Goal: Task Accomplishment & Management: Manage account settings

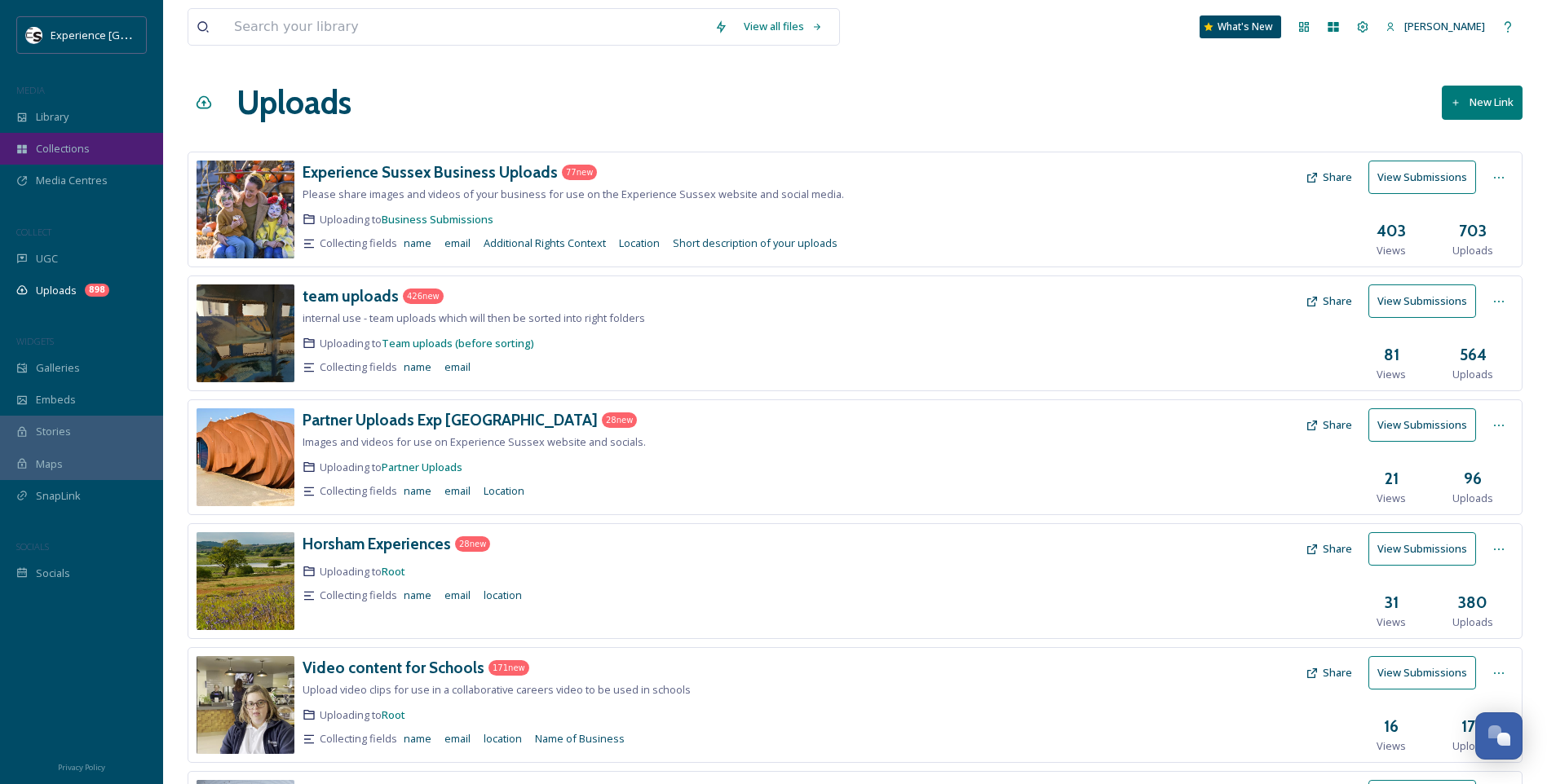
click at [65, 145] on span "Collections" at bounding box center [63, 148] width 54 height 16
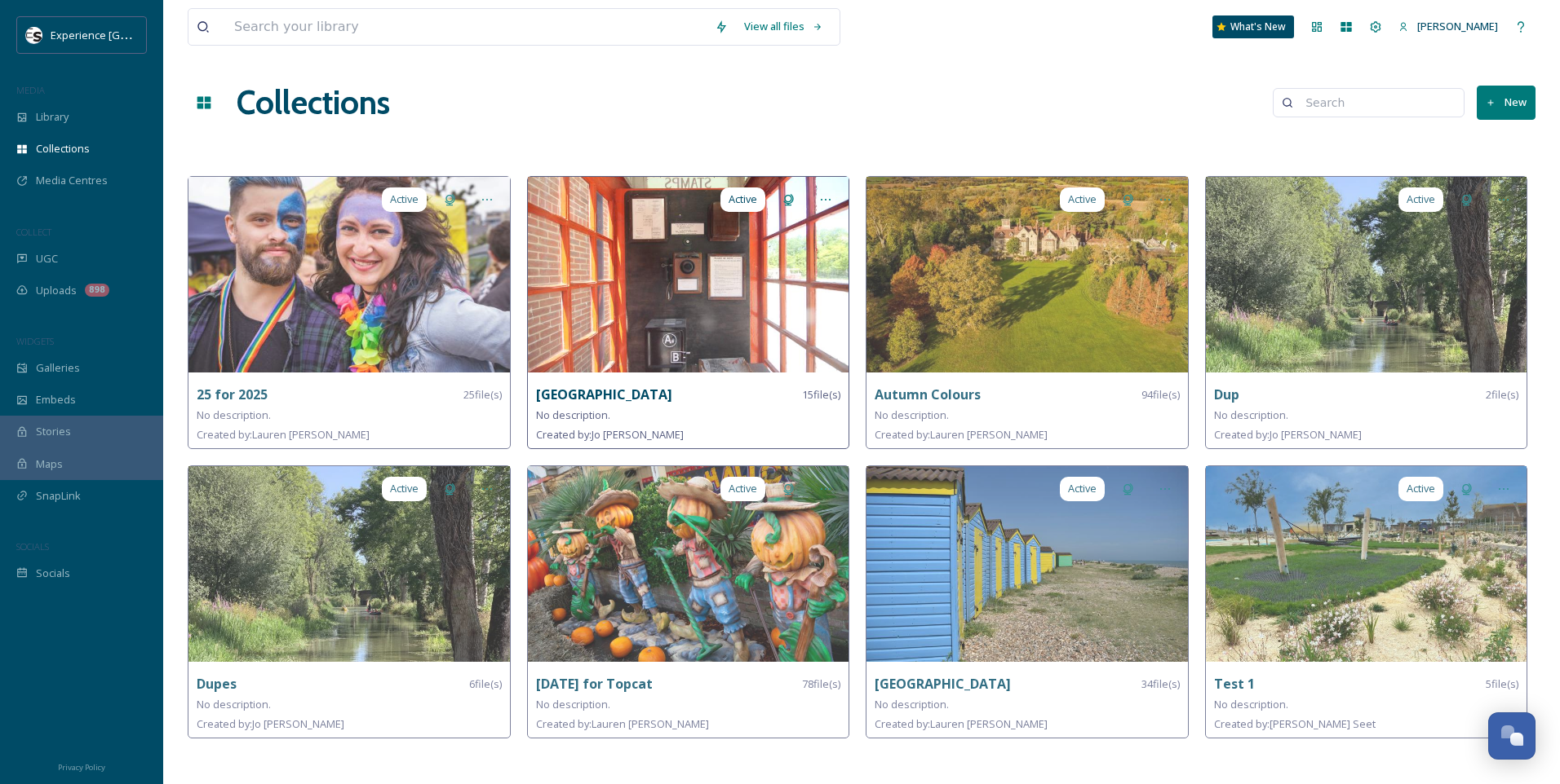
click at [605, 389] on strong "[GEOGRAPHIC_DATA]" at bounding box center [604, 394] width 136 height 18
click at [652, 300] on img at bounding box center [688, 274] width 321 height 195
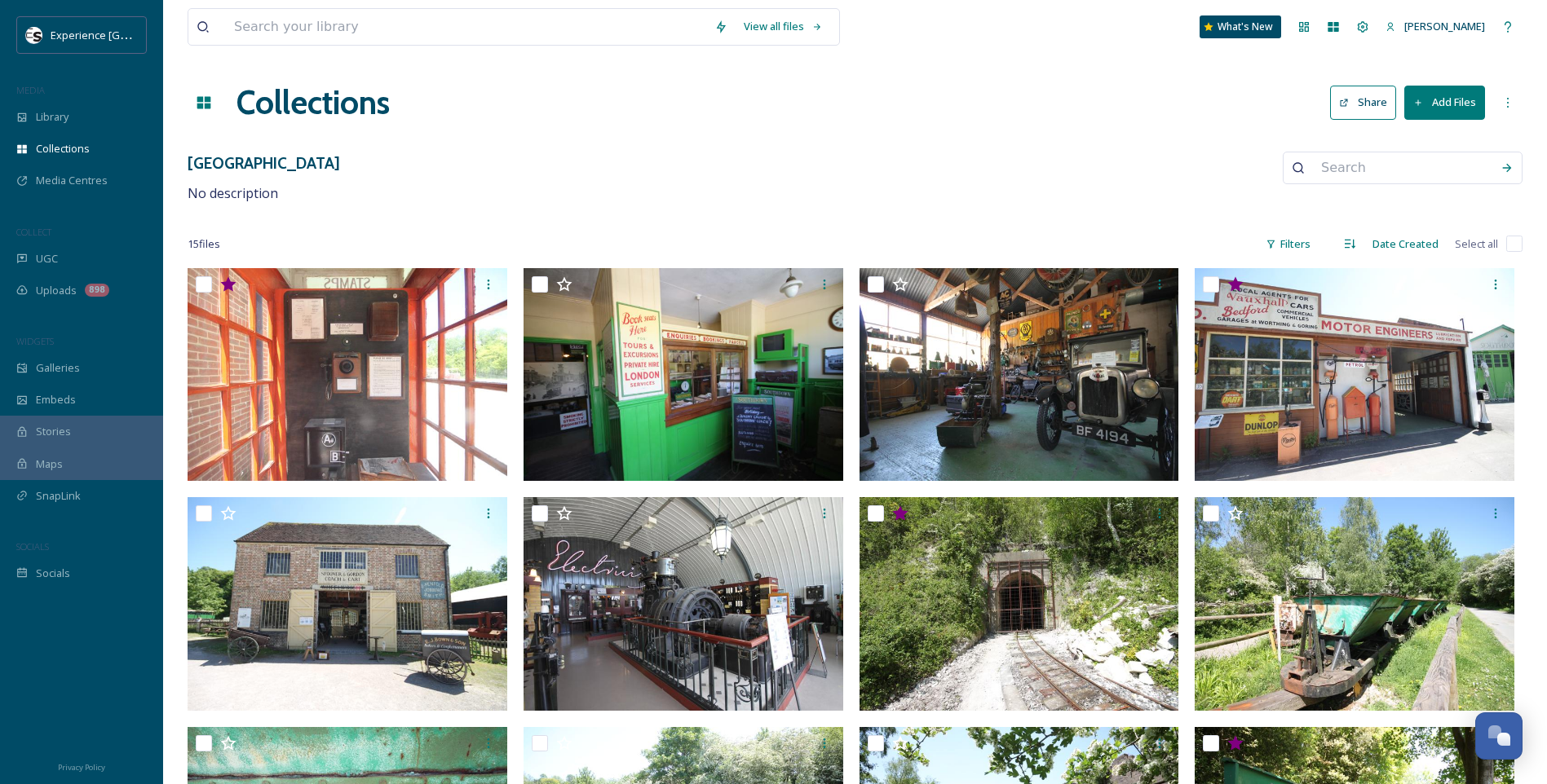
click at [1379, 101] on button "Share" at bounding box center [1363, 103] width 66 height 33
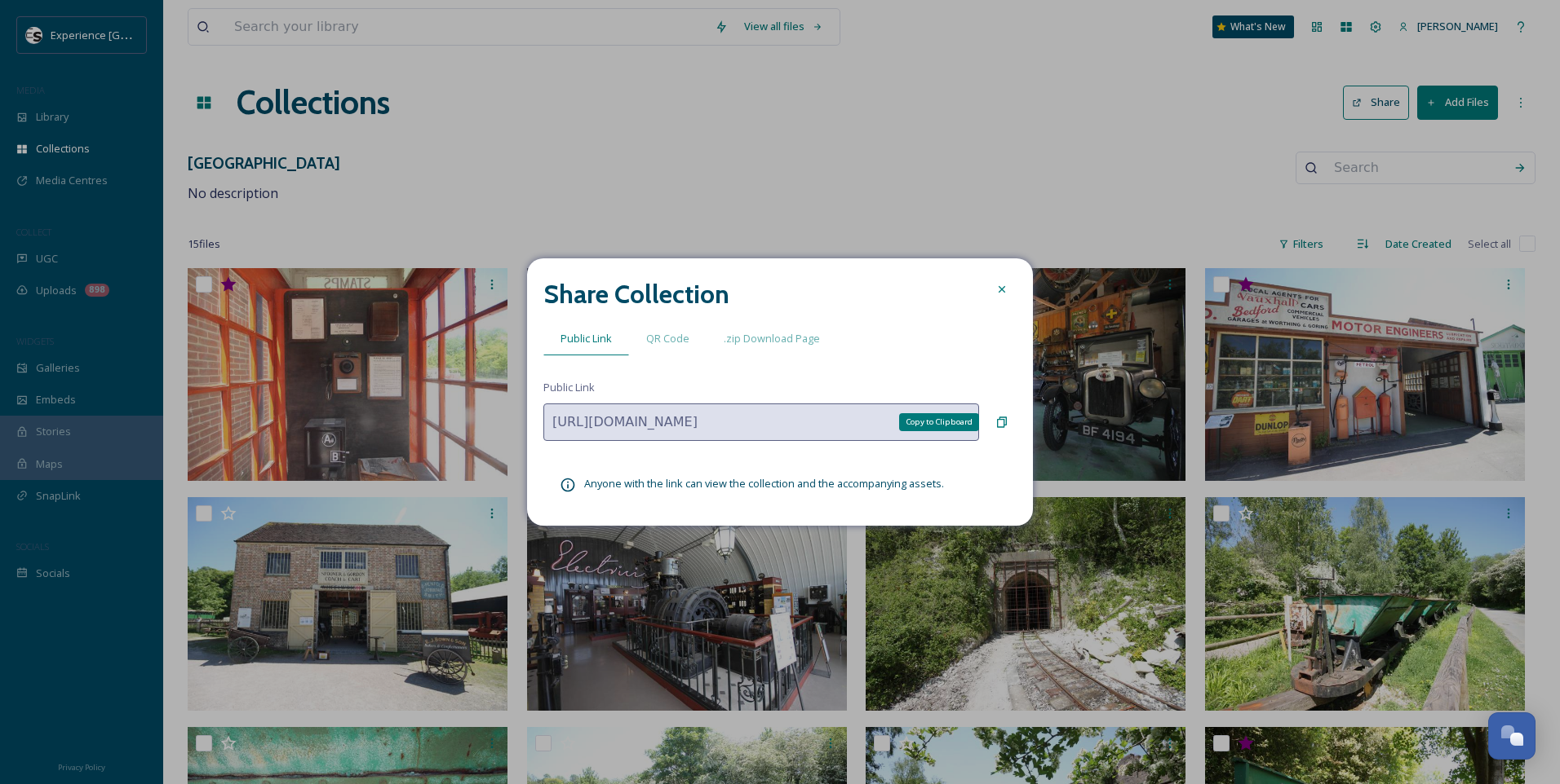
click at [1007, 418] on icon at bounding box center [1001, 422] width 13 height 13
click at [764, 339] on span ".zip Download Page" at bounding box center [772, 339] width 97 height 16
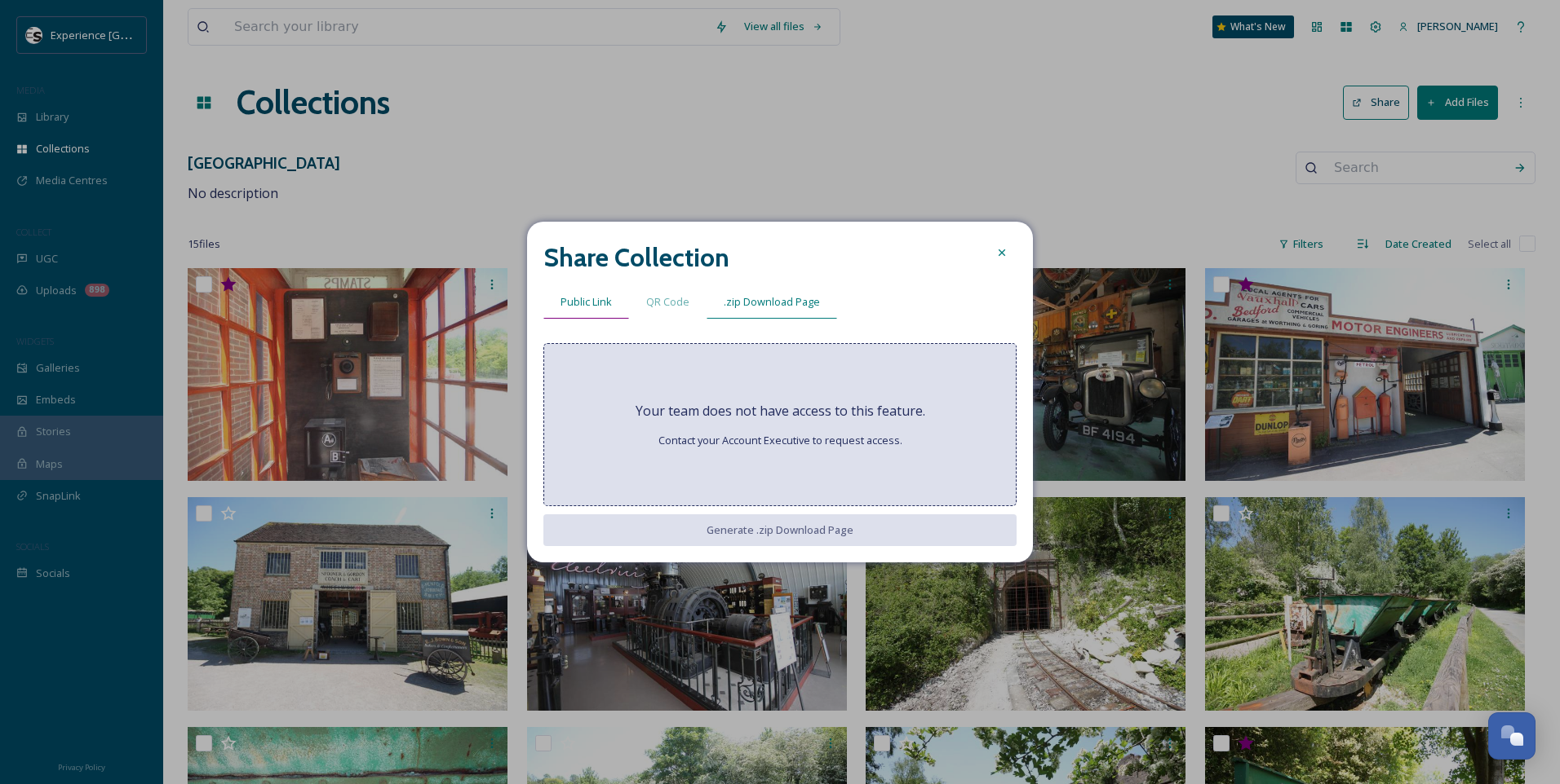
click at [623, 301] on div "Public Link" at bounding box center [586, 302] width 86 height 33
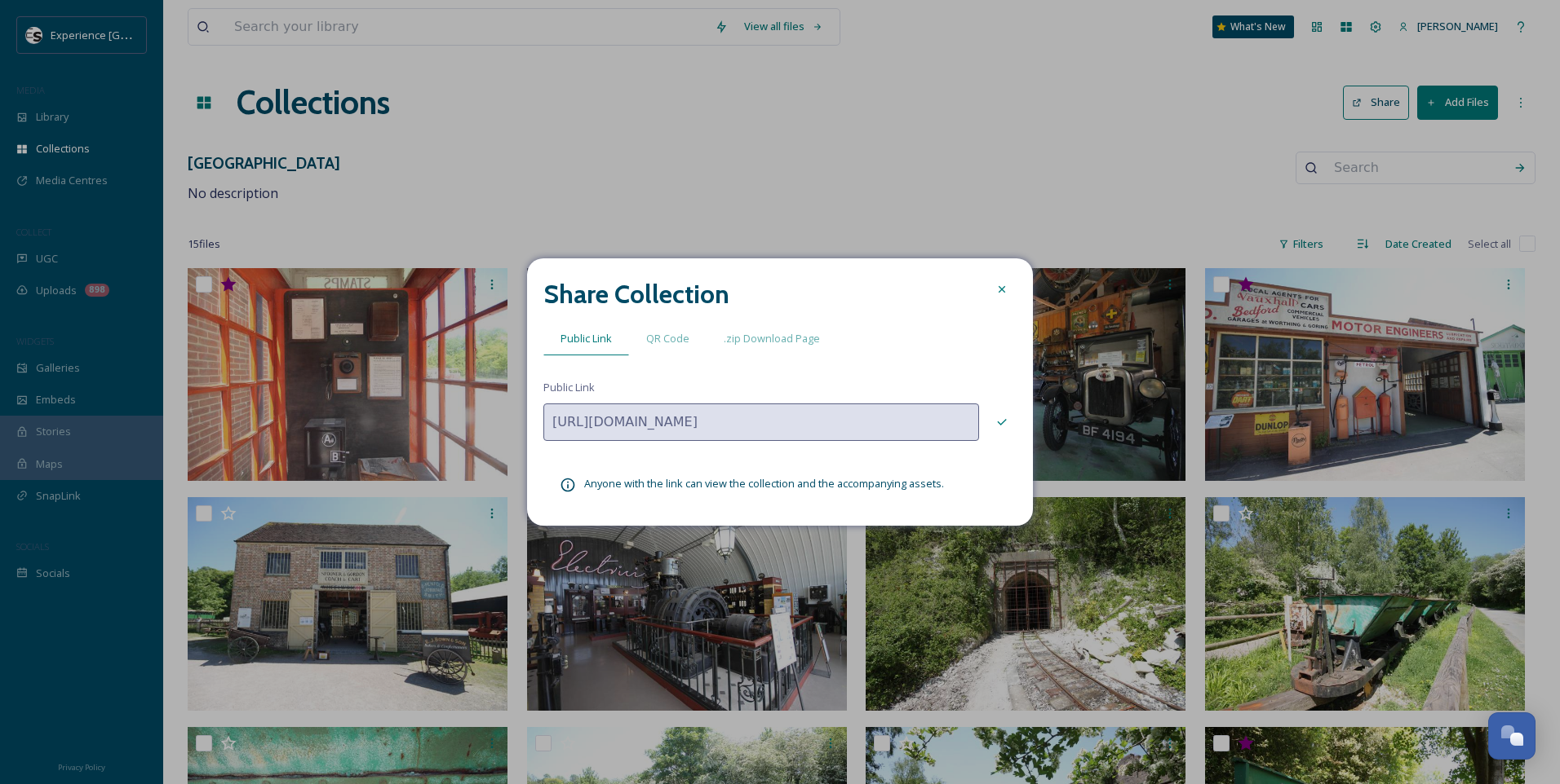
drag, startPoint x: 999, startPoint y: 288, endPoint x: 818, endPoint y: 288, distance: 181.0
click at [1001, 288] on icon at bounding box center [1001, 289] width 13 height 13
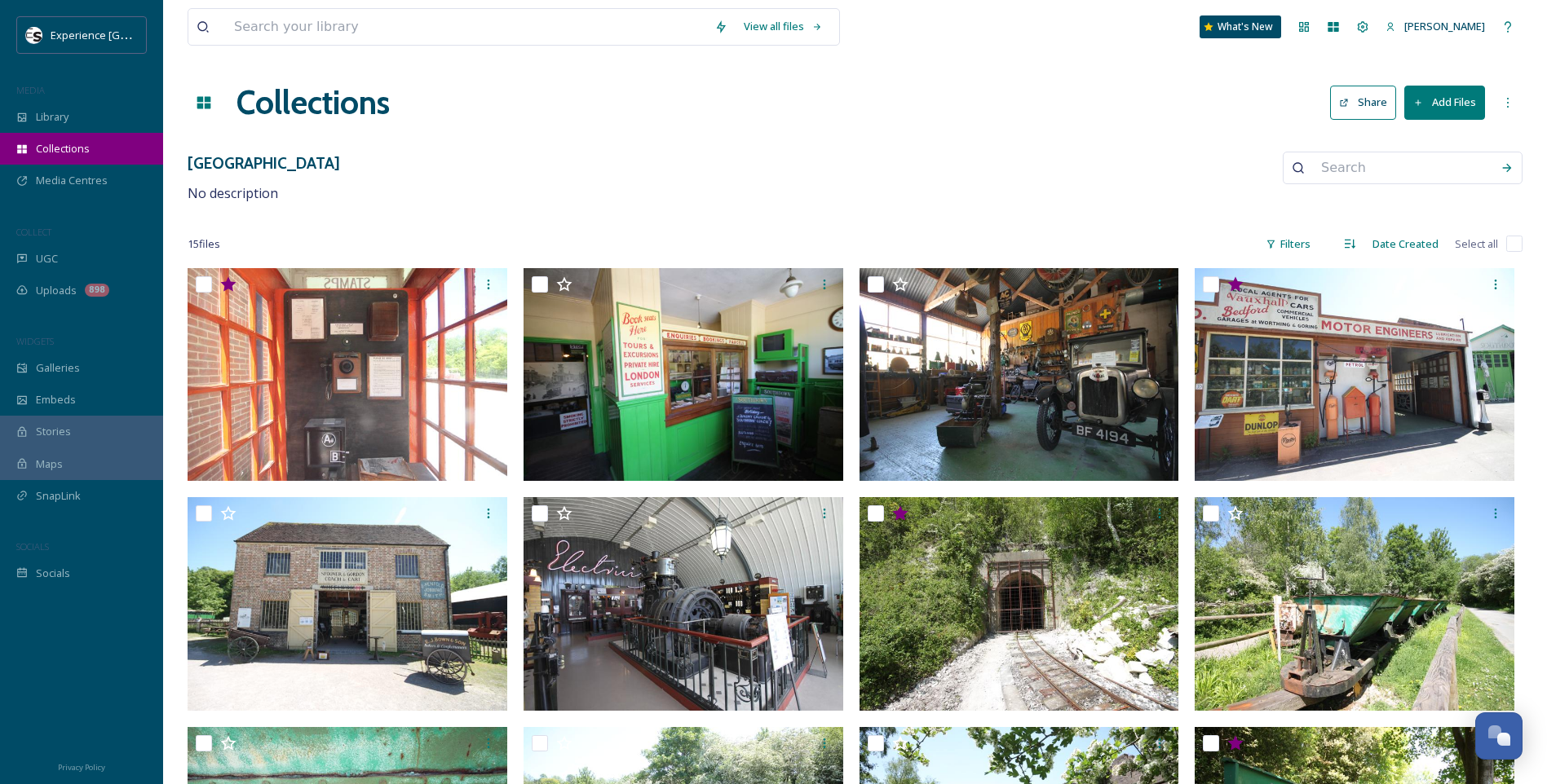
click at [87, 157] on div "Collections" at bounding box center [81, 148] width 163 height 32
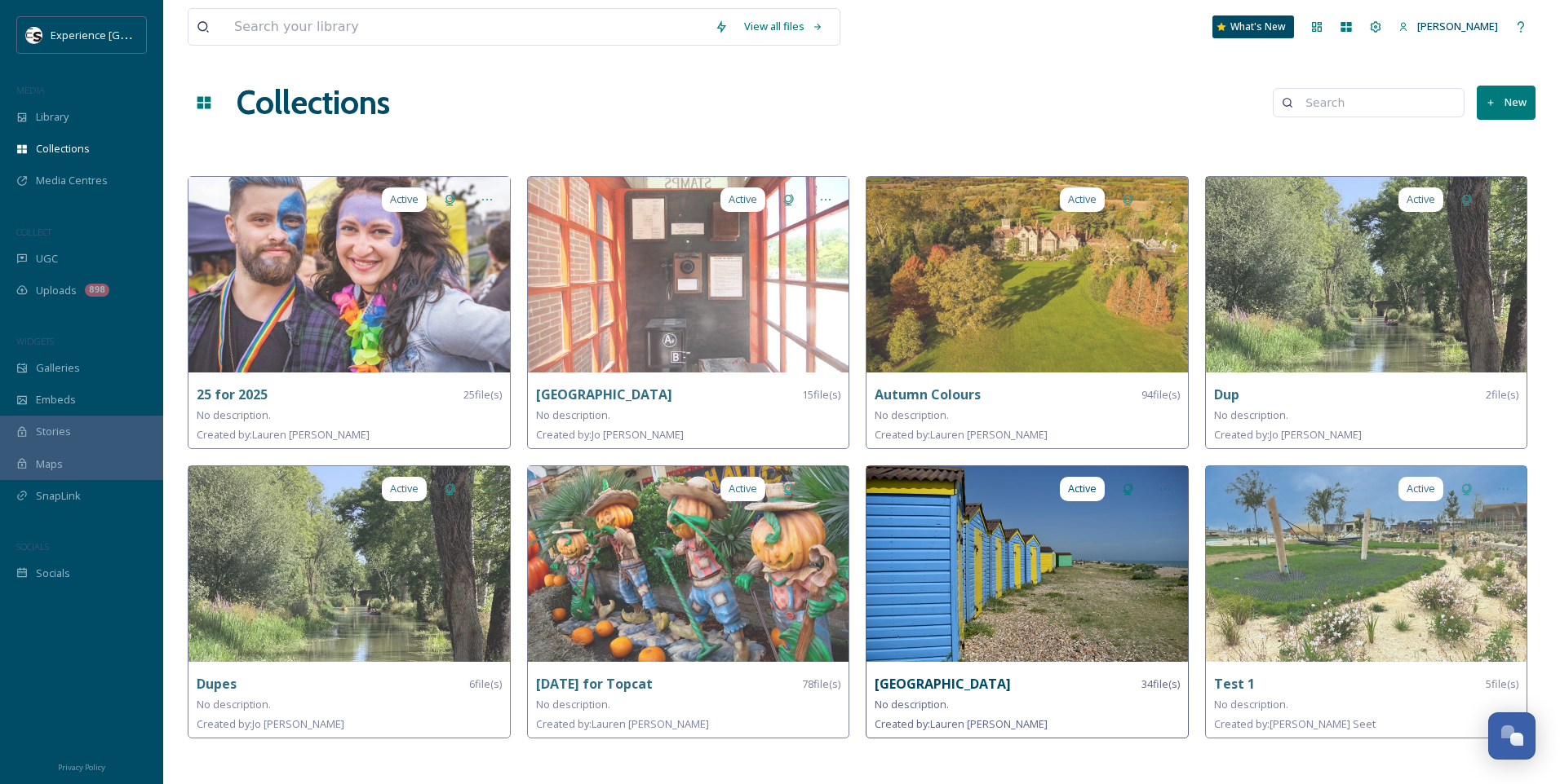
click at [956, 537] on img at bounding box center [1027, 564] width 321 height 195
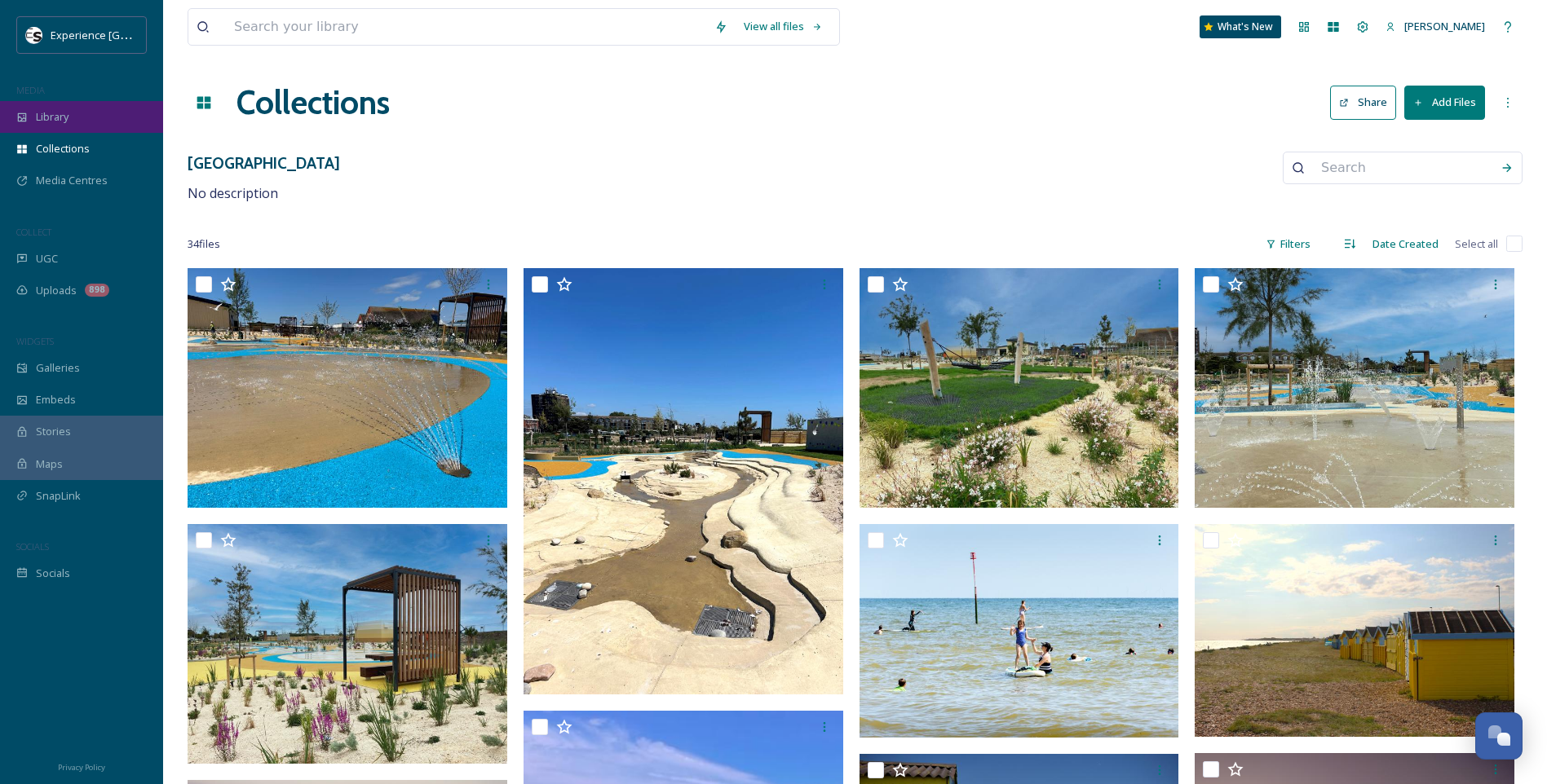
click at [66, 107] on div "Library" at bounding box center [81, 117] width 163 height 32
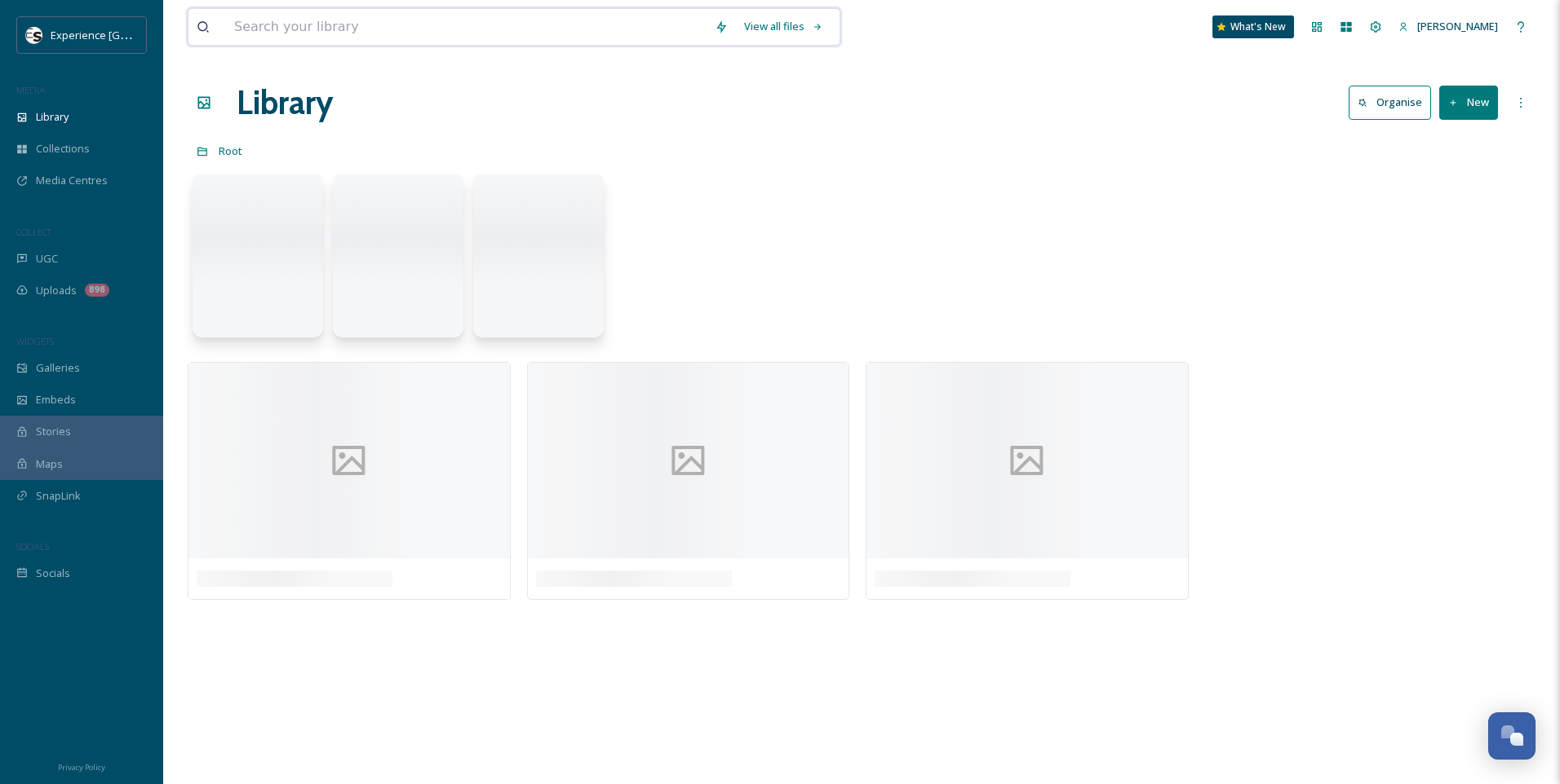
click at [375, 35] on input at bounding box center [466, 26] width 481 height 36
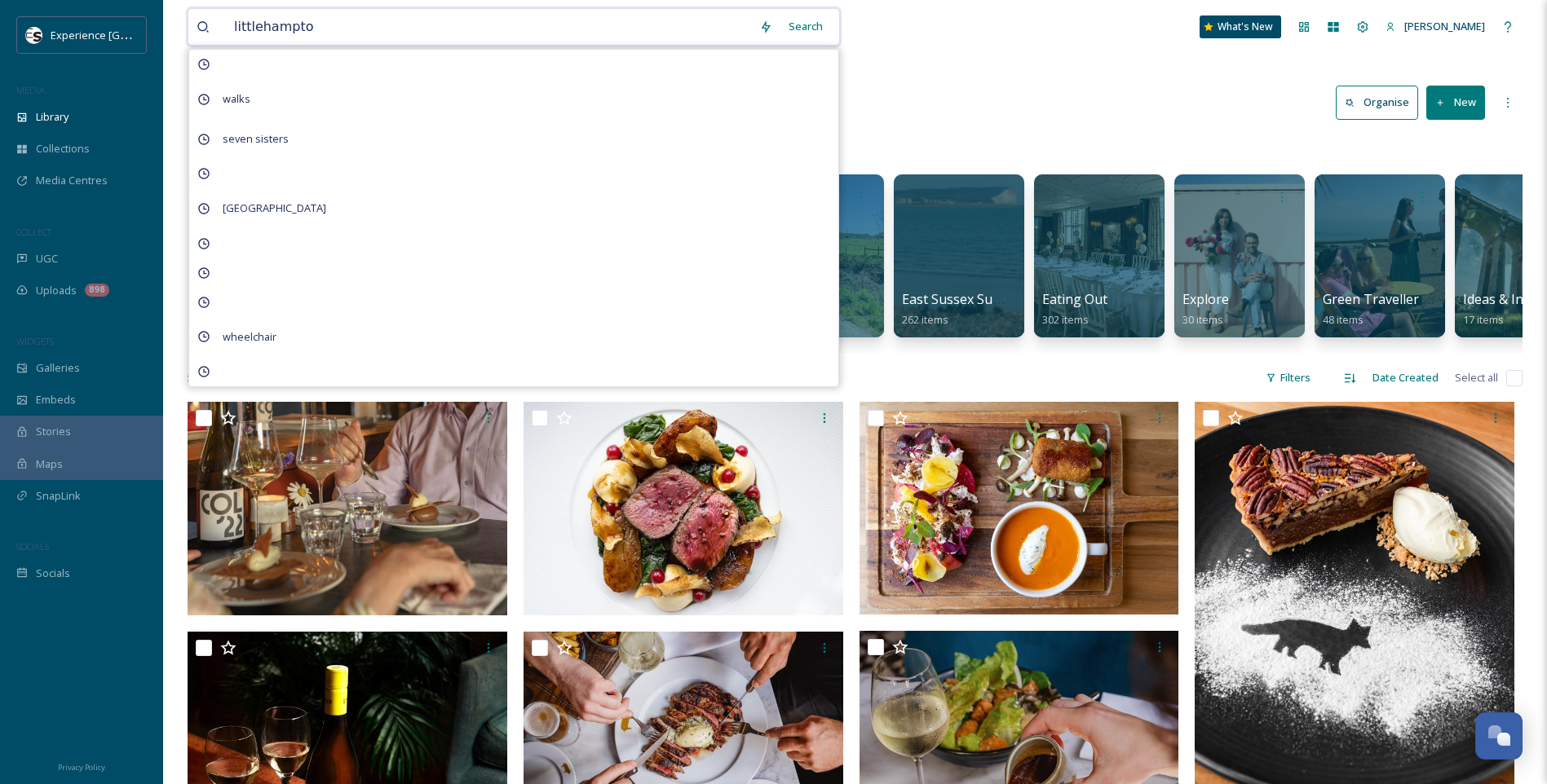
type input "[GEOGRAPHIC_DATA]"
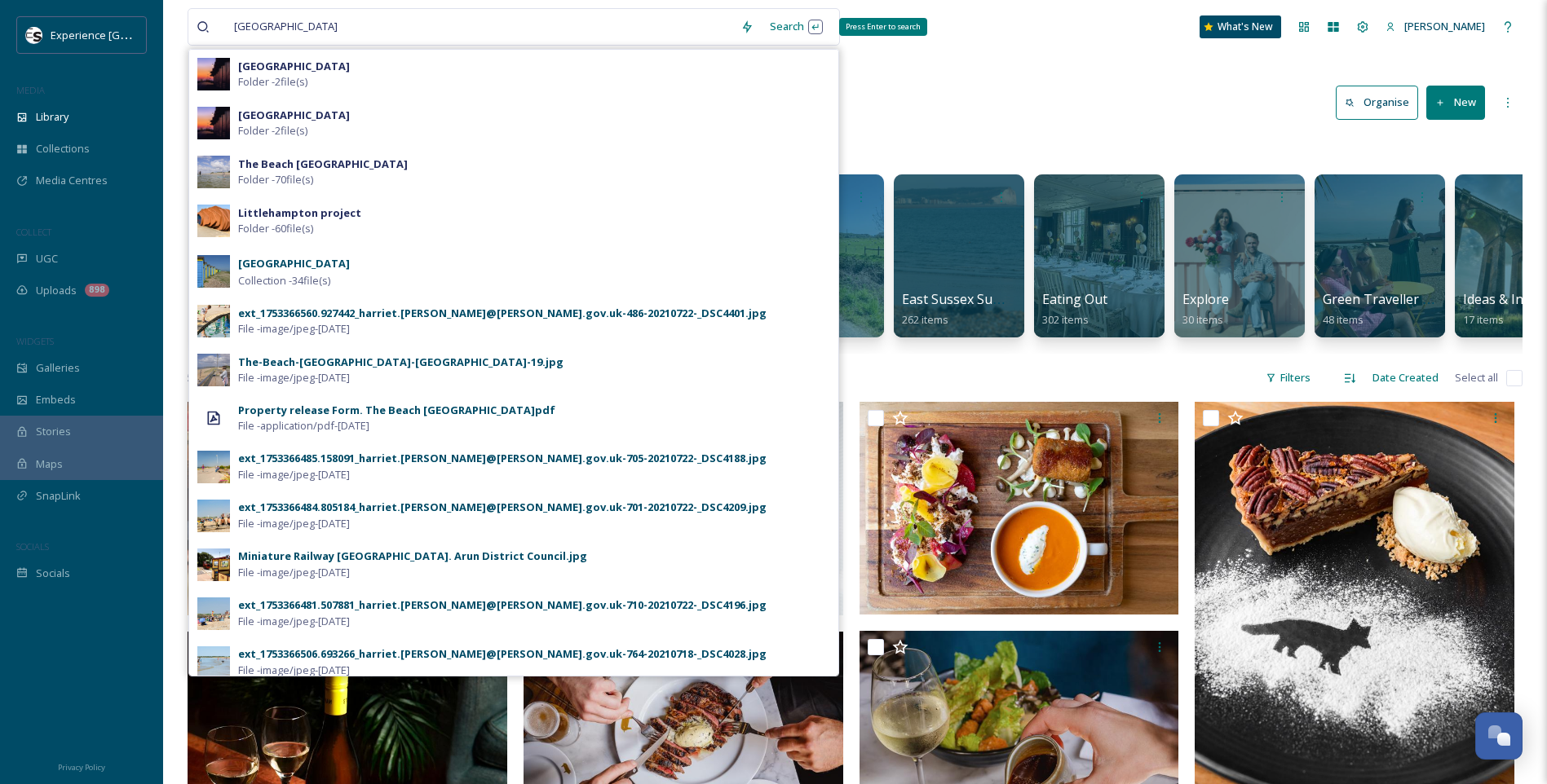
click at [780, 30] on div "Search Press Enter to search" at bounding box center [796, 26] width 69 height 32
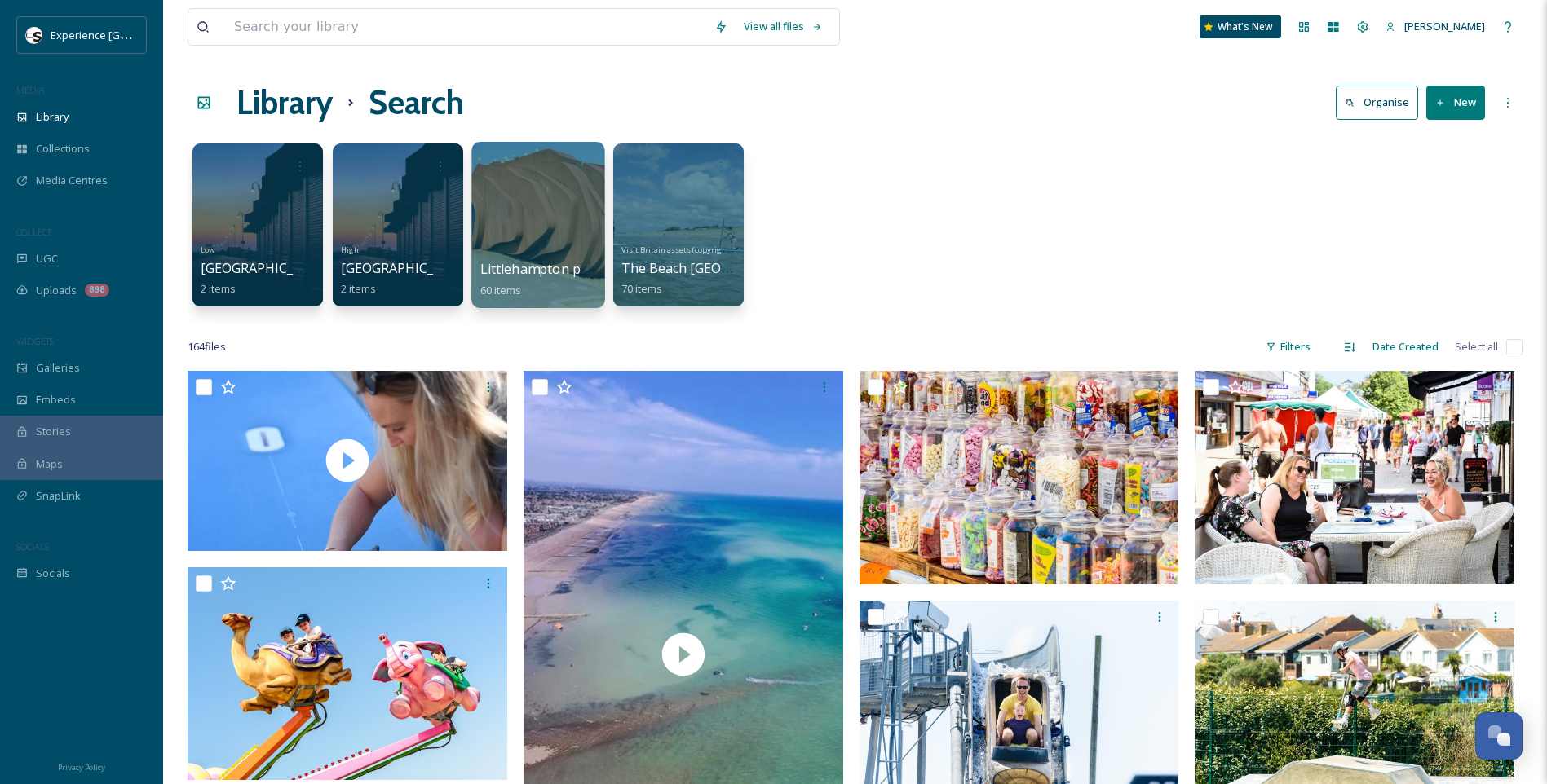
click at [543, 273] on span "Littlehampton project" at bounding box center [548, 268] width 136 height 18
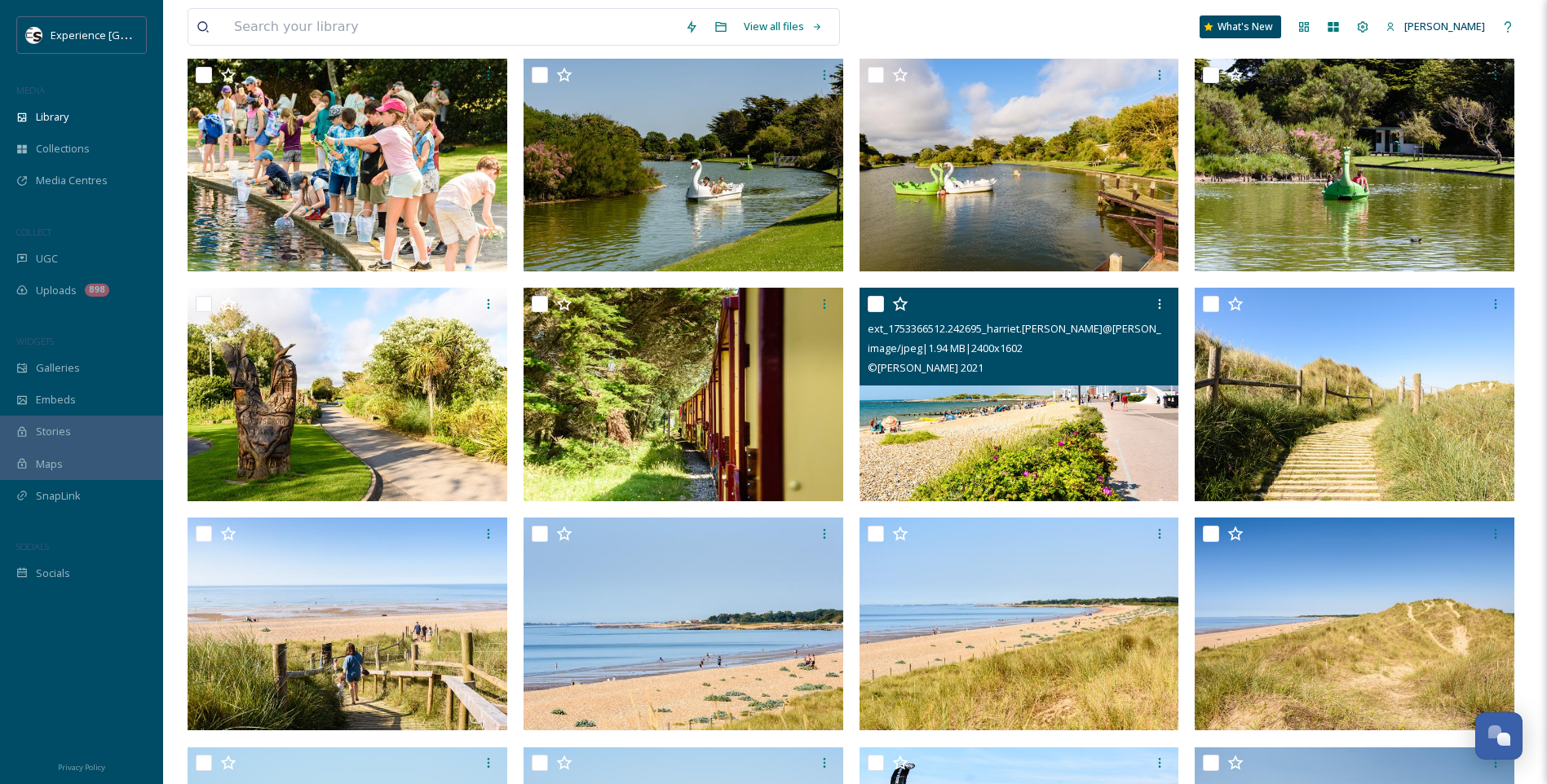
scroll to position [652, 0]
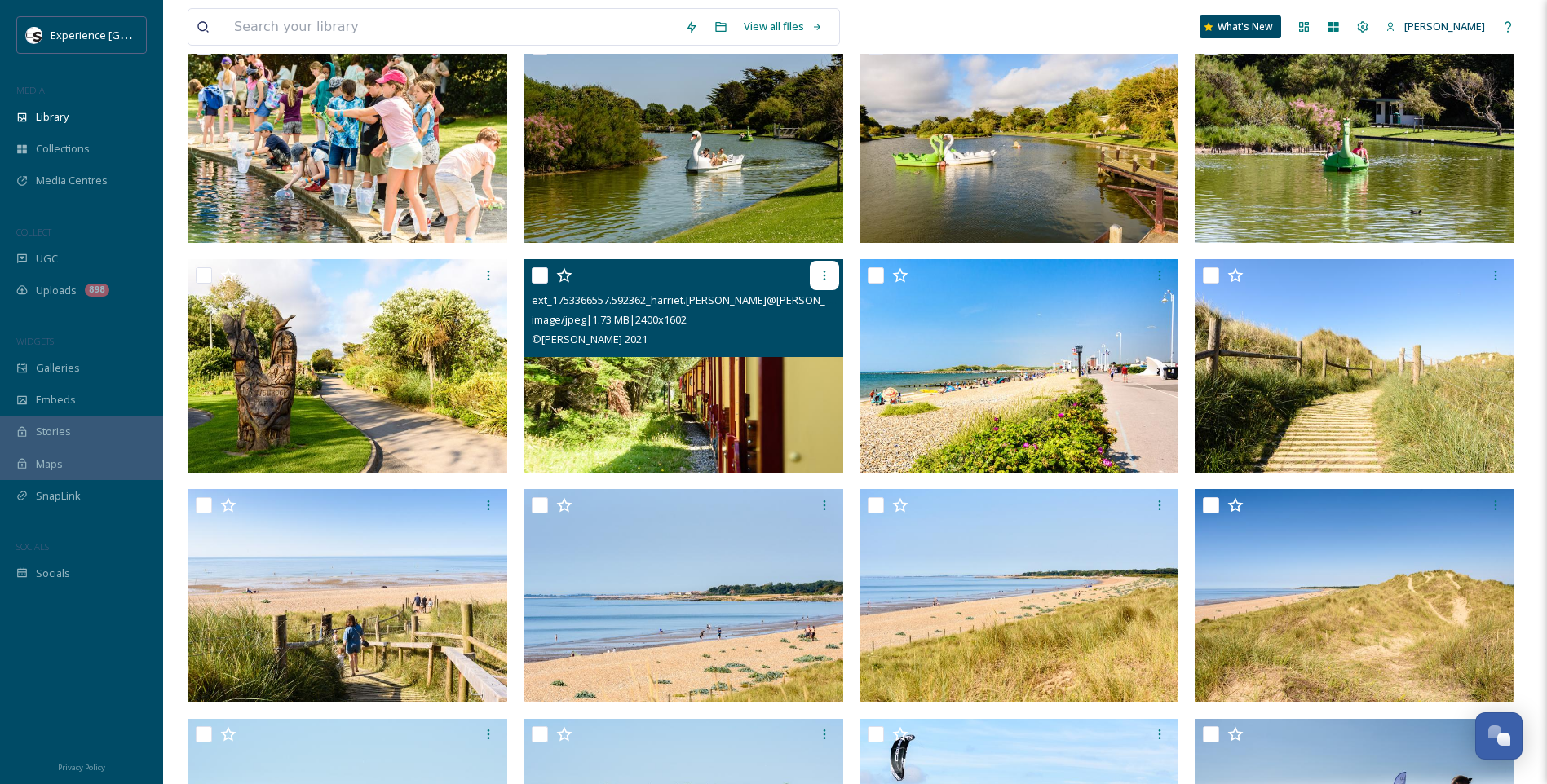
click at [825, 279] on icon at bounding box center [824, 275] width 13 height 13
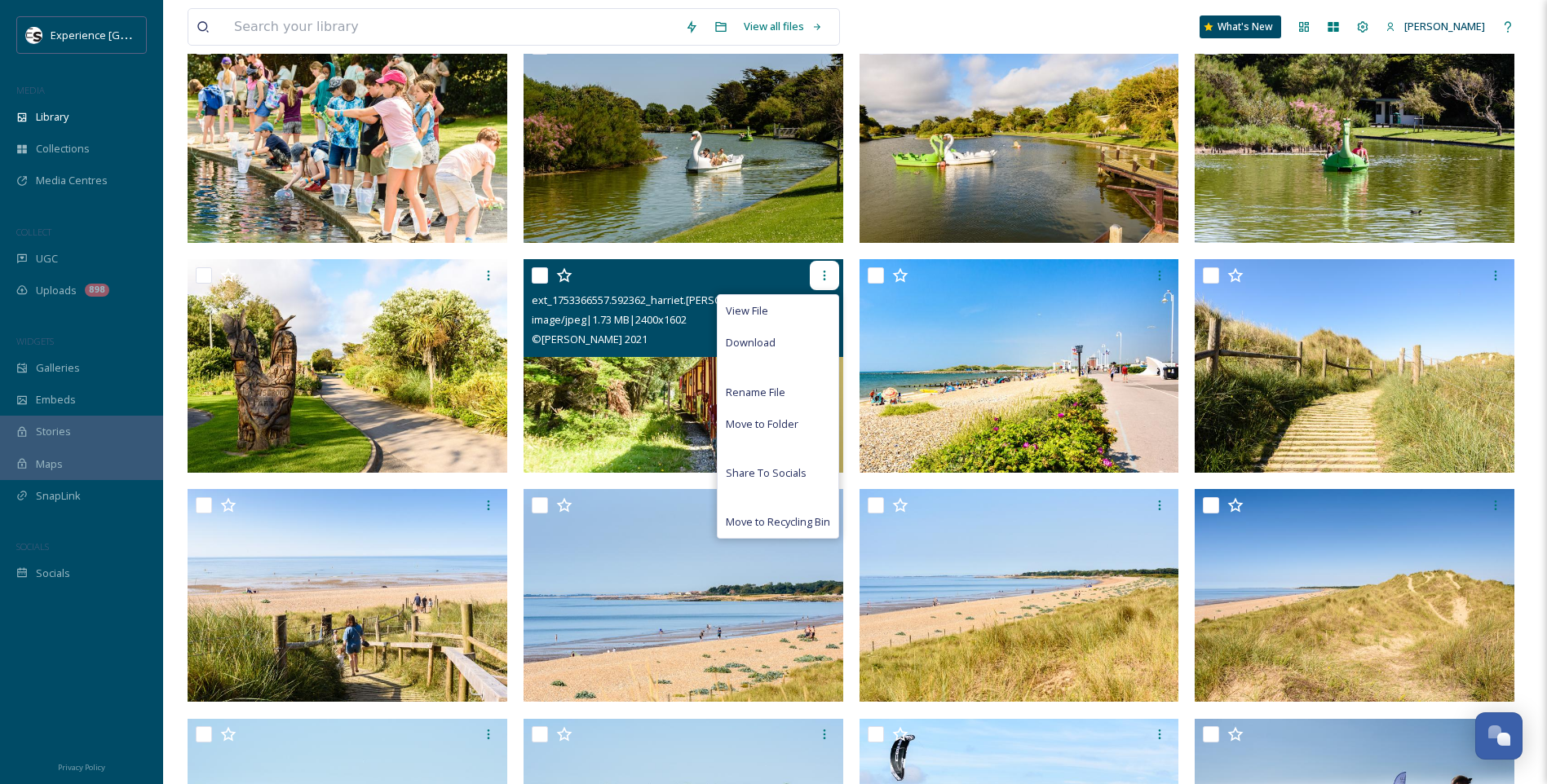
click at [829, 272] on icon at bounding box center [824, 275] width 13 height 13
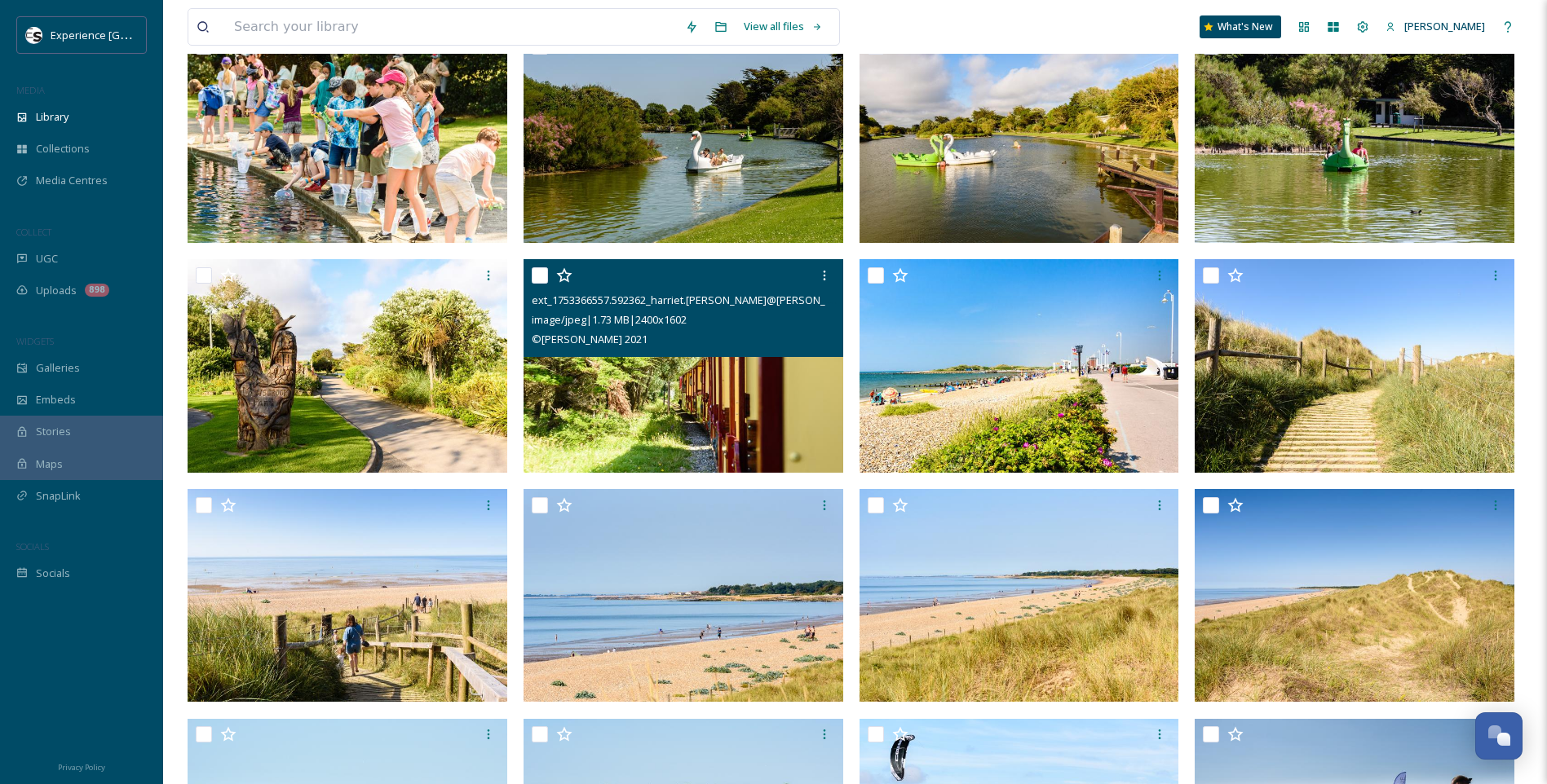
click at [530, 273] on div "ext_1753366557.592362_harriet.[PERSON_NAME]@[PERSON_NAME].gov.uk-444-20210717-_…" at bounding box center [683, 309] width 319 height 98
click at [542, 274] on input "checkbox" at bounding box center [540, 275] width 17 height 17
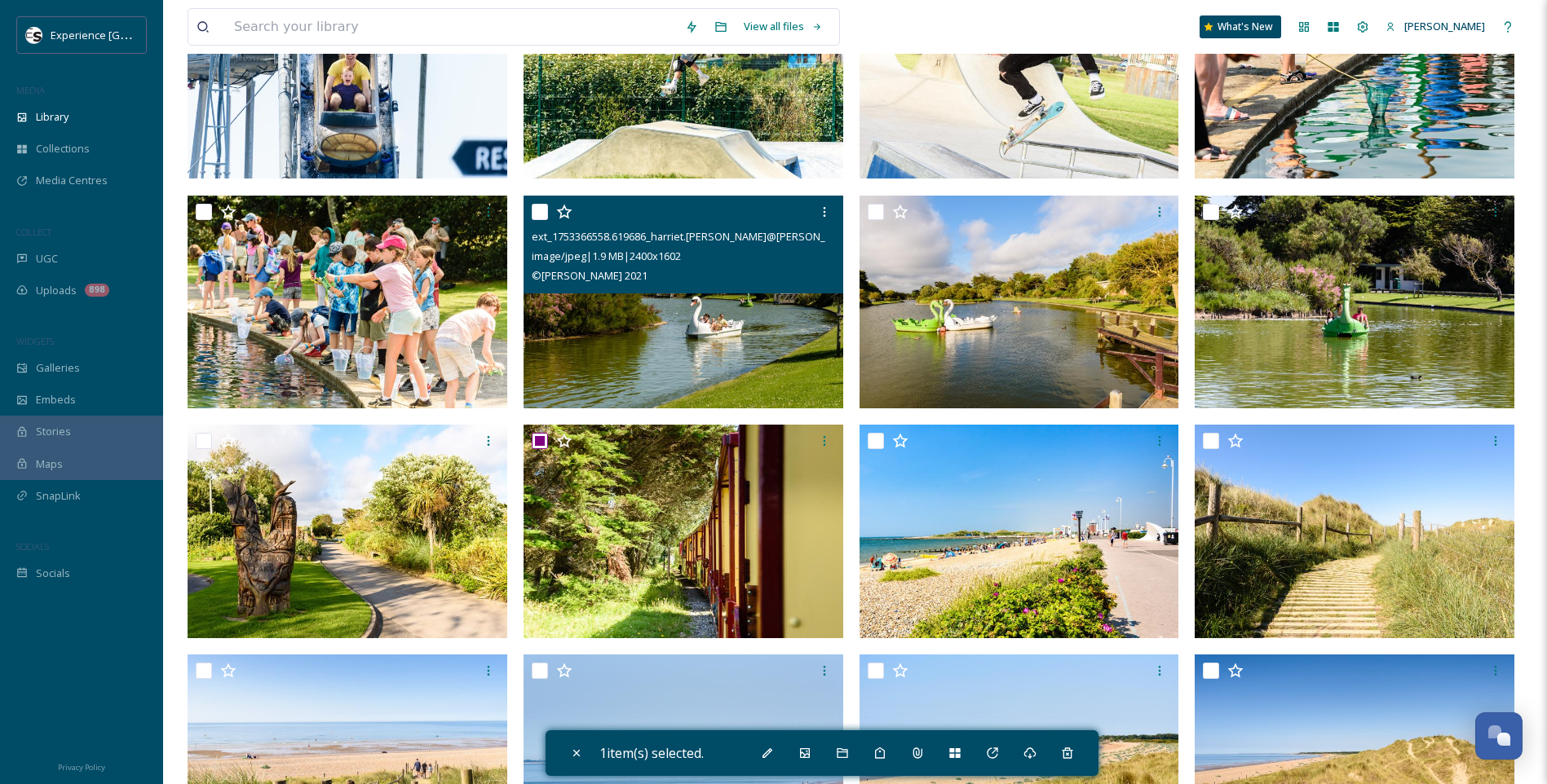
scroll to position [489, 0]
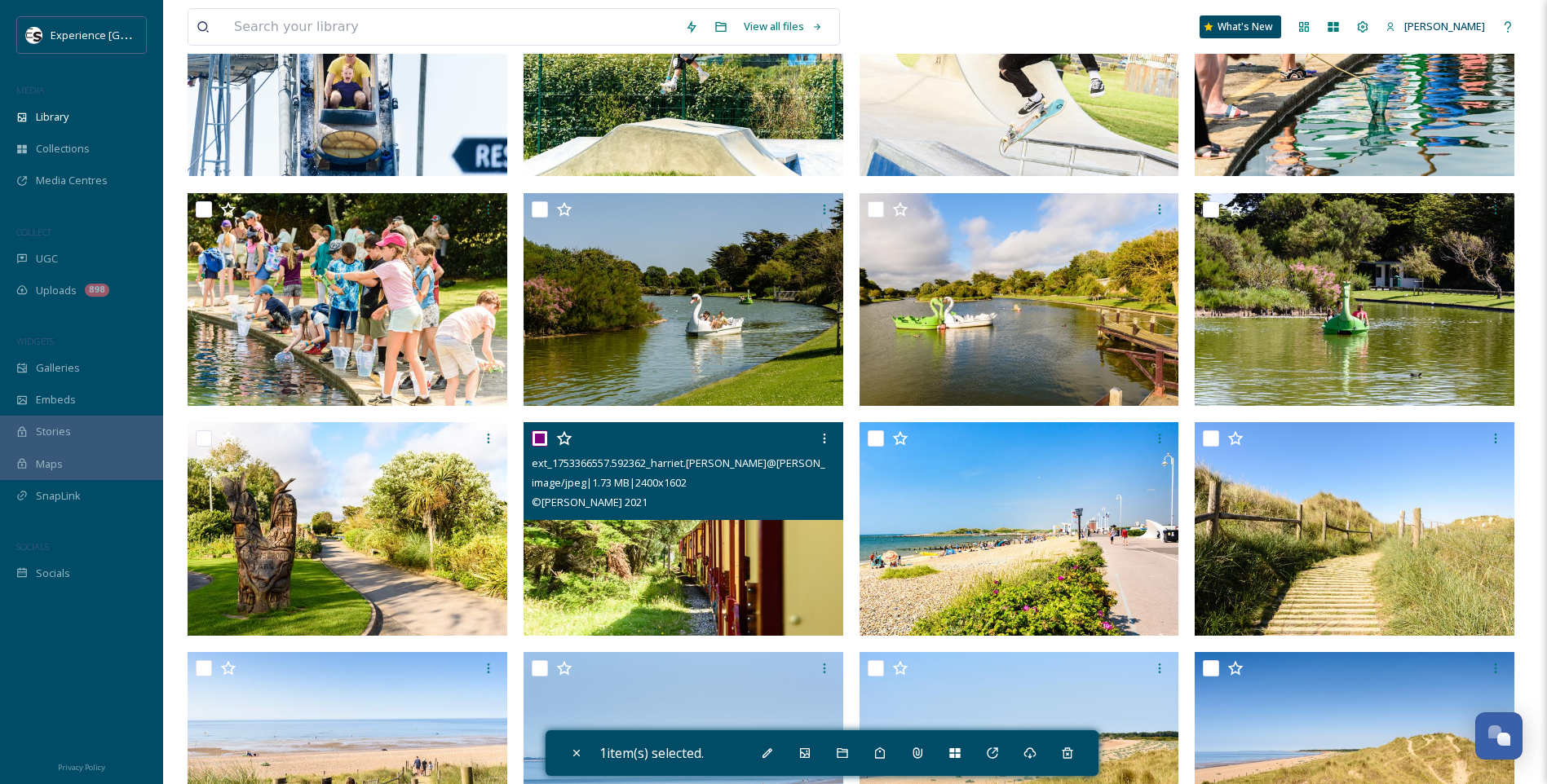
click at [540, 442] on input "checkbox" at bounding box center [540, 438] width 17 height 17
checkbox input "false"
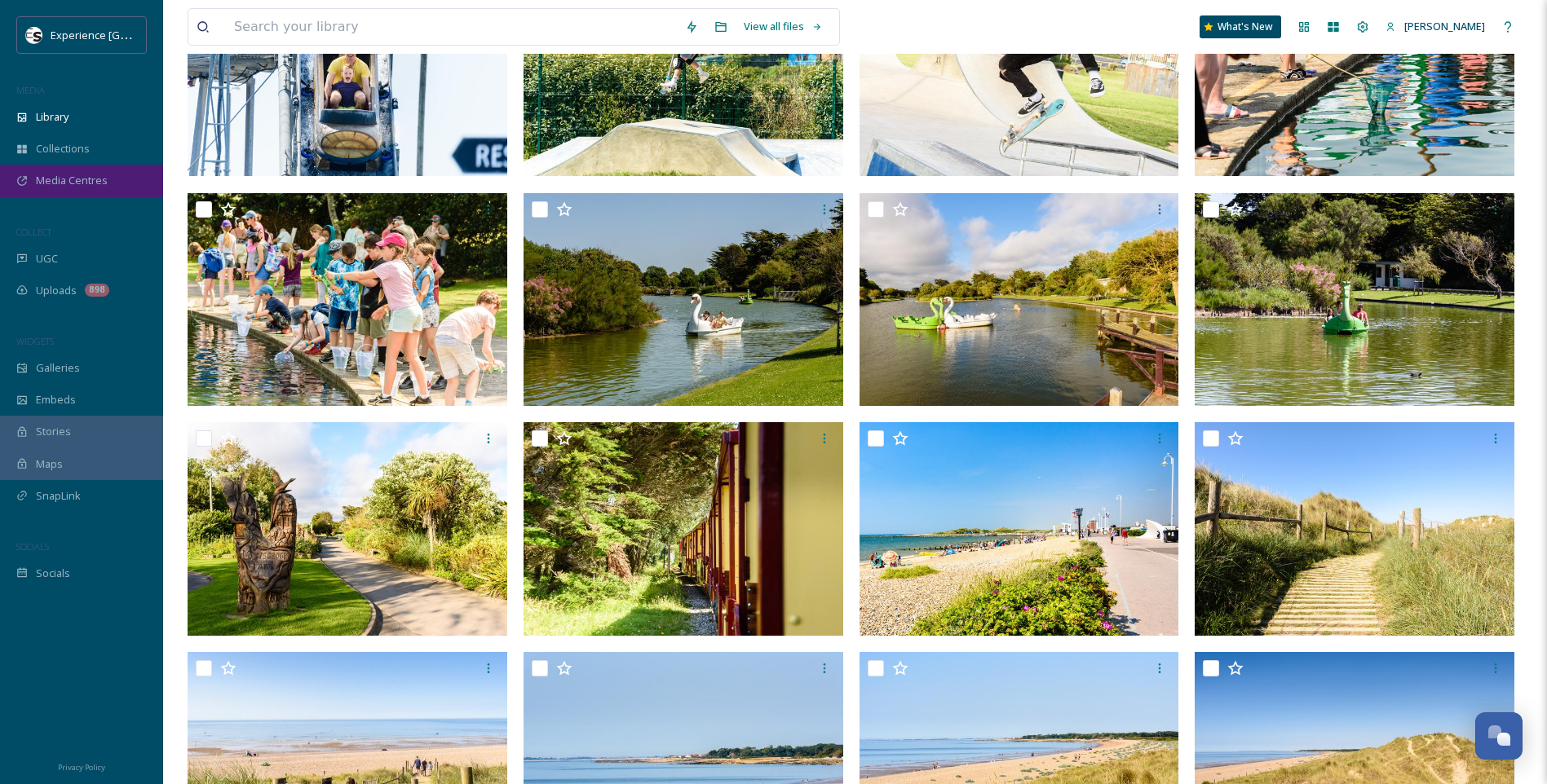
click at [61, 167] on div "Media Centres" at bounding box center [81, 181] width 163 height 32
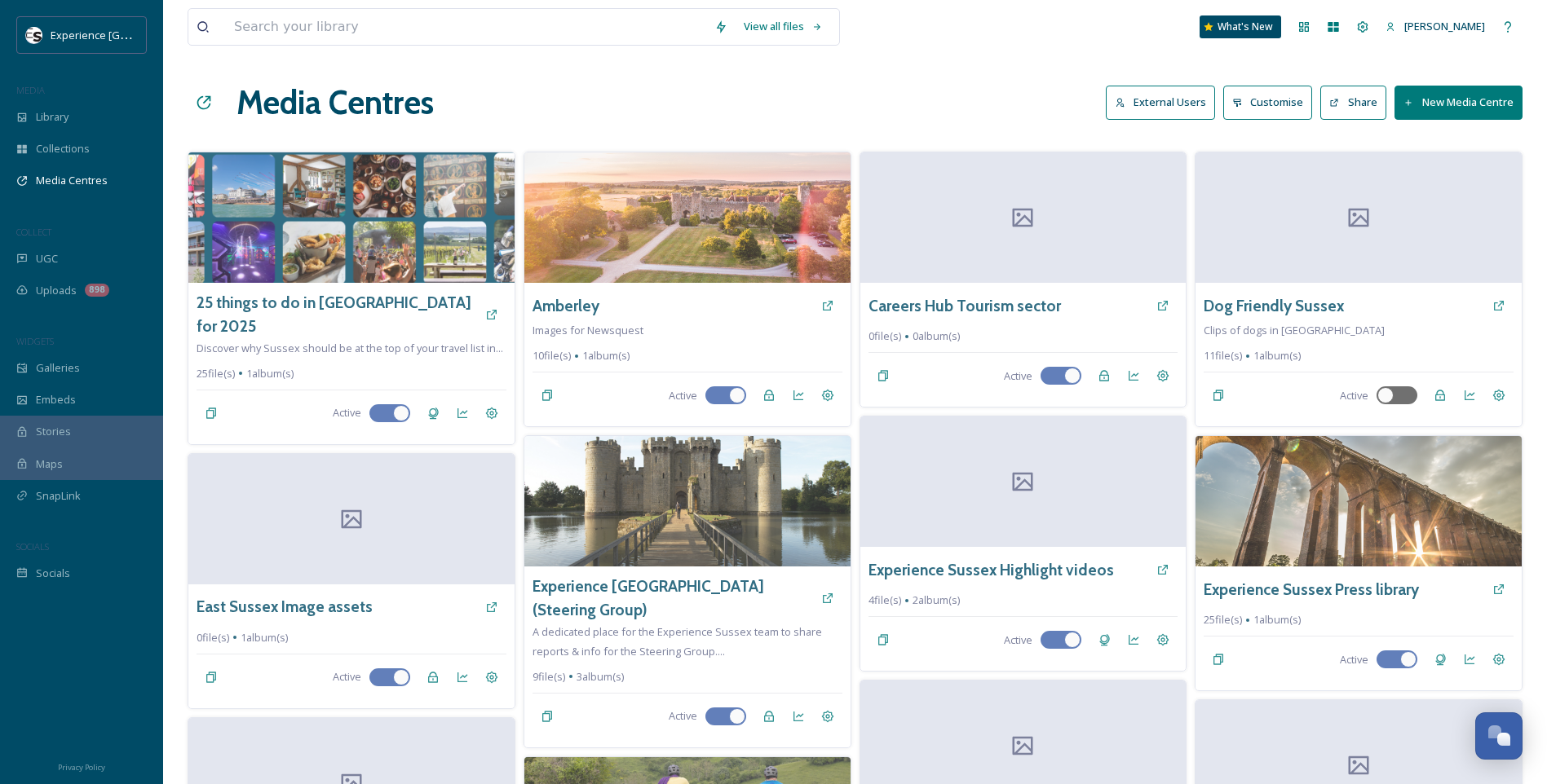
click at [1494, 110] on button "New Media Centre" at bounding box center [1458, 103] width 128 height 33
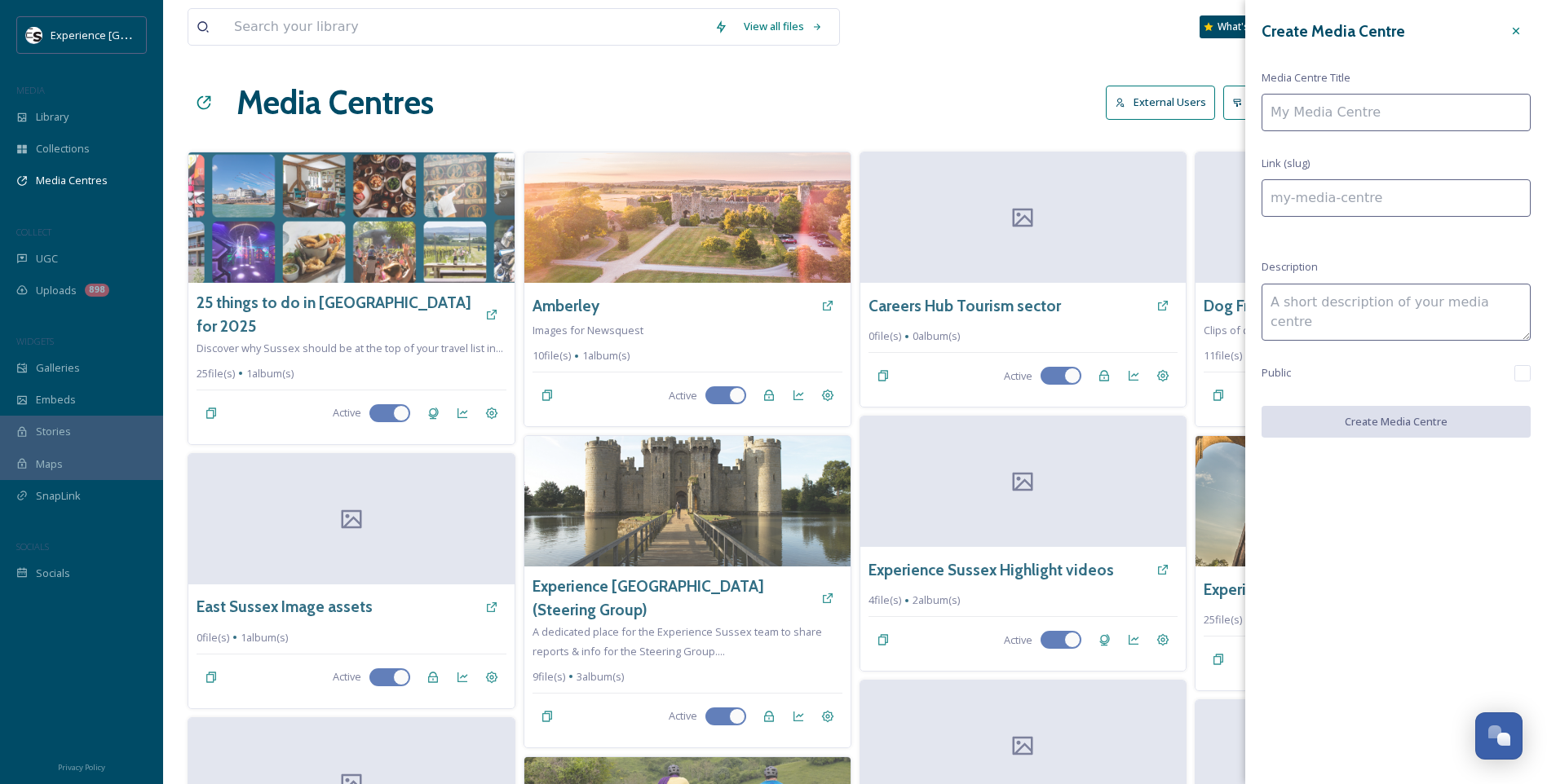
click at [1317, 116] on input at bounding box center [1397, 112] width 270 height 37
type input "L"
type input "l"
type input "Li"
type input "li"
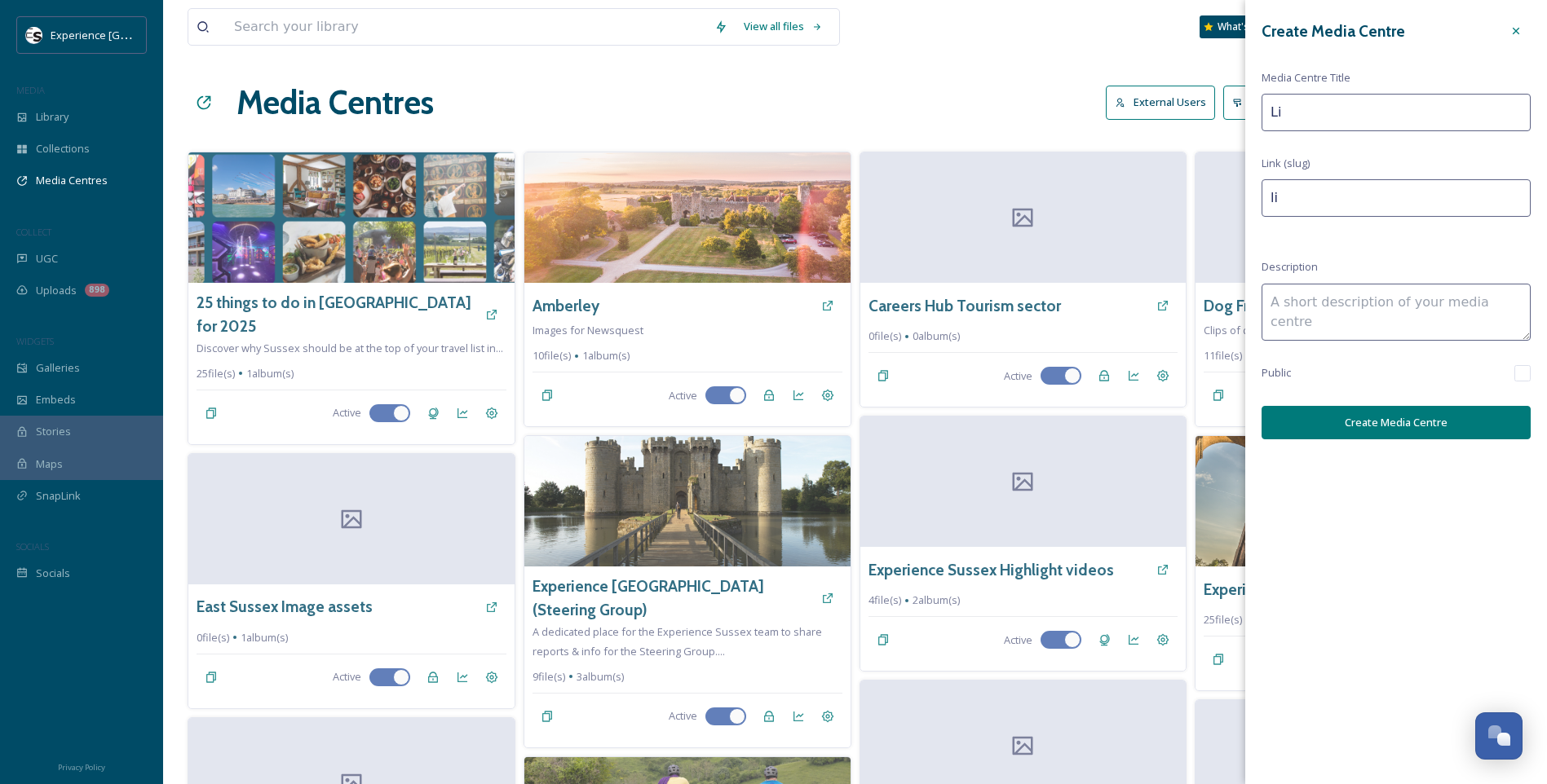
type input "Lit"
type input "lit"
type input "Litt"
type input "litt"
type input "Littl"
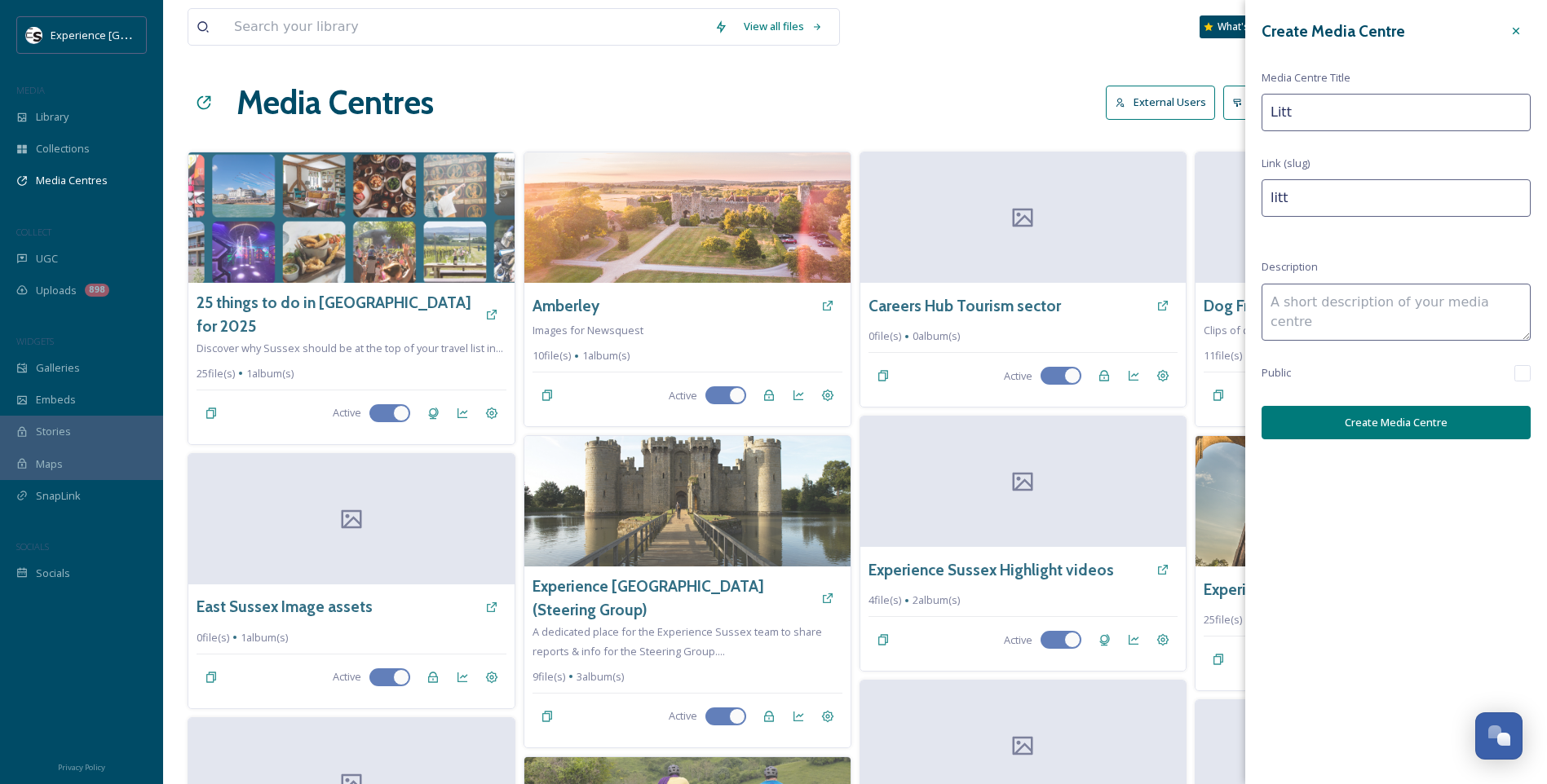
type input "littl"
type input "Little"
type input "little"
type input "Littleh"
type input "littleh"
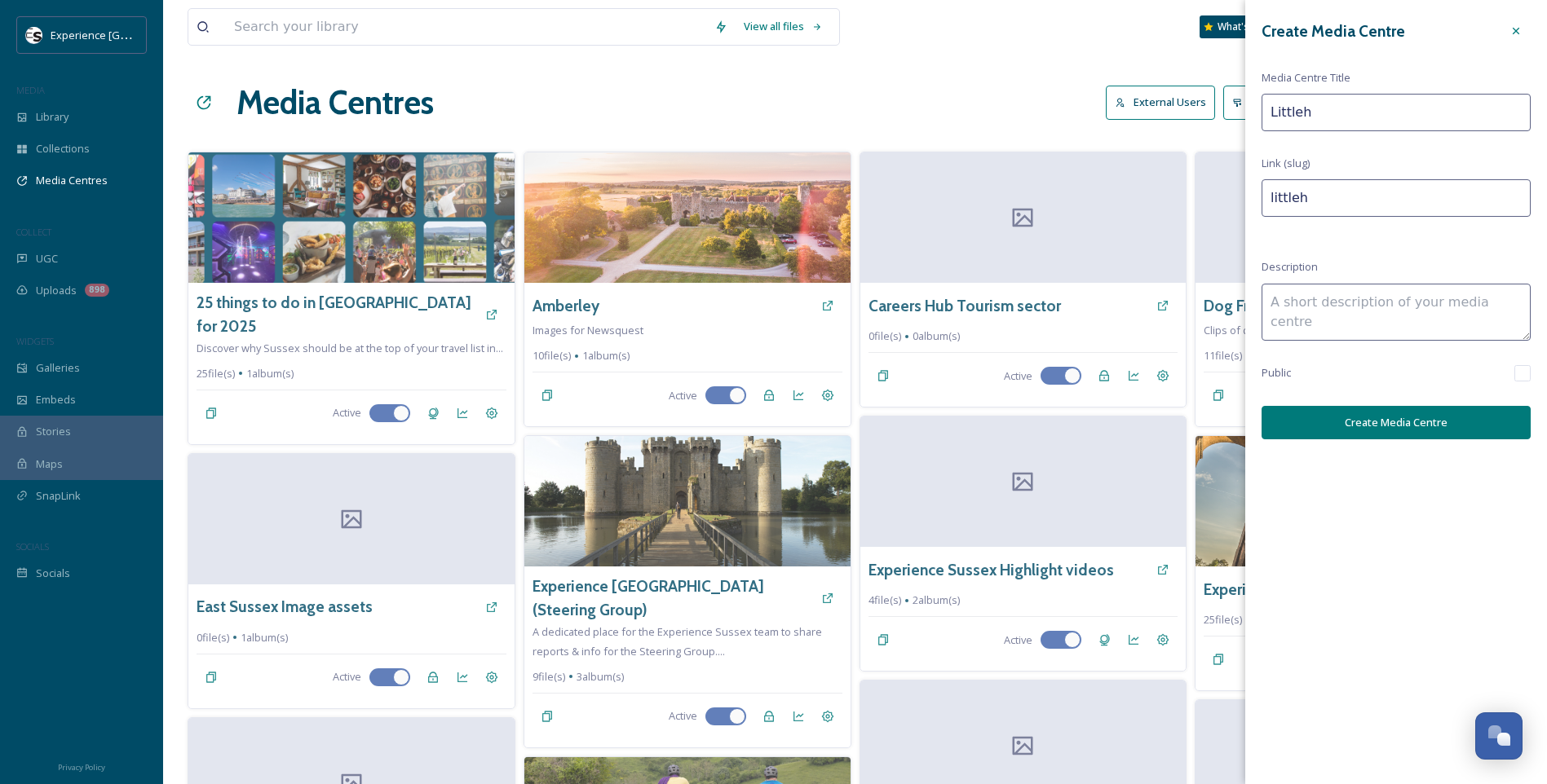
type input "Littleha"
type input "littleha"
type input "Littleham"
type input "littleham"
type input "Littlehamp"
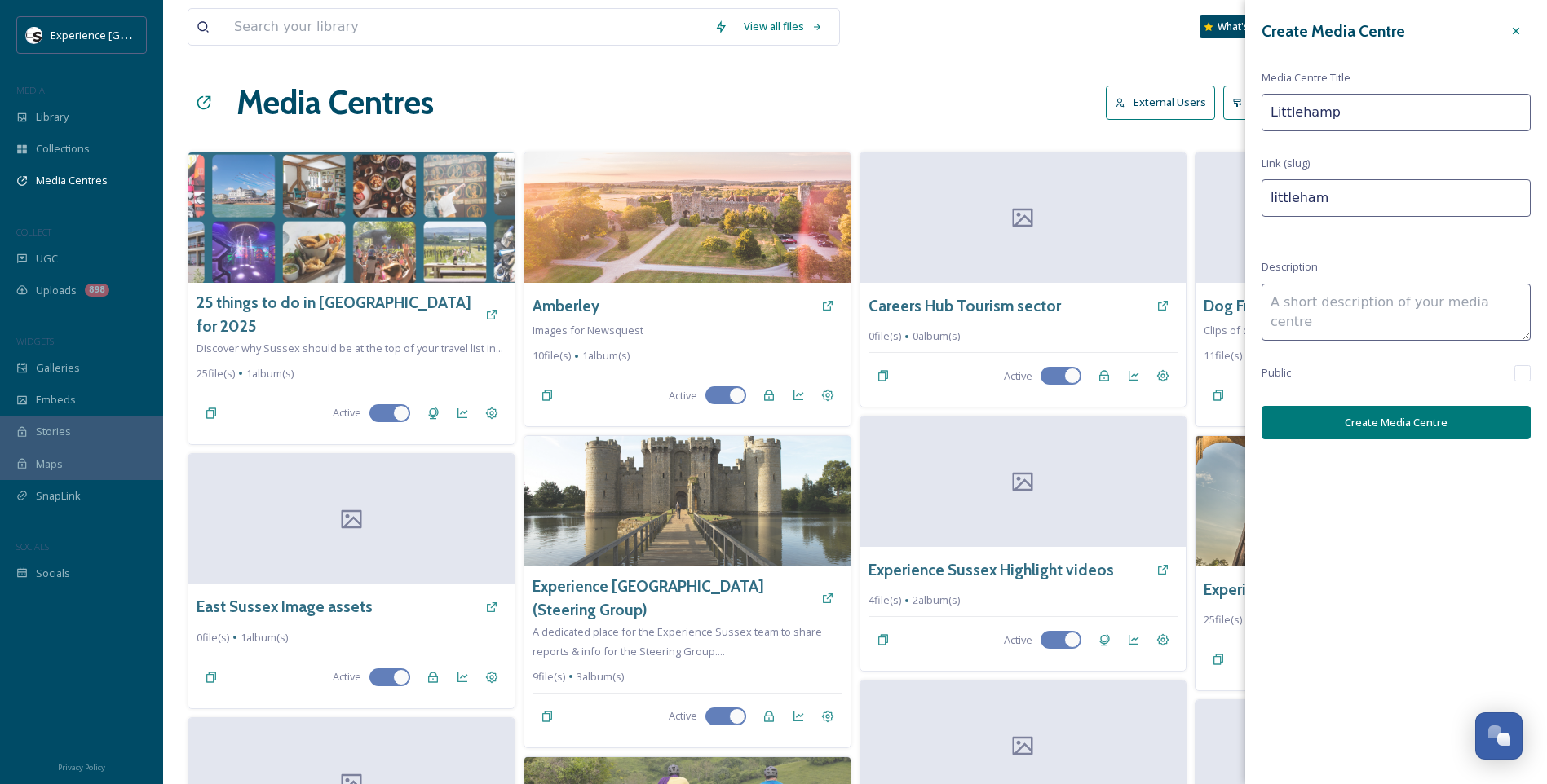
type input "littlehamp"
type input "Littlehampt"
type input "littlehampt"
type input "Littlehampto"
type input "littlehampto"
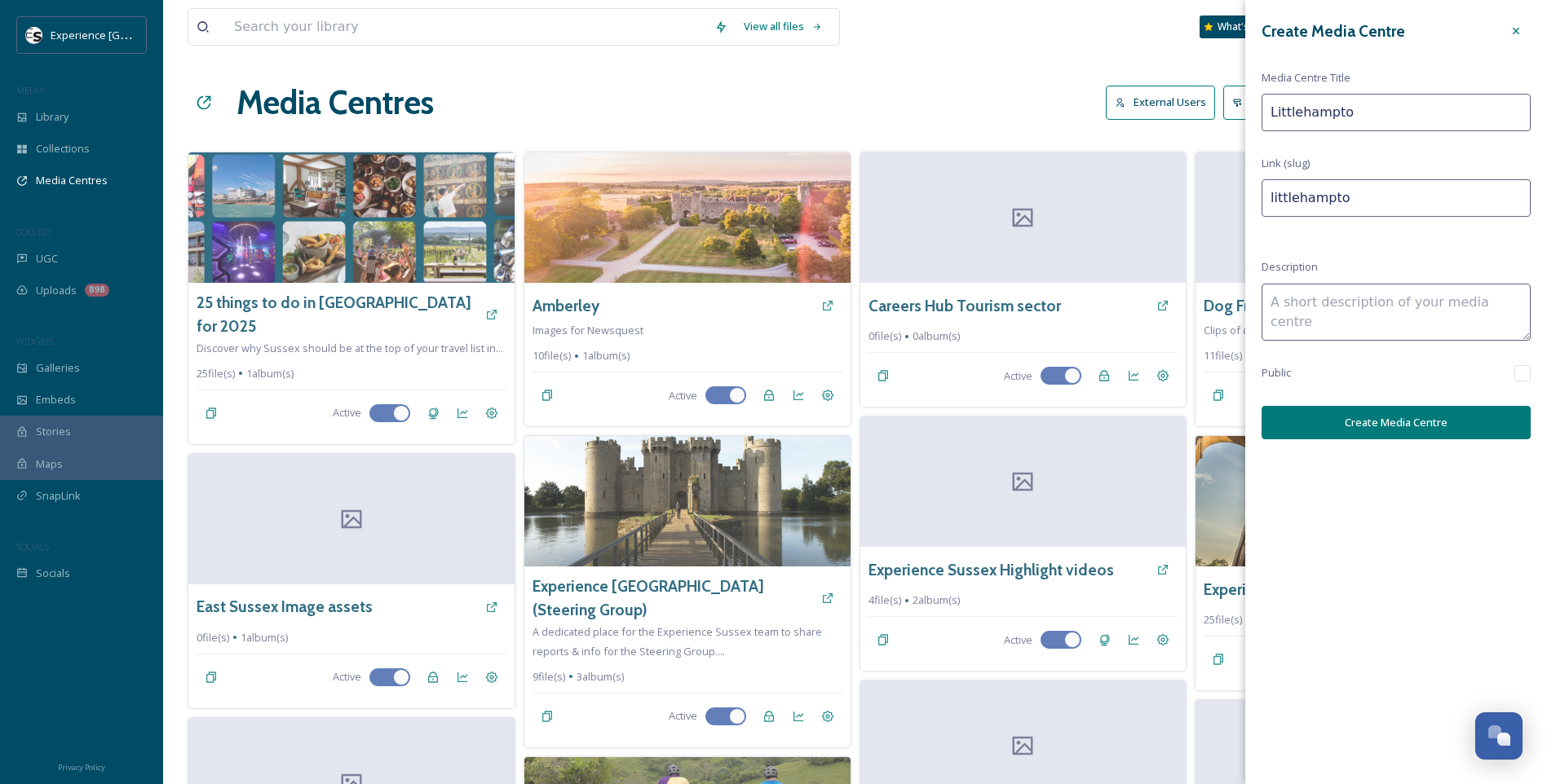
type input "[GEOGRAPHIC_DATA]"
type input "[GEOGRAPHIC_DATA]-"
type input "[GEOGRAPHIC_DATA]"
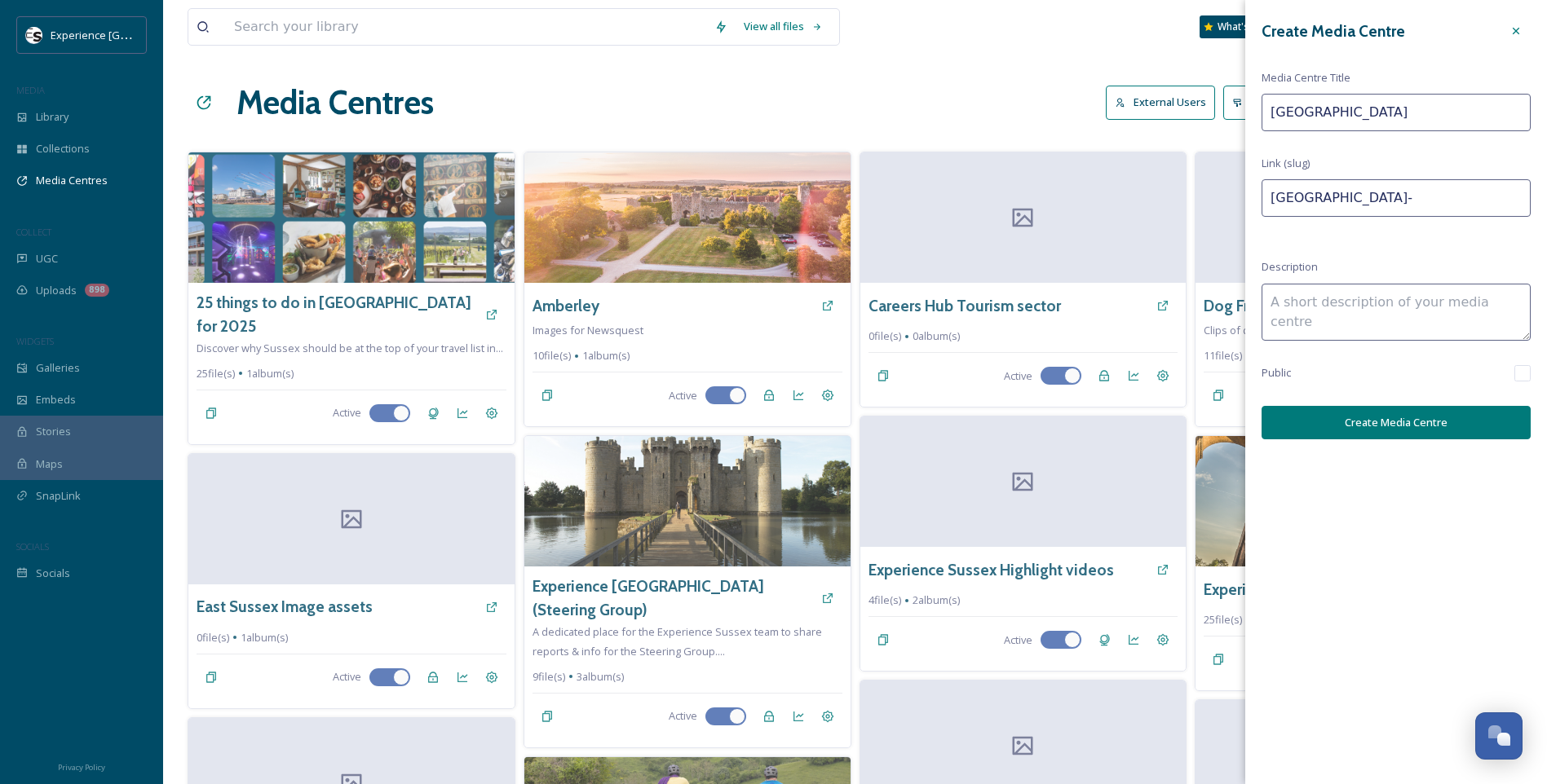
click at [1425, 421] on button "Create Media Centre" at bounding box center [1397, 423] width 270 height 33
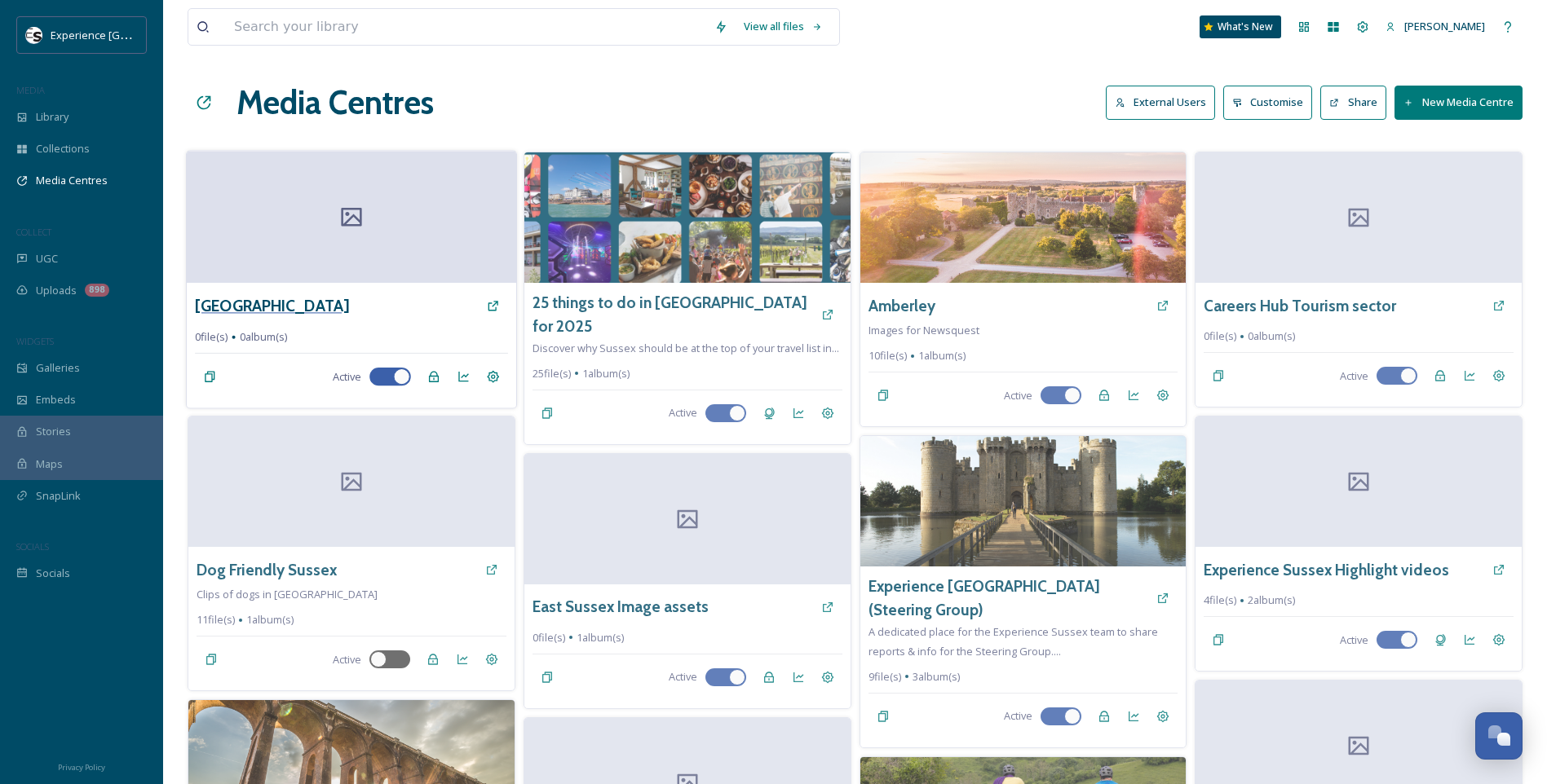
click at [235, 300] on h3 "[GEOGRAPHIC_DATA]" at bounding box center [272, 306] width 154 height 23
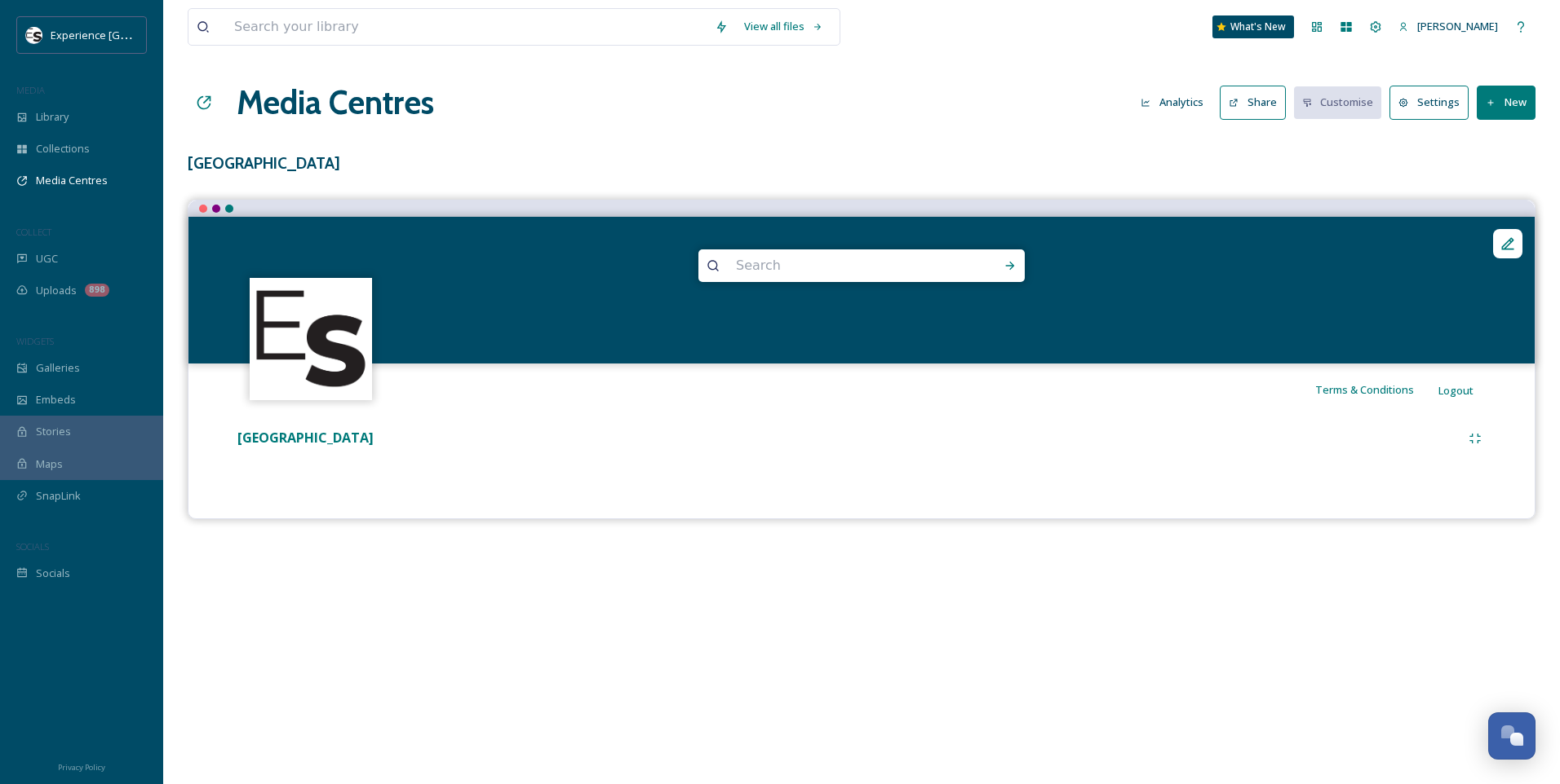
click at [1489, 104] on icon at bounding box center [1491, 103] width 11 height 11
click at [1506, 181] on div "Add Album" at bounding box center [1499, 172] width 69 height 32
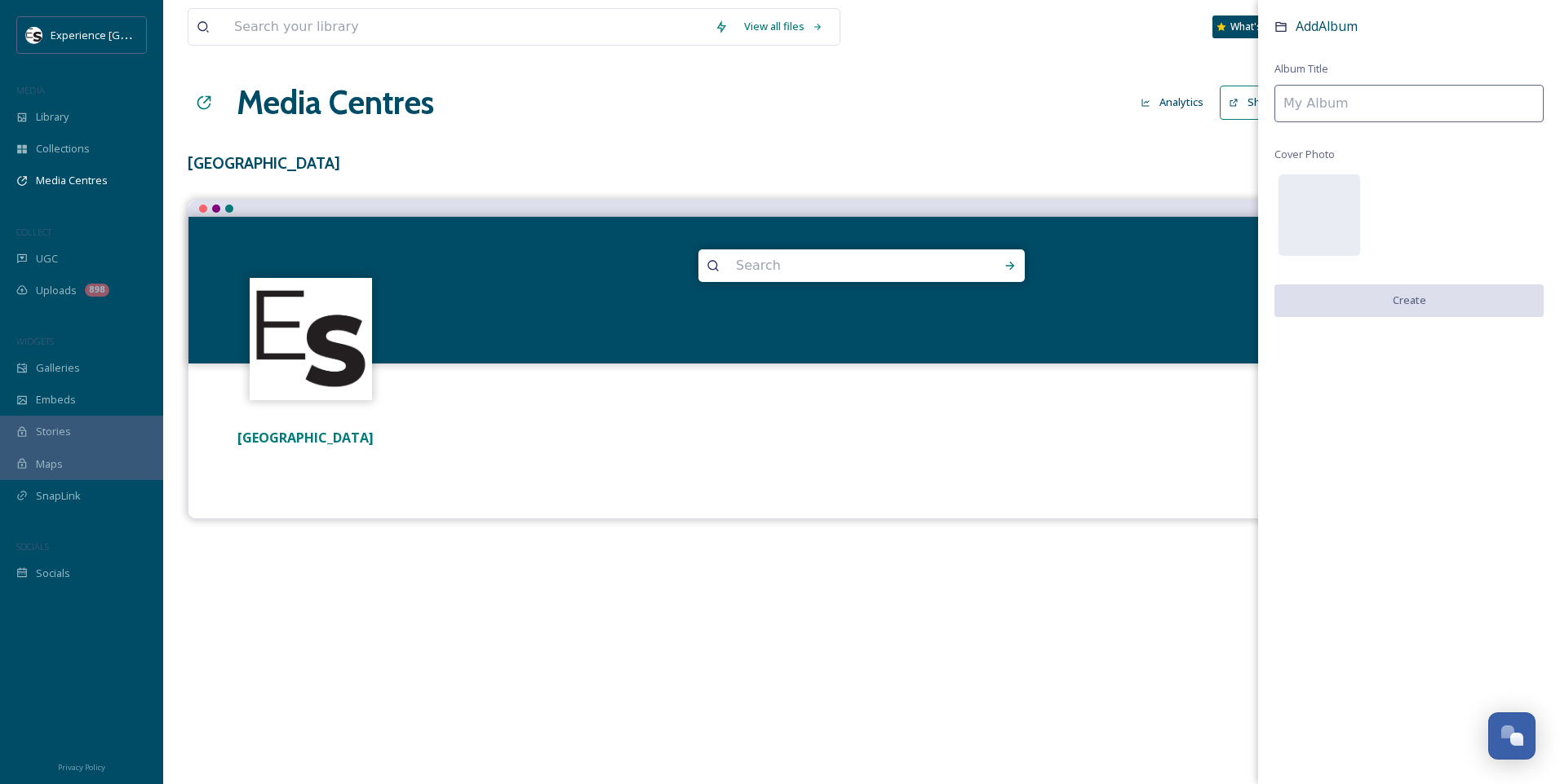
click at [1315, 93] on input at bounding box center [1410, 103] width 270 height 37
type input "[GEOGRAPHIC_DATA] images"
click at [1443, 282] on div "Add Album Album Title Littlehampton images Cover Photo Create" at bounding box center [1409, 184] width 302 height 368
click at [1442, 308] on button "Create" at bounding box center [1410, 301] width 270 height 33
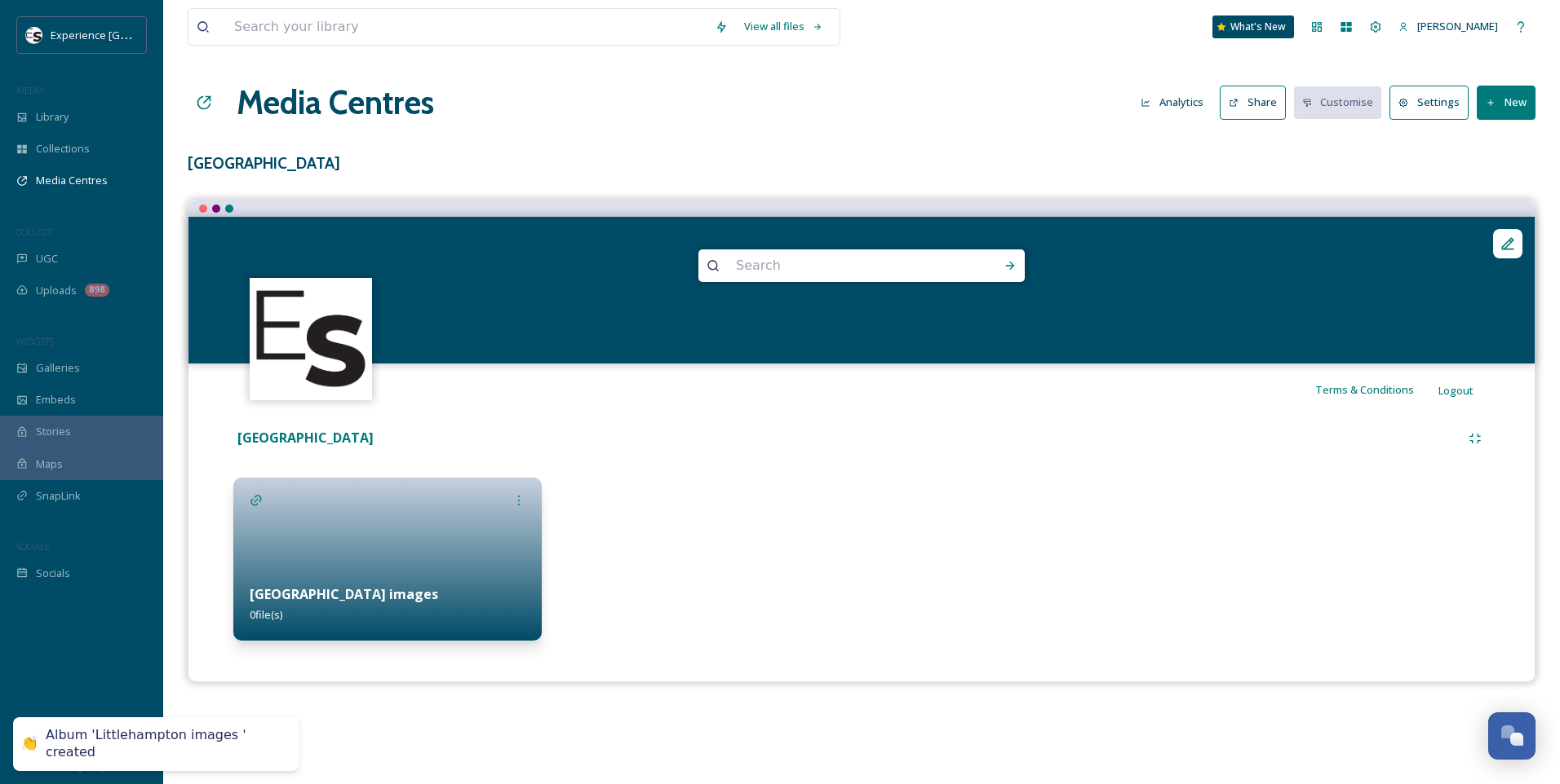
click at [357, 556] on div at bounding box center [388, 558] width 309 height 163
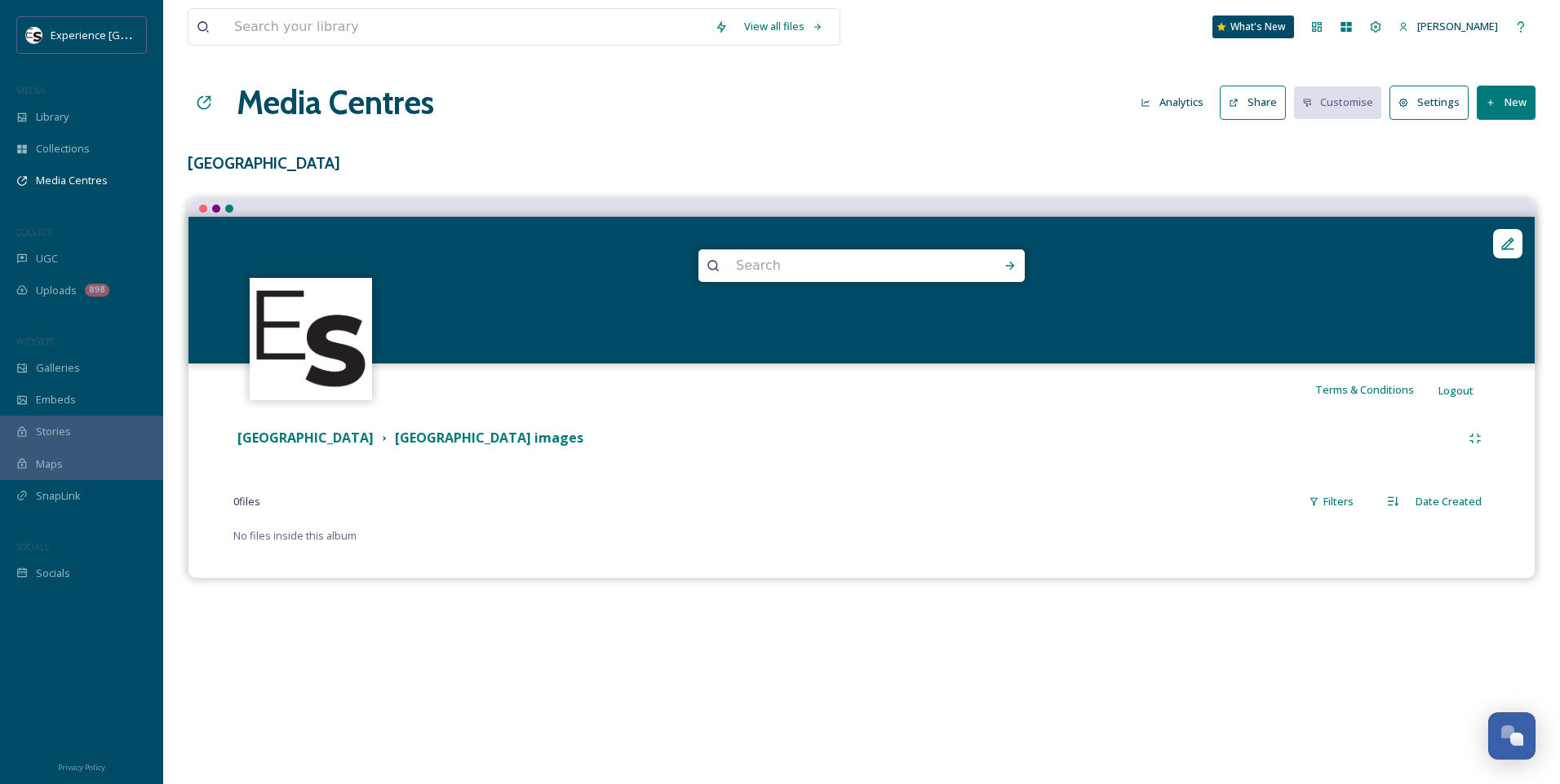
click at [1487, 102] on icon at bounding box center [1491, 103] width 11 height 11
click at [1497, 143] on span "Add Files" at bounding box center [1495, 141] width 44 height 16
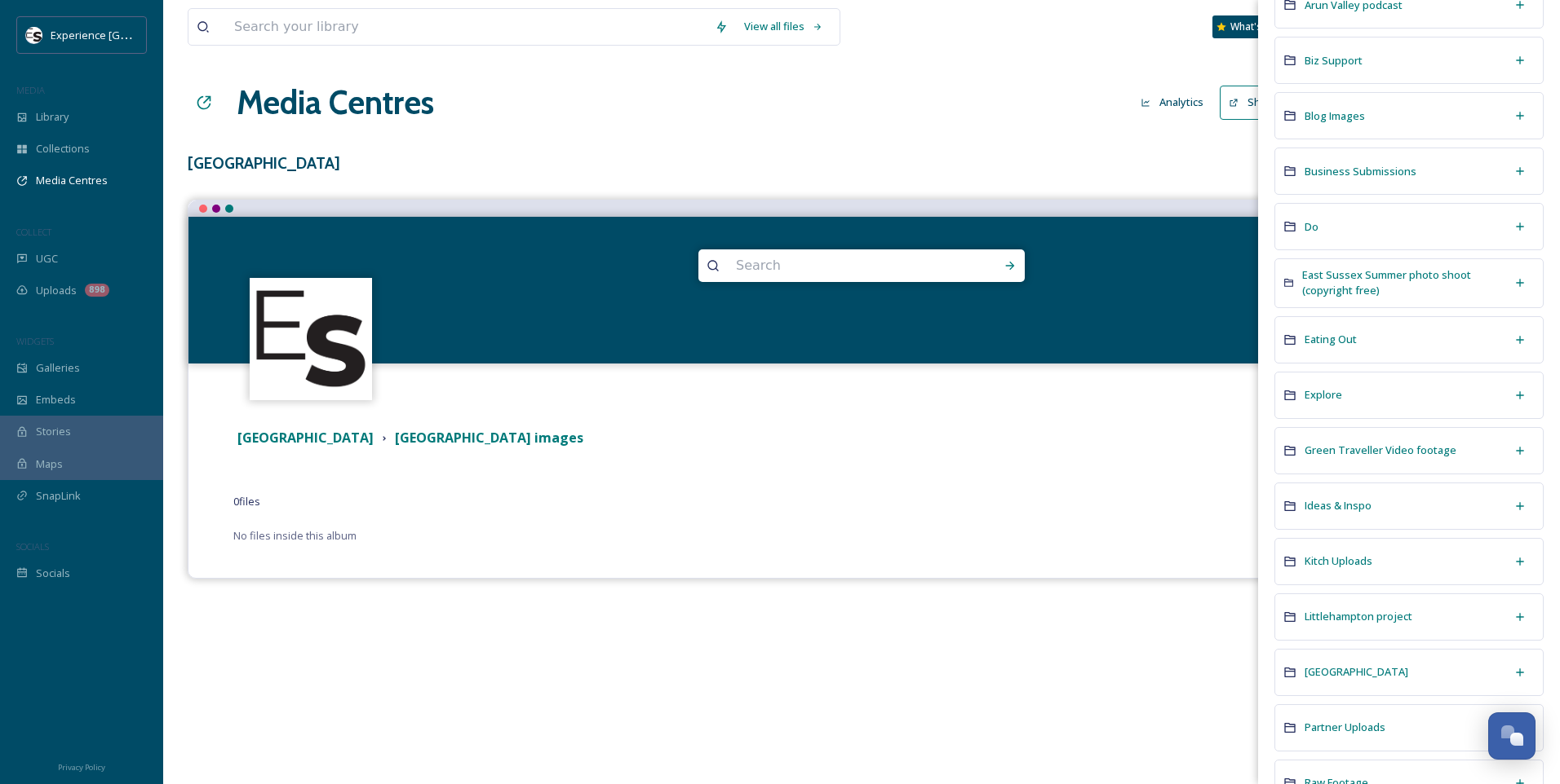
scroll to position [163, 0]
click at [1406, 612] on span "Littlehampton project" at bounding box center [1358, 613] width 107 height 15
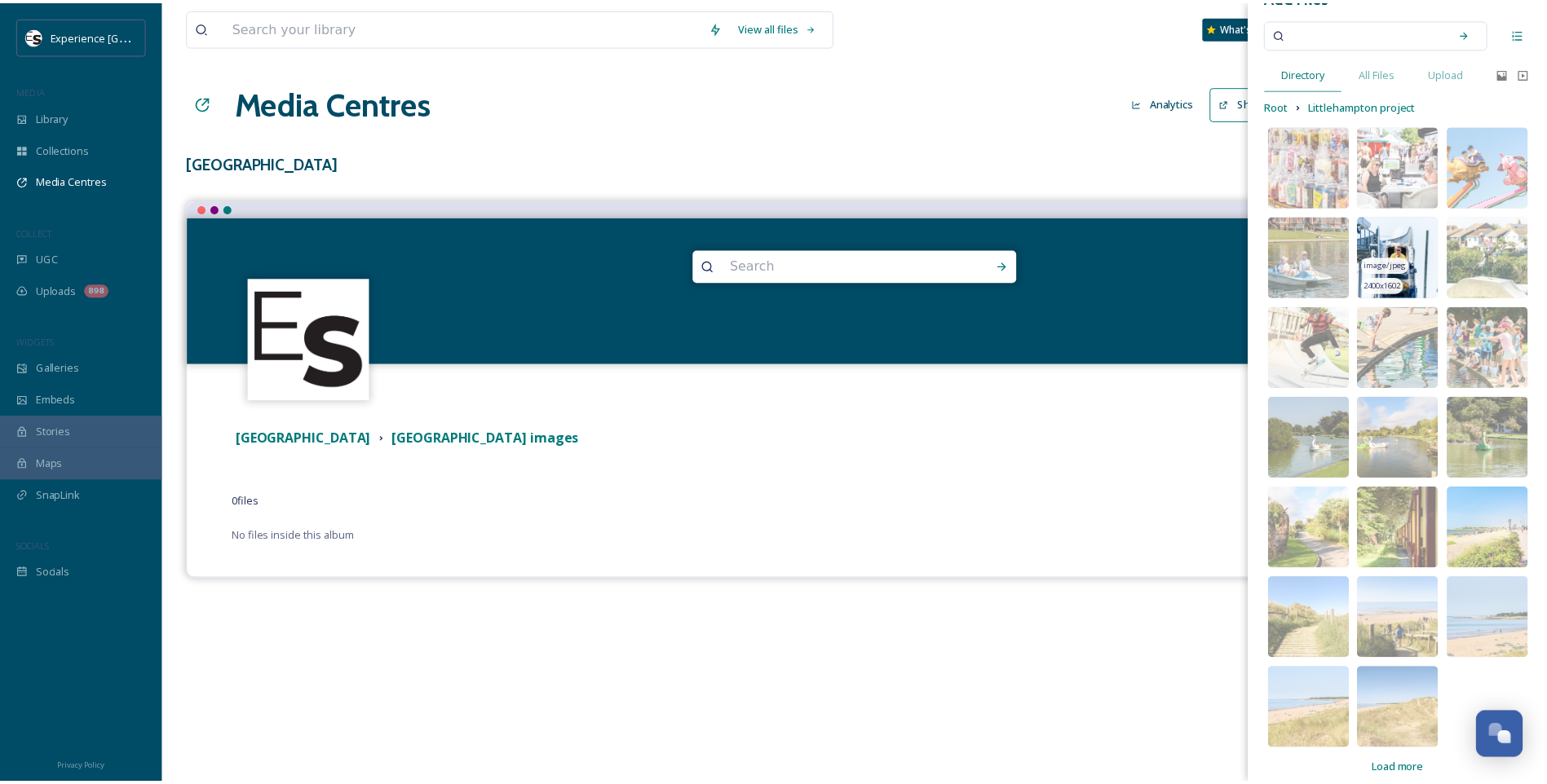
scroll to position [54, 0]
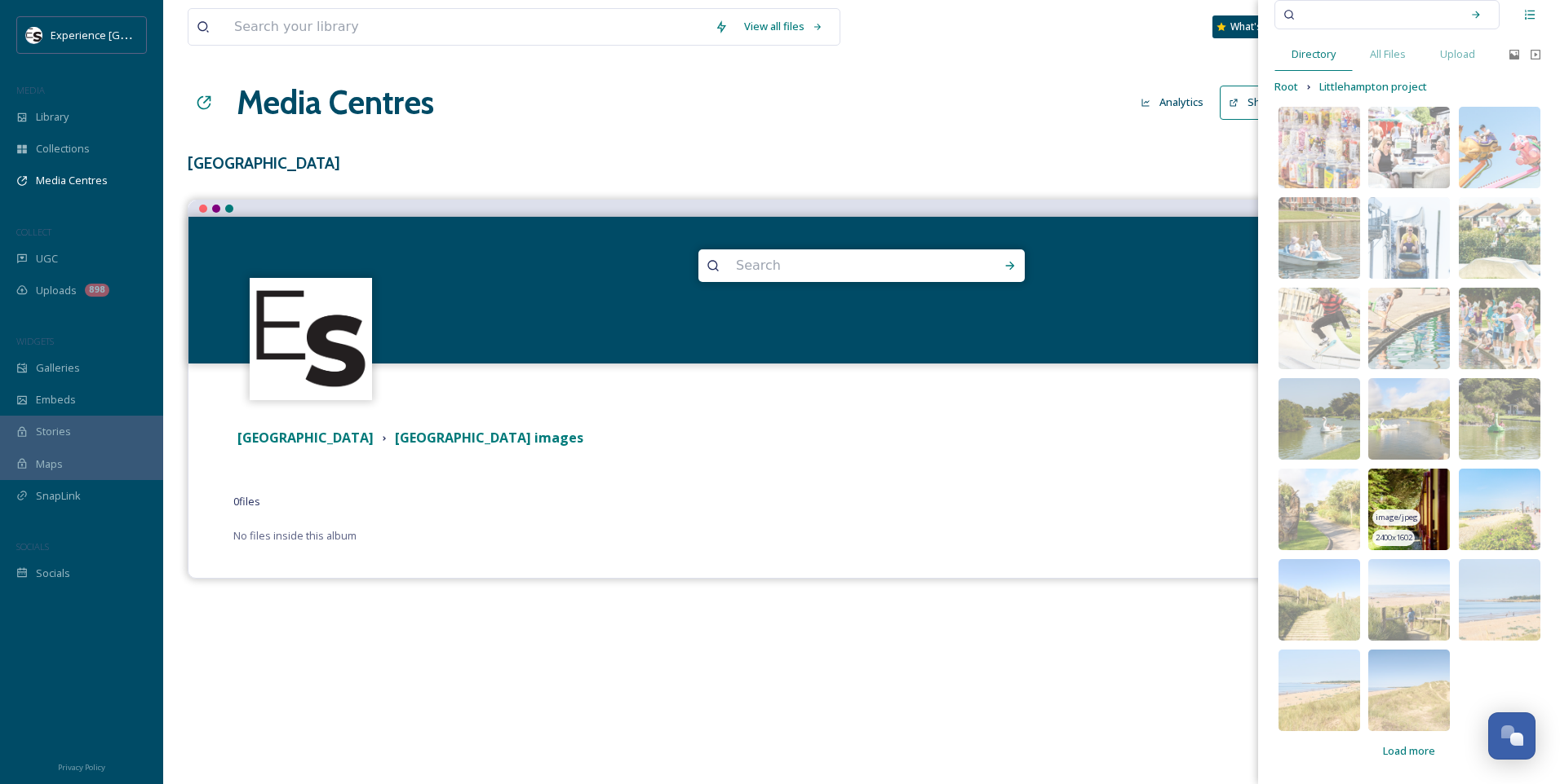
click at [1409, 493] on img at bounding box center [1410, 510] width 82 height 82
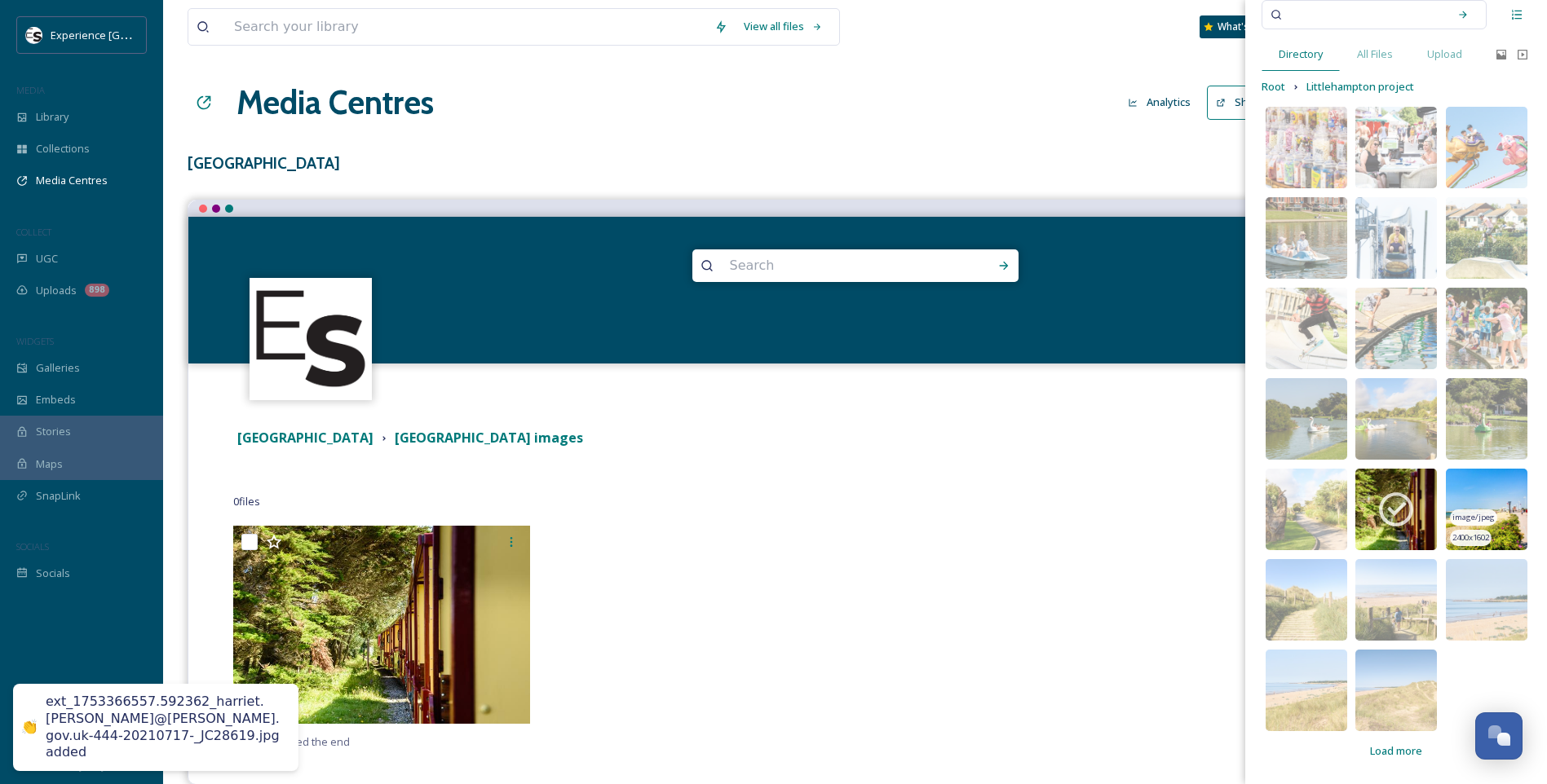
scroll to position [25, 0]
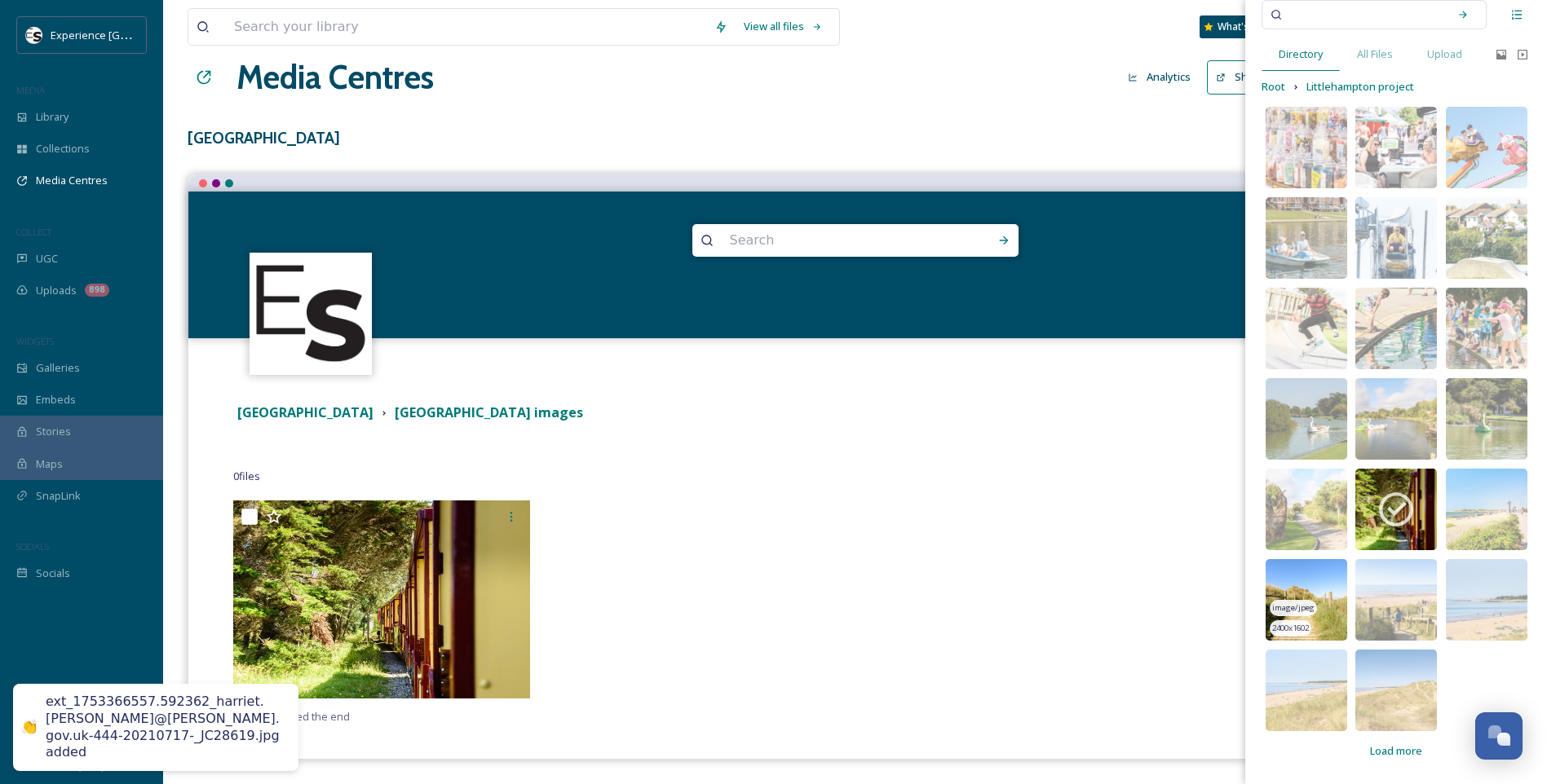
click at [1292, 597] on img at bounding box center [1307, 600] width 82 height 82
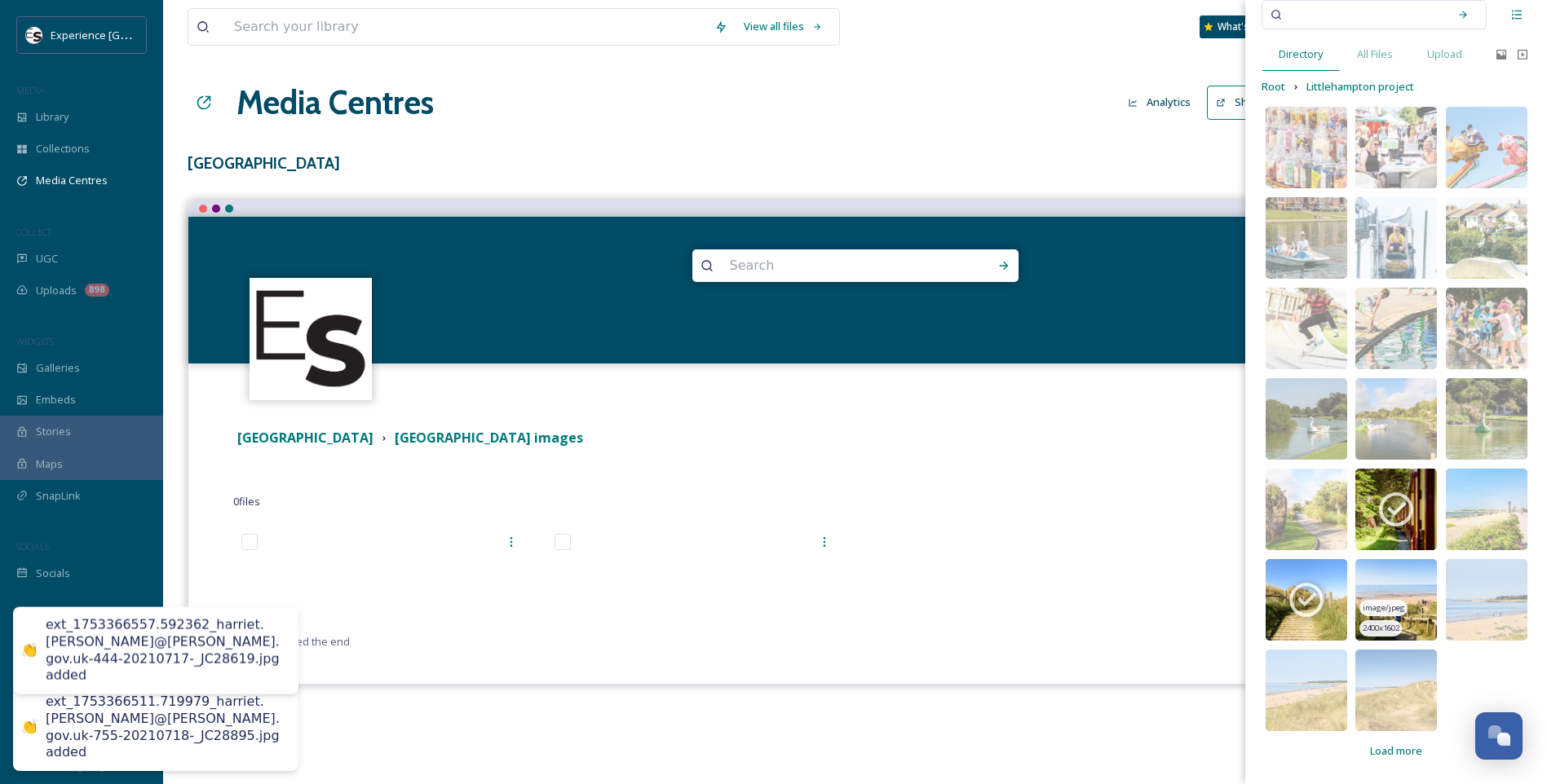
scroll to position [0, 0]
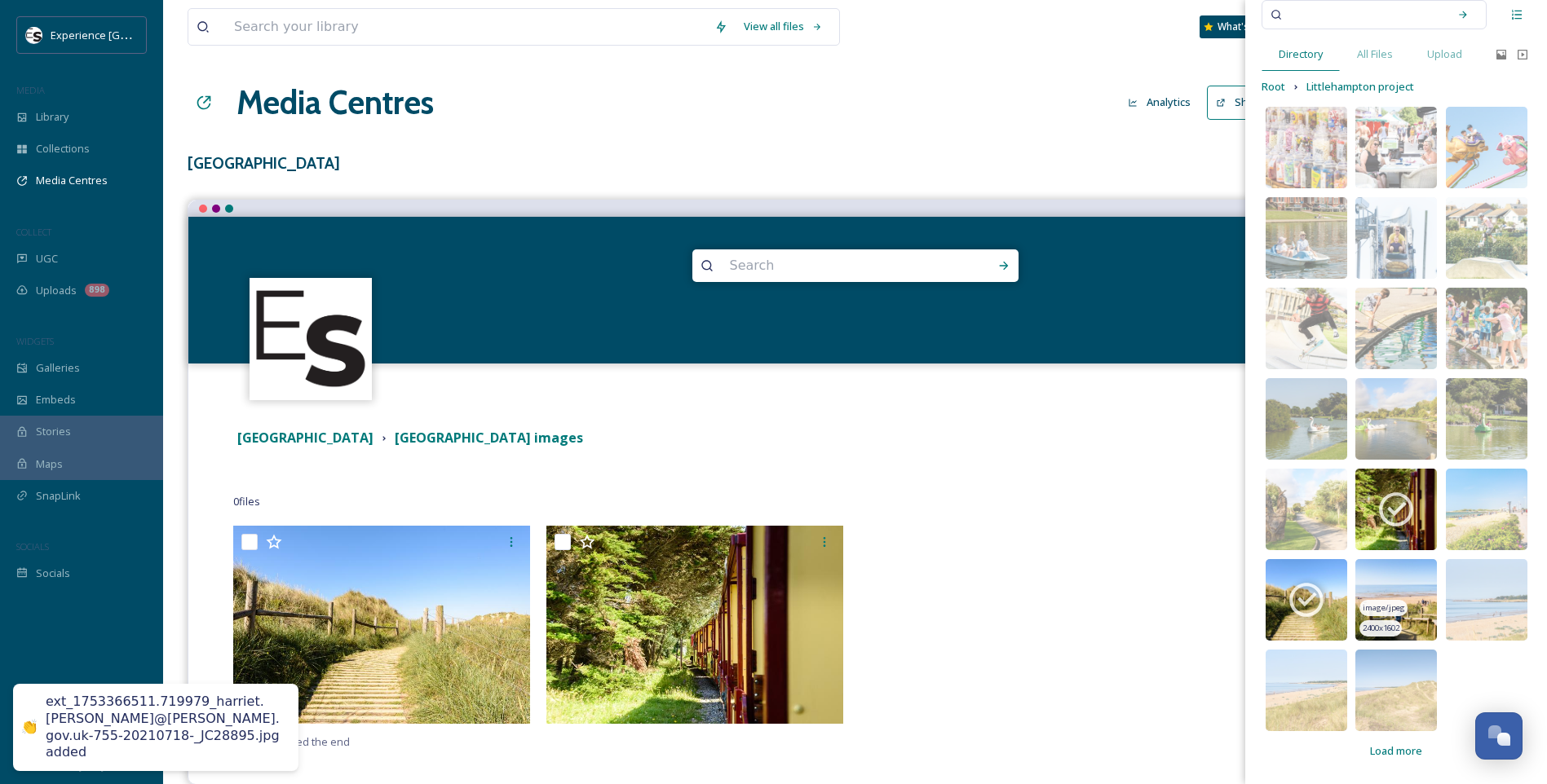
click at [1384, 588] on img at bounding box center [1397, 600] width 82 height 82
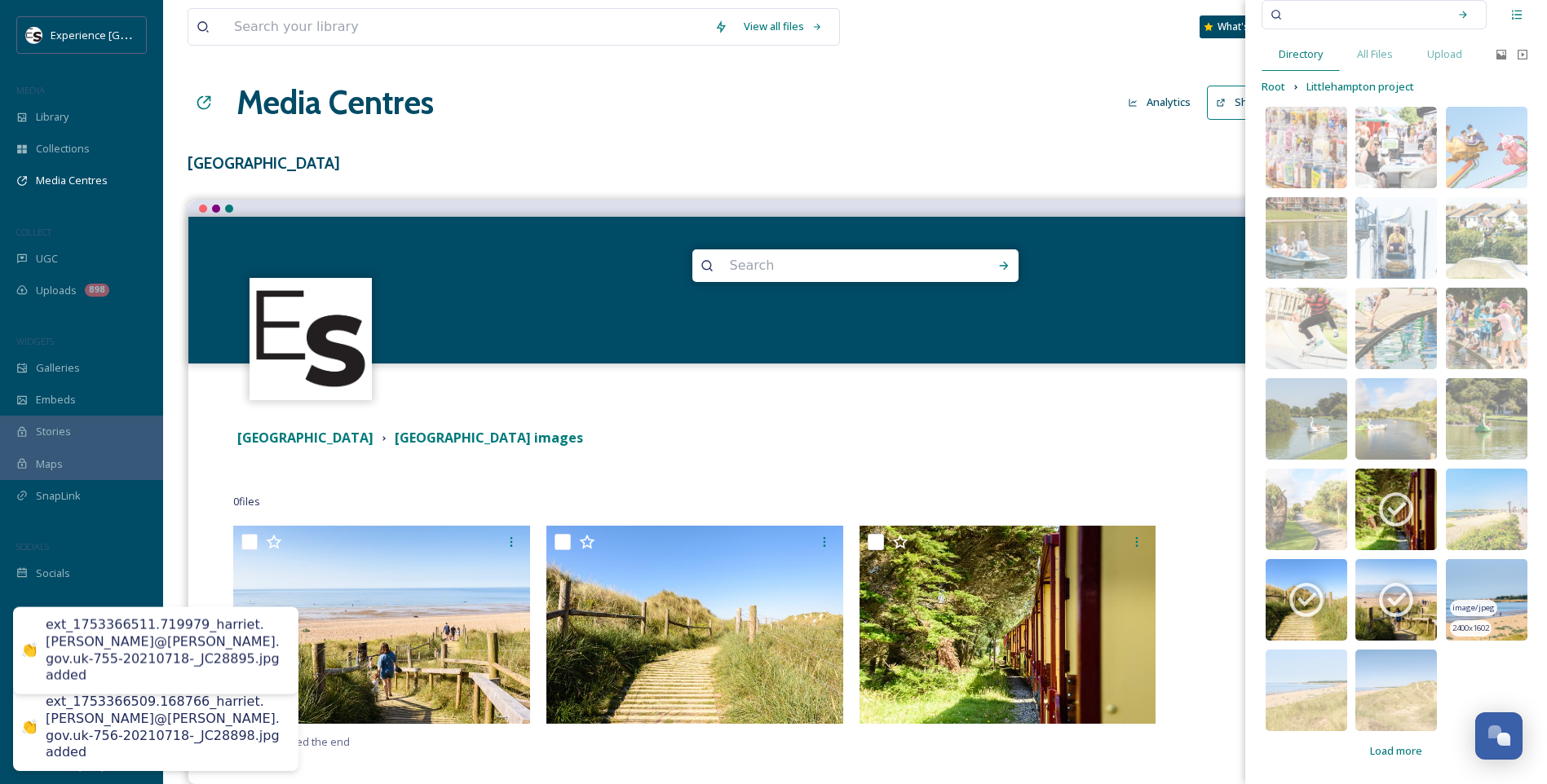
click at [1475, 586] on img at bounding box center [1487, 600] width 82 height 82
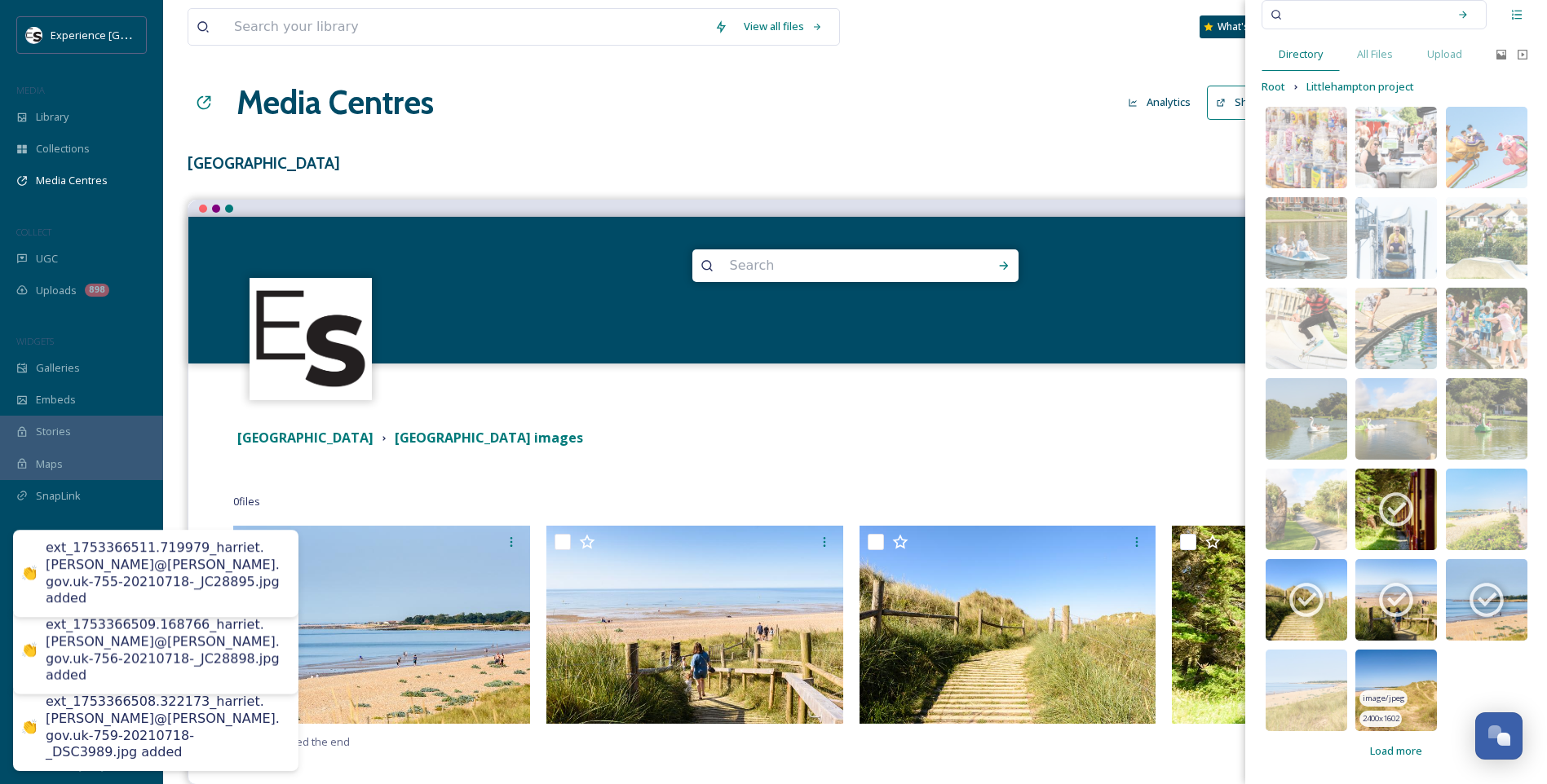
click at [1383, 683] on img at bounding box center [1397, 691] width 82 height 82
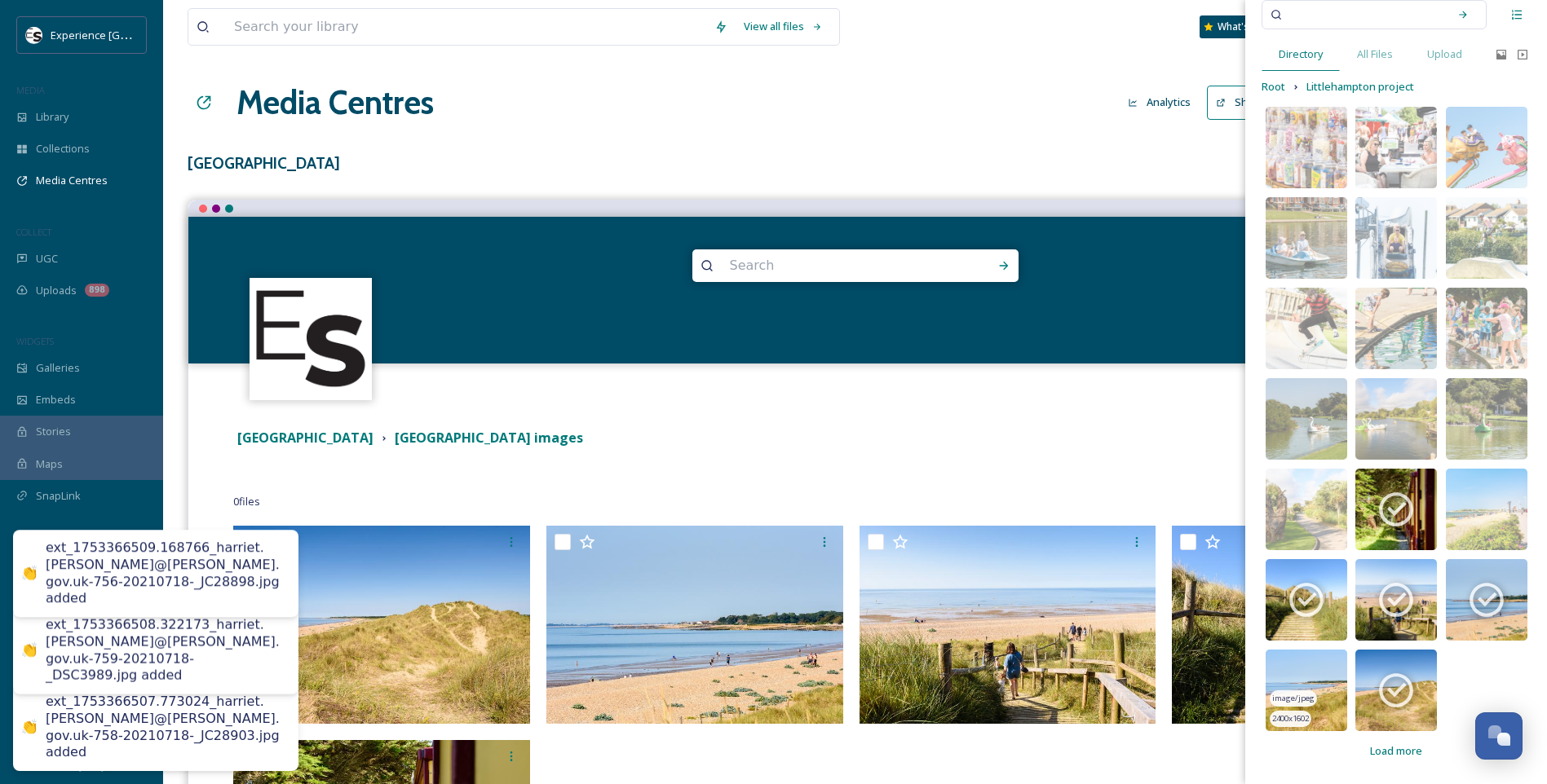
click at [1323, 677] on img at bounding box center [1307, 691] width 82 height 82
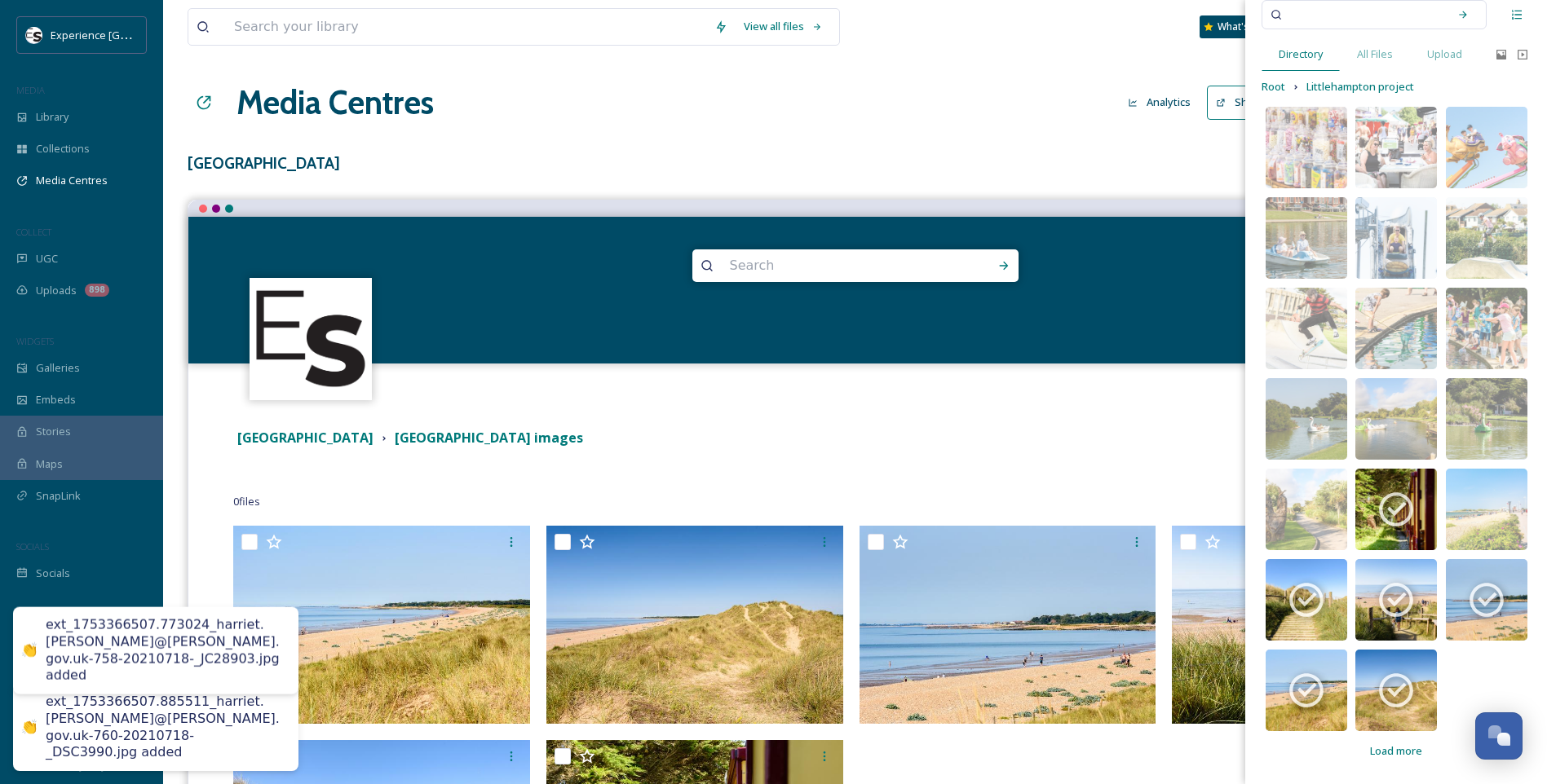
click at [1401, 747] on span "Load more" at bounding box center [1396, 752] width 52 height 16
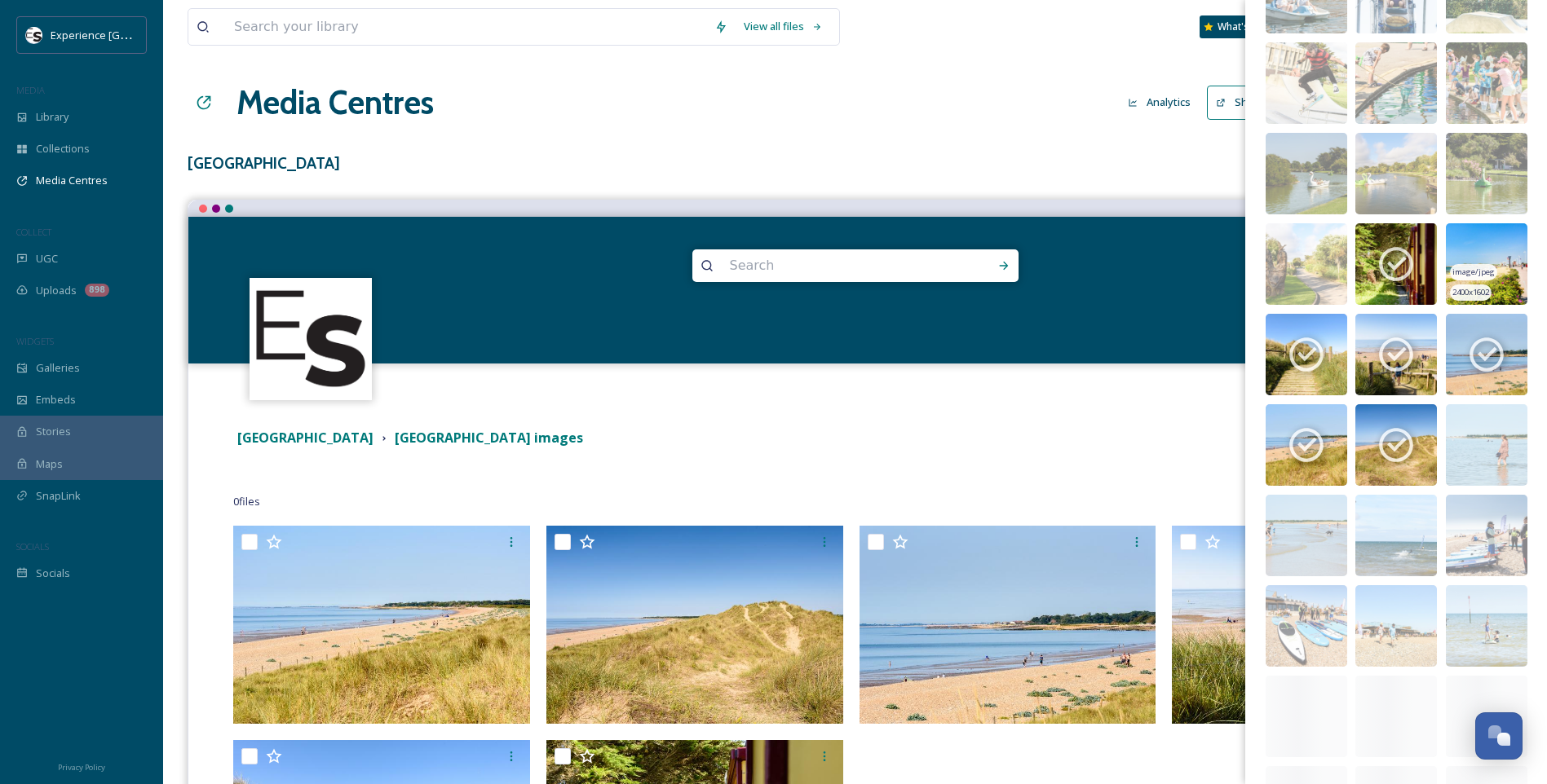
scroll to position [543, 0]
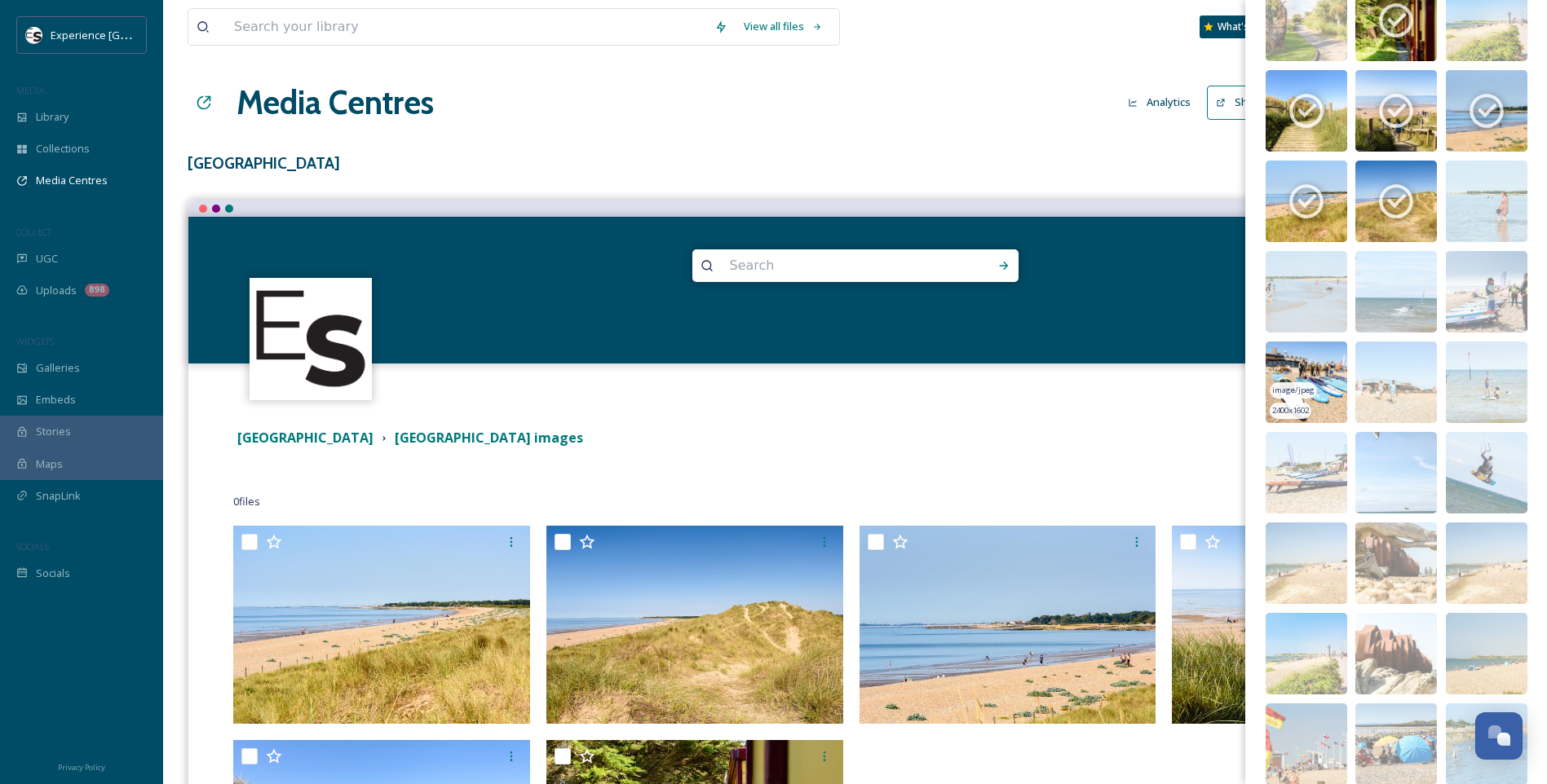
click at [1323, 373] on img at bounding box center [1307, 383] width 82 height 82
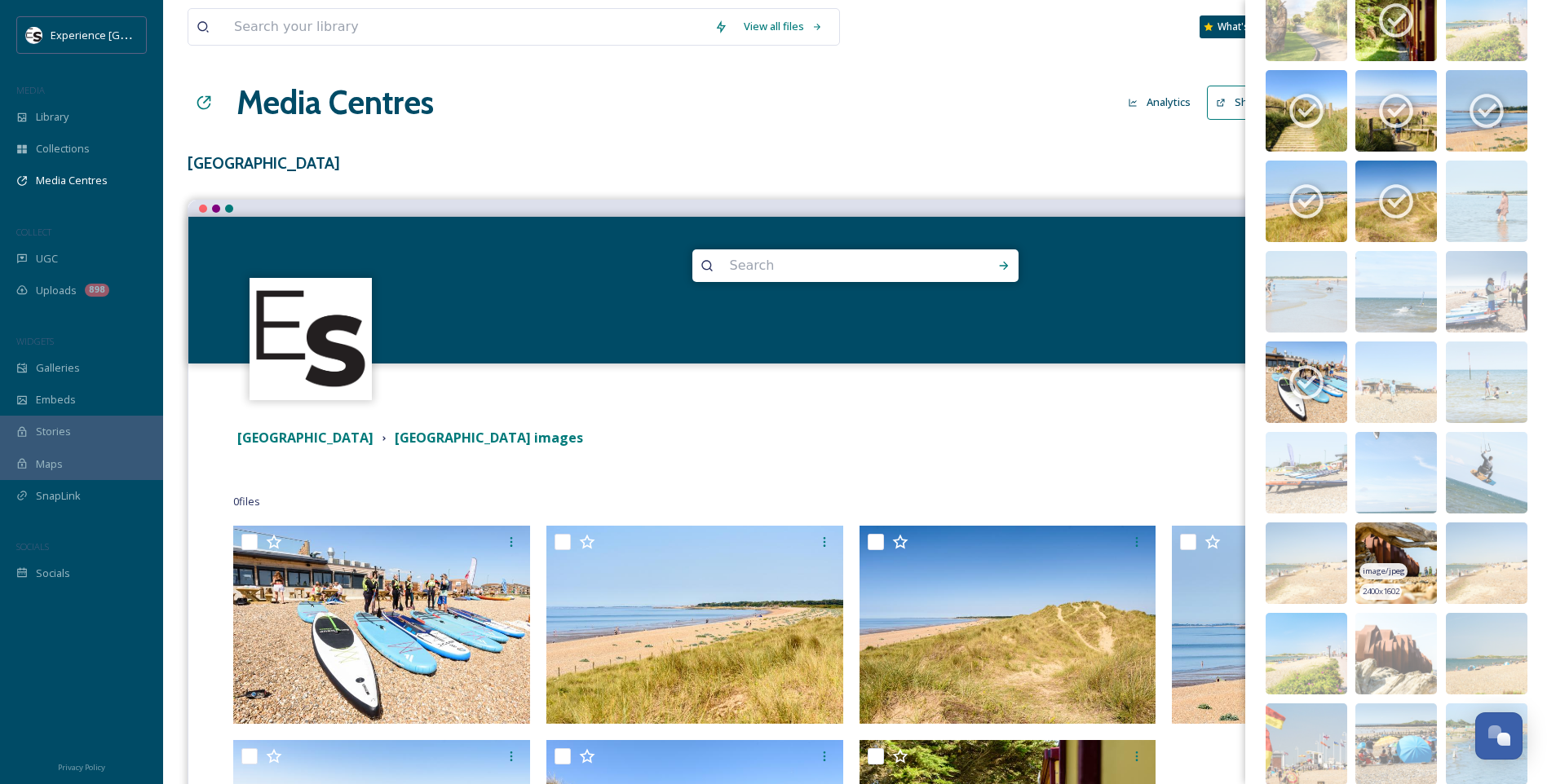
click at [1411, 545] on img at bounding box center [1397, 563] width 82 height 82
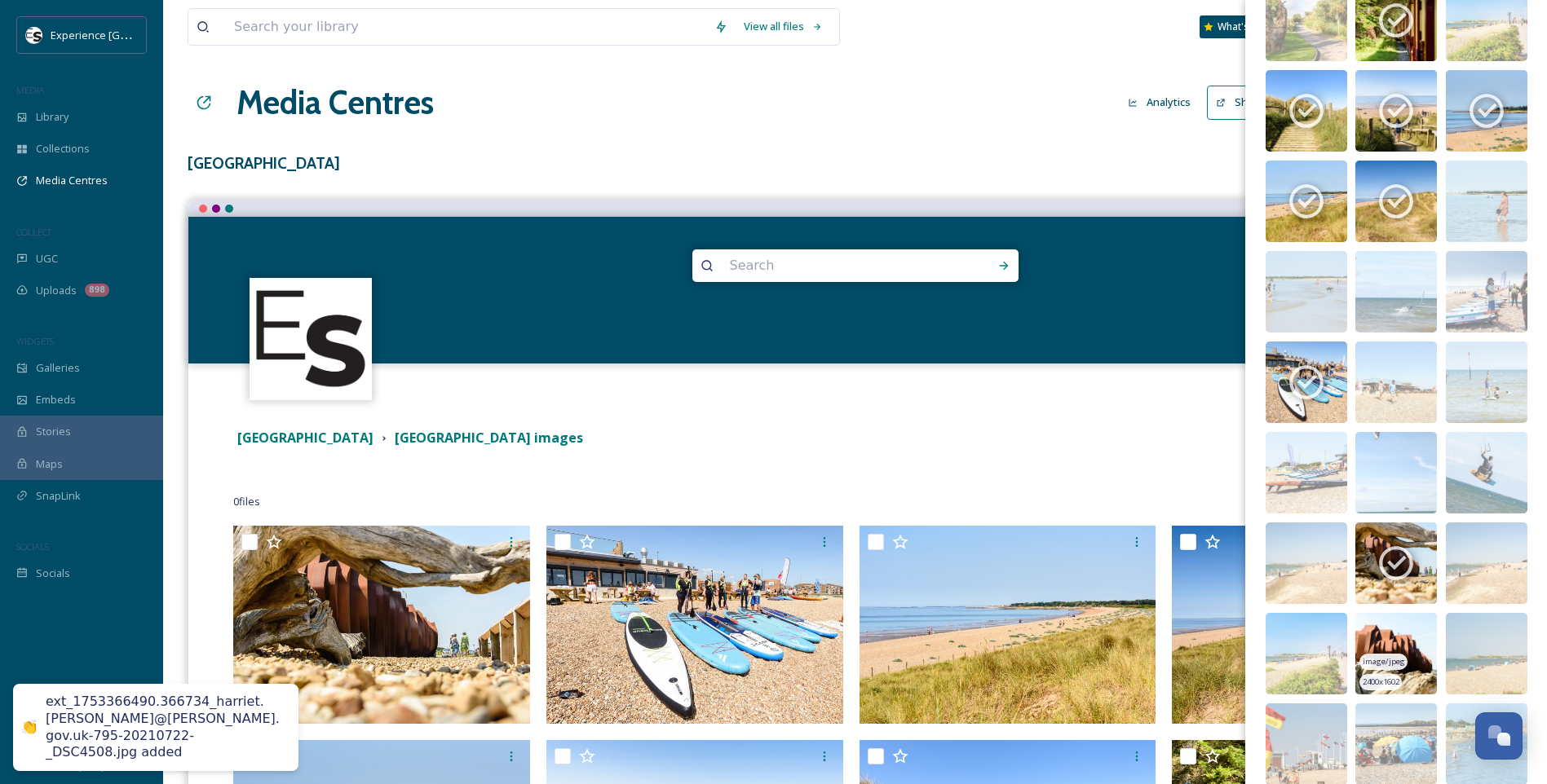
click at [1414, 638] on img at bounding box center [1397, 654] width 82 height 82
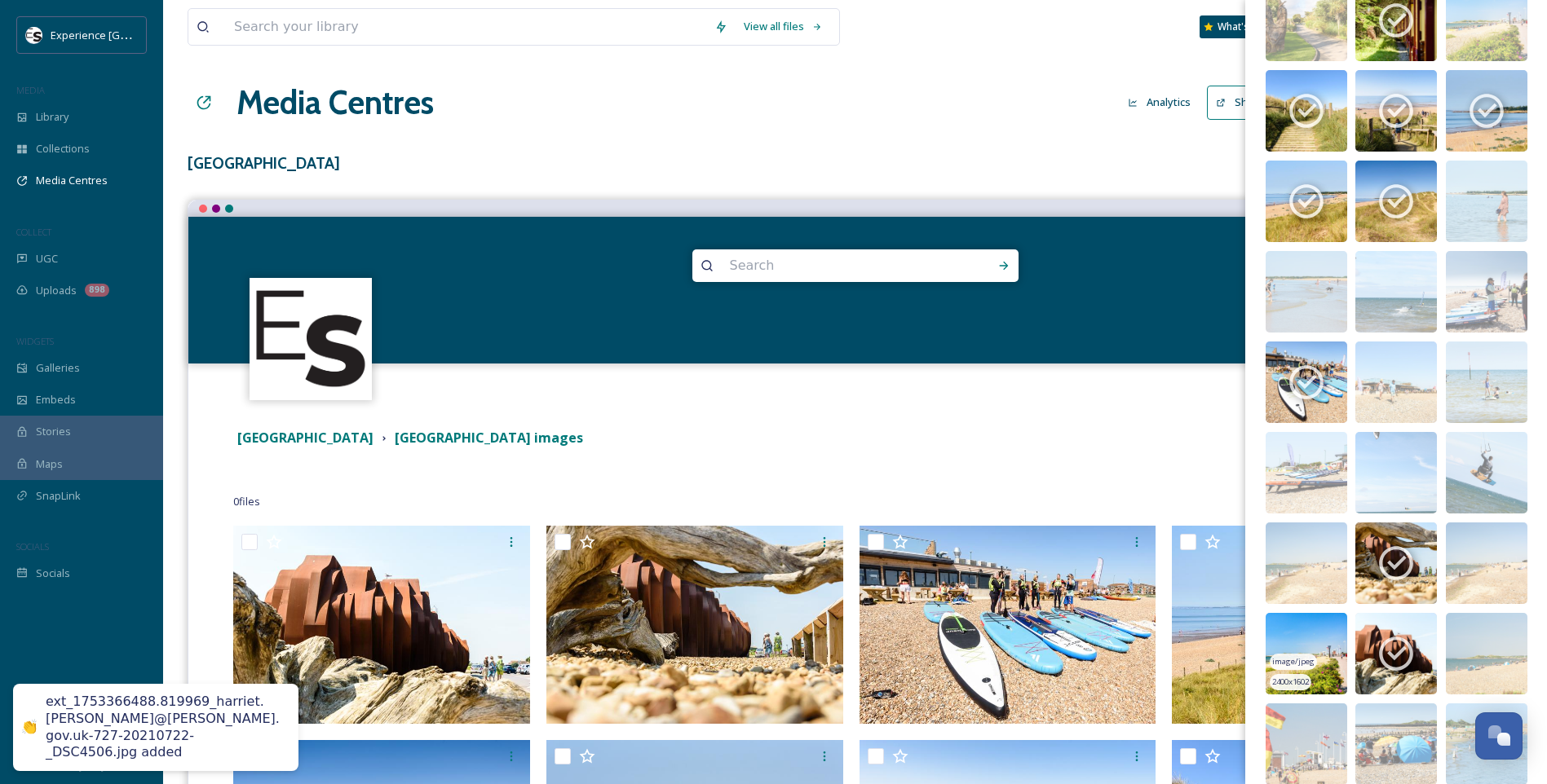
click at [1310, 639] on img at bounding box center [1307, 654] width 82 height 82
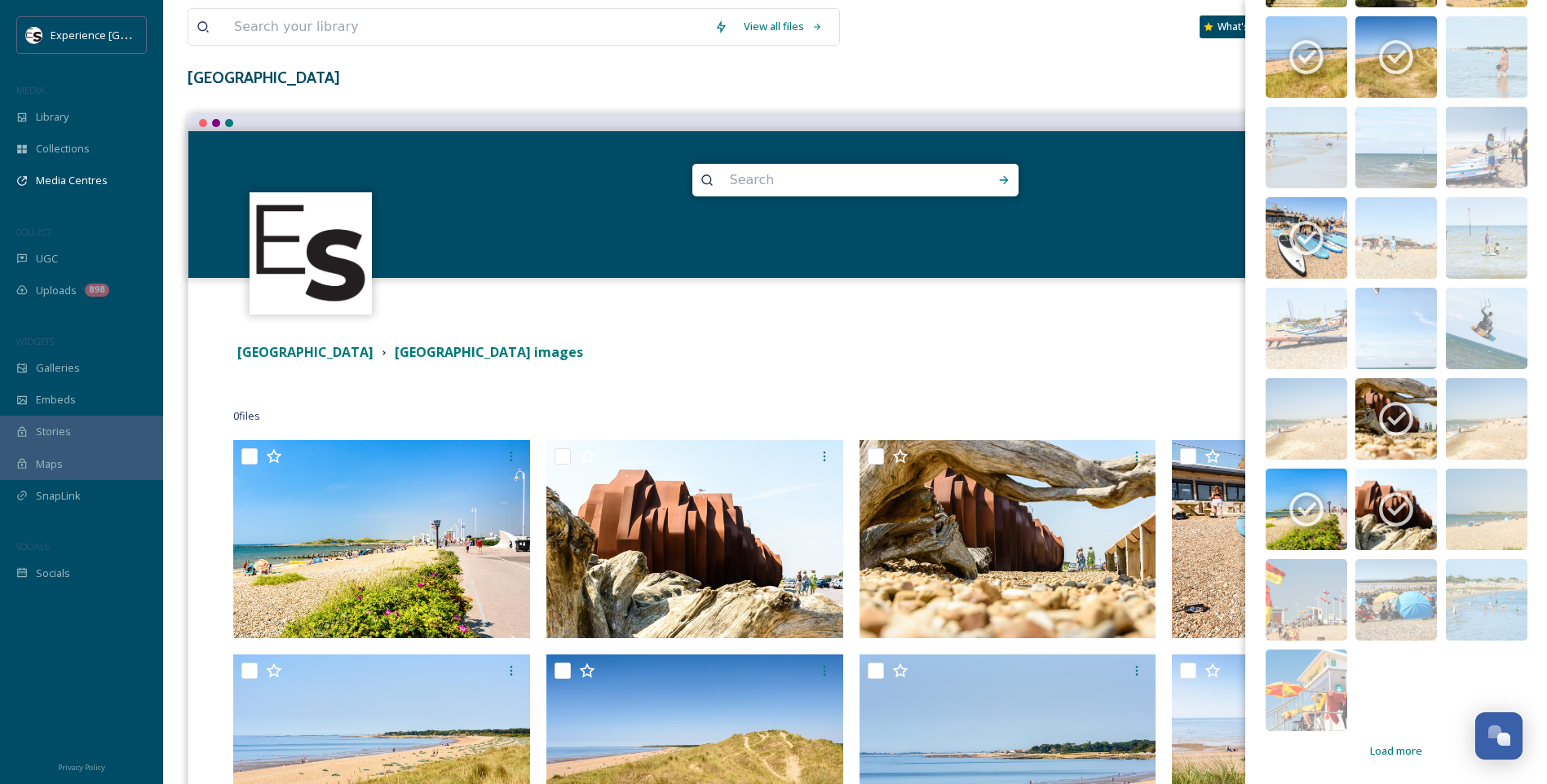
scroll to position [163, 0]
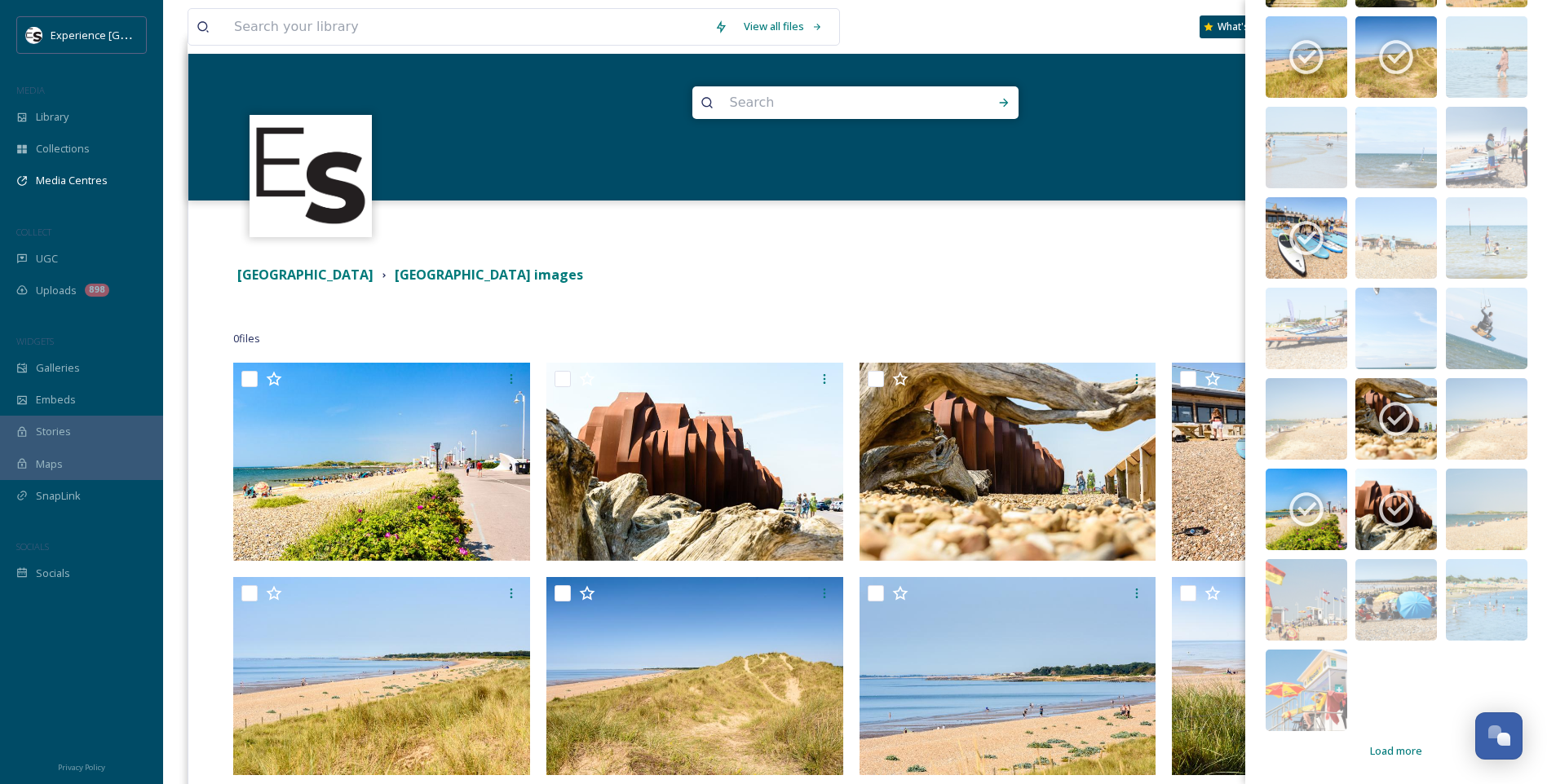
click at [1386, 751] on span "Load more" at bounding box center [1396, 752] width 52 height 16
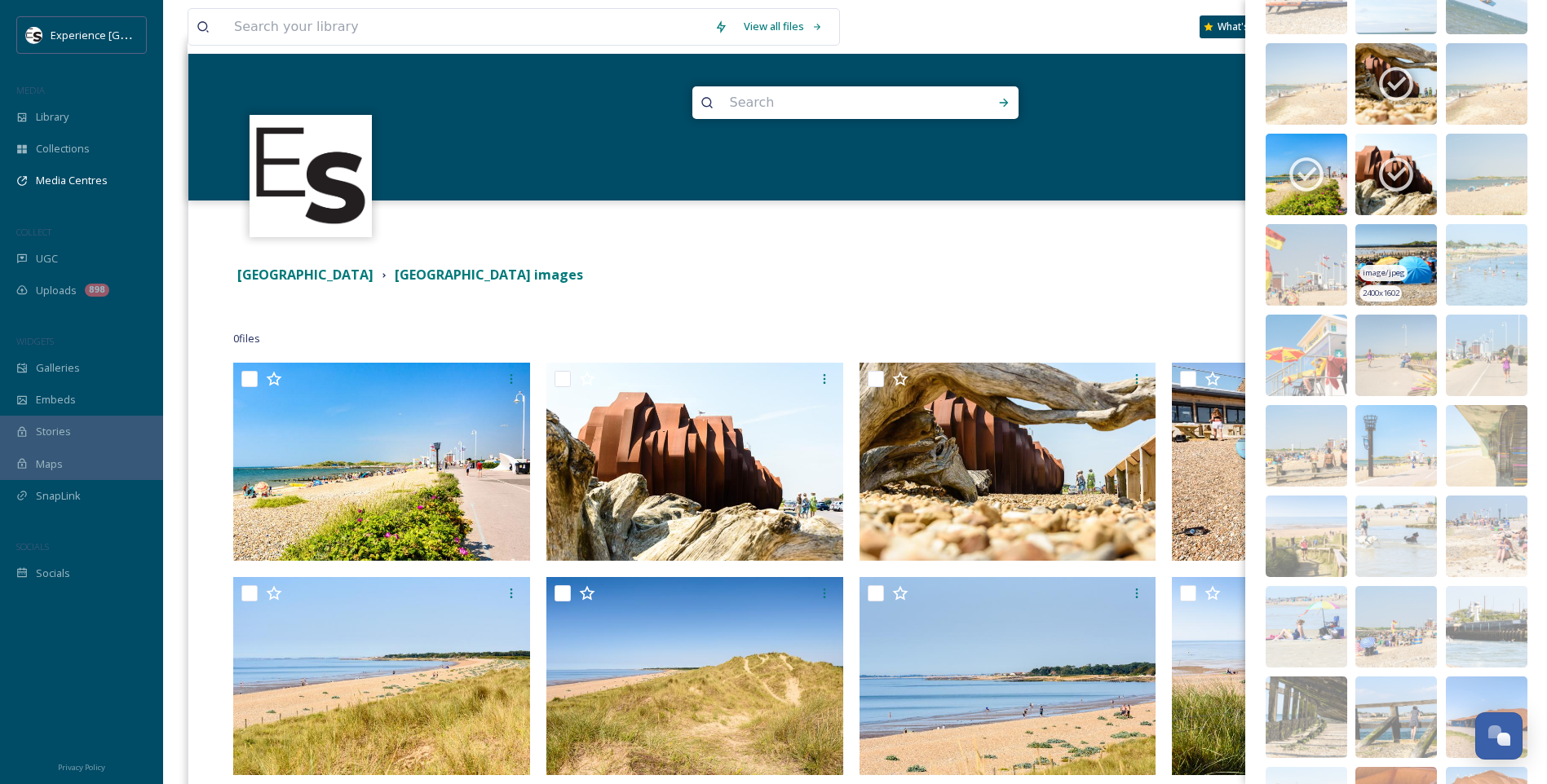
scroll to position [1095, 0]
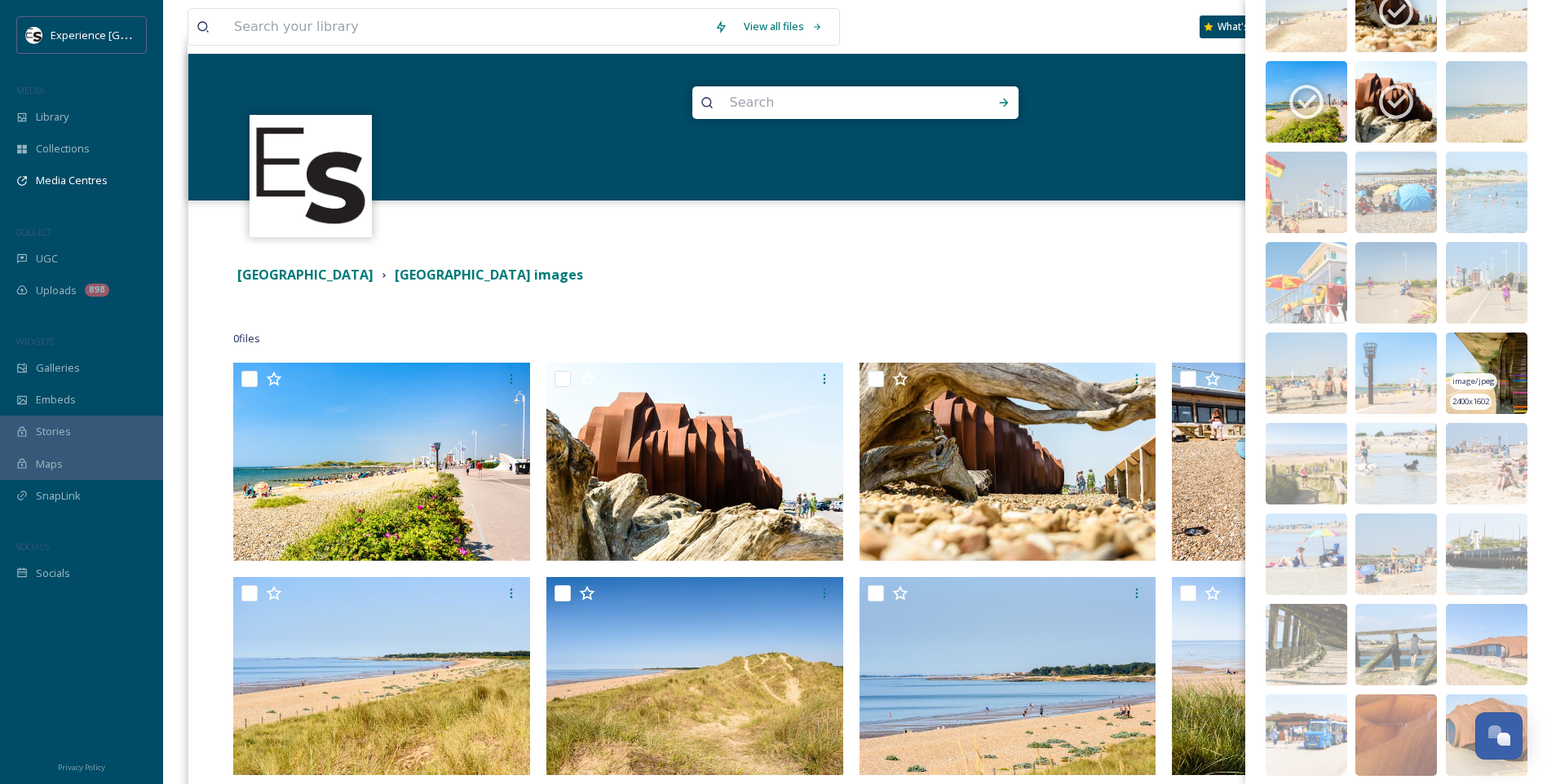
click at [1498, 356] on img at bounding box center [1487, 374] width 82 height 82
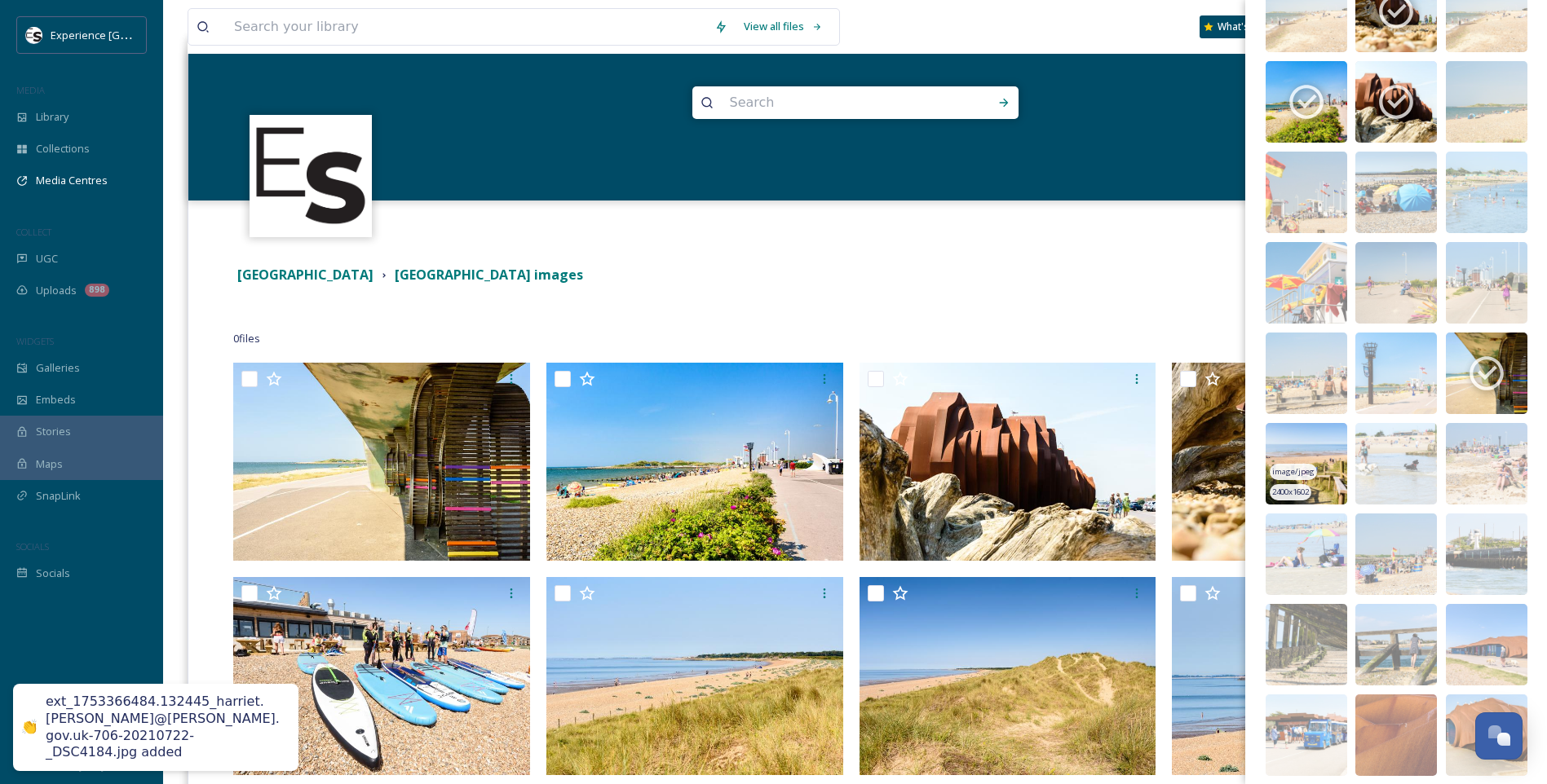
click at [1326, 435] on img at bounding box center [1307, 464] width 82 height 82
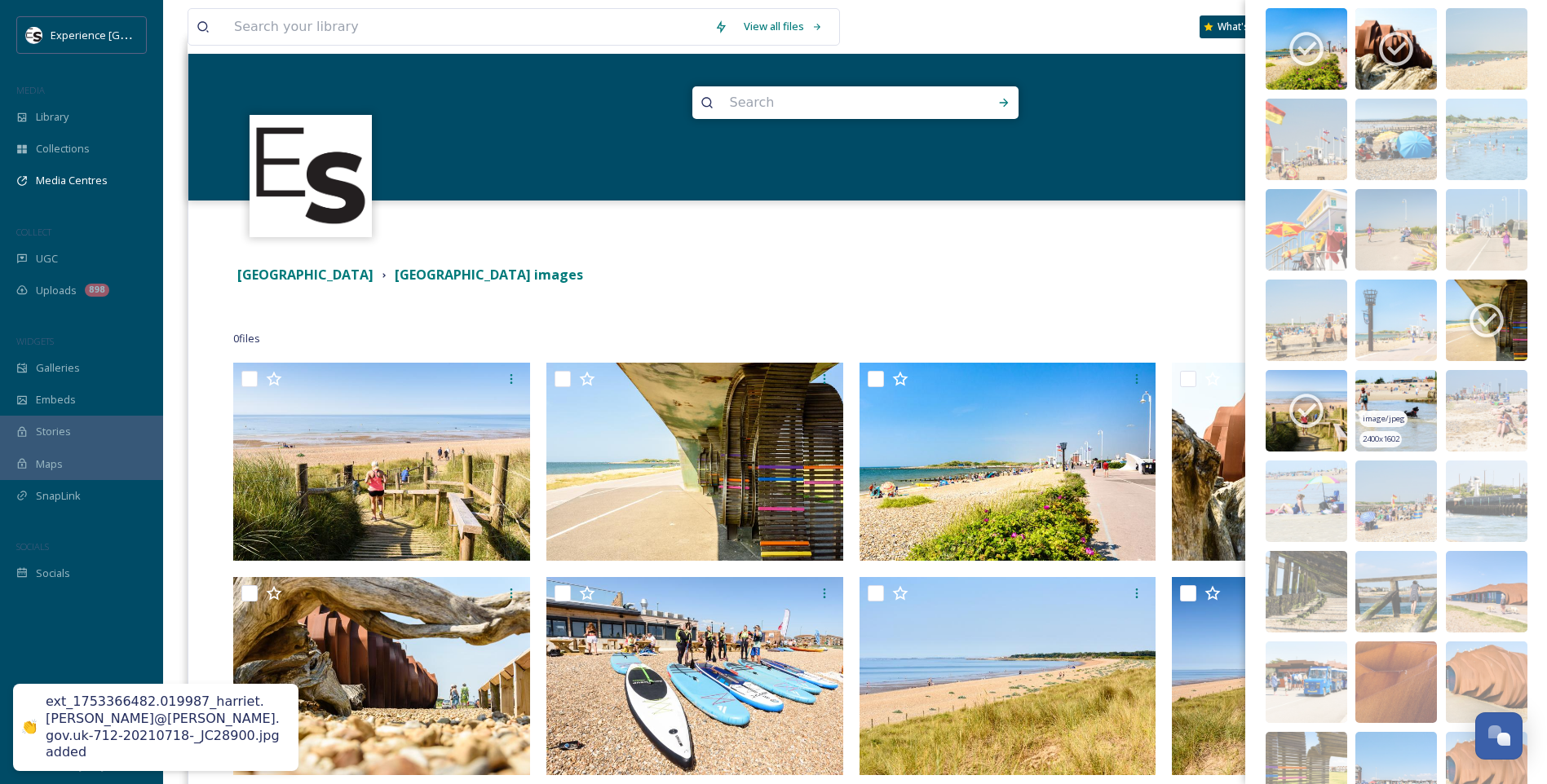
scroll to position [1176, 0]
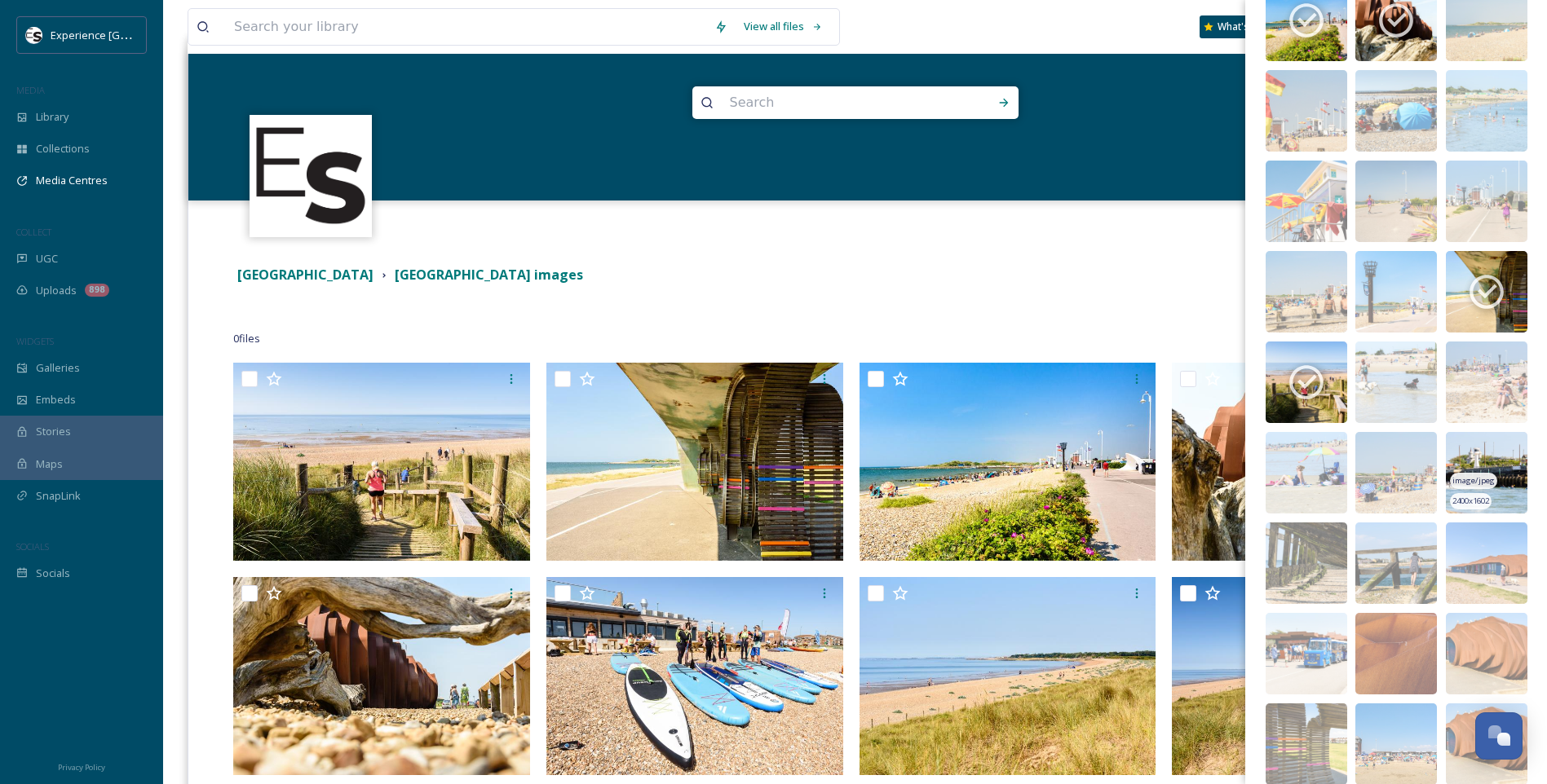
click at [1487, 446] on img at bounding box center [1487, 474] width 82 height 82
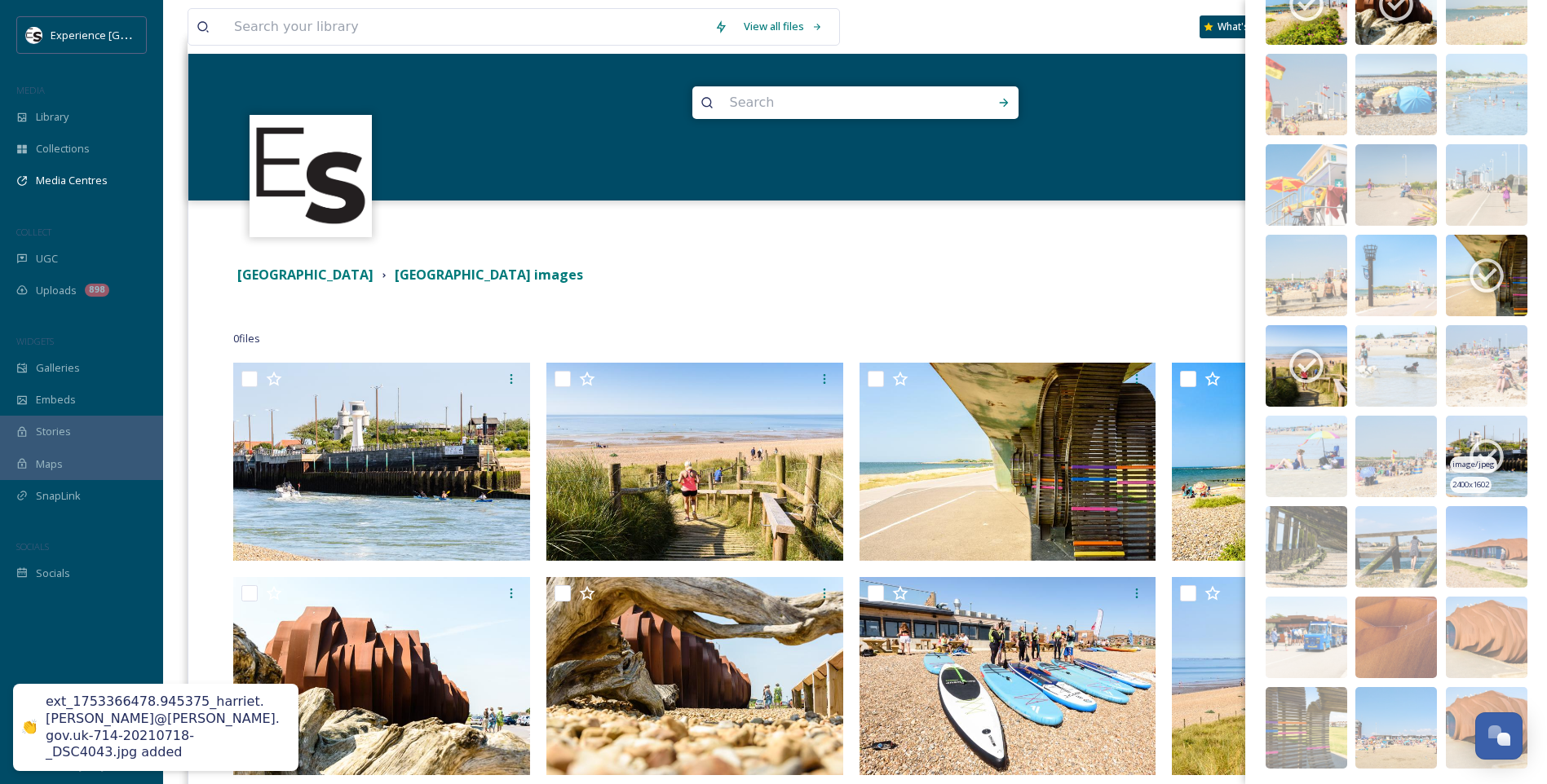
scroll to position [1198, 0]
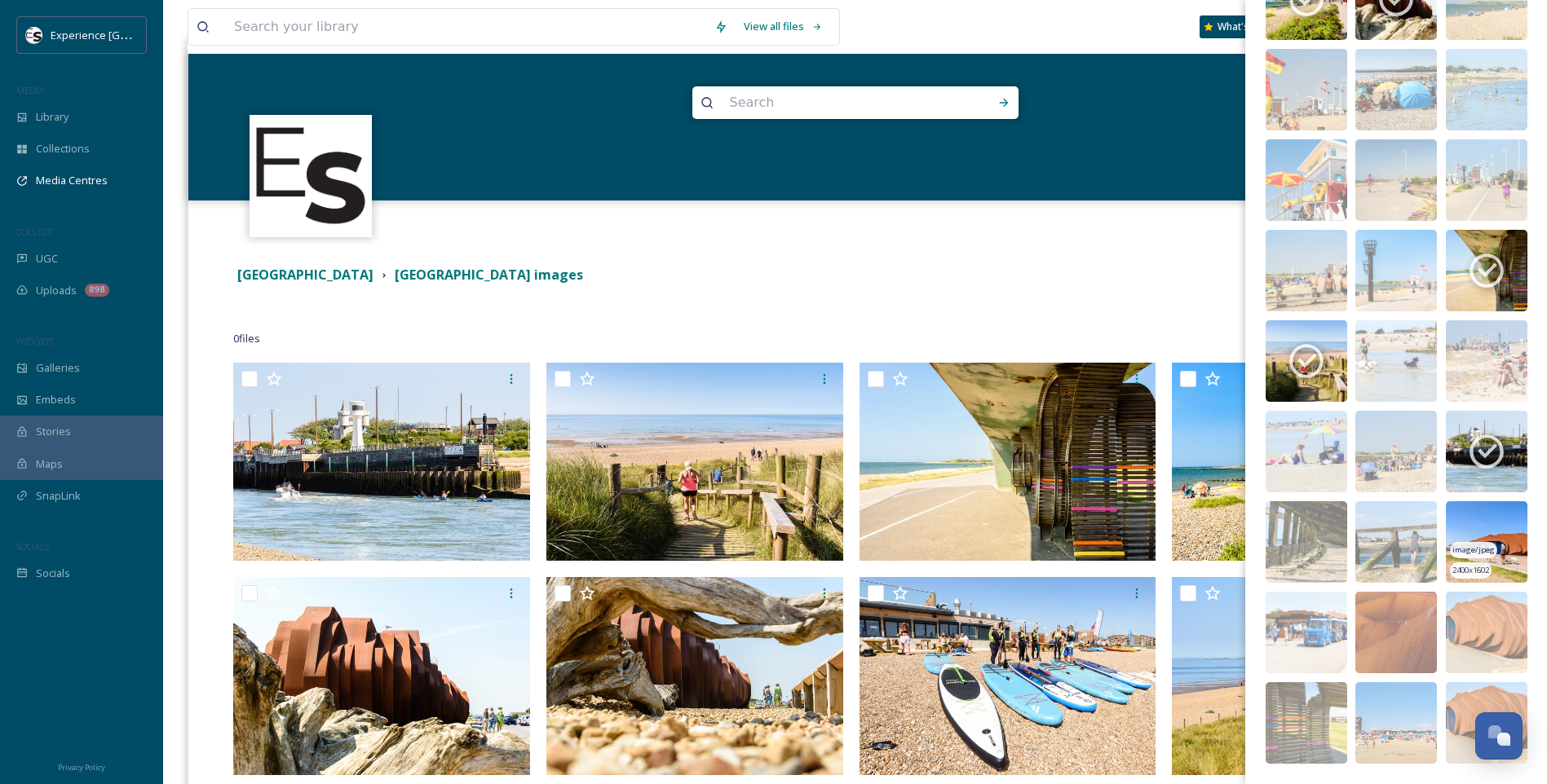
click at [1492, 531] on img at bounding box center [1487, 543] width 82 height 82
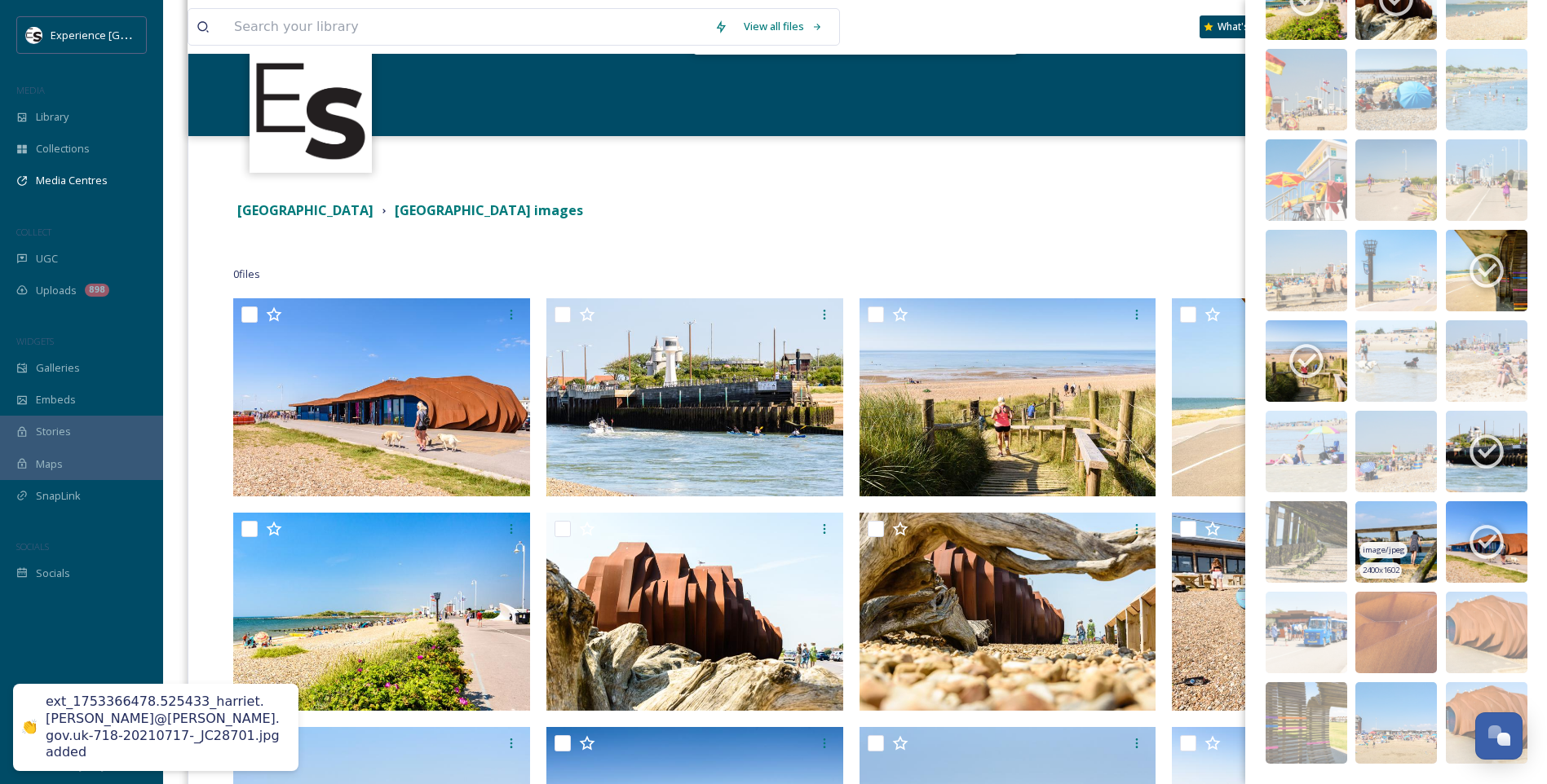
scroll to position [326, 0]
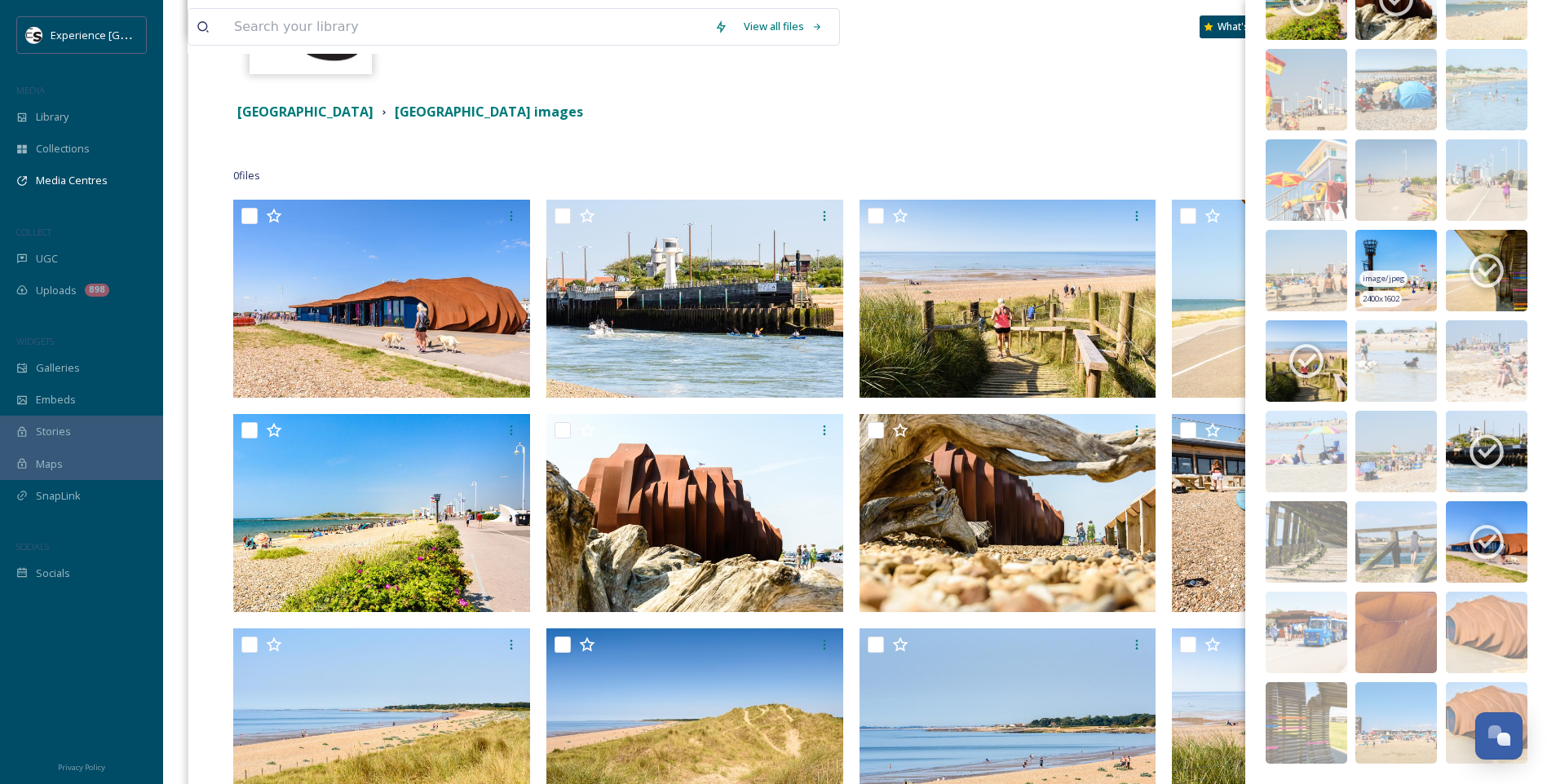
click at [1413, 247] on img at bounding box center [1397, 271] width 82 height 82
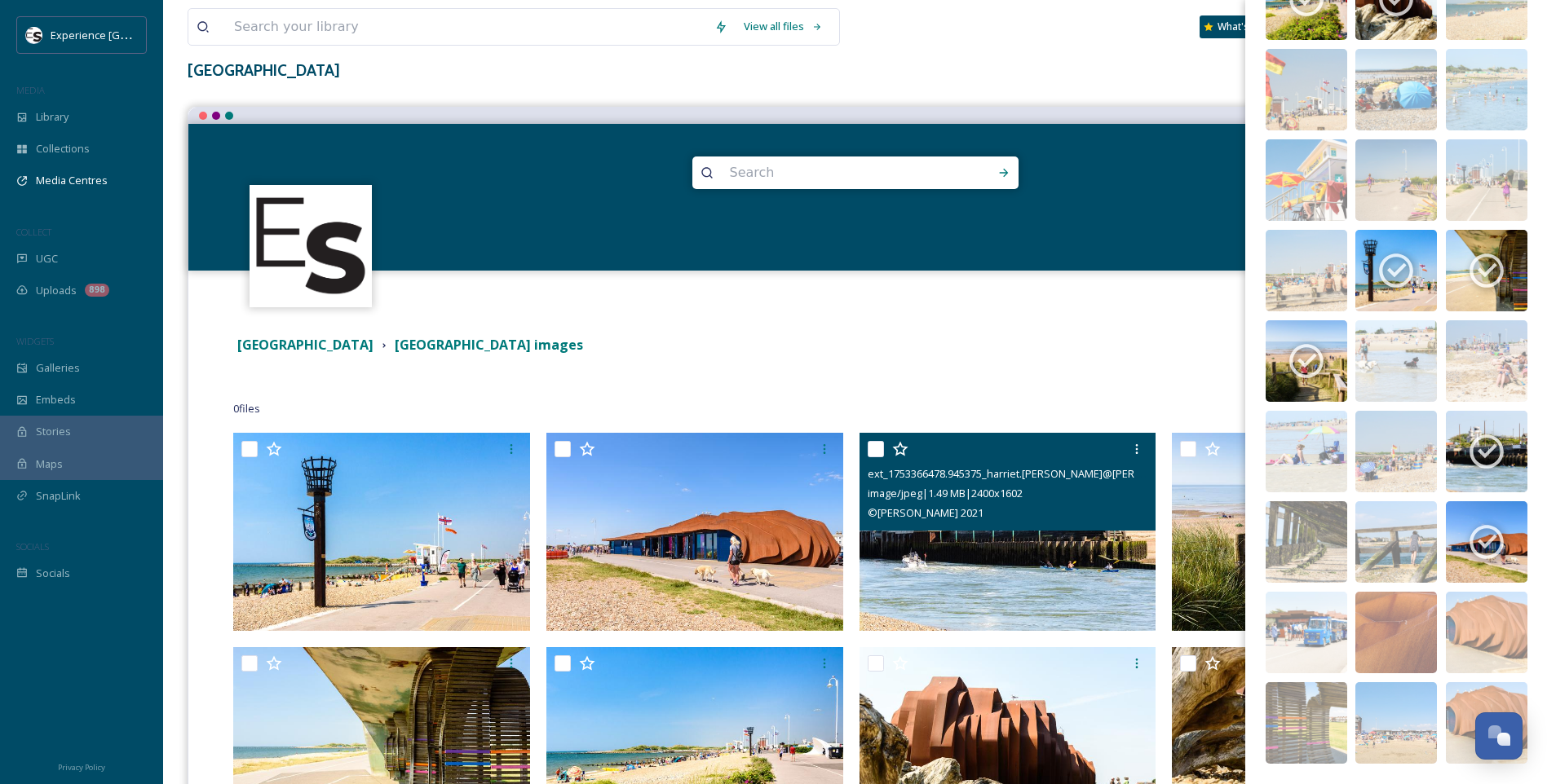
scroll to position [0, 0]
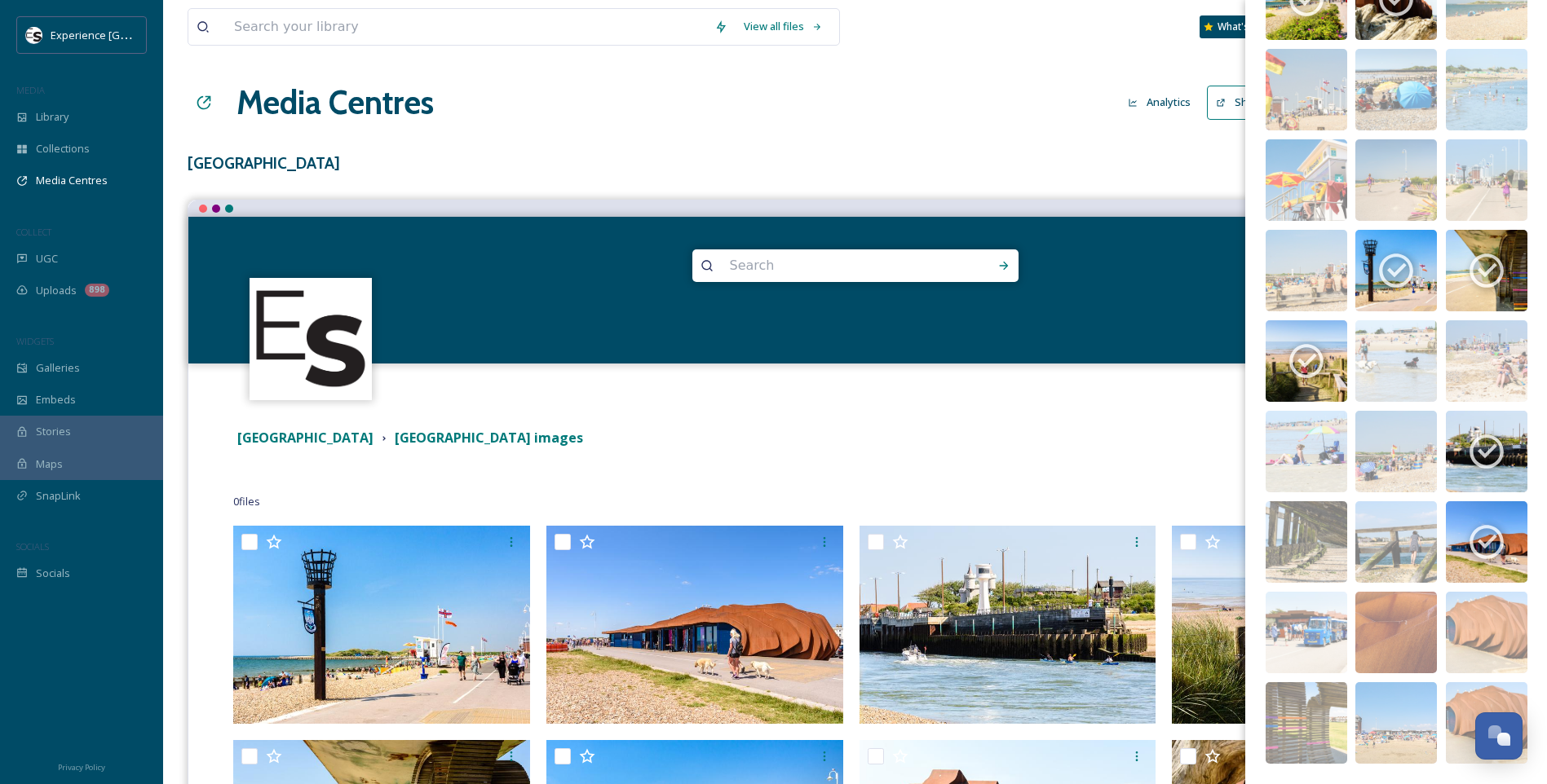
click at [844, 430] on div "[GEOGRAPHIC_DATA] [GEOGRAPHIC_DATA] images" at bounding box center [841, 437] width 1215 height 21
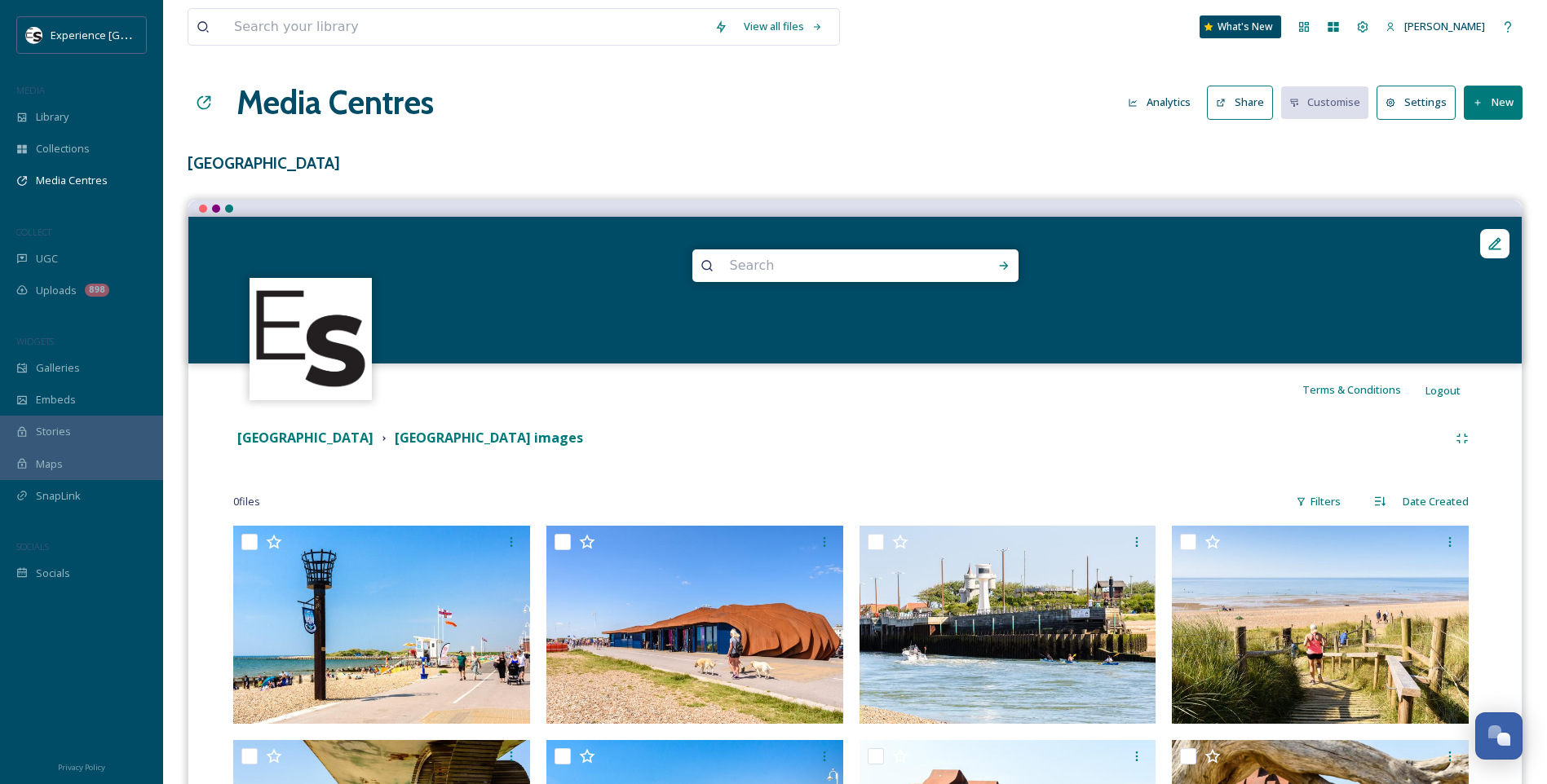
click at [235, 165] on h3 "[GEOGRAPHIC_DATA]" at bounding box center [855, 163] width 1335 height 23
click at [308, 97] on h1 "Media Centres" at bounding box center [335, 103] width 197 height 49
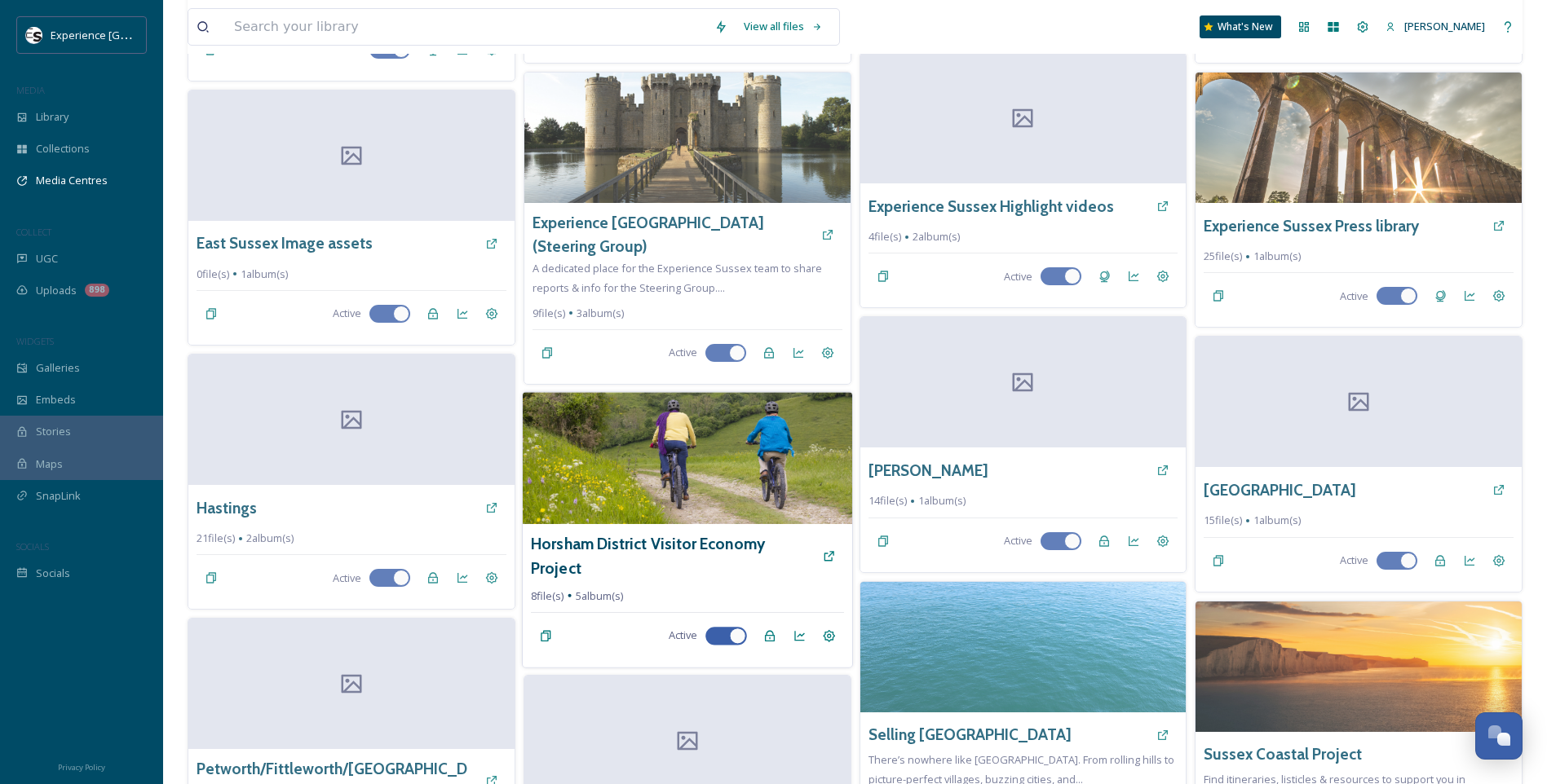
scroll to position [571, 0]
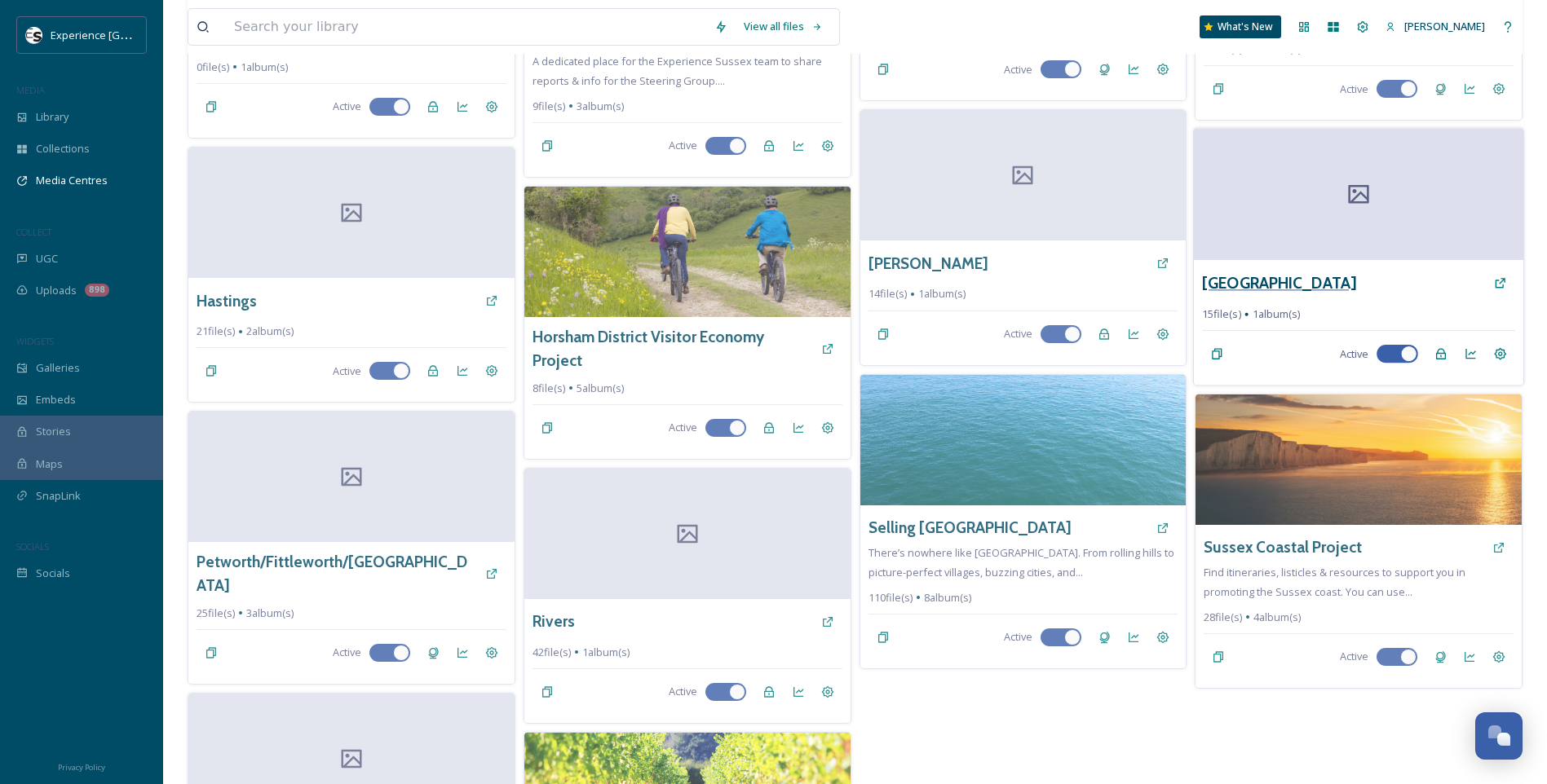
click at [1242, 279] on h3 "[GEOGRAPHIC_DATA]" at bounding box center [1279, 283] width 154 height 23
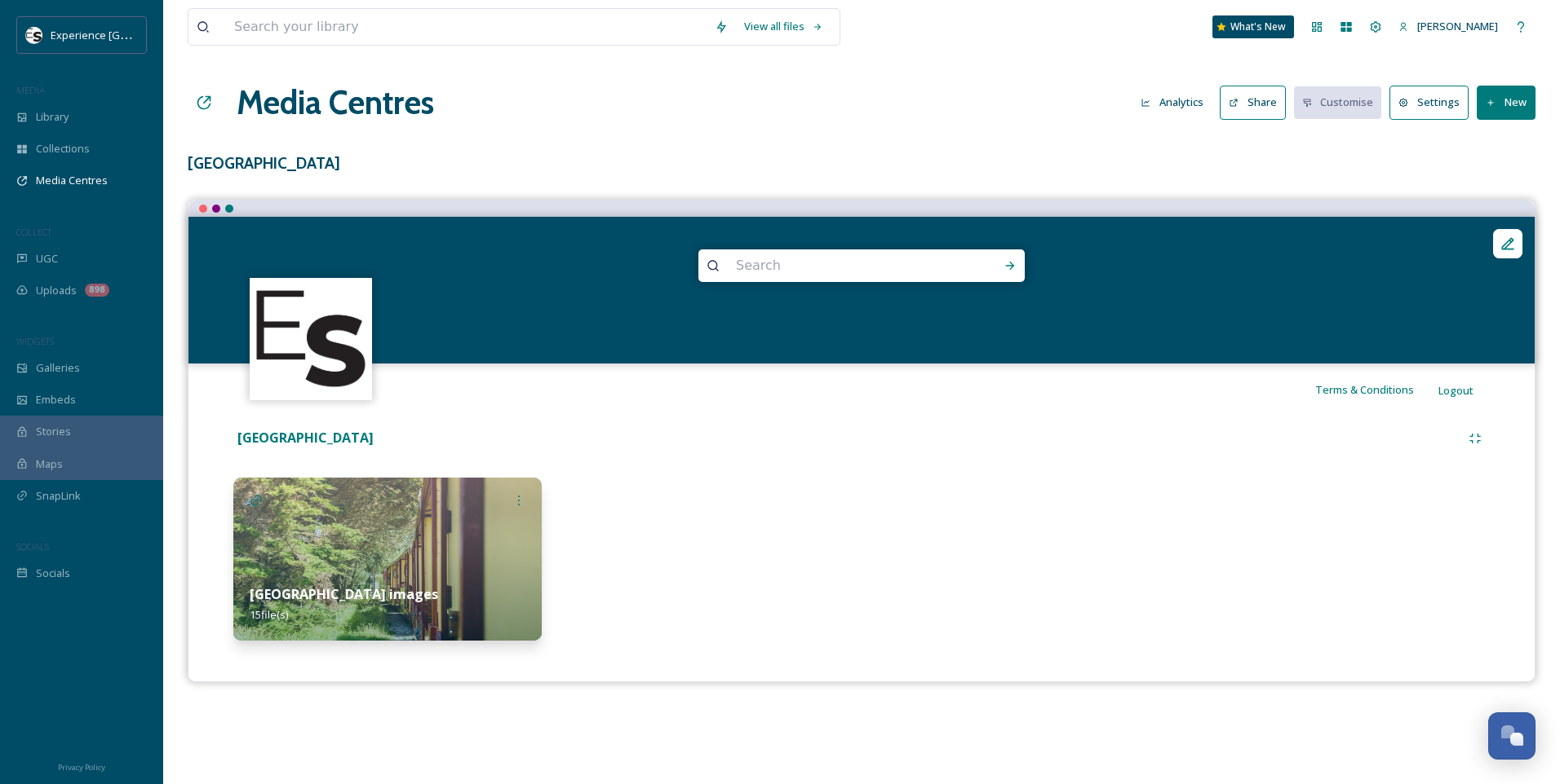
click at [1511, 243] on icon at bounding box center [1508, 243] width 13 height 13
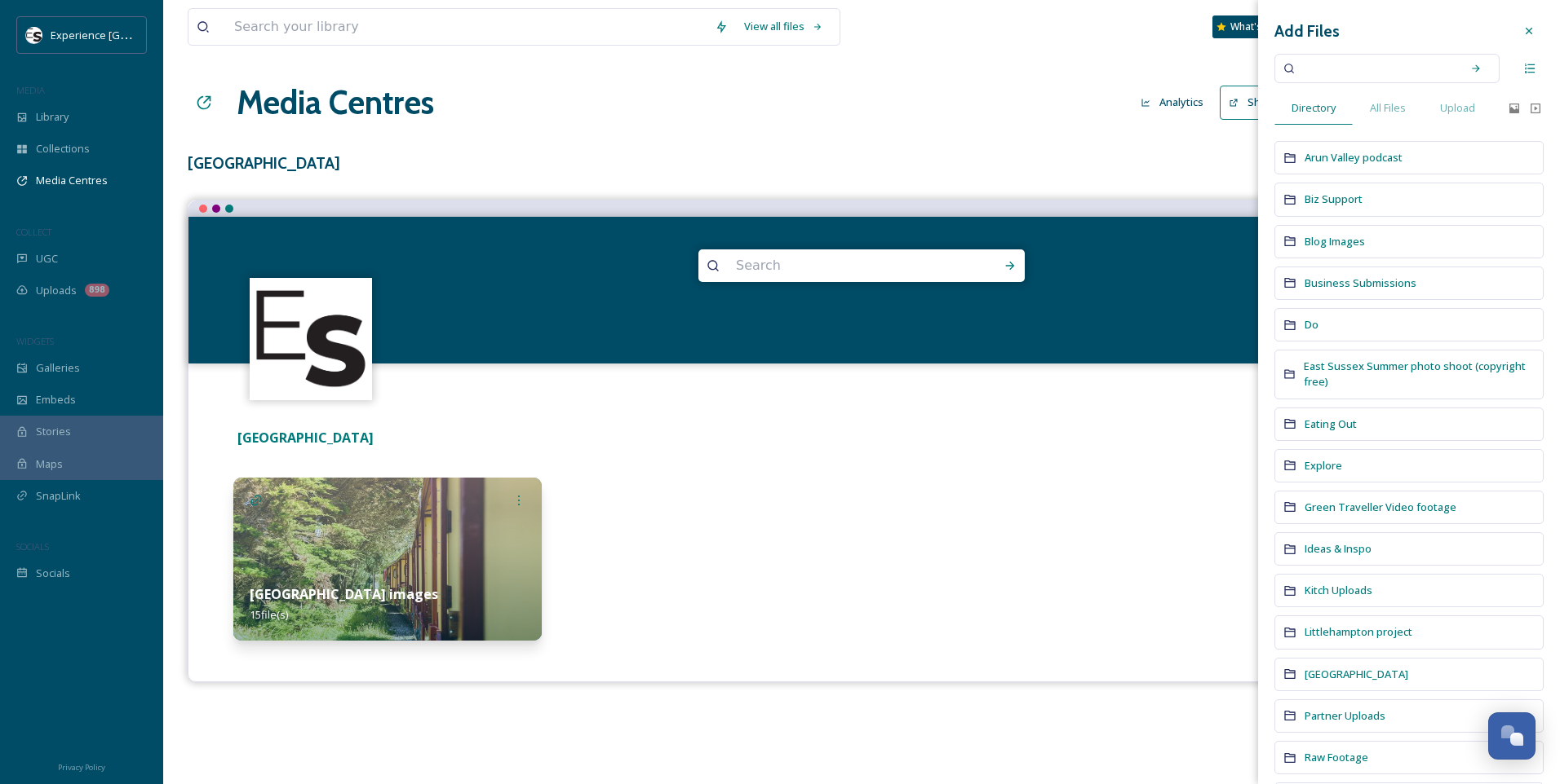
click at [1005, 163] on h3 "[GEOGRAPHIC_DATA]" at bounding box center [862, 163] width 1348 height 23
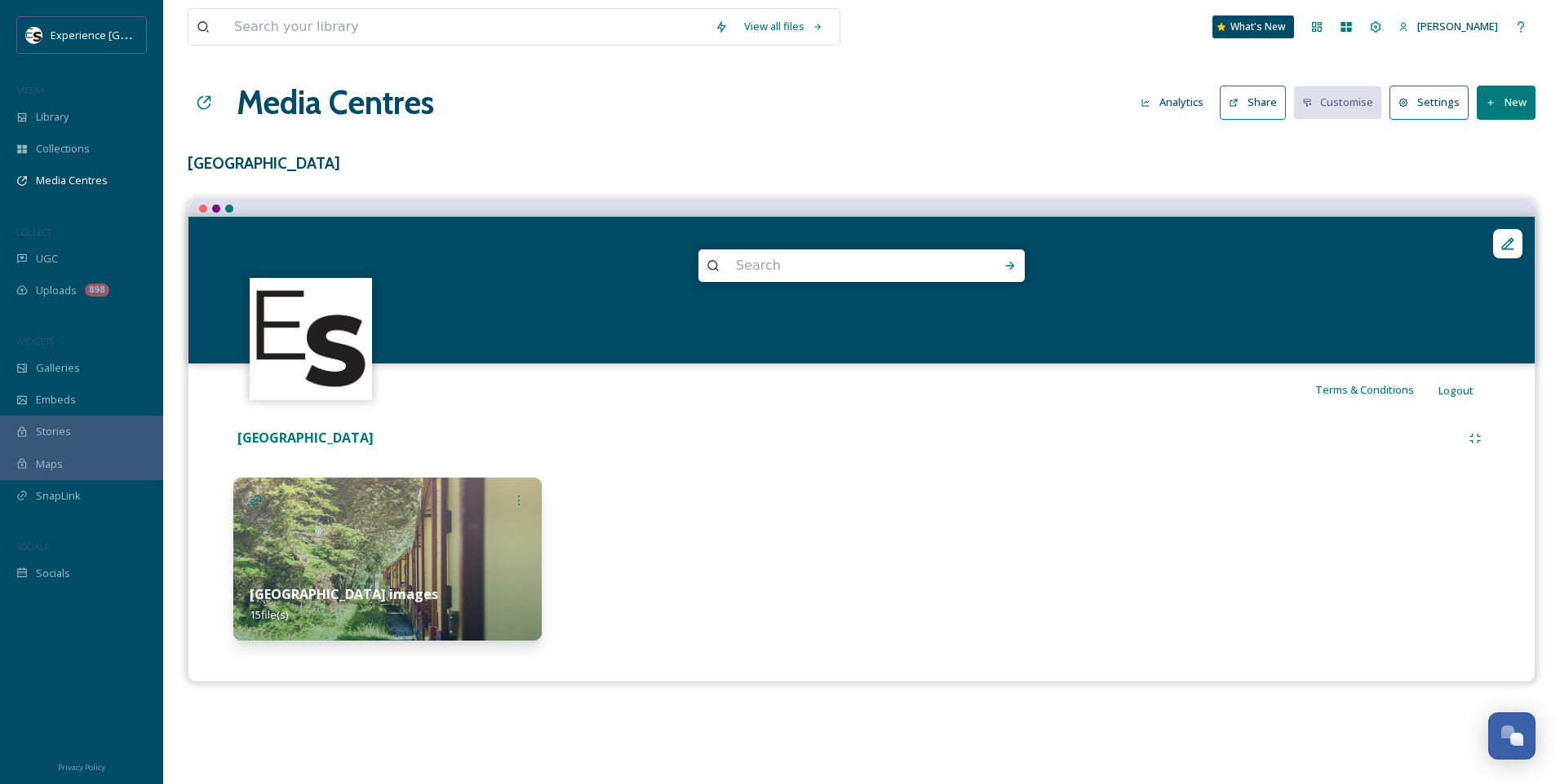
click at [1422, 103] on button "Settings" at bounding box center [1428, 103] width 79 height 33
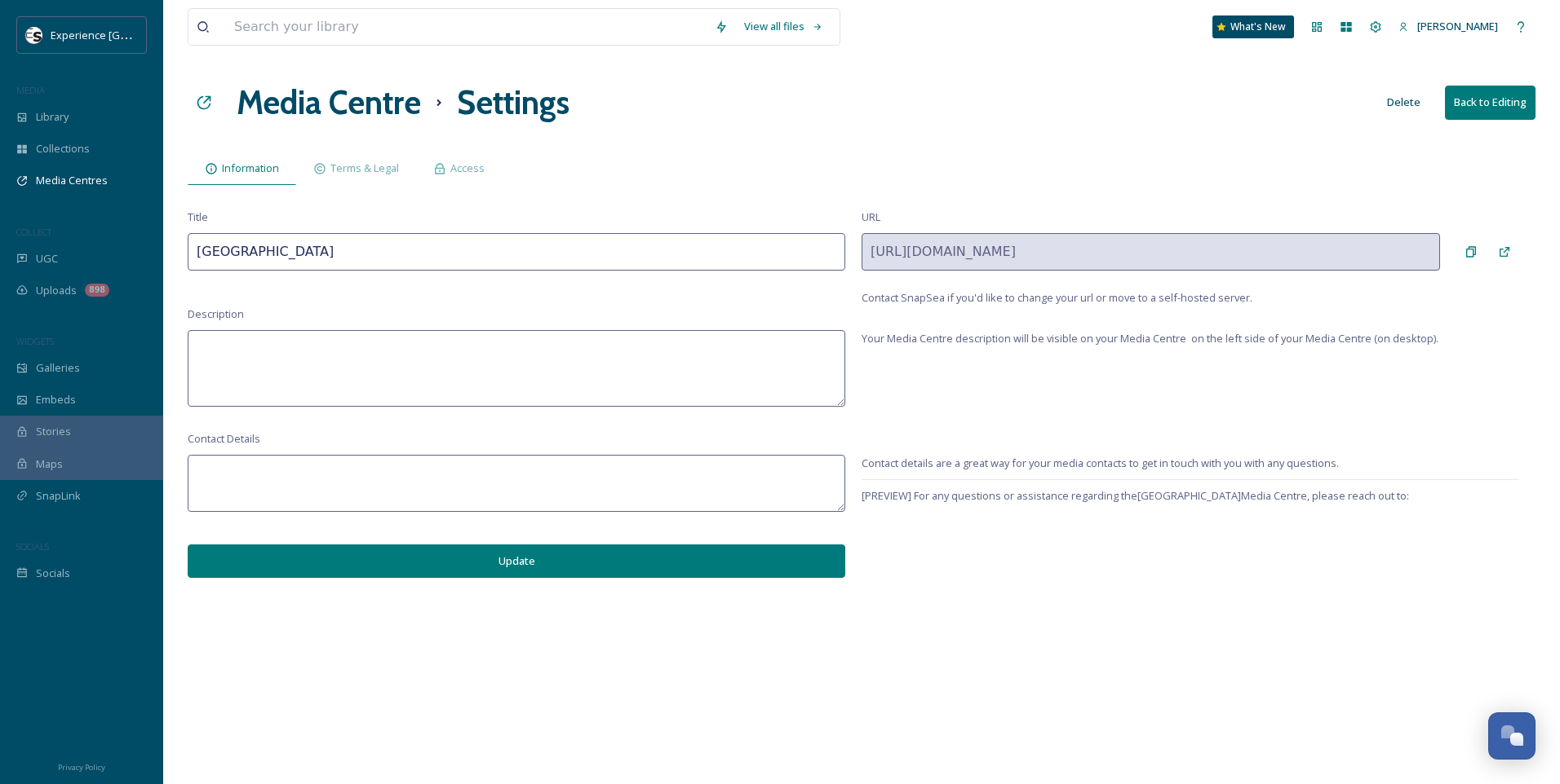
click at [423, 239] on input "[GEOGRAPHIC_DATA]" at bounding box center [516, 252] width 657 height 37
click at [453, 255] on input "[GEOGRAPHIC_DATA]" at bounding box center [516, 252] width 657 height 37
type input "Littlehampton & [GEOGRAPHIC_DATA]"
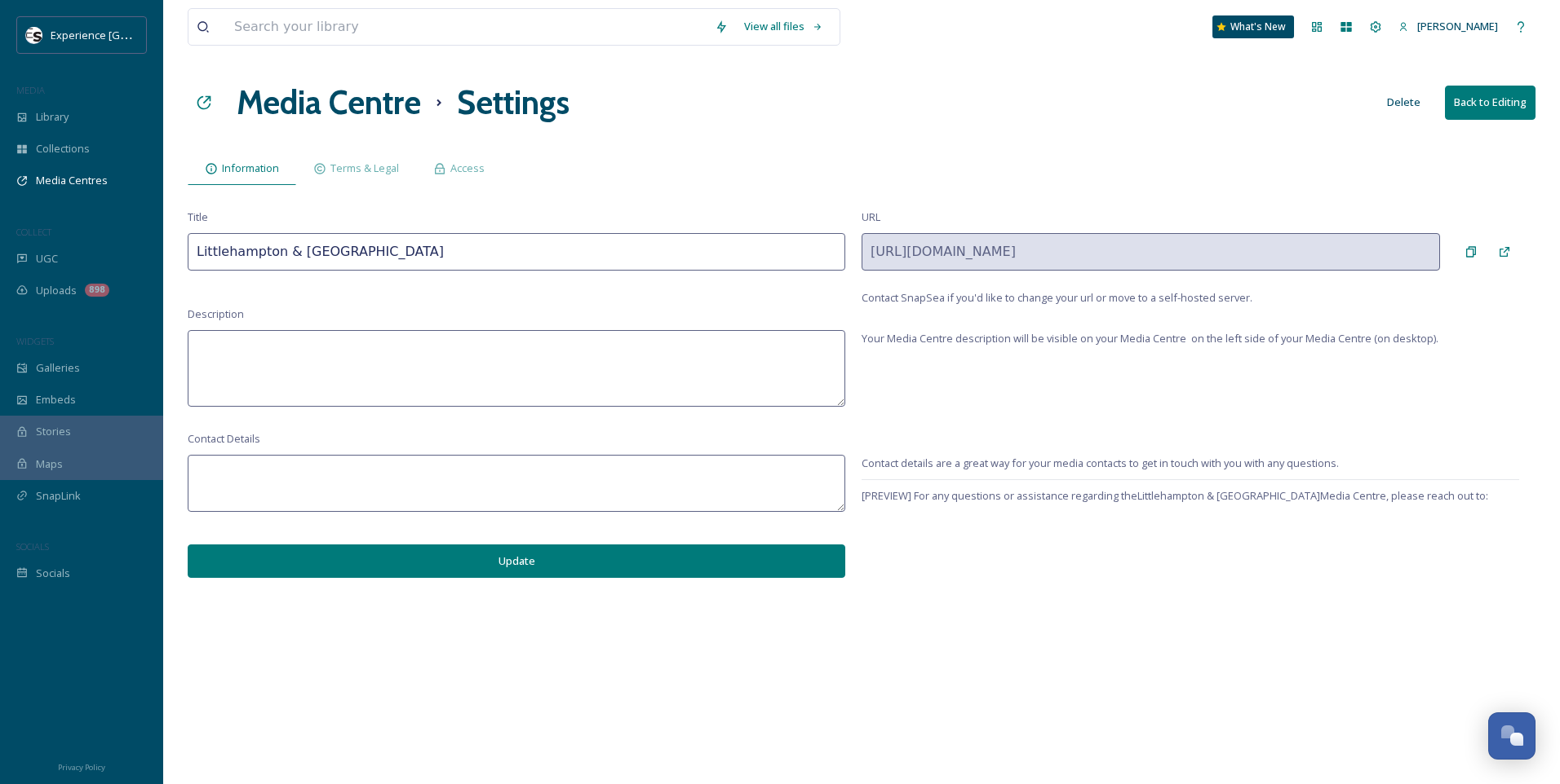
click at [375, 291] on div "Title Littlehampton & [GEOGRAPHIC_DATA] URL [URL][DOMAIN_NAME] Contact SnapSea …" at bounding box center [862, 258] width 1348 height 97
click at [556, 556] on button "Update" at bounding box center [516, 561] width 657 height 33
click at [97, 128] on div "Library" at bounding box center [81, 117] width 163 height 32
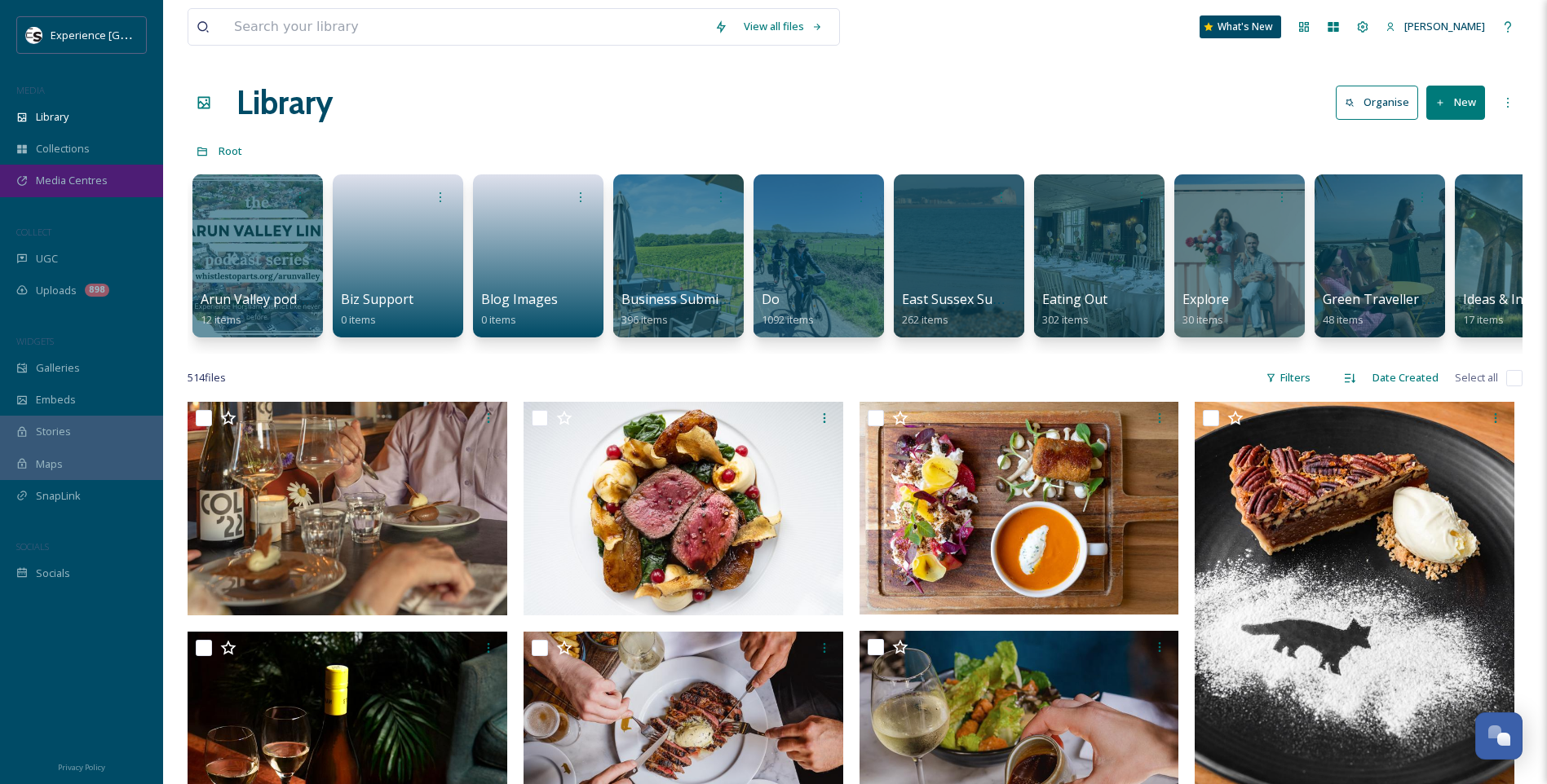
click at [79, 178] on span "Media Centres" at bounding box center [71, 181] width 71 height 16
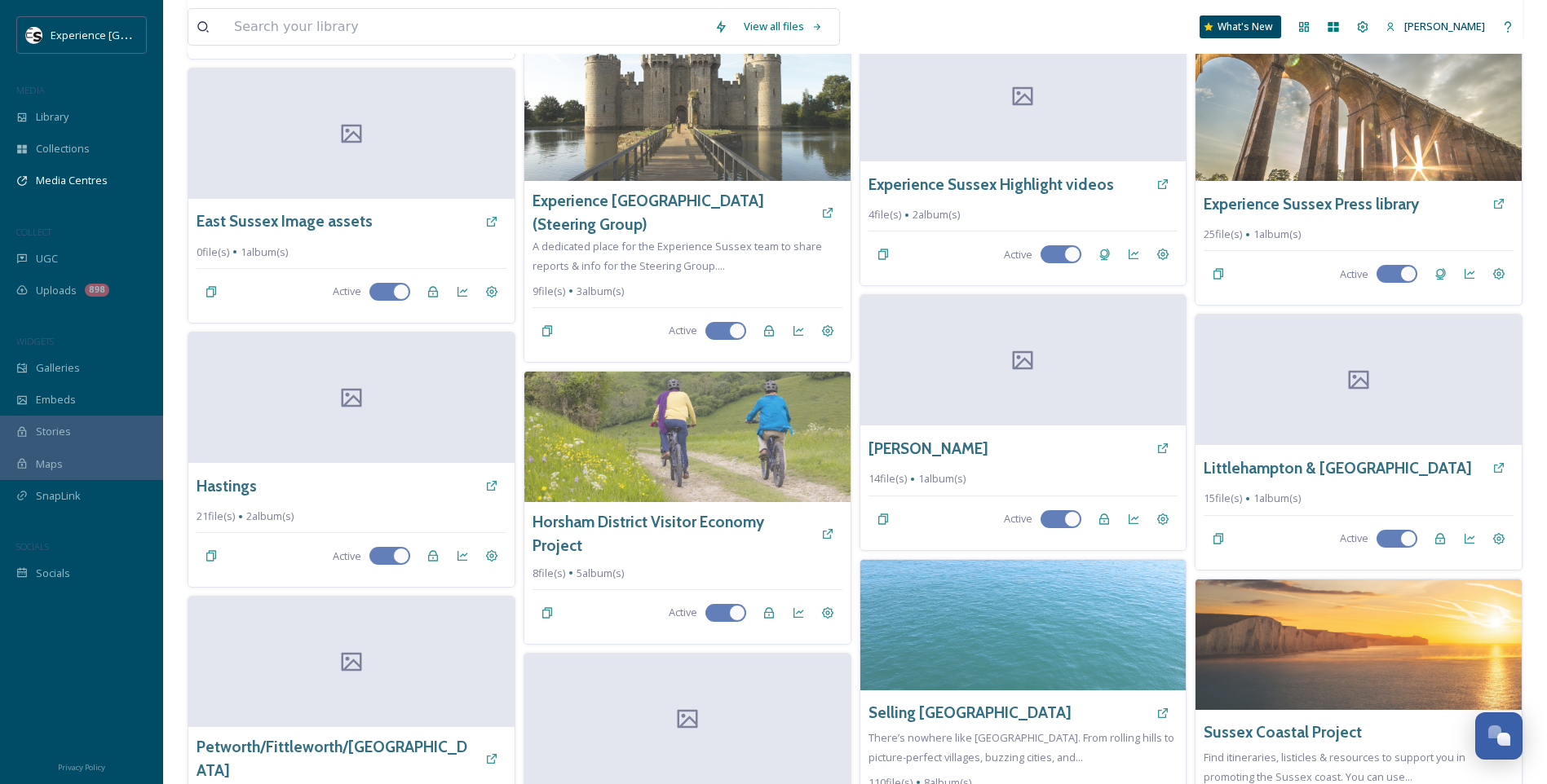
scroll to position [489, 0]
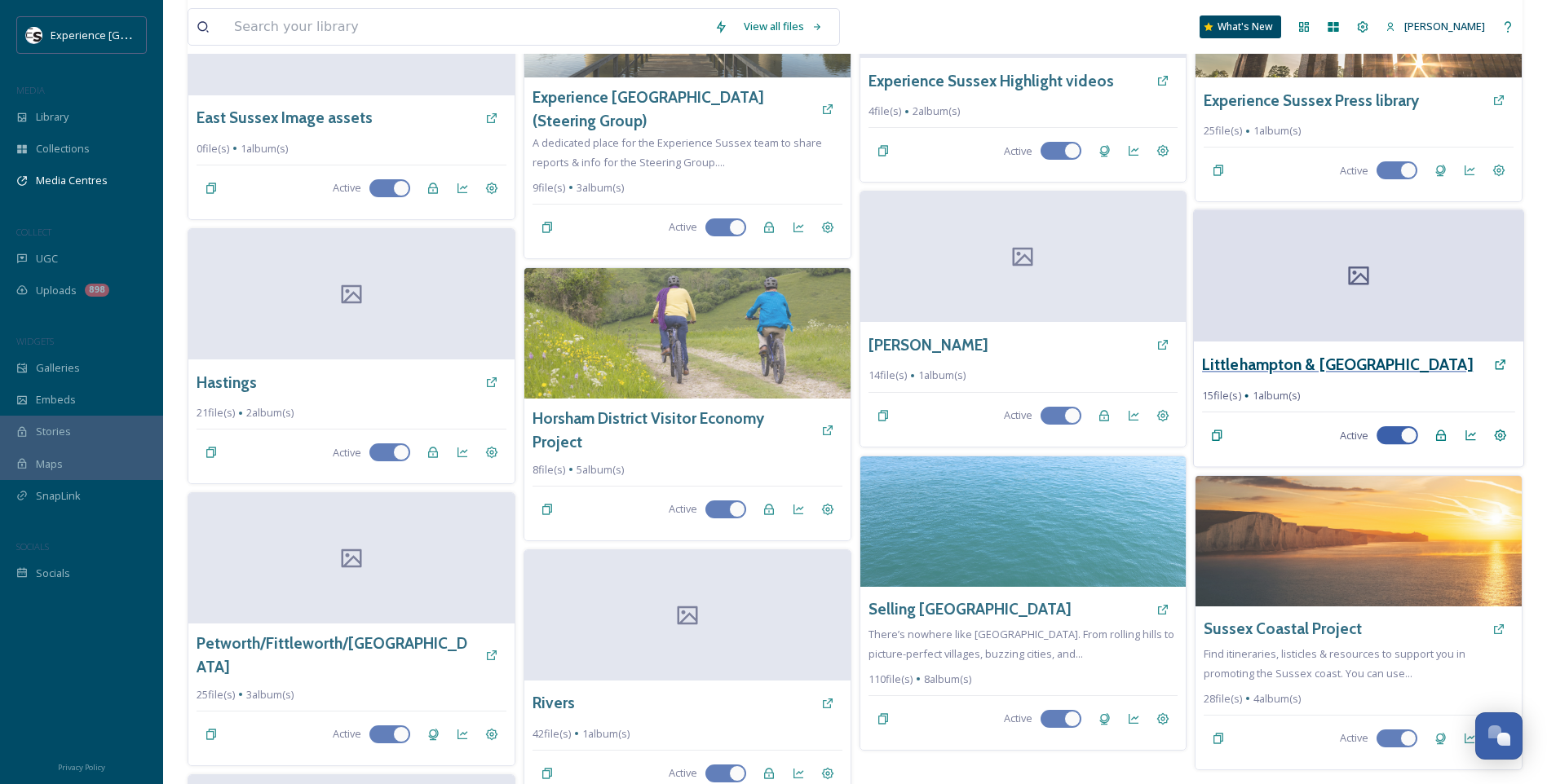
click at [1412, 361] on h3 "Littlehampton & [GEOGRAPHIC_DATA]" at bounding box center [1337, 365] width 271 height 23
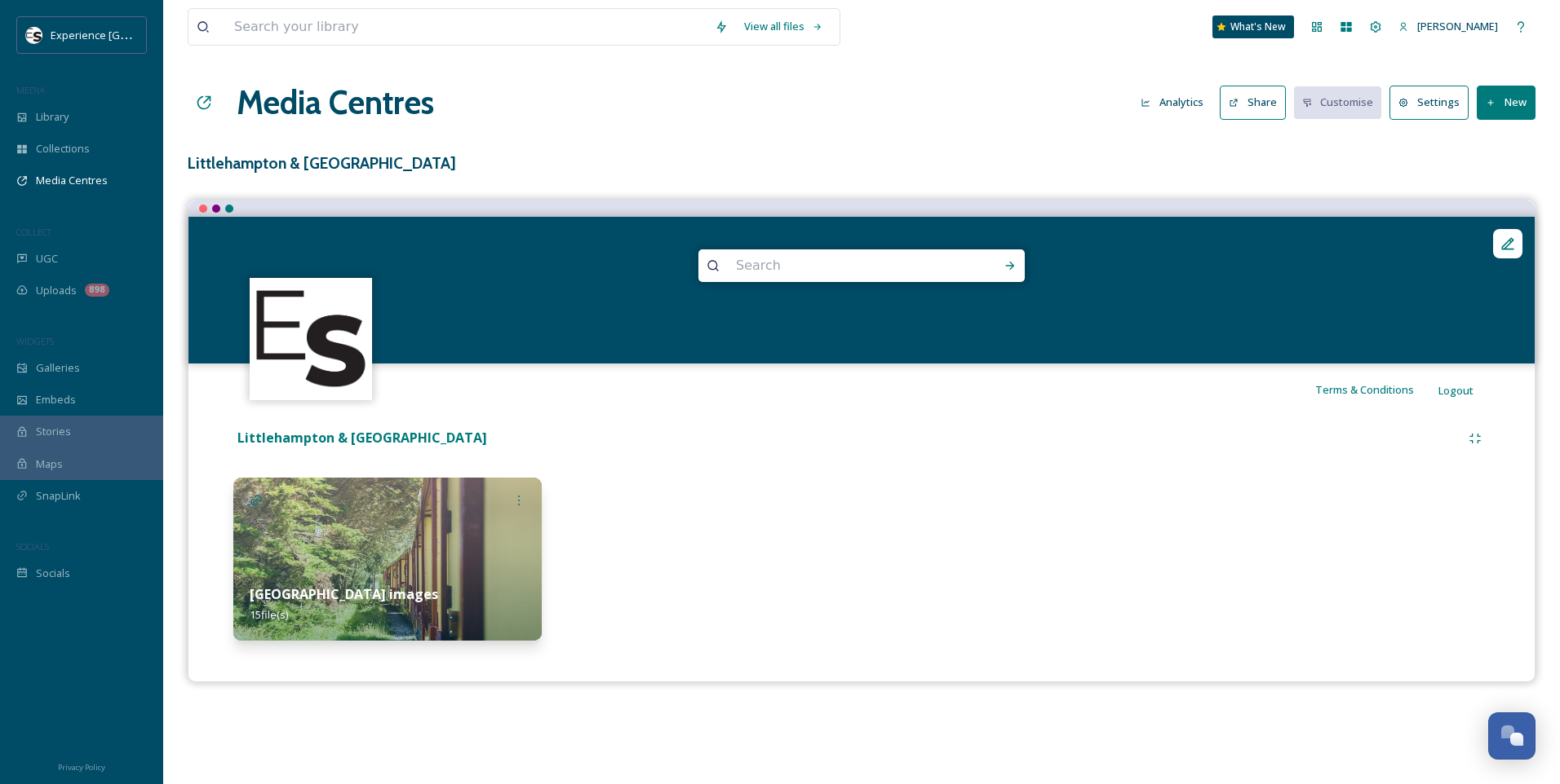
click at [1520, 99] on button "New" at bounding box center [1506, 103] width 59 height 33
click at [1498, 178] on span "Add Album" at bounding box center [1499, 173] width 53 height 16
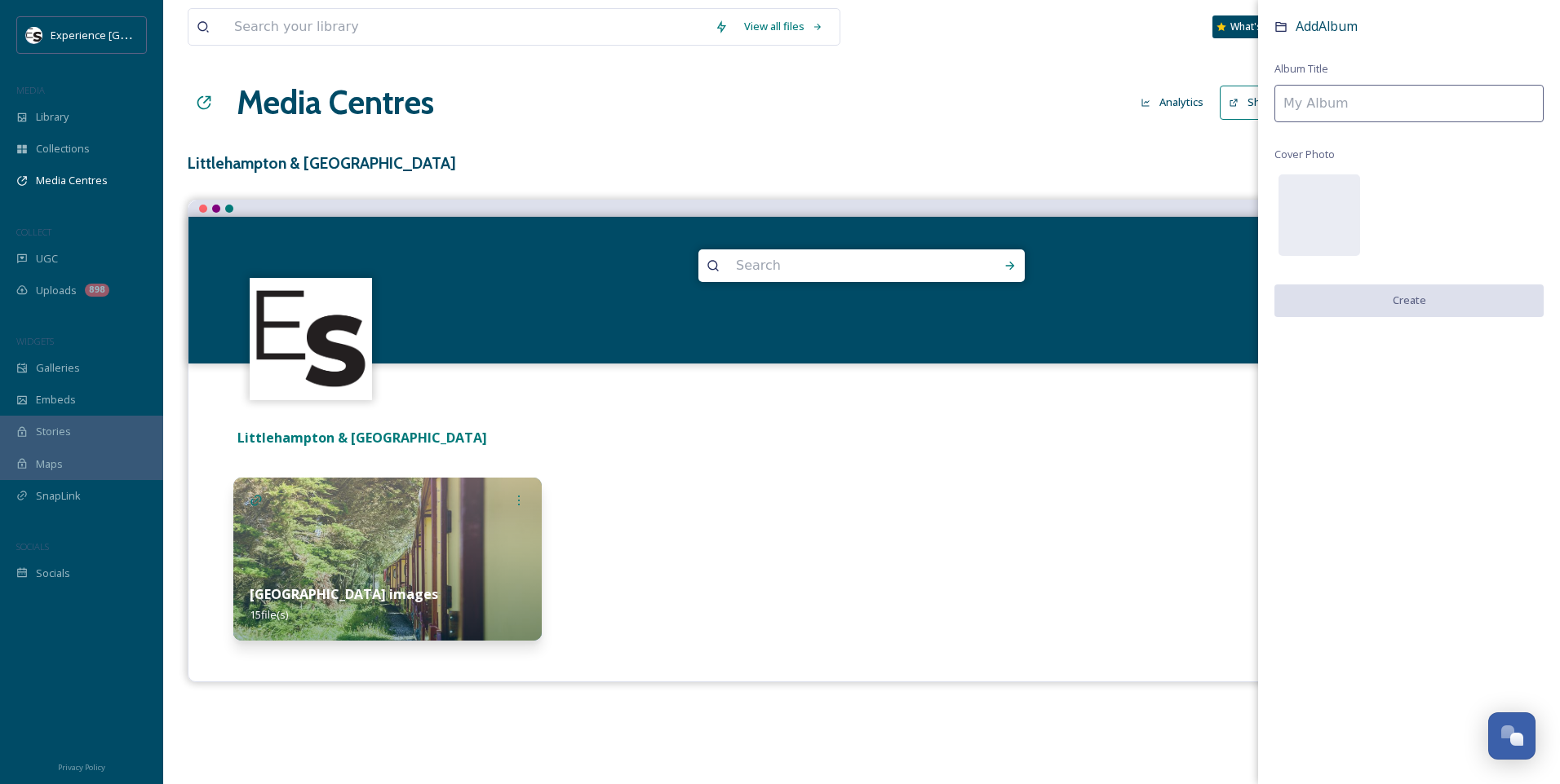
click at [1331, 113] on input at bounding box center [1410, 103] width 270 height 37
type input "[GEOGRAPHIC_DATA]"
click at [1479, 319] on div "Add Album Album Title Amberley Museum Cover Photo Create" at bounding box center [1409, 184] width 302 height 368
click at [1467, 304] on button "Create" at bounding box center [1410, 301] width 270 height 33
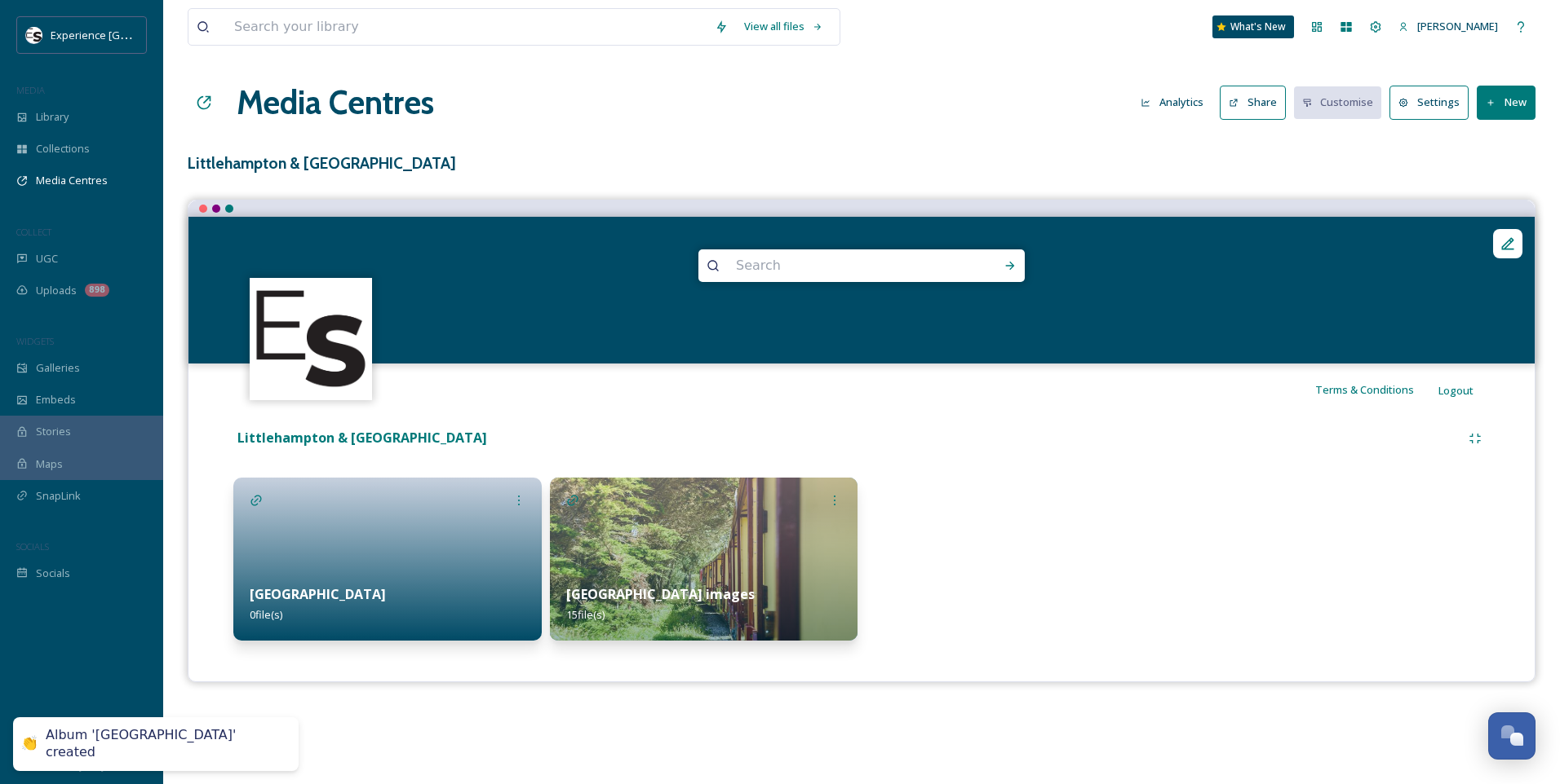
click at [403, 547] on div at bounding box center [388, 558] width 309 height 163
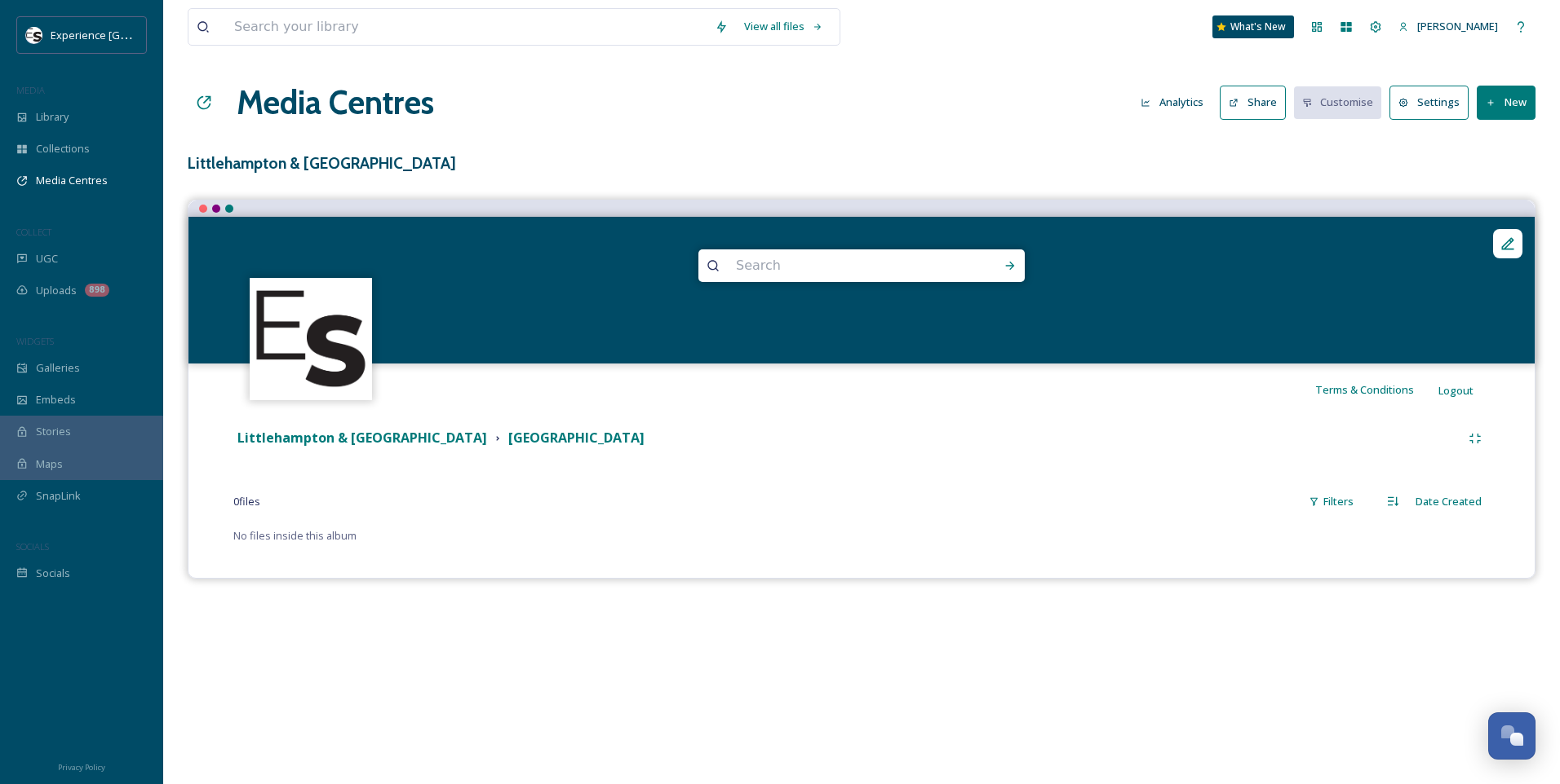
click at [1493, 92] on button "New" at bounding box center [1506, 103] width 59 height 33
click at [1487, 143] on span "Add Files" at bounding box center [1495, 141] width 44 height 16
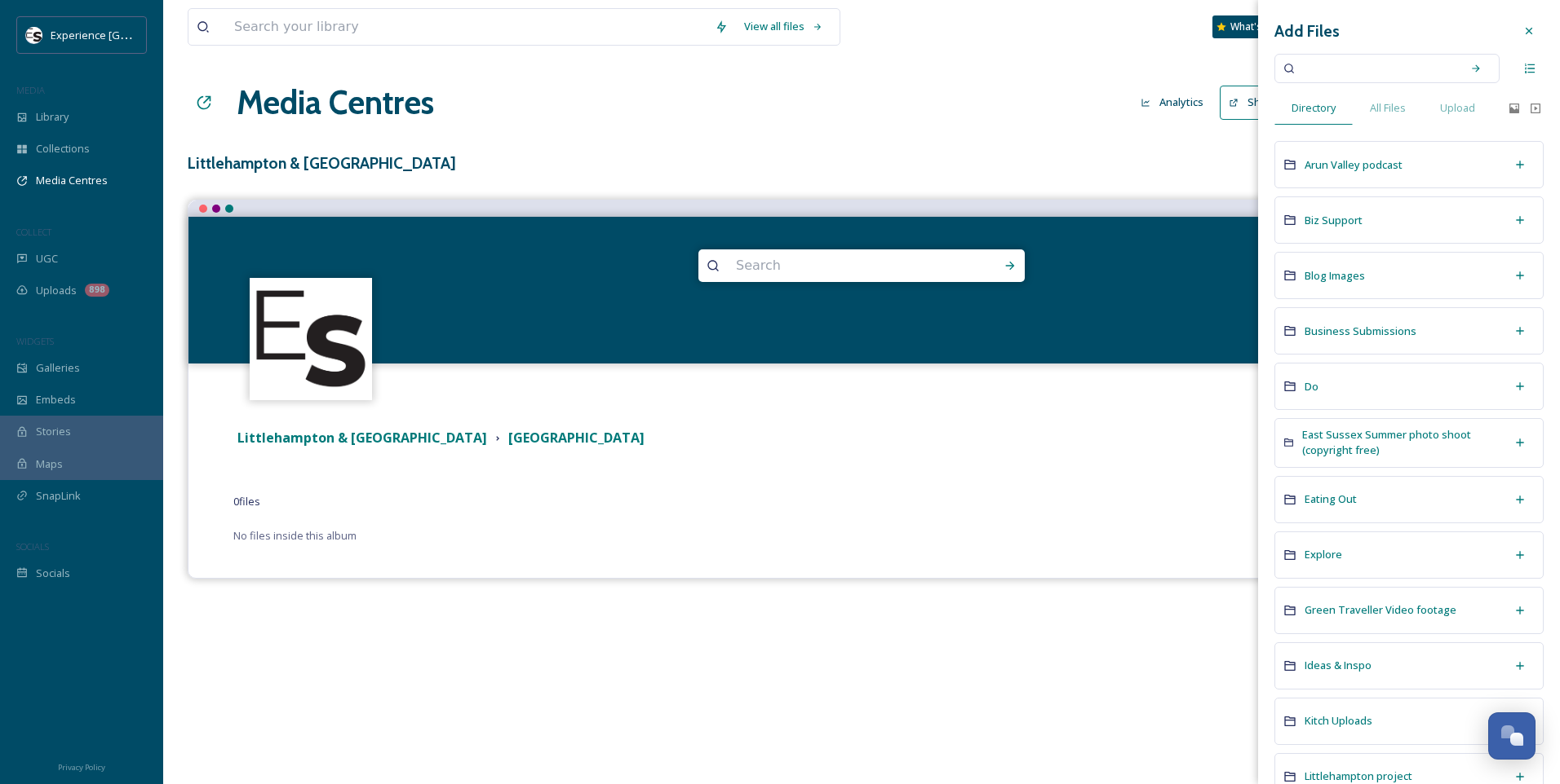
click at [1336, 74] on input at bounding box center [1376, 68] width 154 height 36
click at [1379, 97] on div "All Files" at bounding box center [1388, 108] width 70 height 33
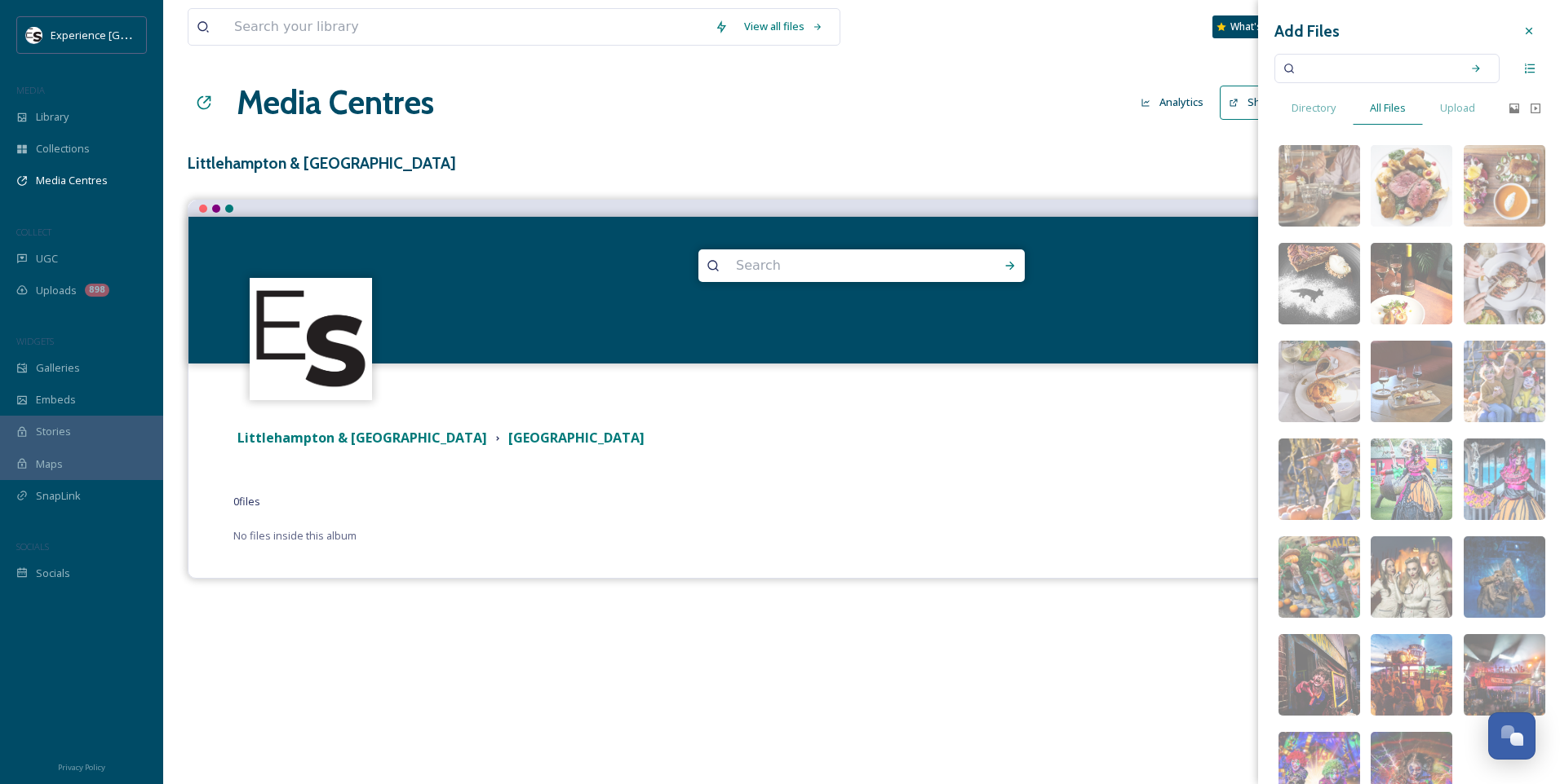
click at [1367, 72] on input at bounding box center [1376, 68] width 154 height 36
type input "[GEOGRAPHIC_DATA]"
click at [1474, 66] on div "Search" at bounding box center [1476, 68] width 29 height 29
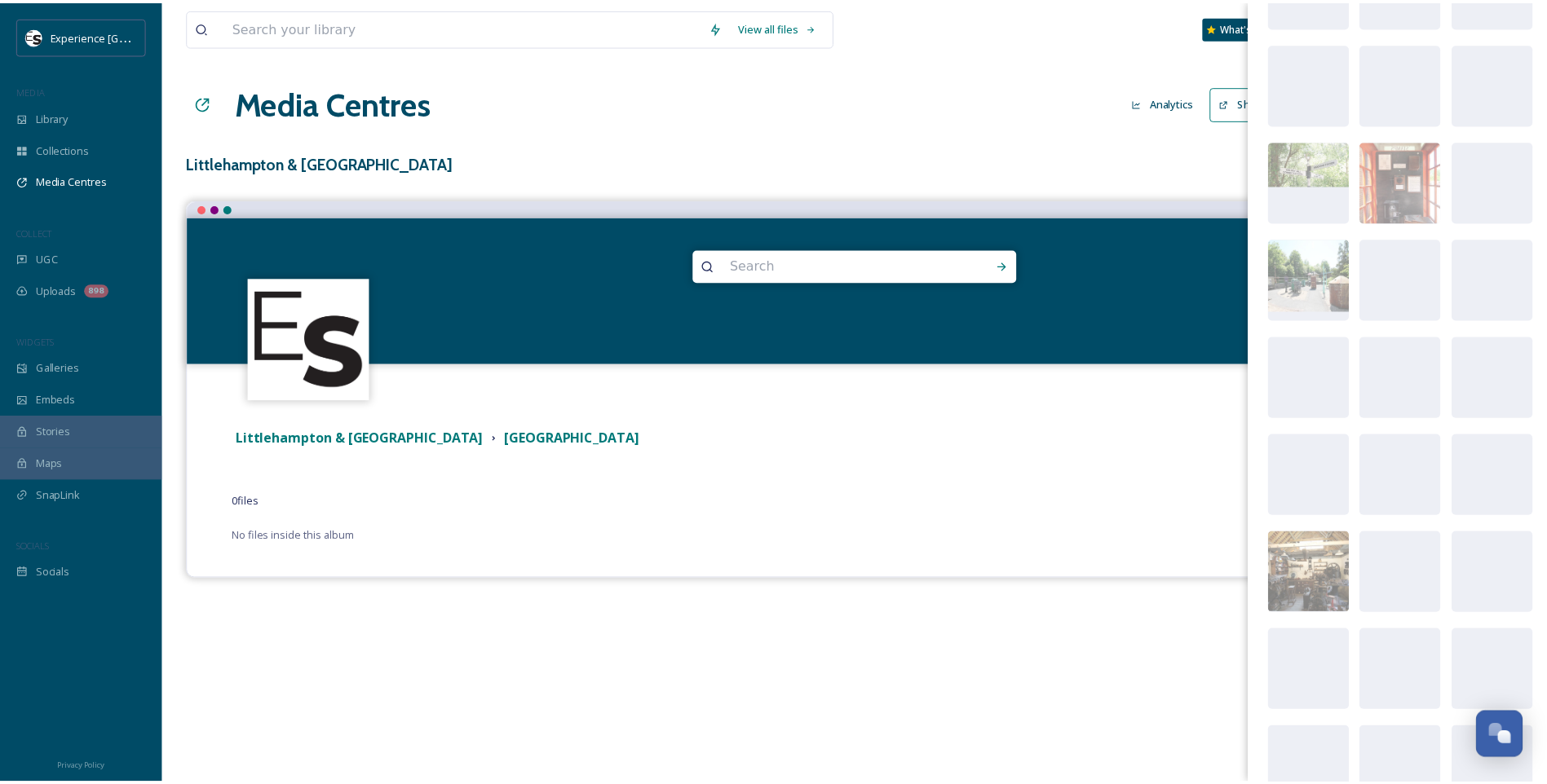
scroll to position [6125, 0]
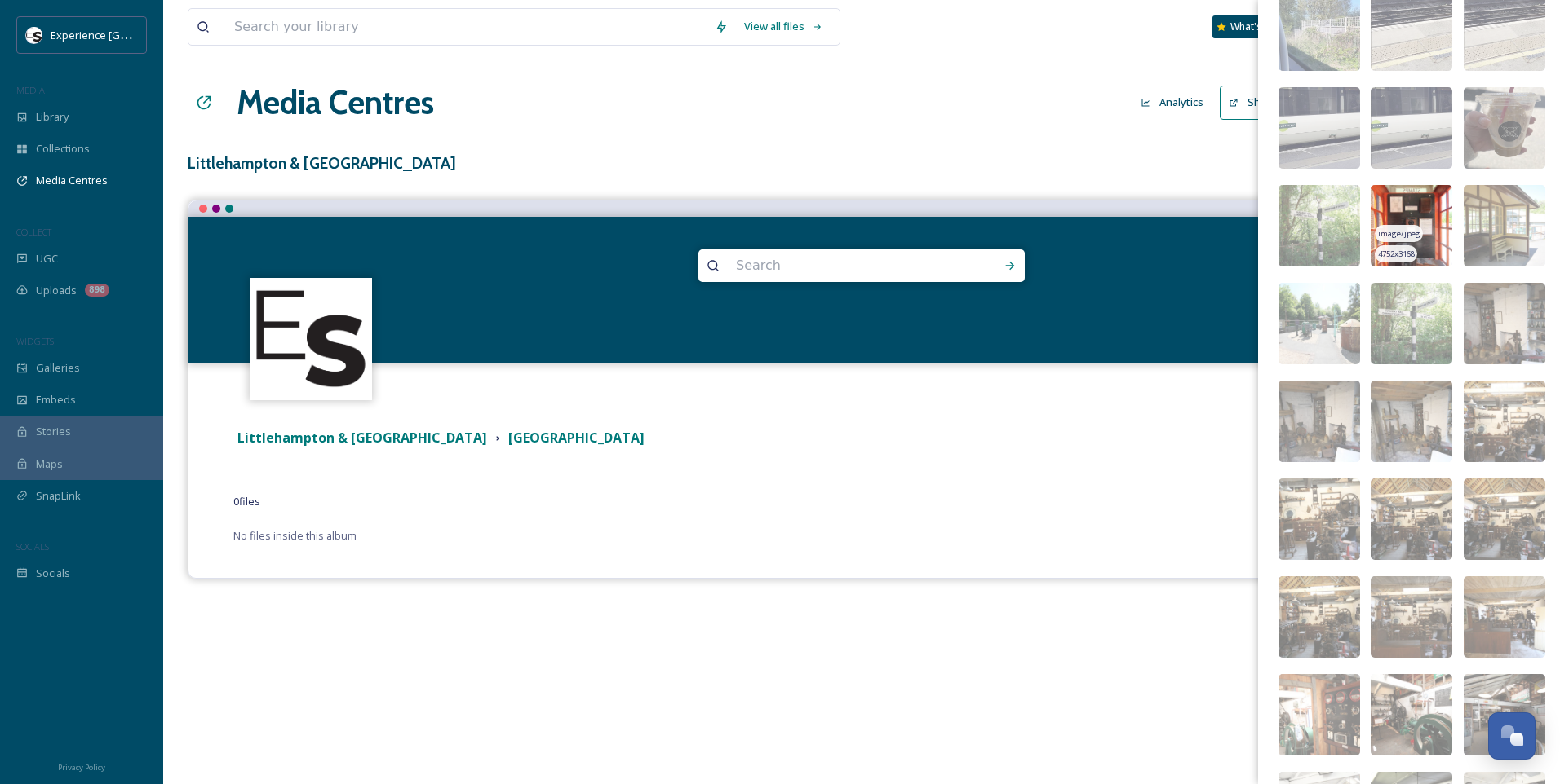
click at [1440, 215] on img at bounding box center [1412, 227] width 82 height 82
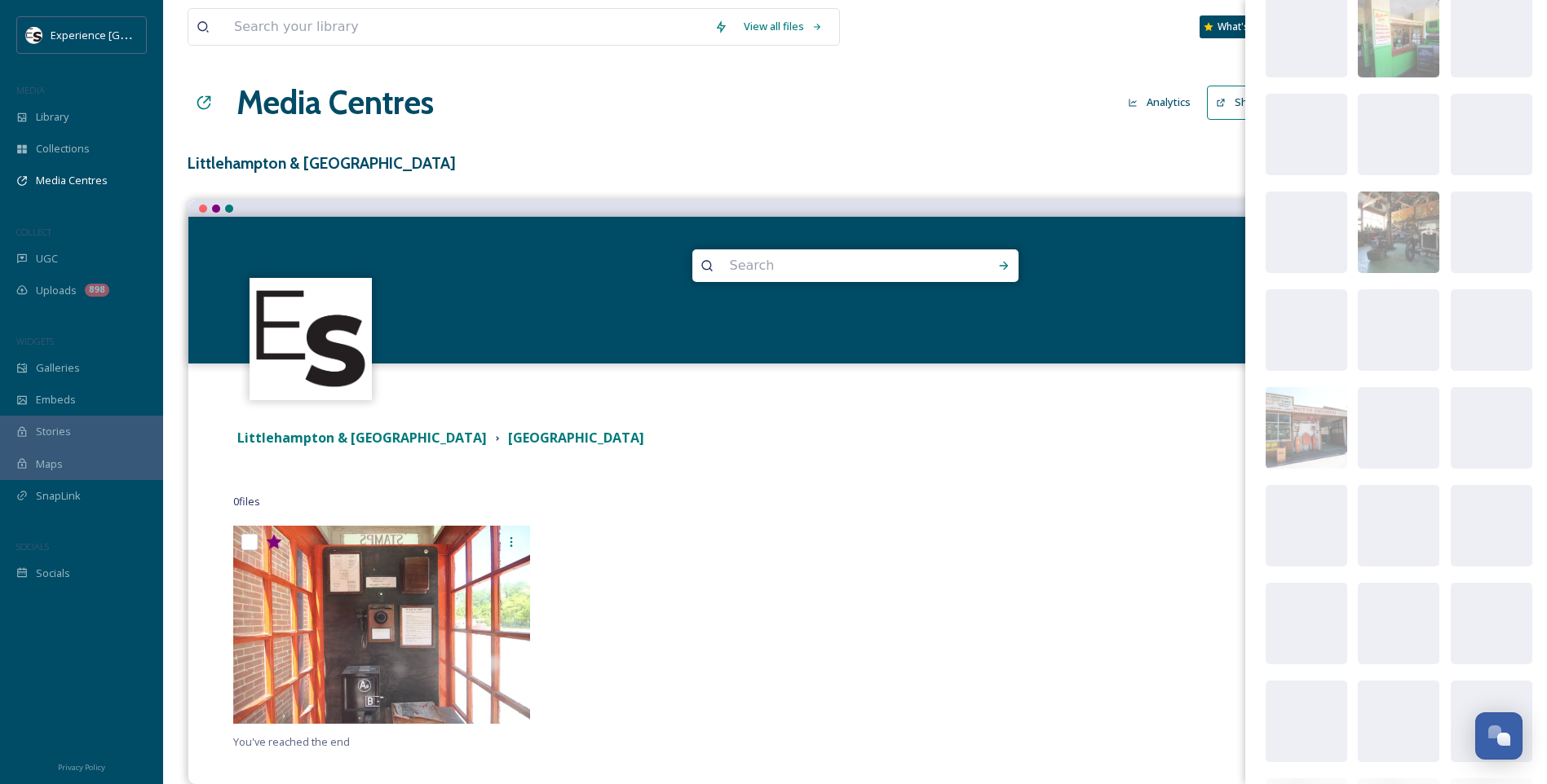
scroll to position [8570, 0]
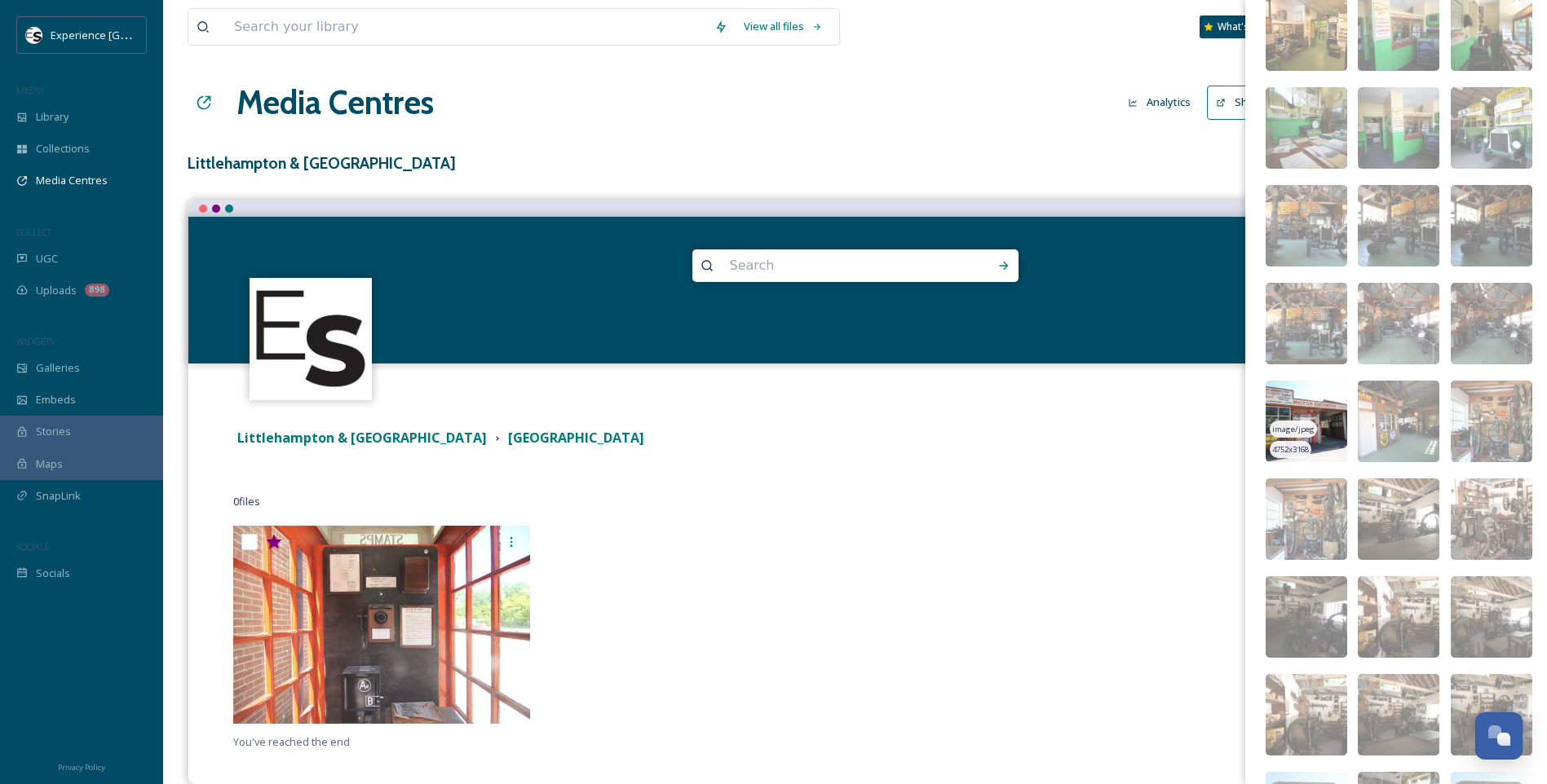
click at [1328, 398] on img at bounding box center [1307, 422] width 82 height 82
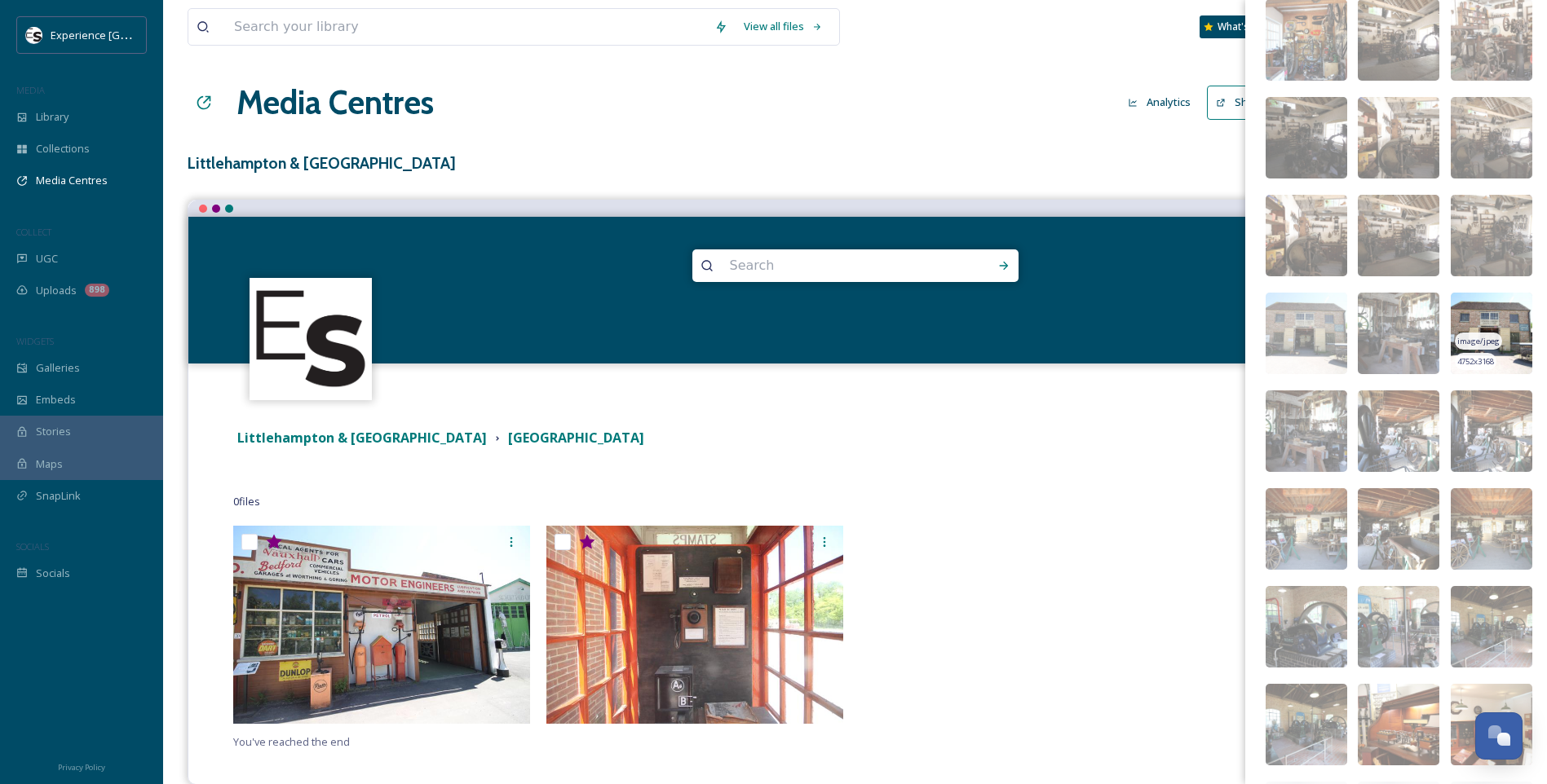
scroll to position [9059, 0]
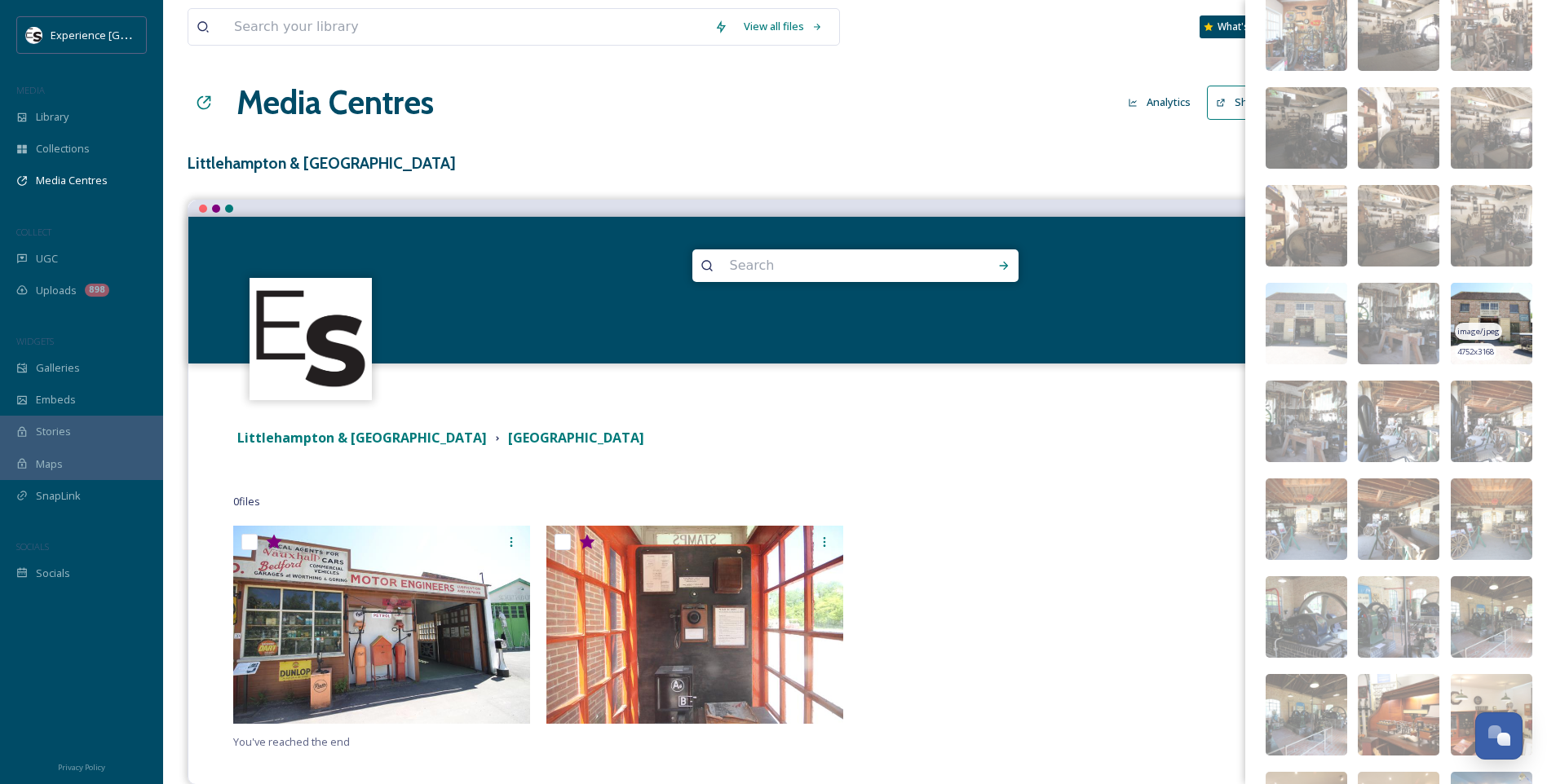
click at [1491, 303] on img at bounding box center [1492, 324] width 82 height 82
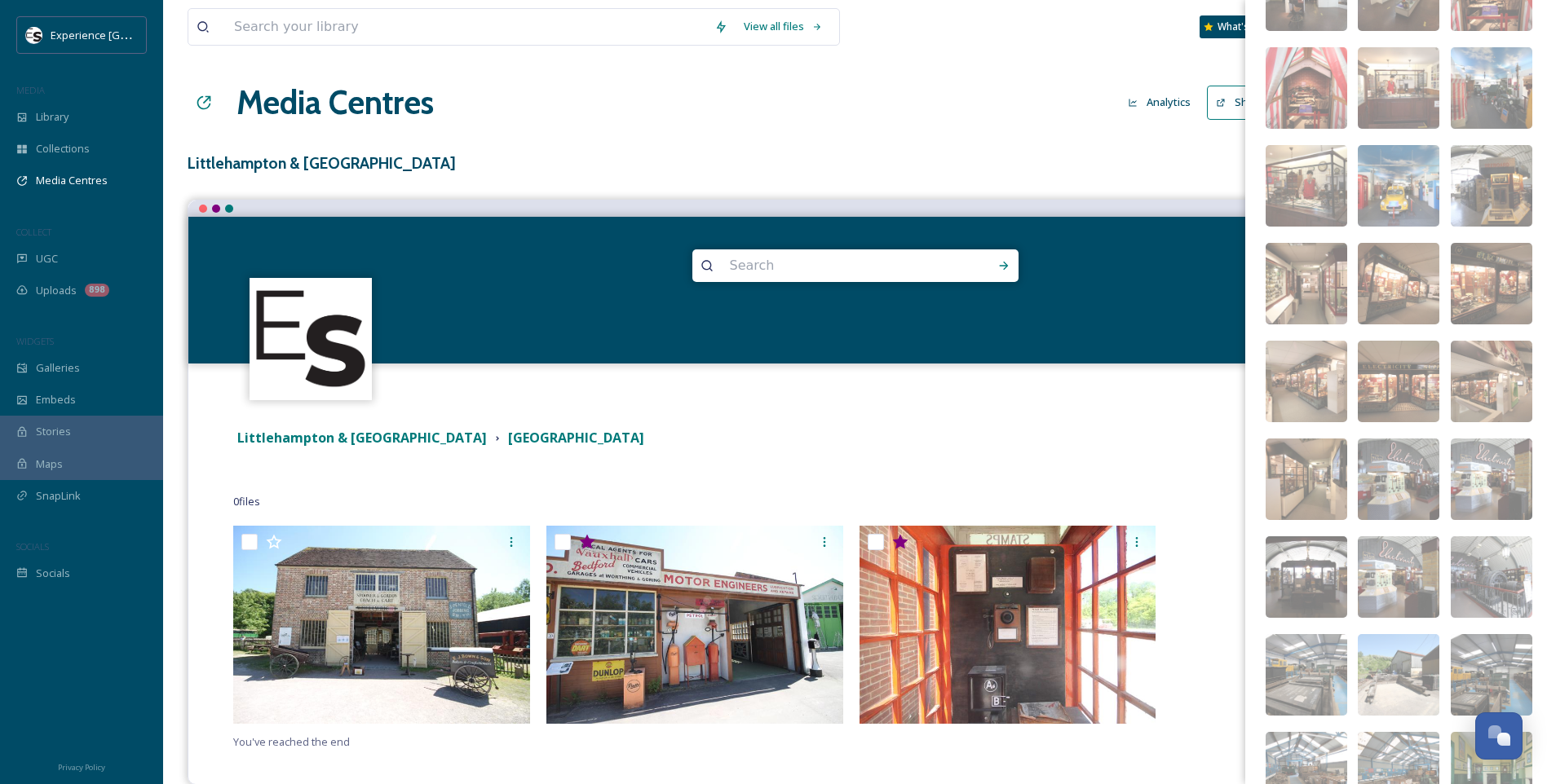
scroll to position [10202, 0]
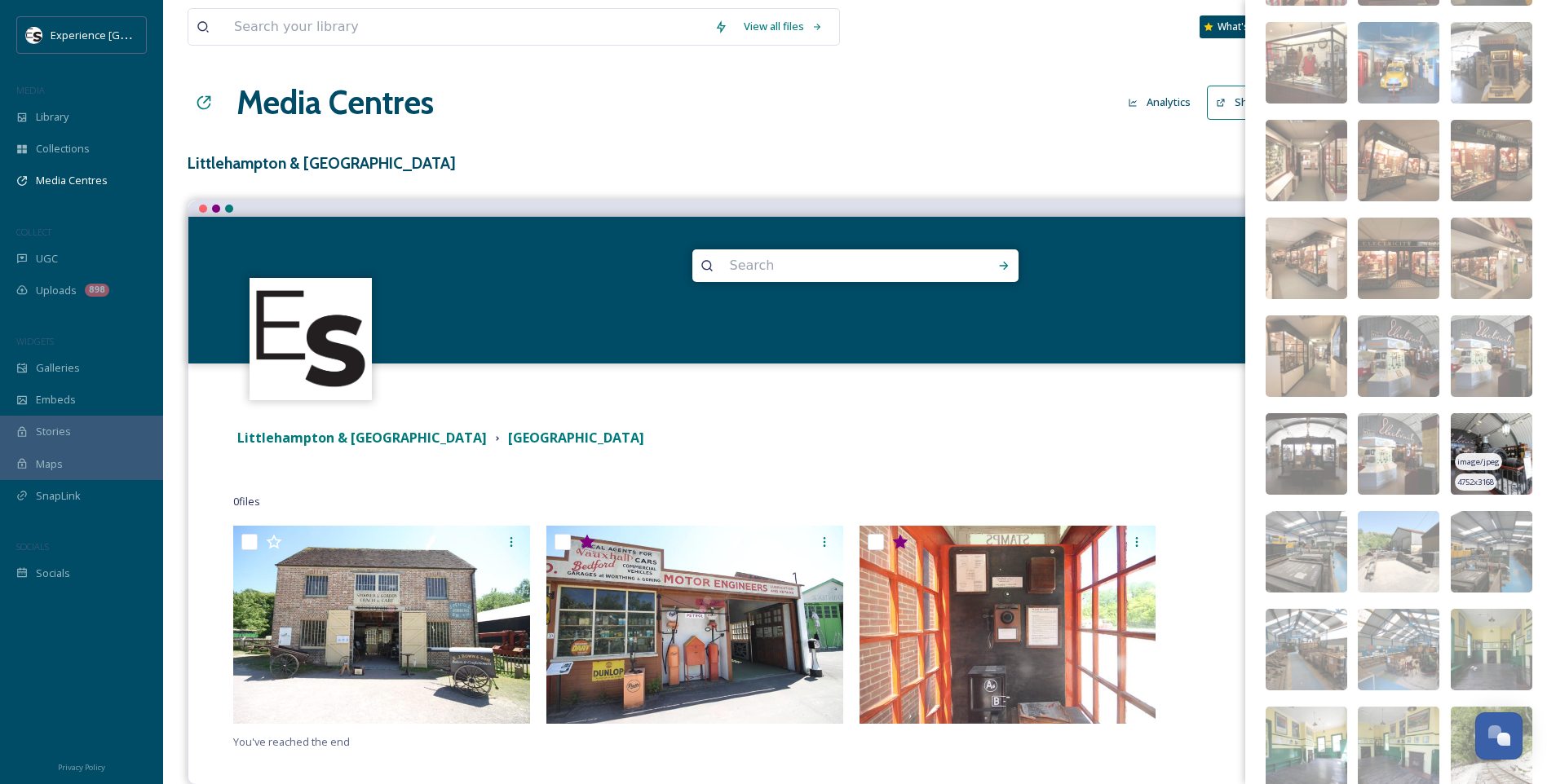
click at [1477, 423] on img at bounding box center [1492, 454] width 82 height 82
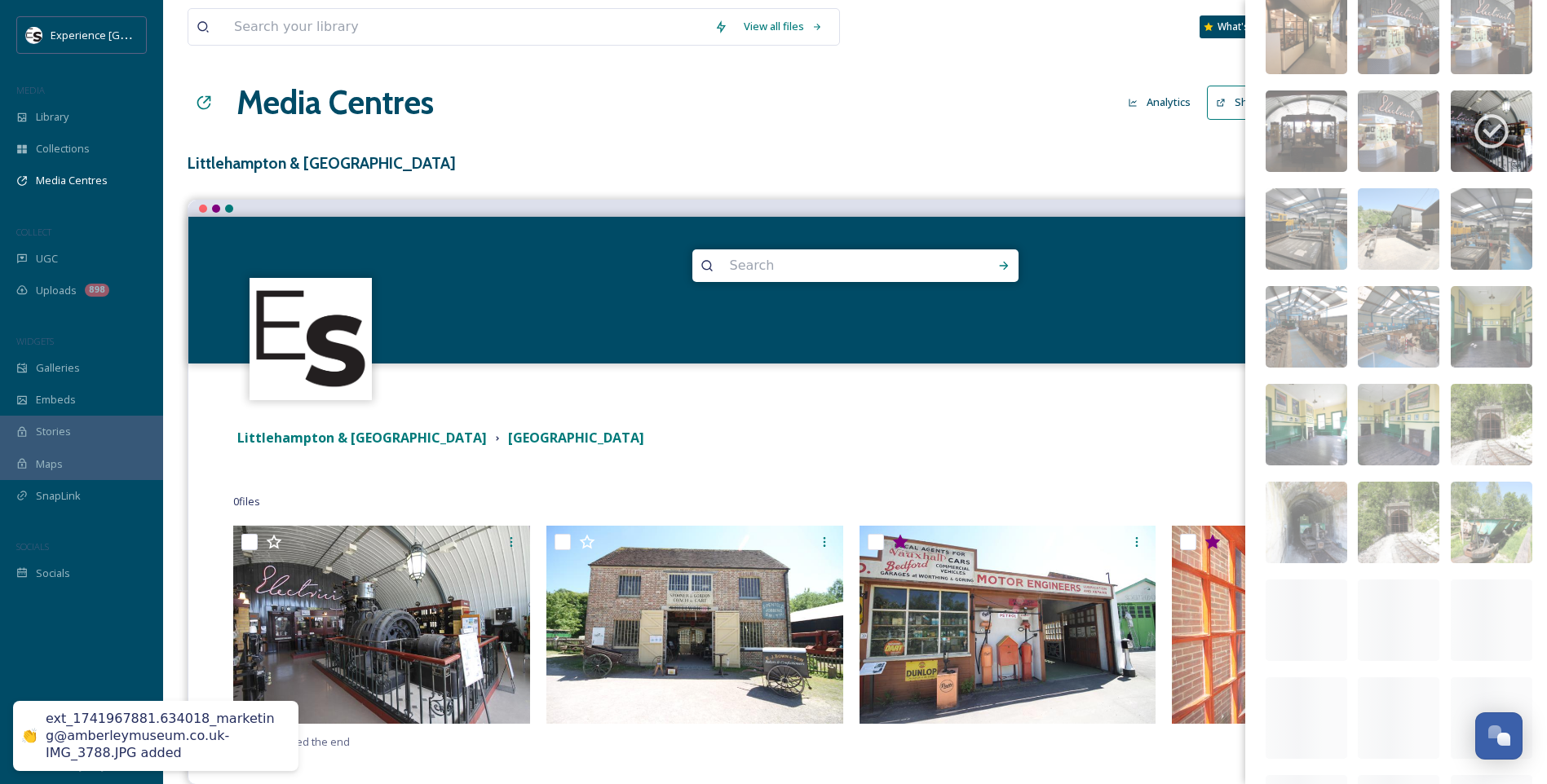
scroll to position [10528, 0]
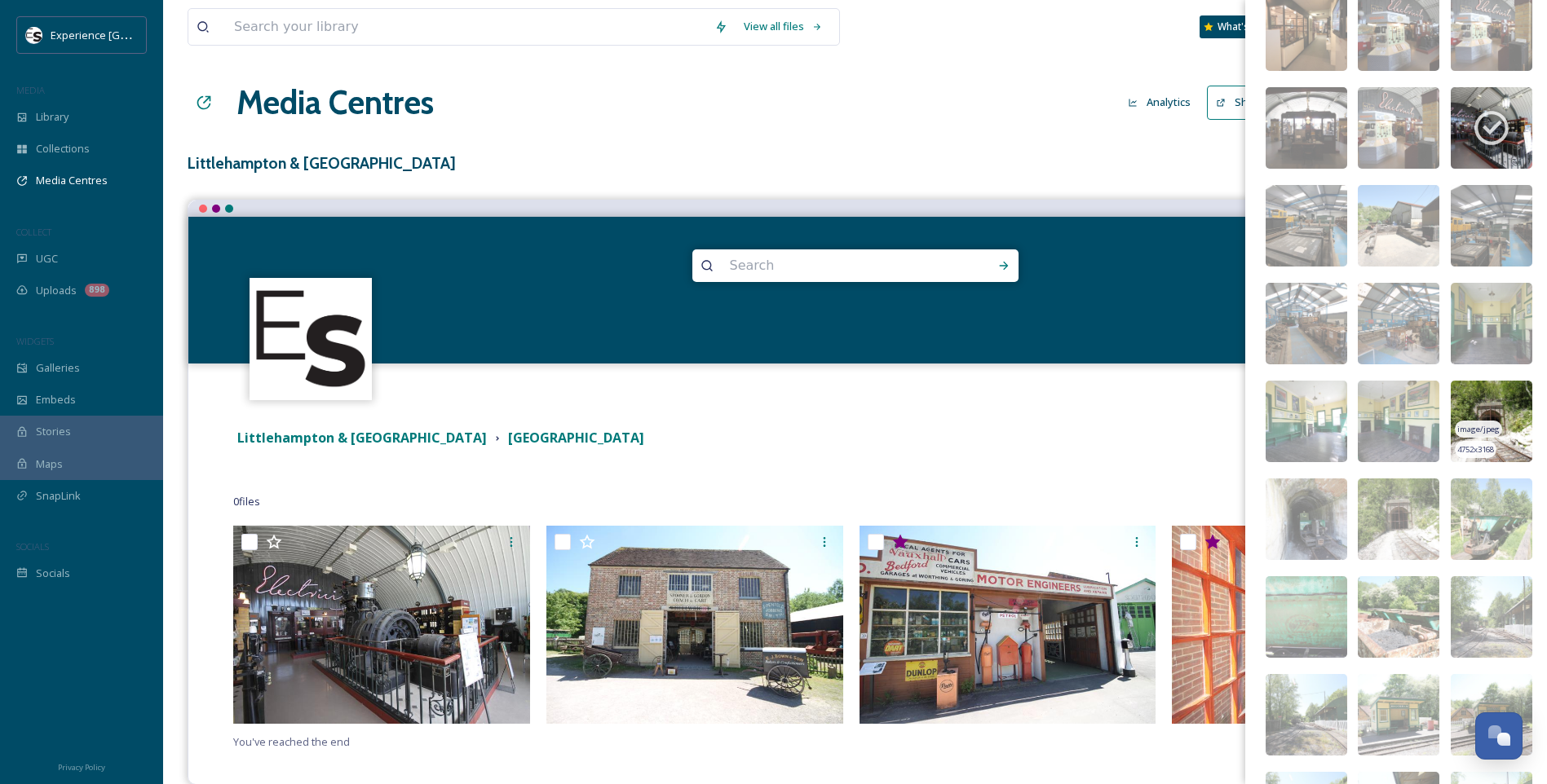
click at [1499, 394] on img at bounding box center [1492, 422] width 82 height 82
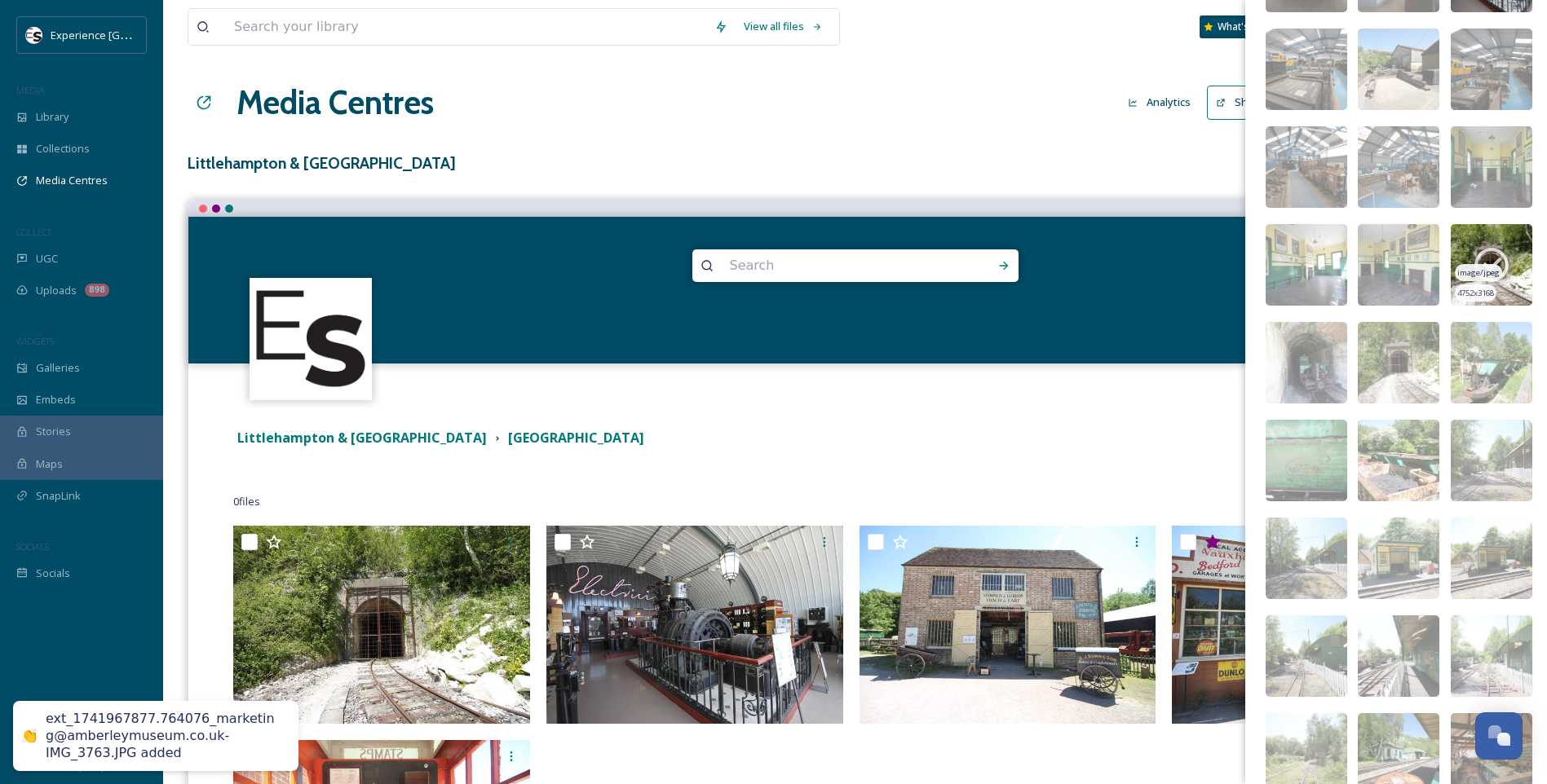
scroll to position [10691, 0]
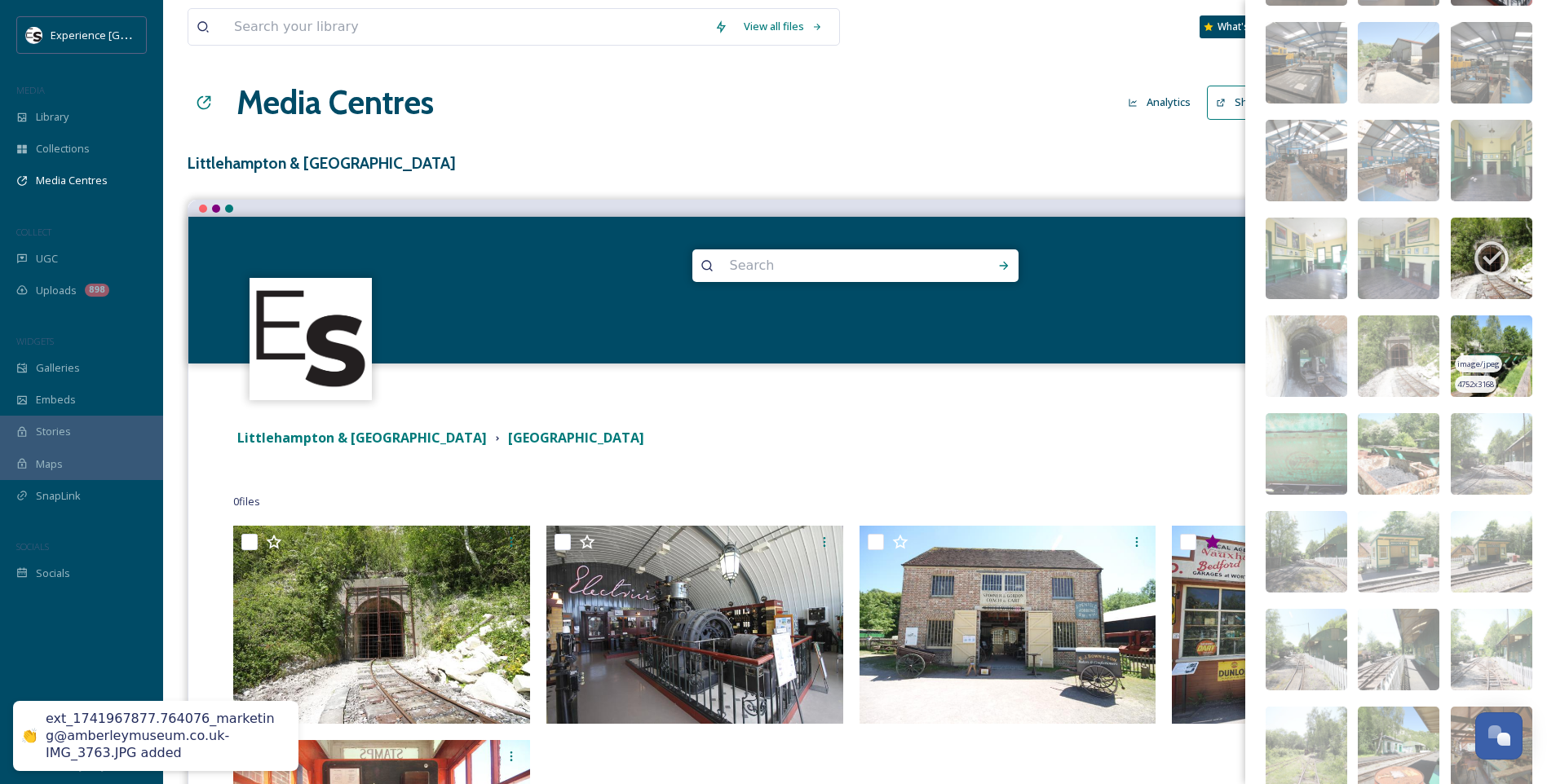
click at [1505, 355] on img at bounding box center [1492, 356] width 82 height 82
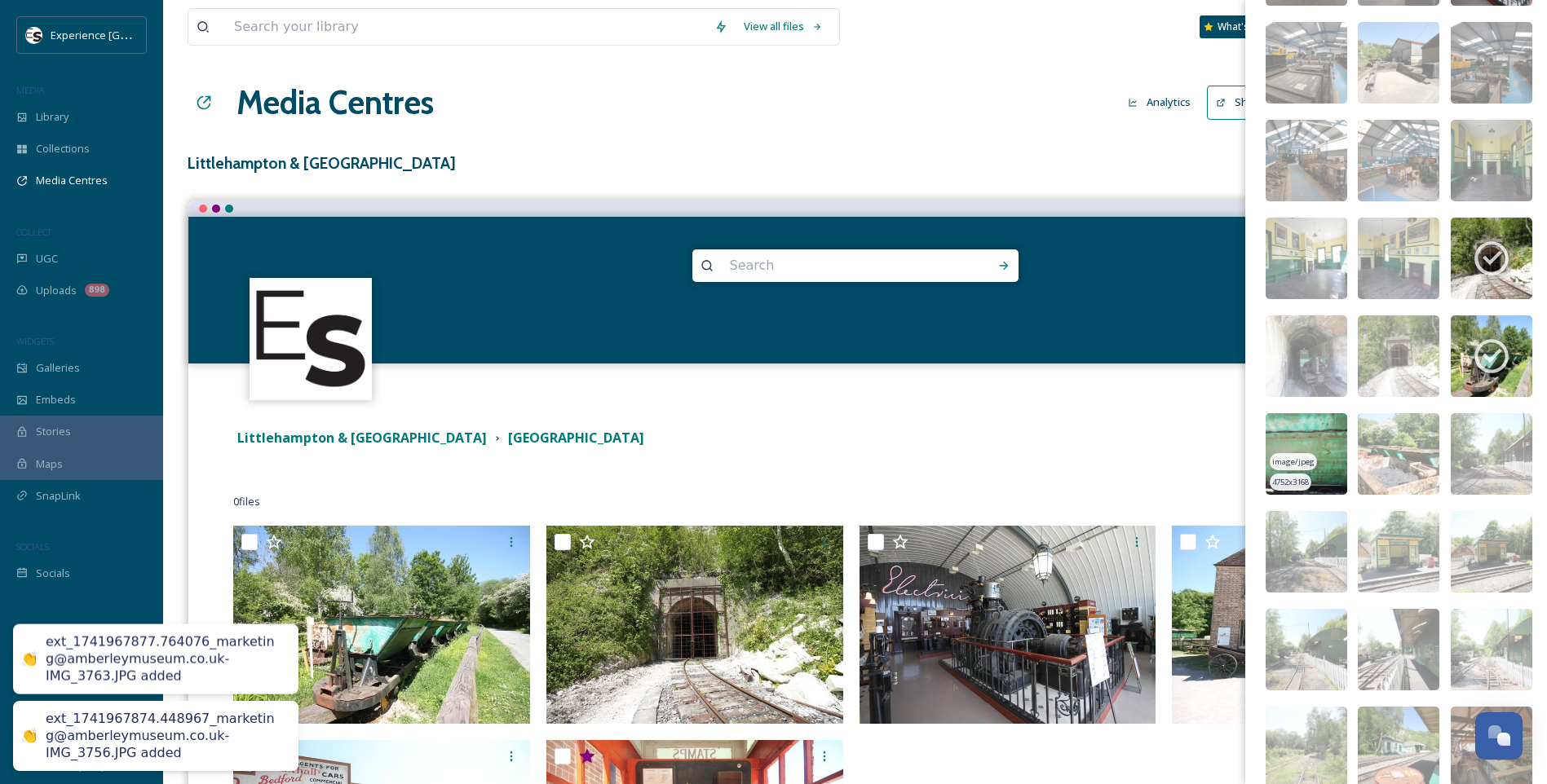
click at [1287, 442] on img at bounding box center [1307, 454] width 82 height 82
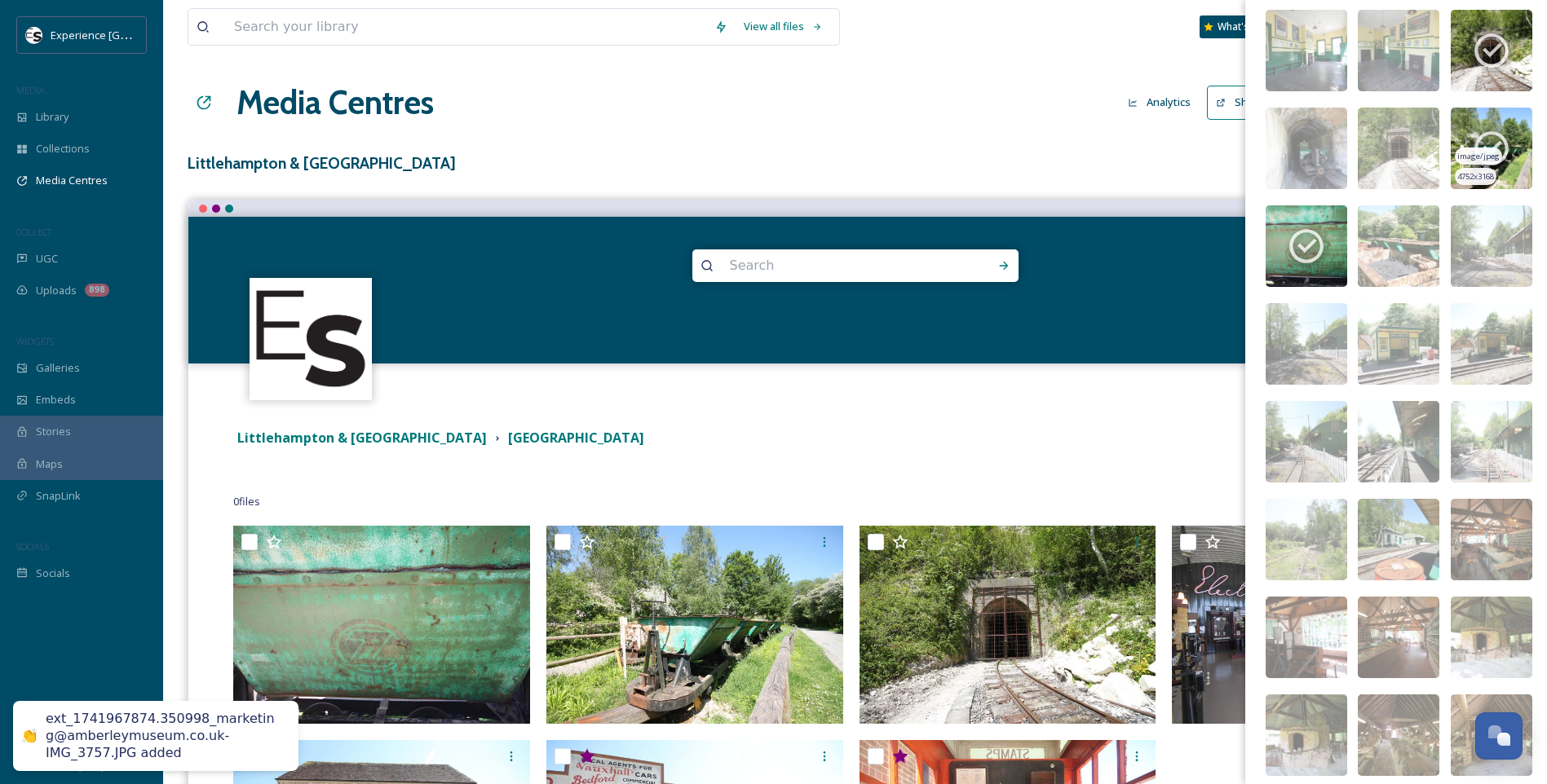
scroll to position [10935, 0]
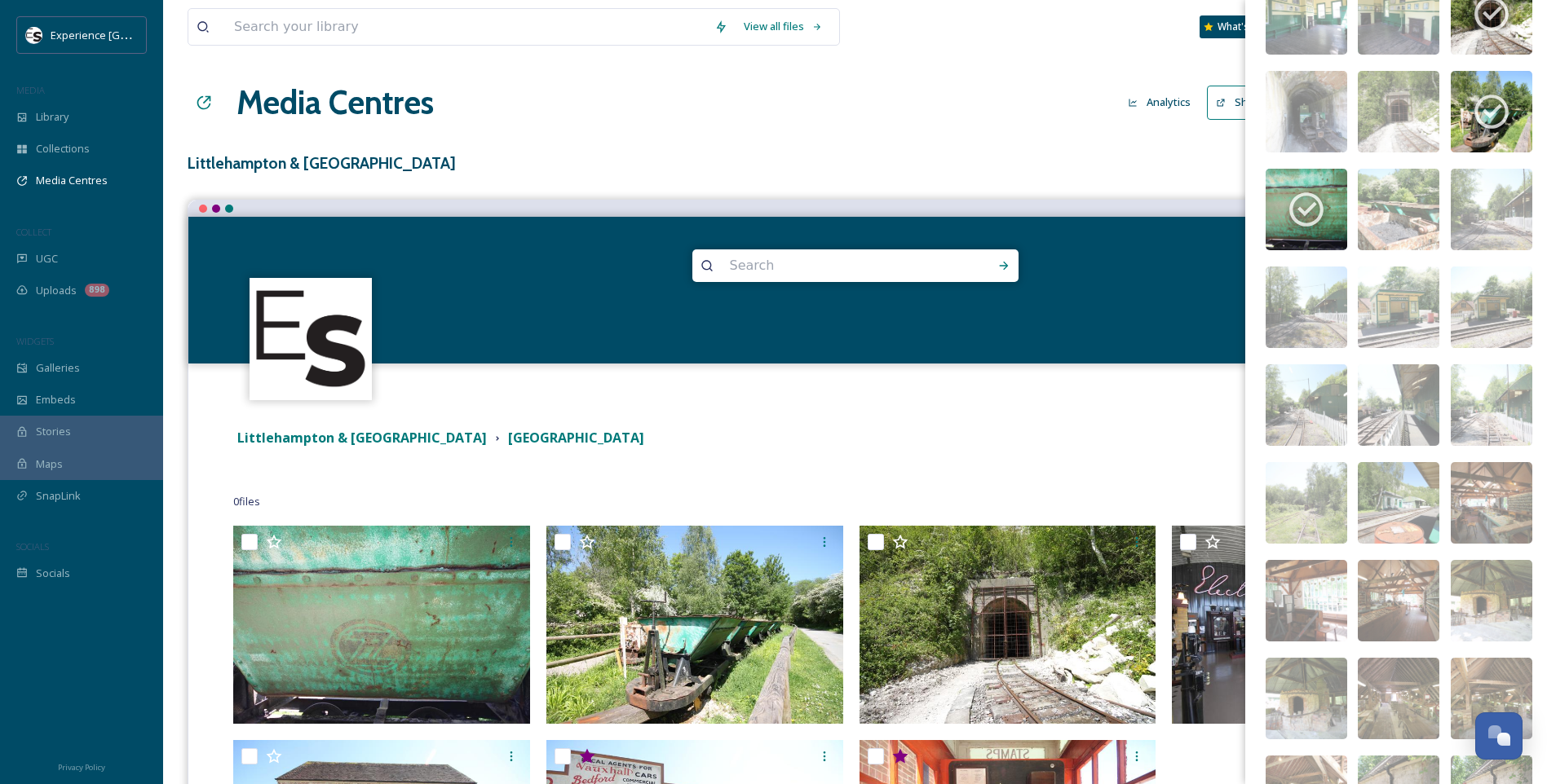
click at [1483, 304] on img at bounding box center [1492, 308] width 82 height 82
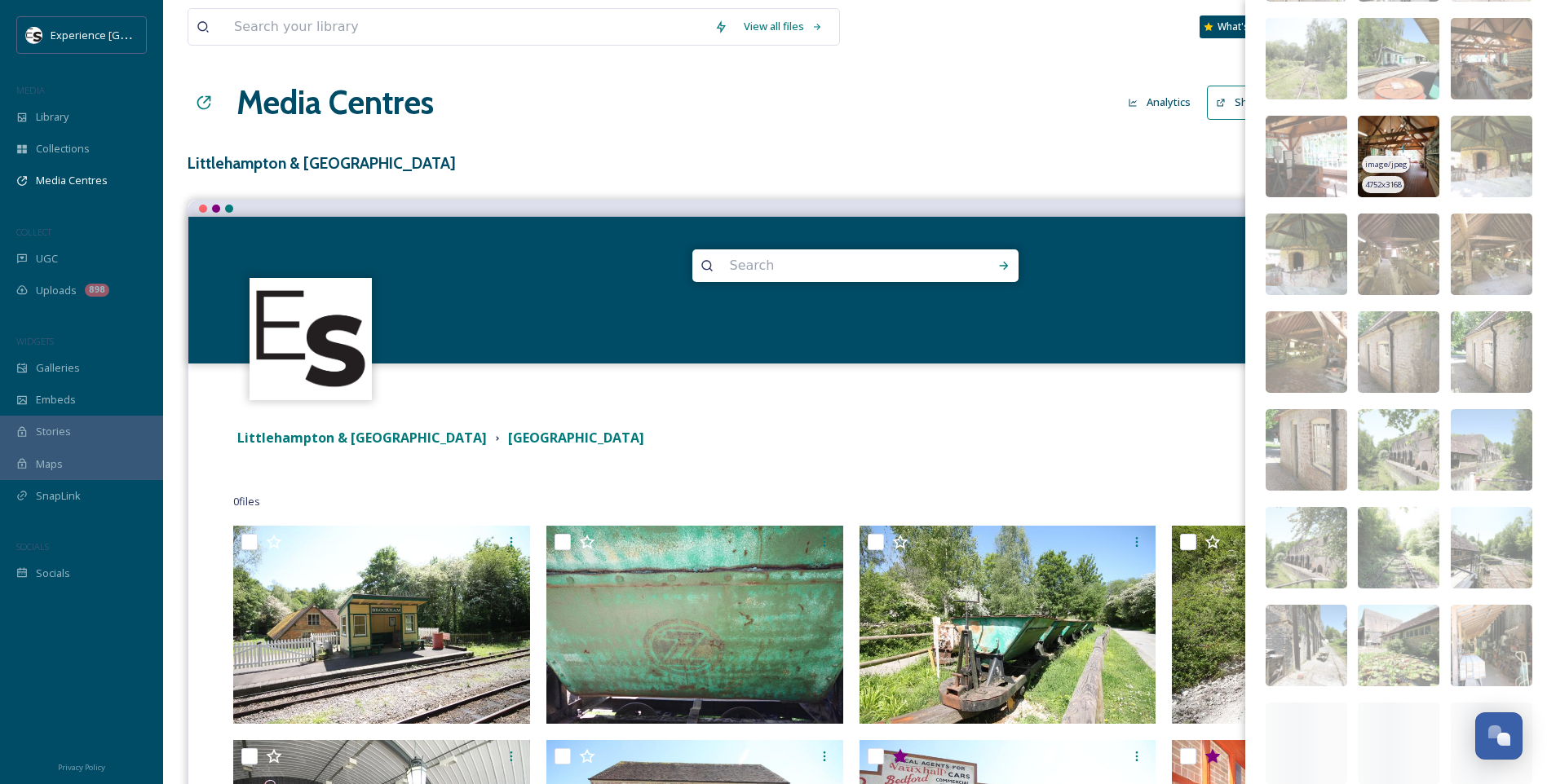
scroll to position [11424, 0]
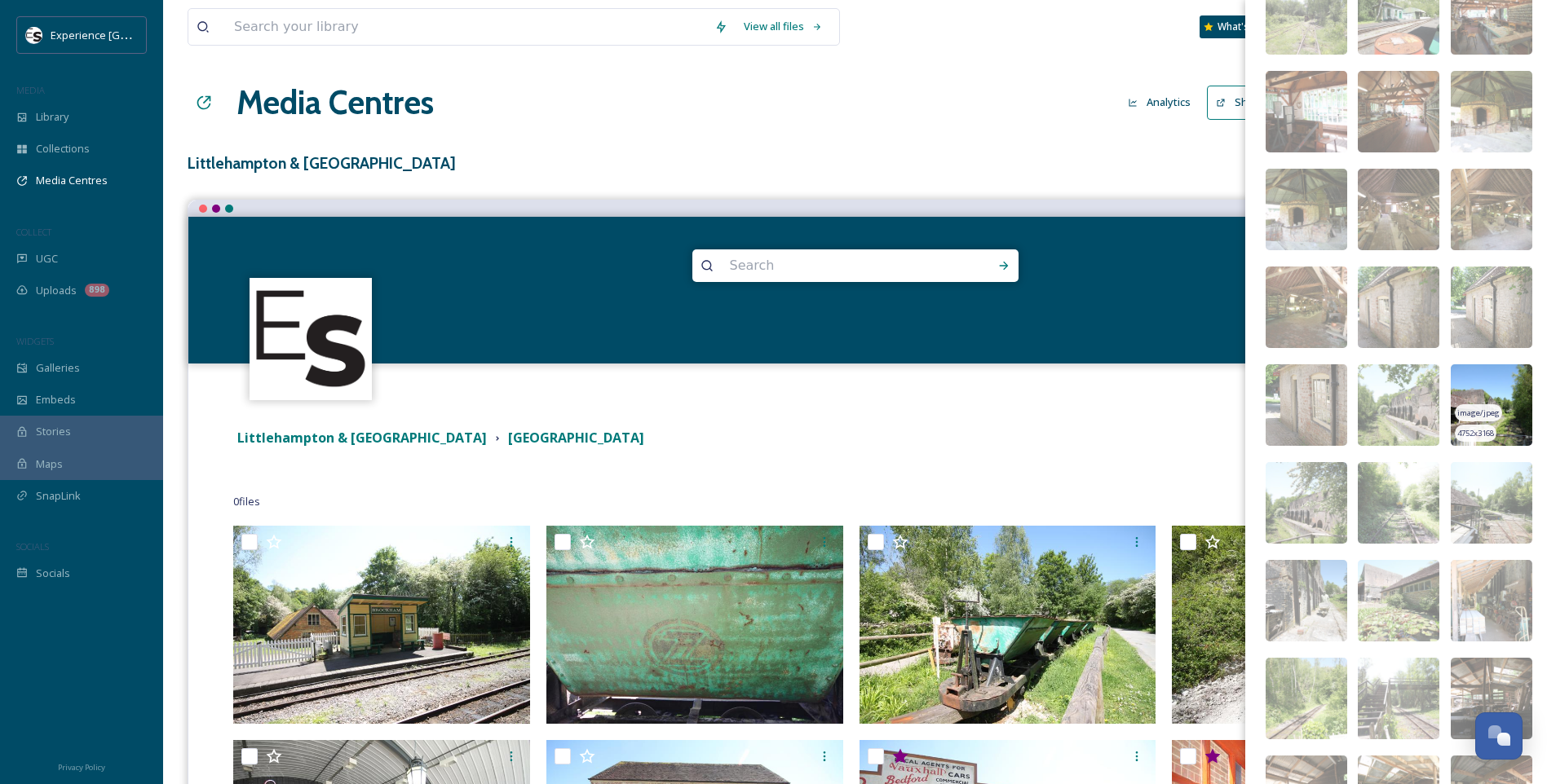
click at [1497, 385] on img at bounding box center [1492, 405] width 82 height 82
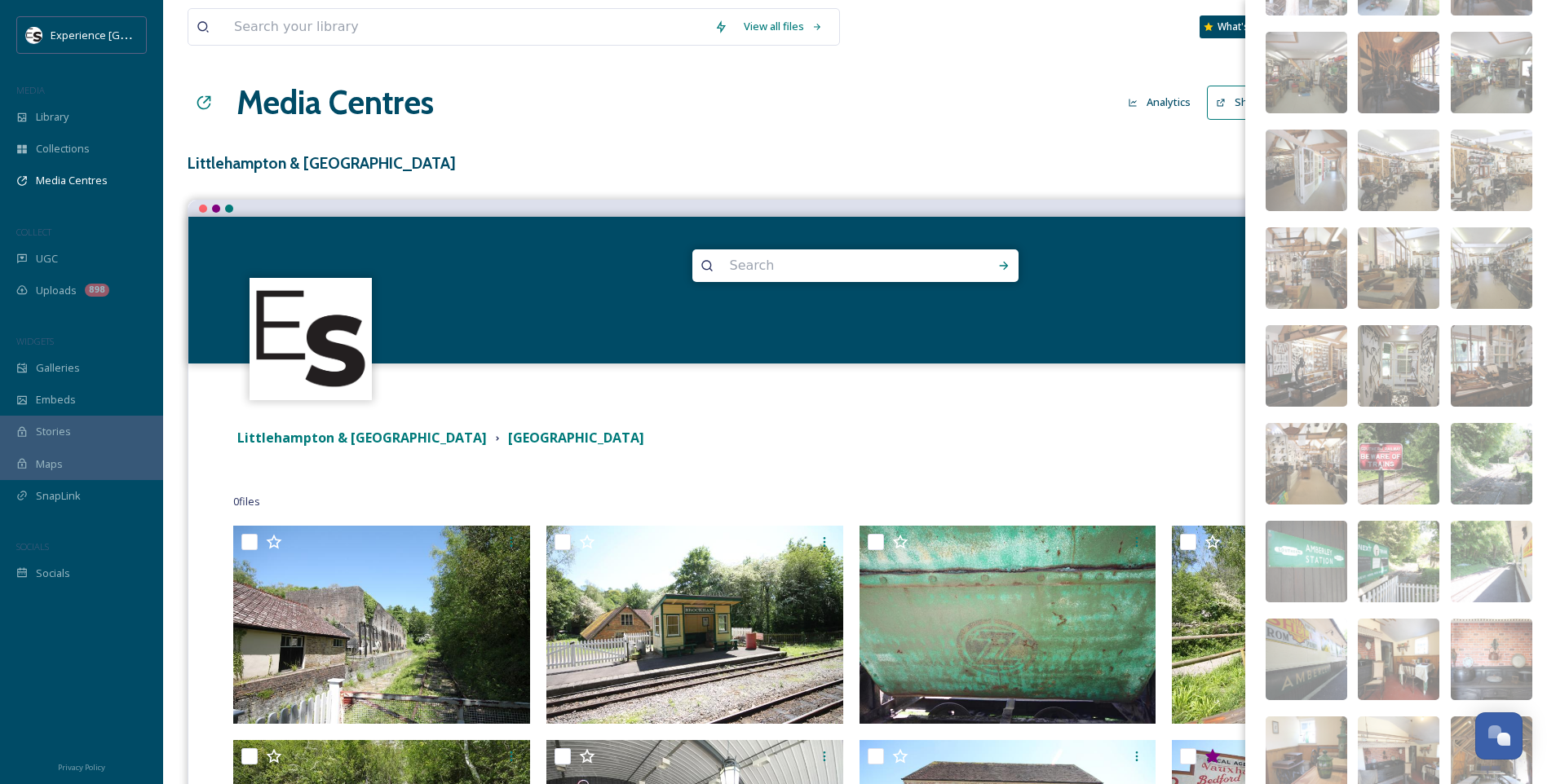
scroll to position [12893, 0]
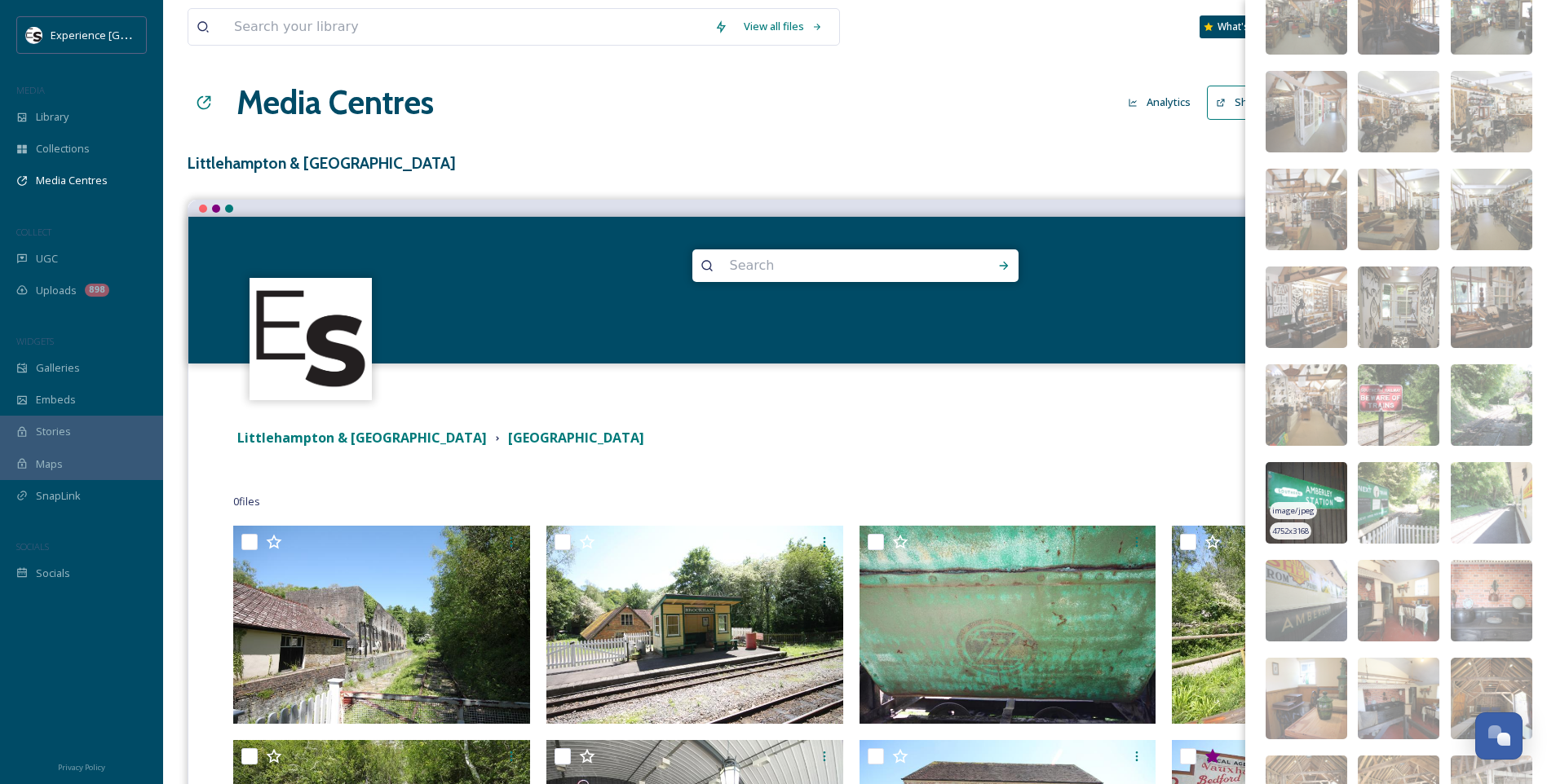
click at [1330, 477] on img at bounding box center [1307, 504] width 82 height 82
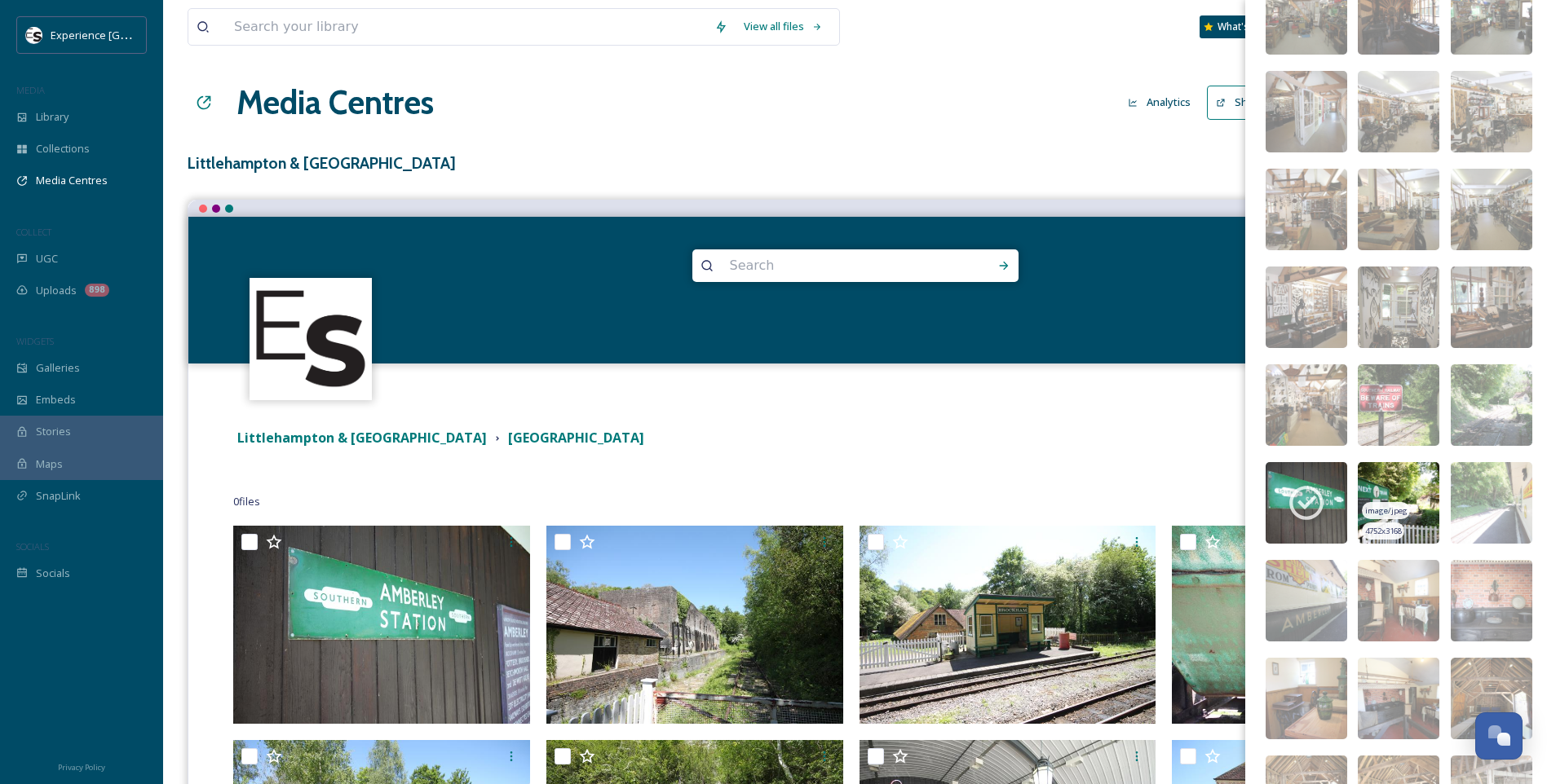
click at [1409, 475] on img at bounding box center [1400, 504] width 82 height 82
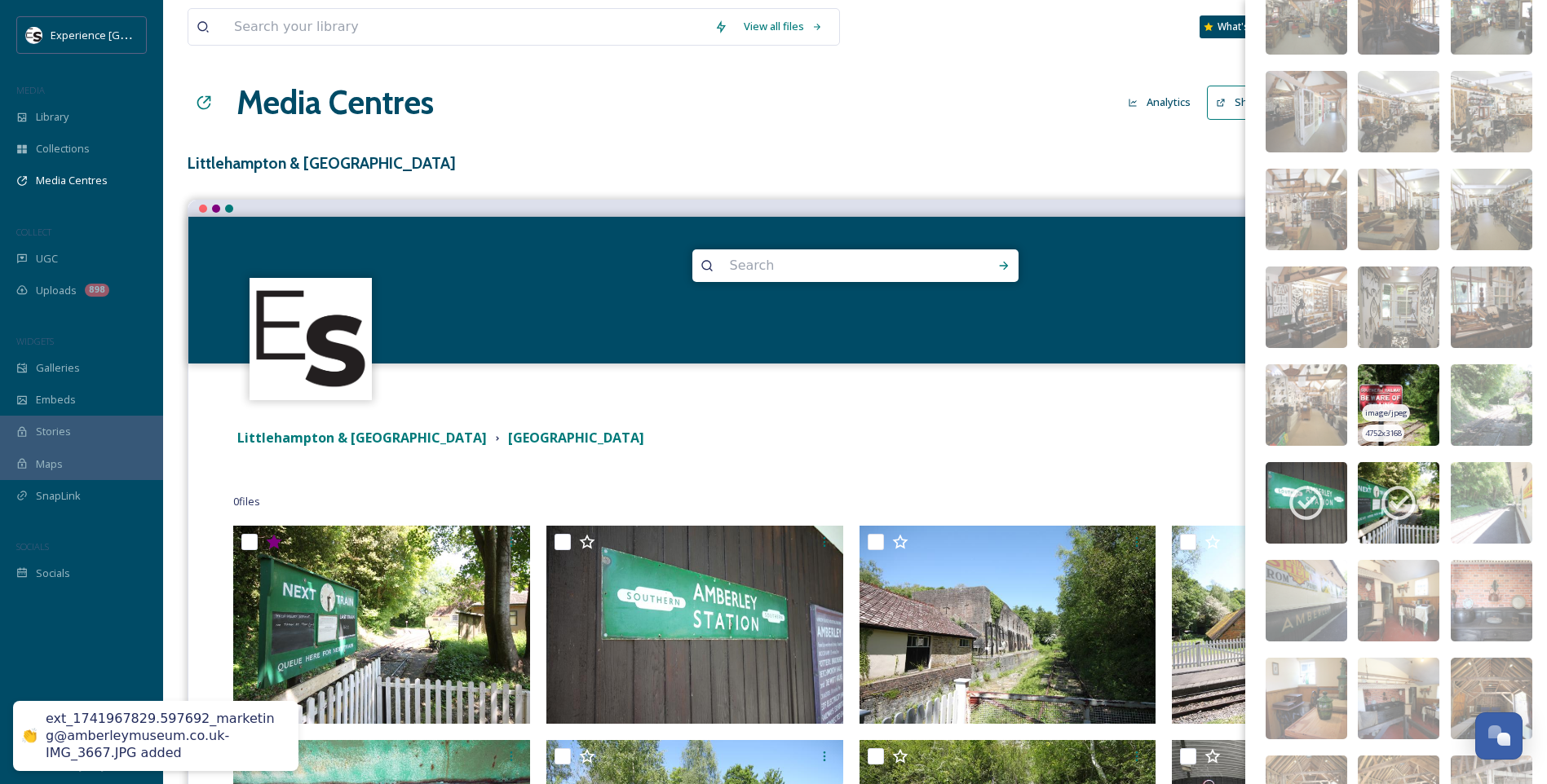
scroll to position [12974, 0]
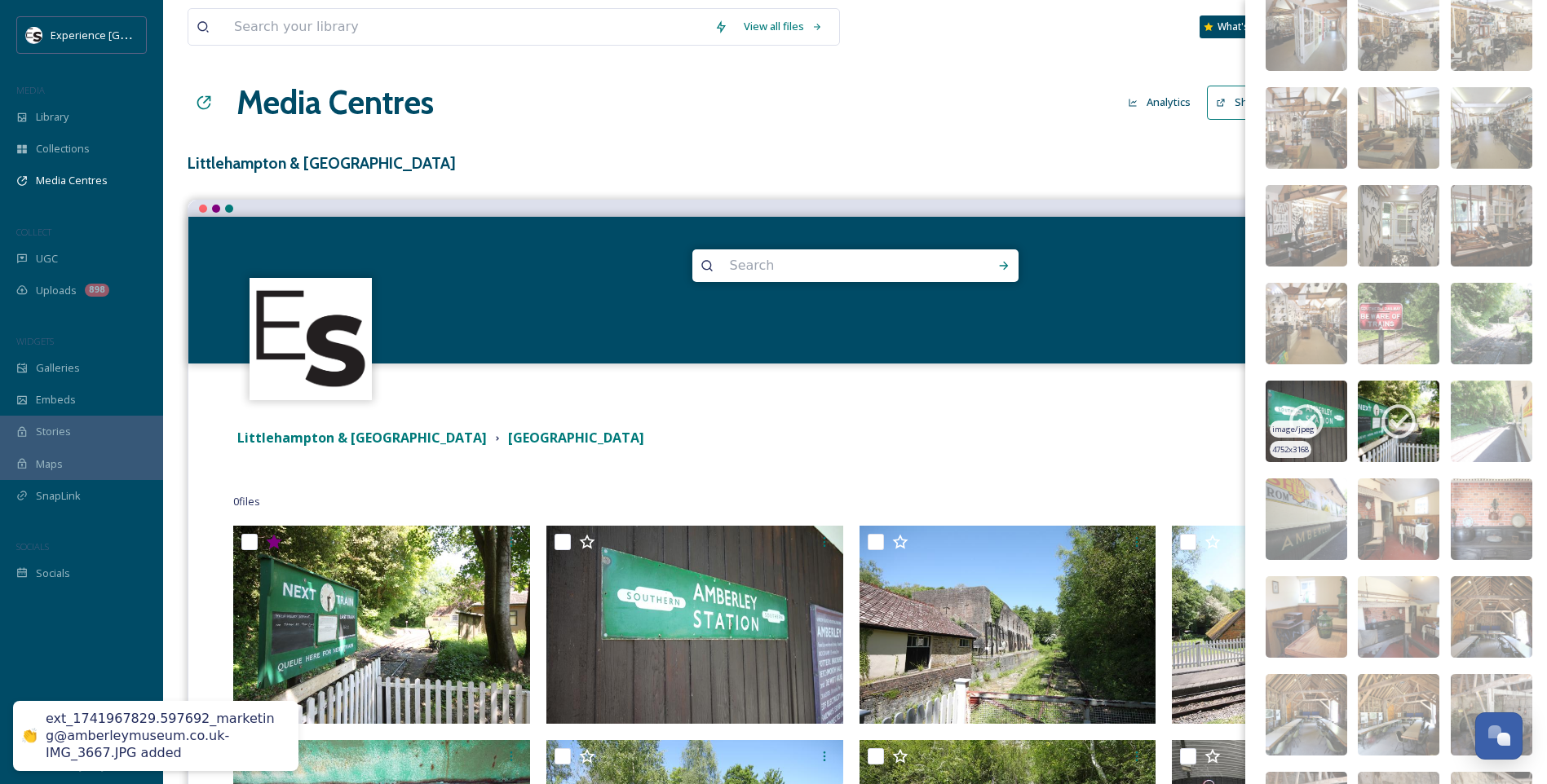
click at [1307, 418] on icon at bounding box center [1307, 422] width 41 height 41
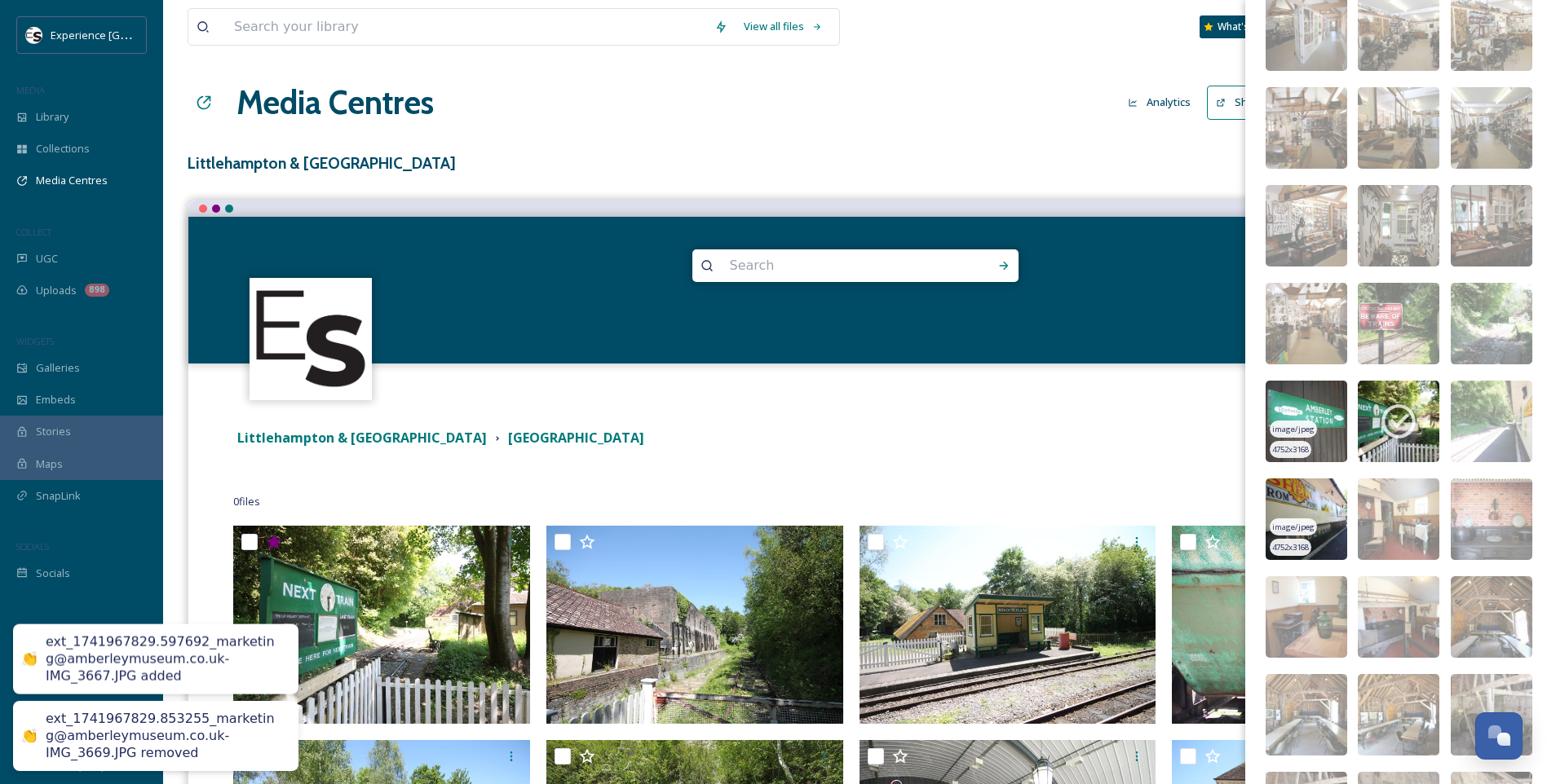
click at [1318, 509] on img at bounding box center [1307, 519] width 82 height 82
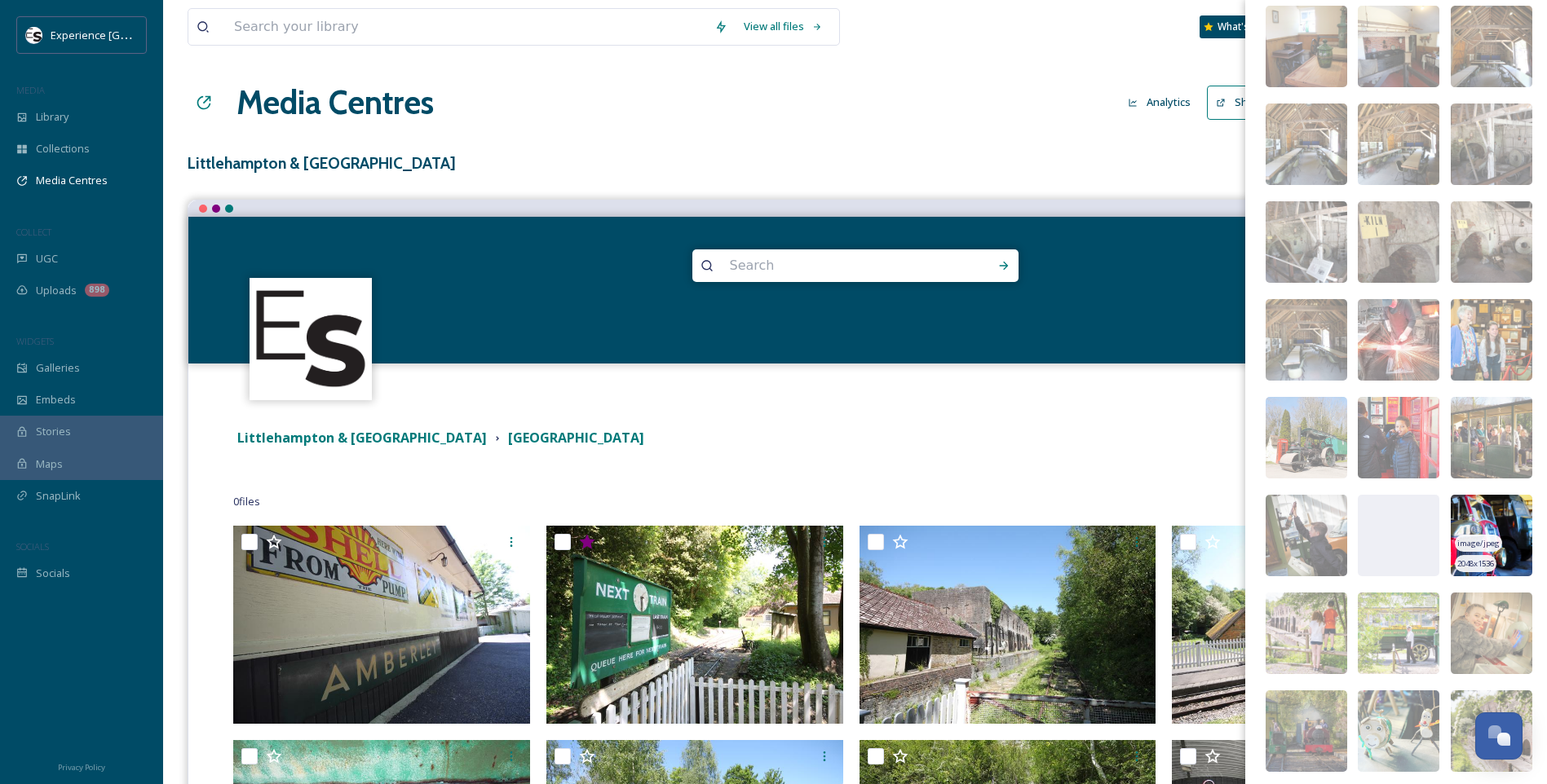
scroll to position [13626, 0]
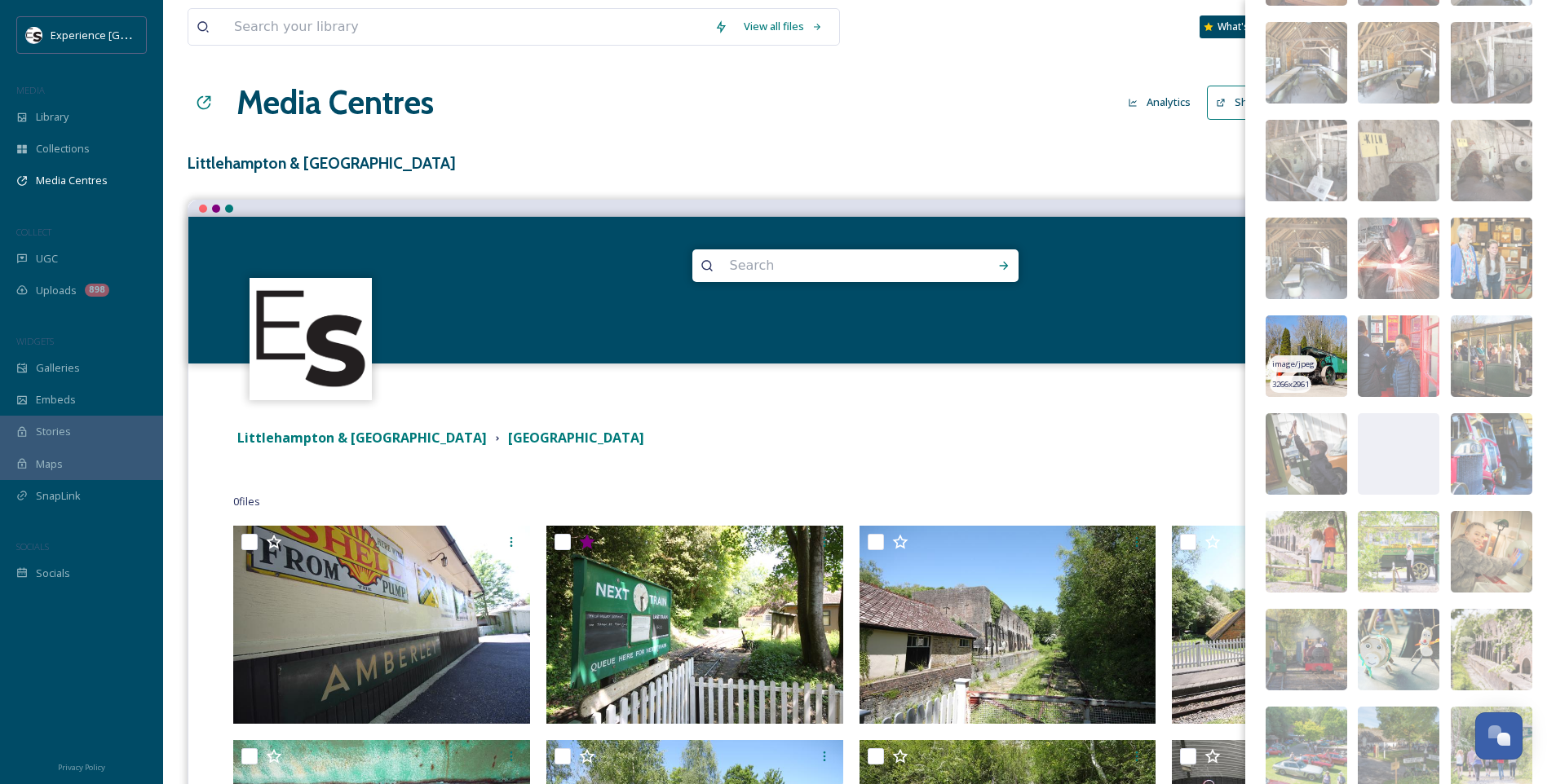
click at [1316, 339] on img at bounding box center [1307, 356] width 82 height 82
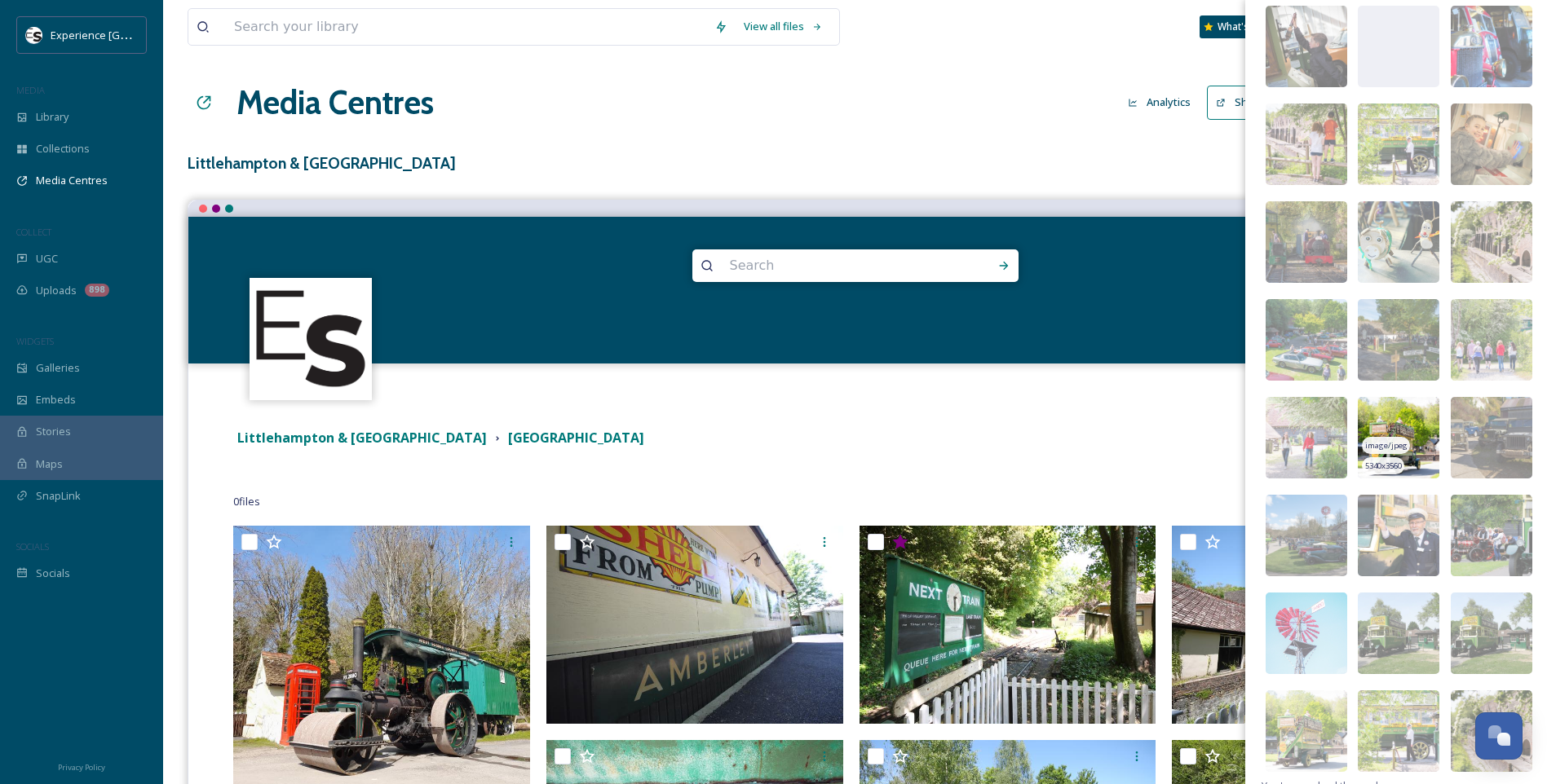
scroll to position [14061, 0]
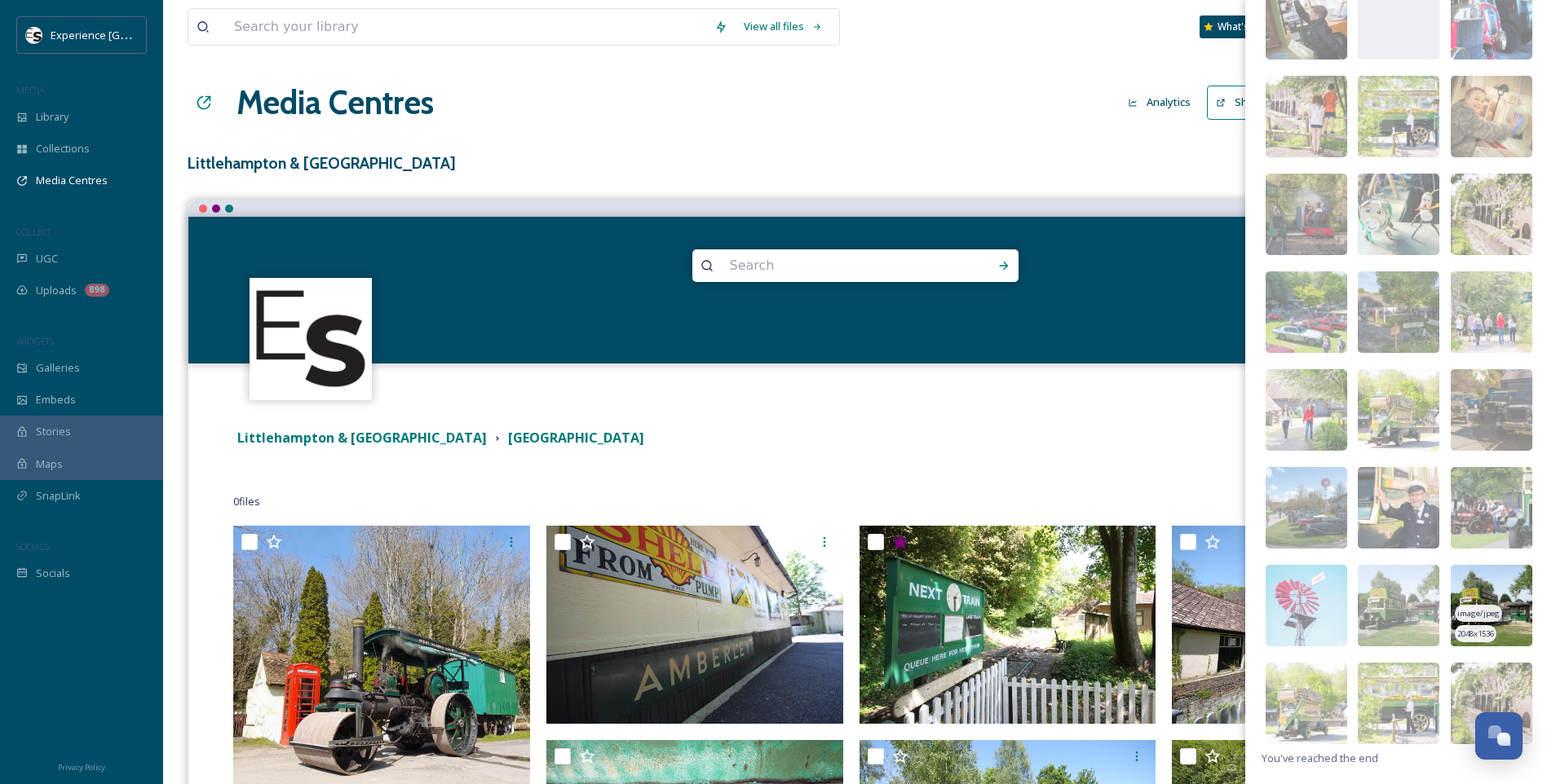
click at [1508, 601] on img at bounding box center [1492, 606] width 82 height 82
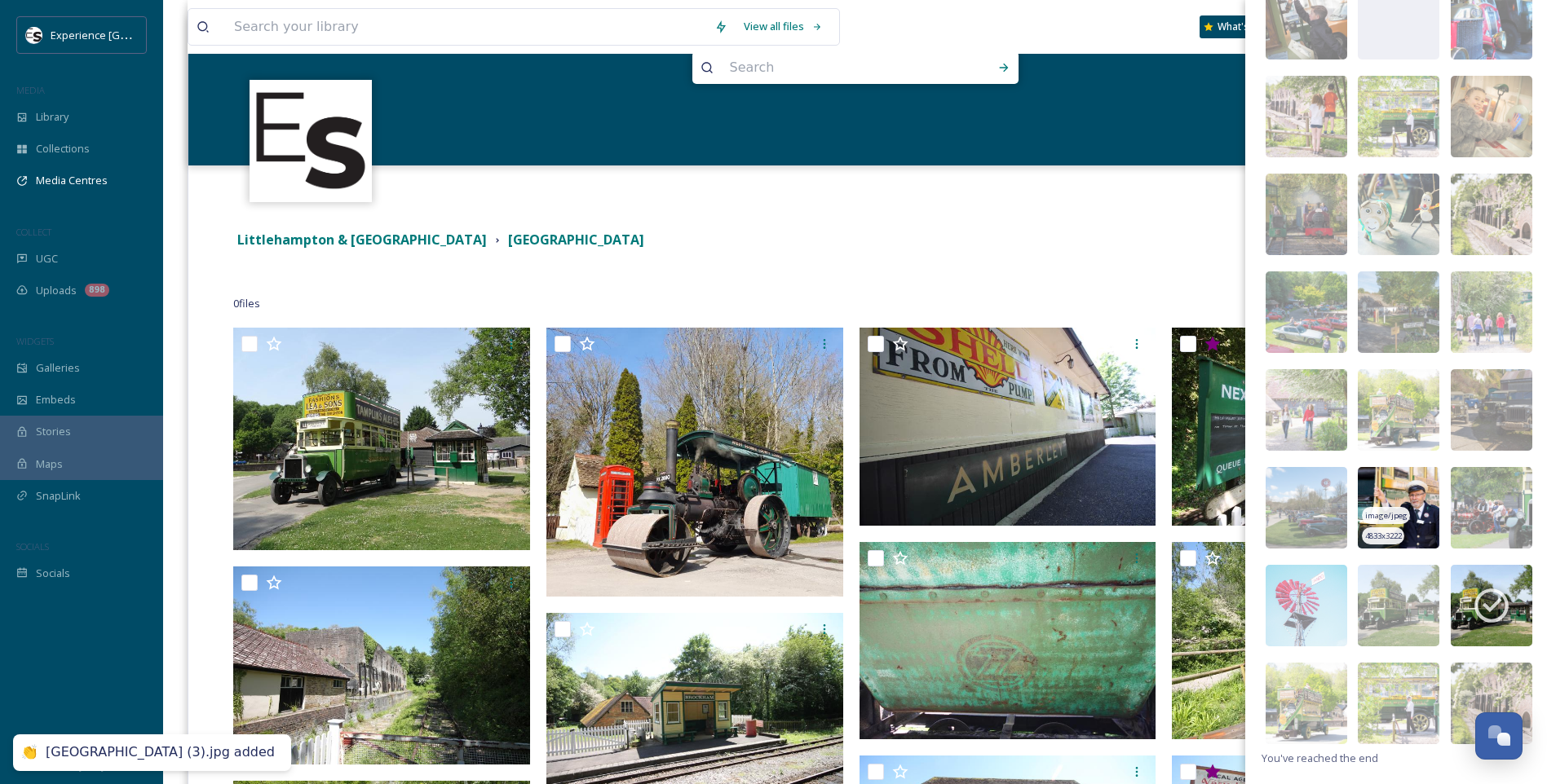
scroll to position [245, 0]
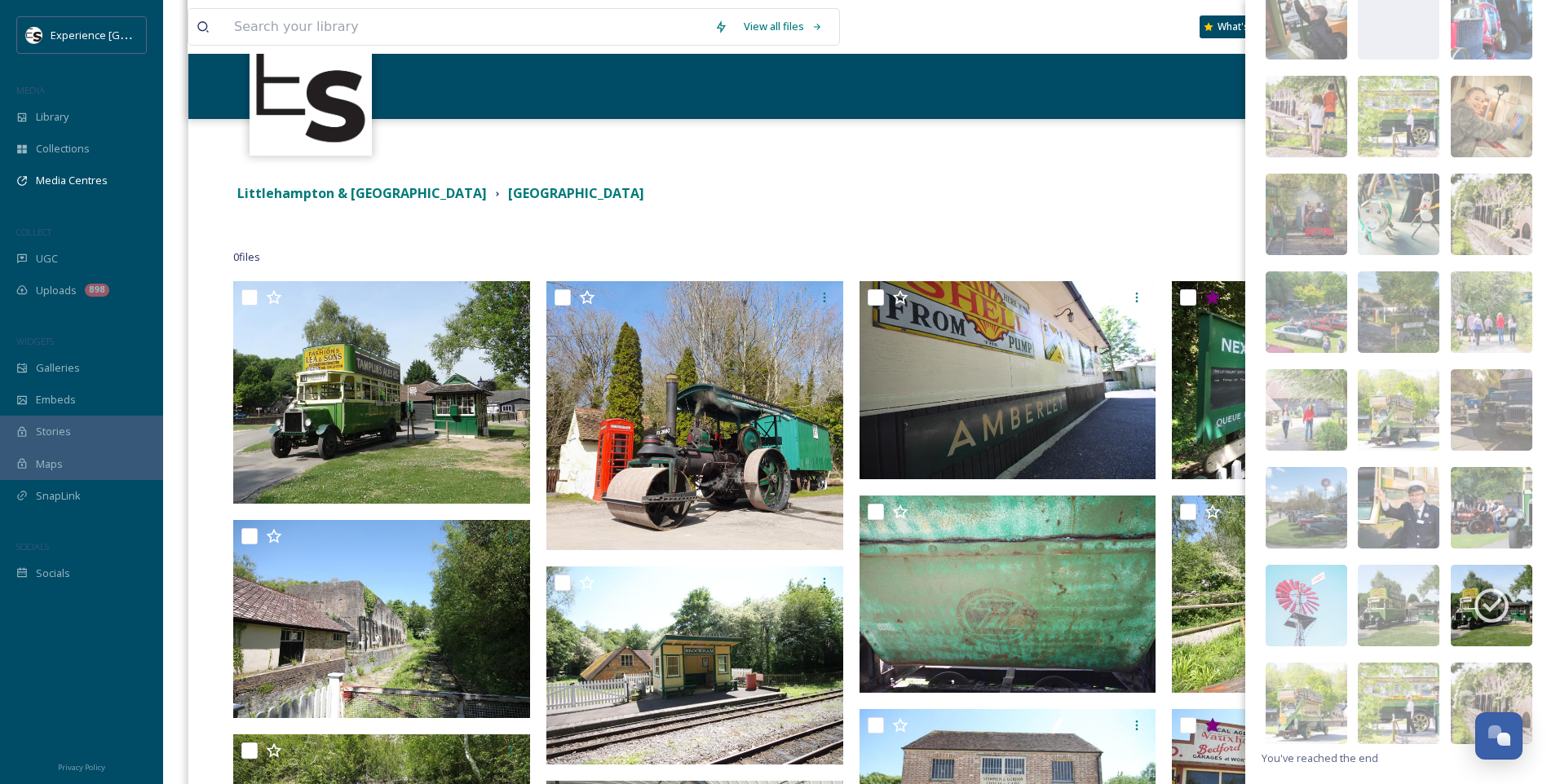
click at [774, 151] on div "Terms & Conditions Logout" at bounding box center [855, 144] width 1333 height 52
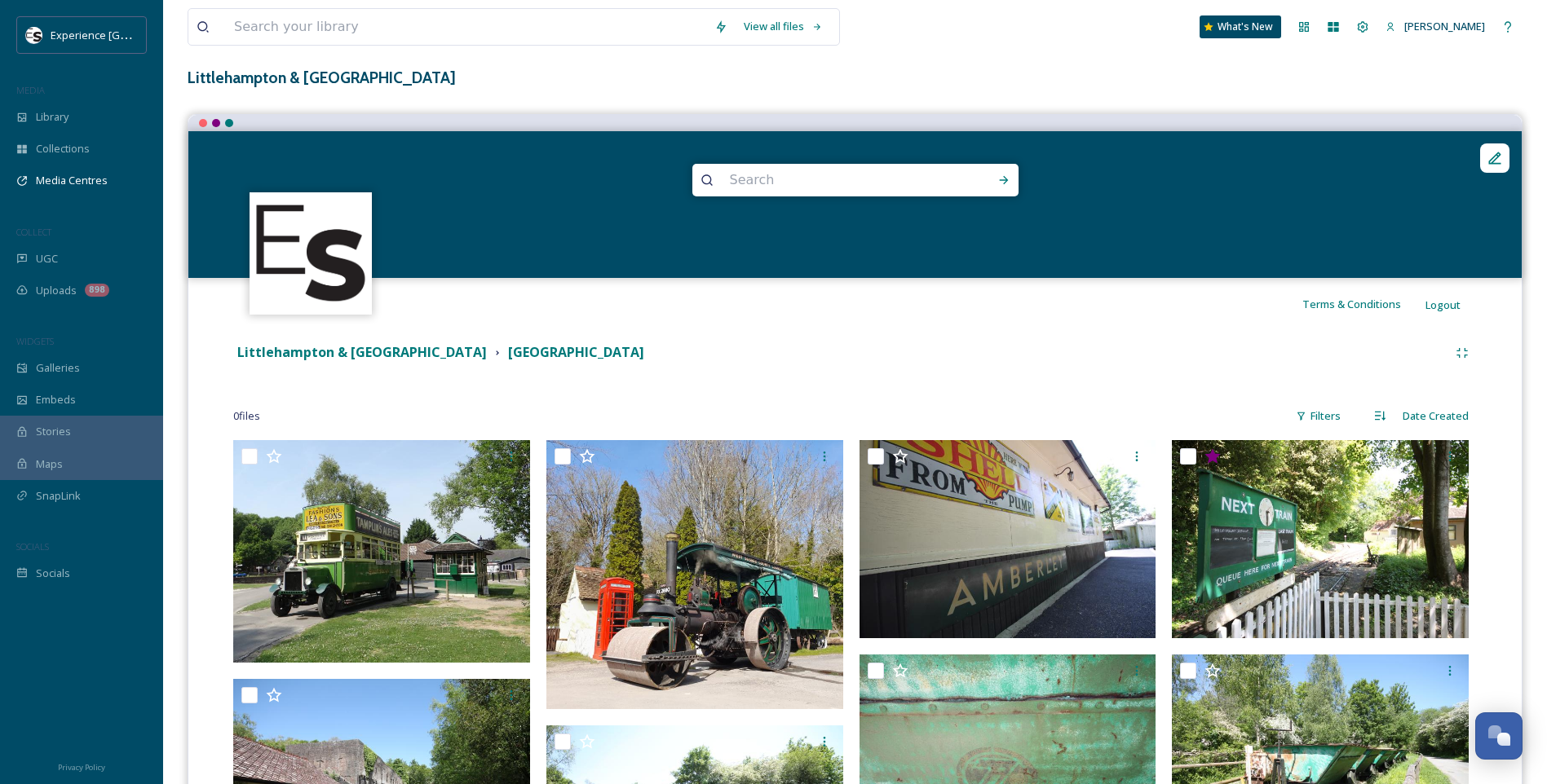
scroll to position [0, 0]
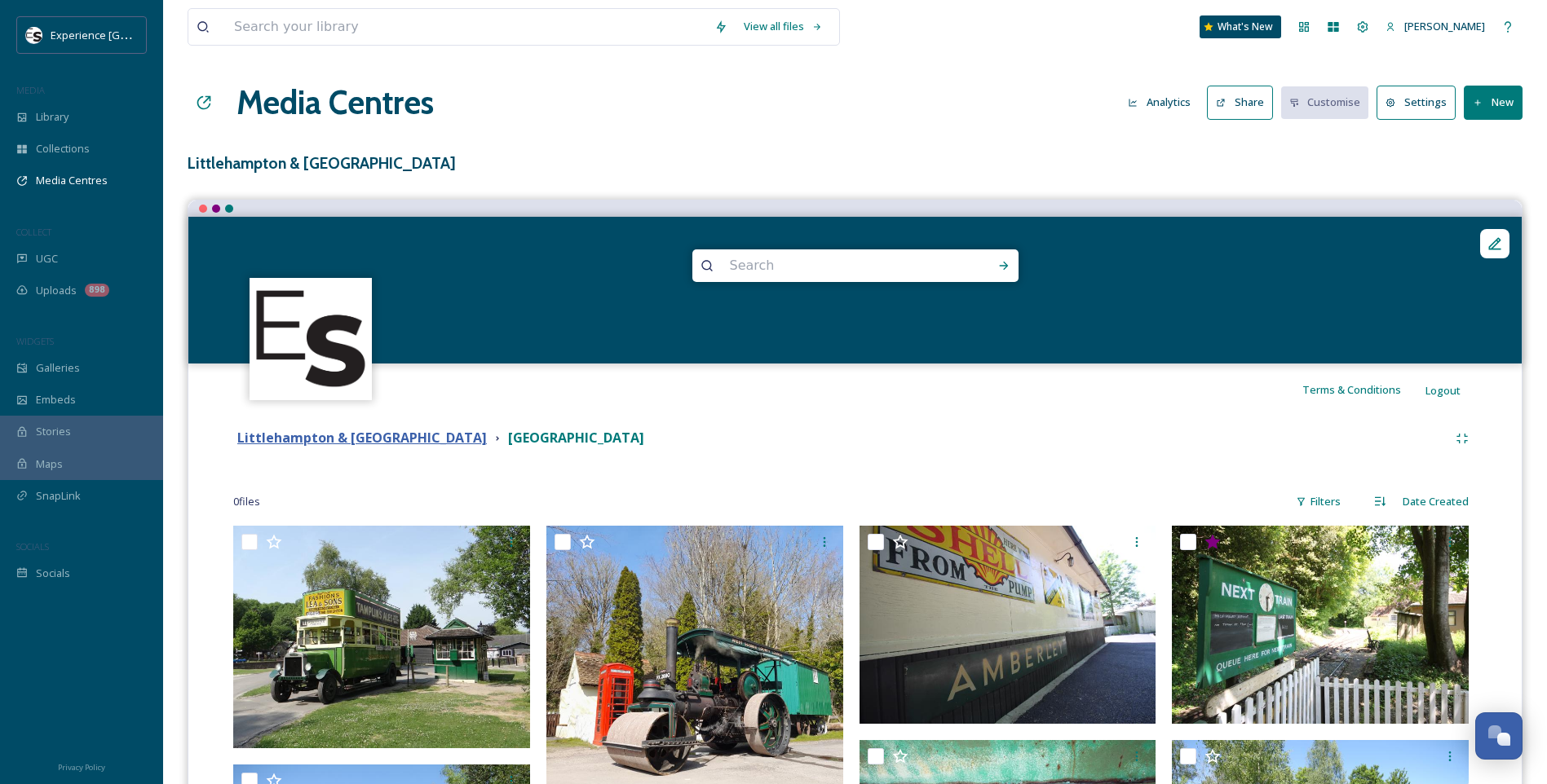
click at [455, 439] on strong "Littlehampton & [GEOGRAPHIC_DATA]" at bounding box center [362, 437] width 250 height 18
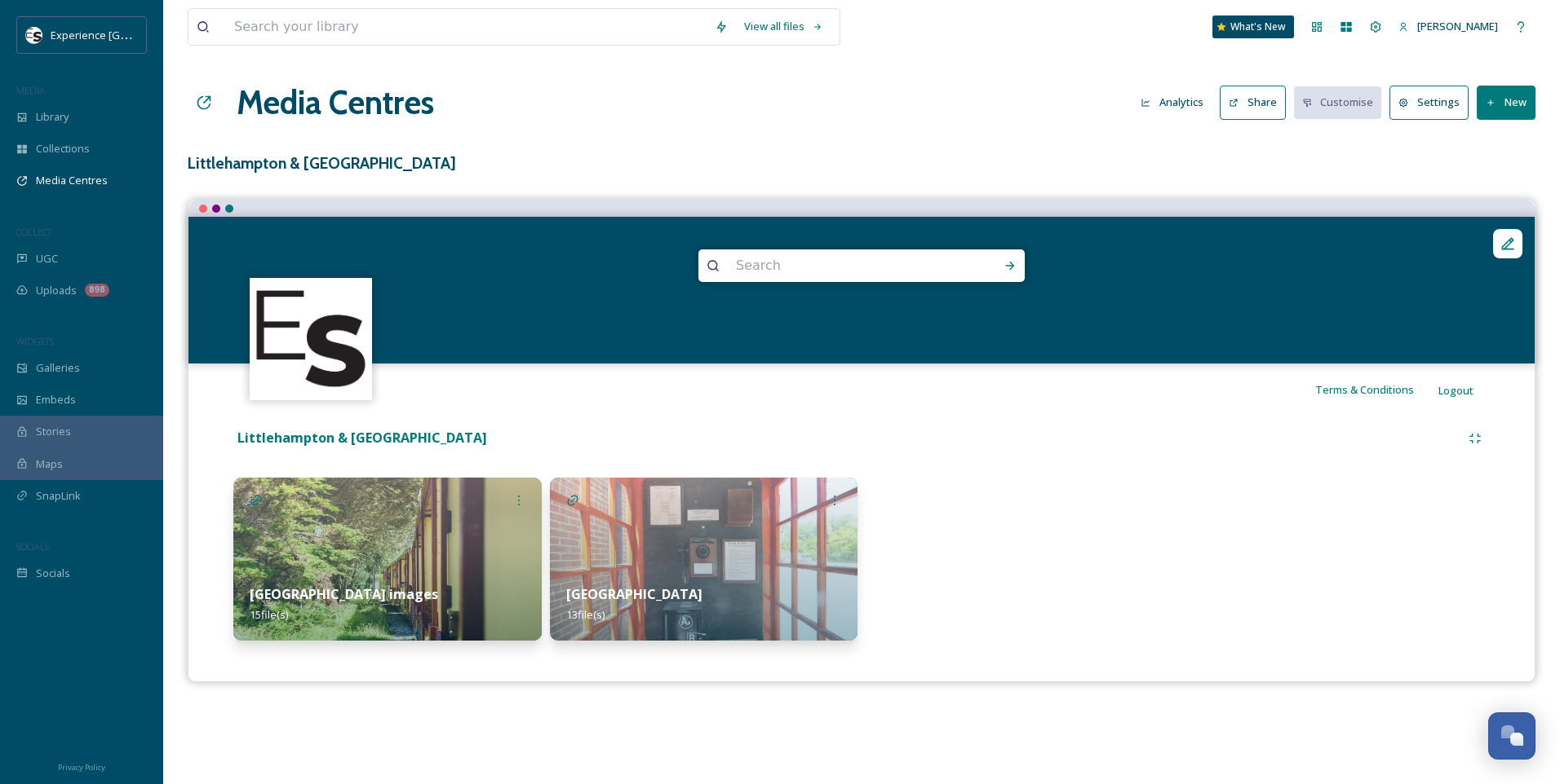
click at [1275, 107] on button "Share" at bounding box center [1253, 103] width 66 height 33
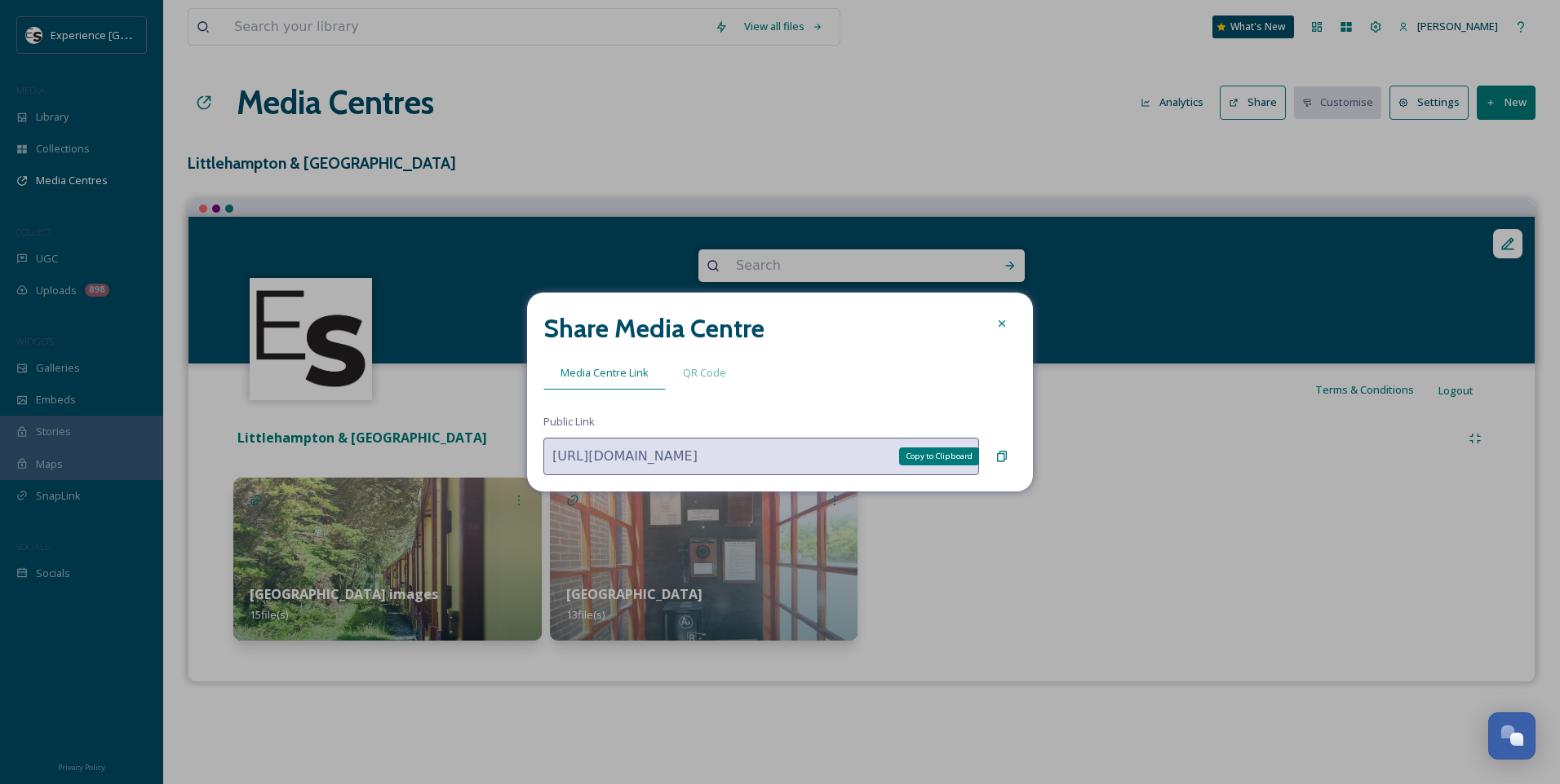
click at [1008, 456] on div "Copy to Clipboard" at bounding box center [1002, 457] width 29 height 29
click at [1006, 317] on icon at bounding box center [1001, 323] width 13 height 13
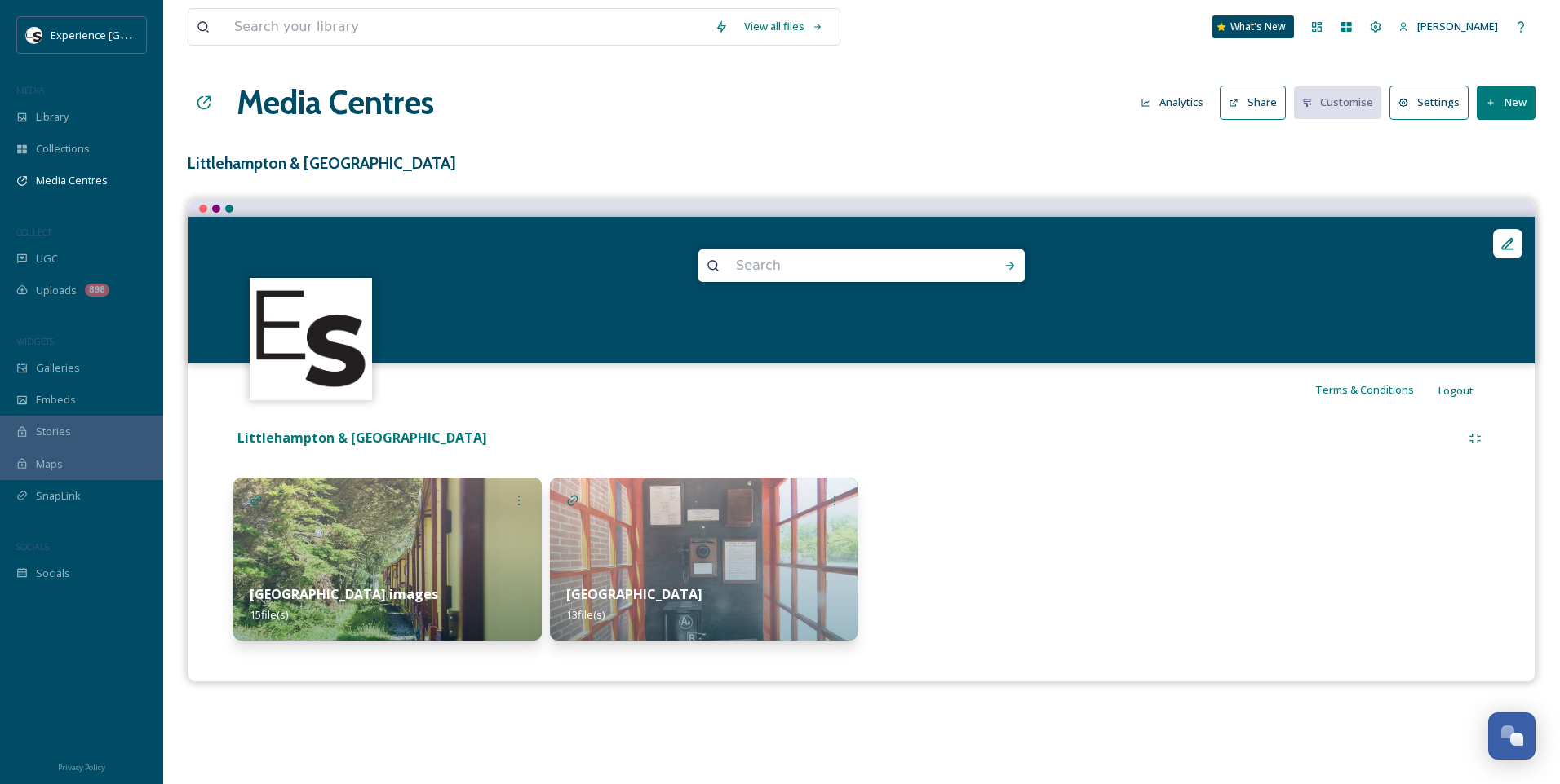
click at [312, 98] on h1 "Media Centres" at bounding box center [335, 103] width 197 height 49
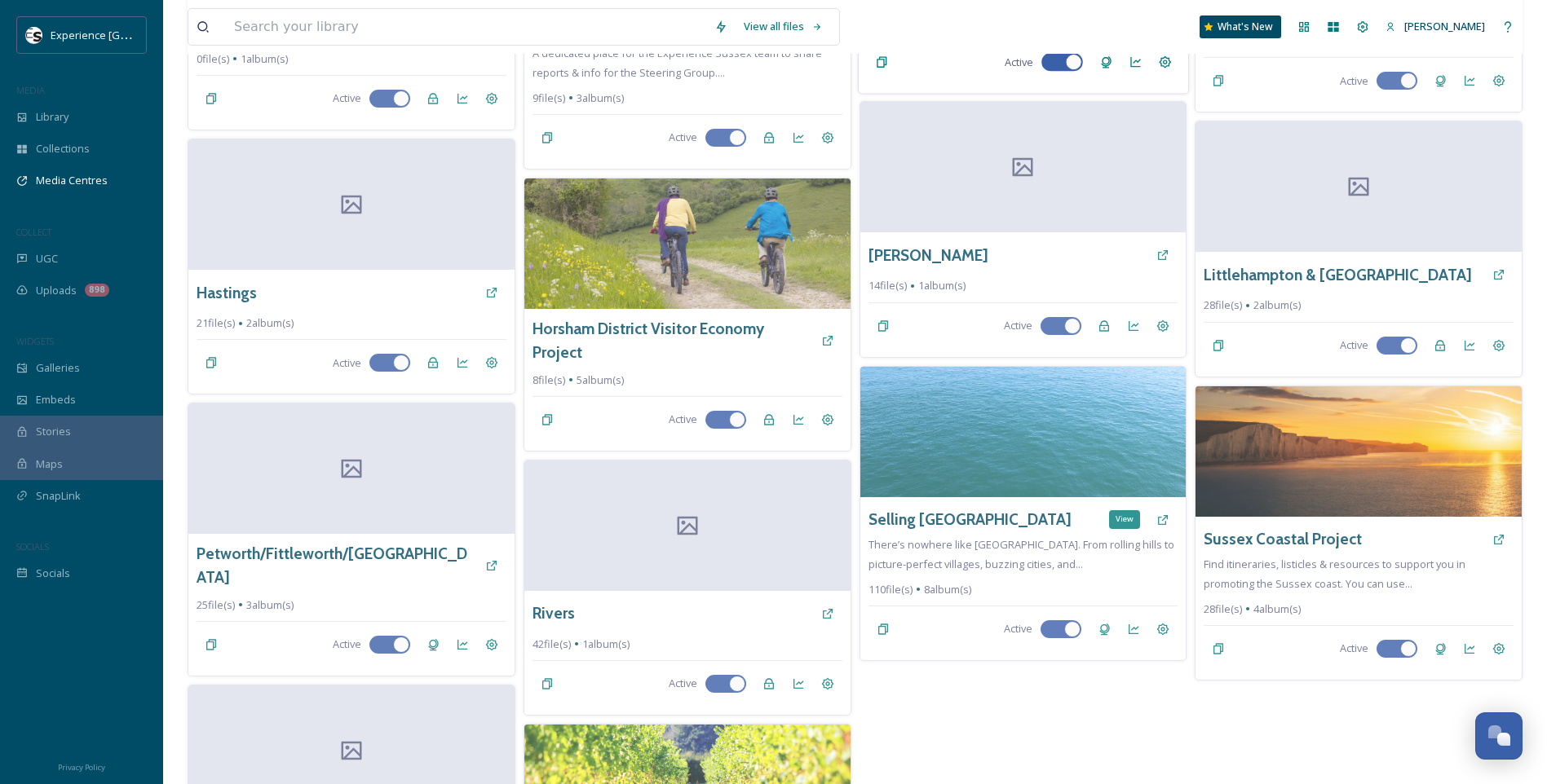
scroll to position [652, 0]
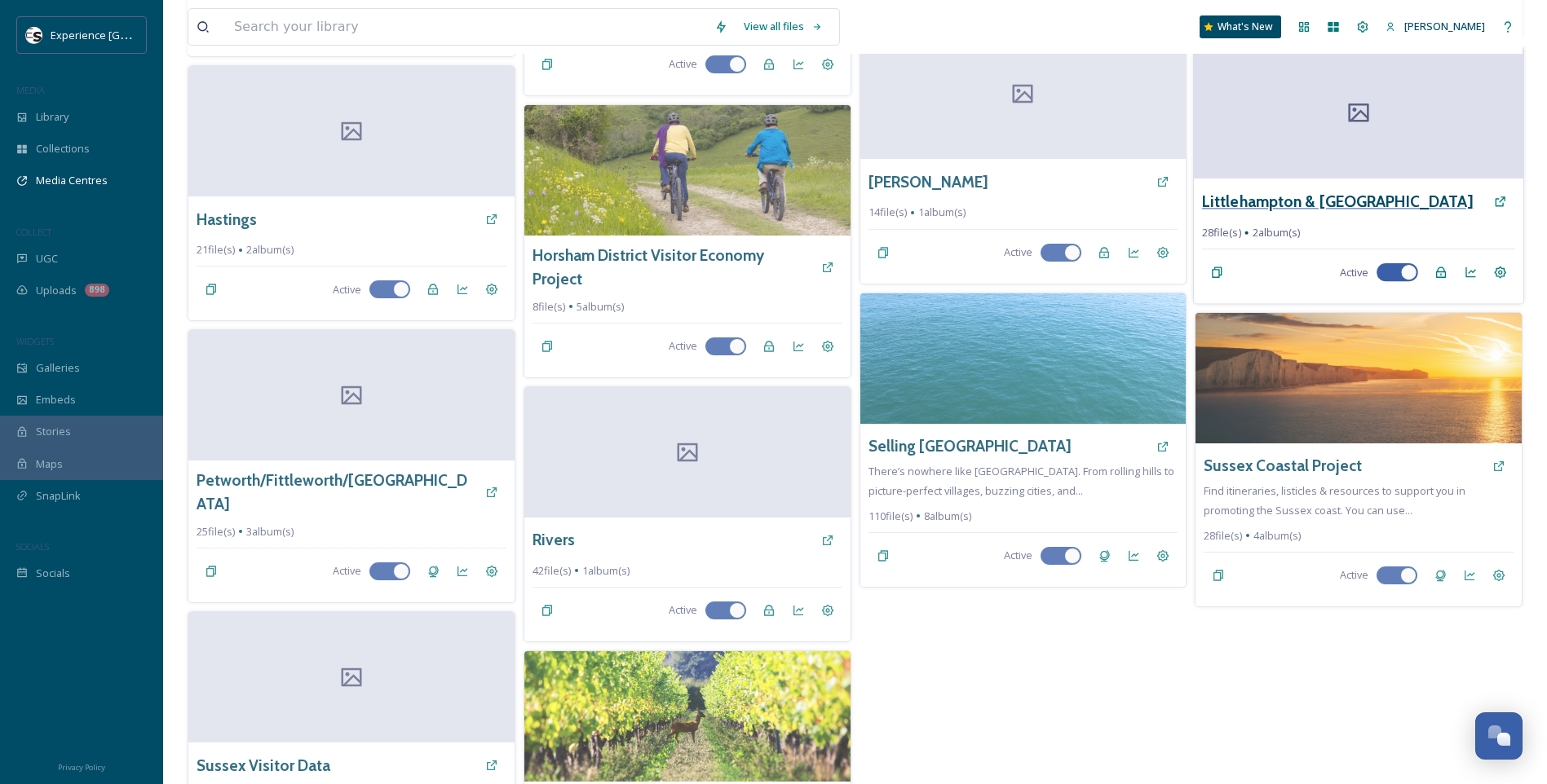
click at [1362, 195] on h3 "Littlehampton & [GEOGRAPHIC_DATA]" at bounding box center [1337, 202] width 271 height 23
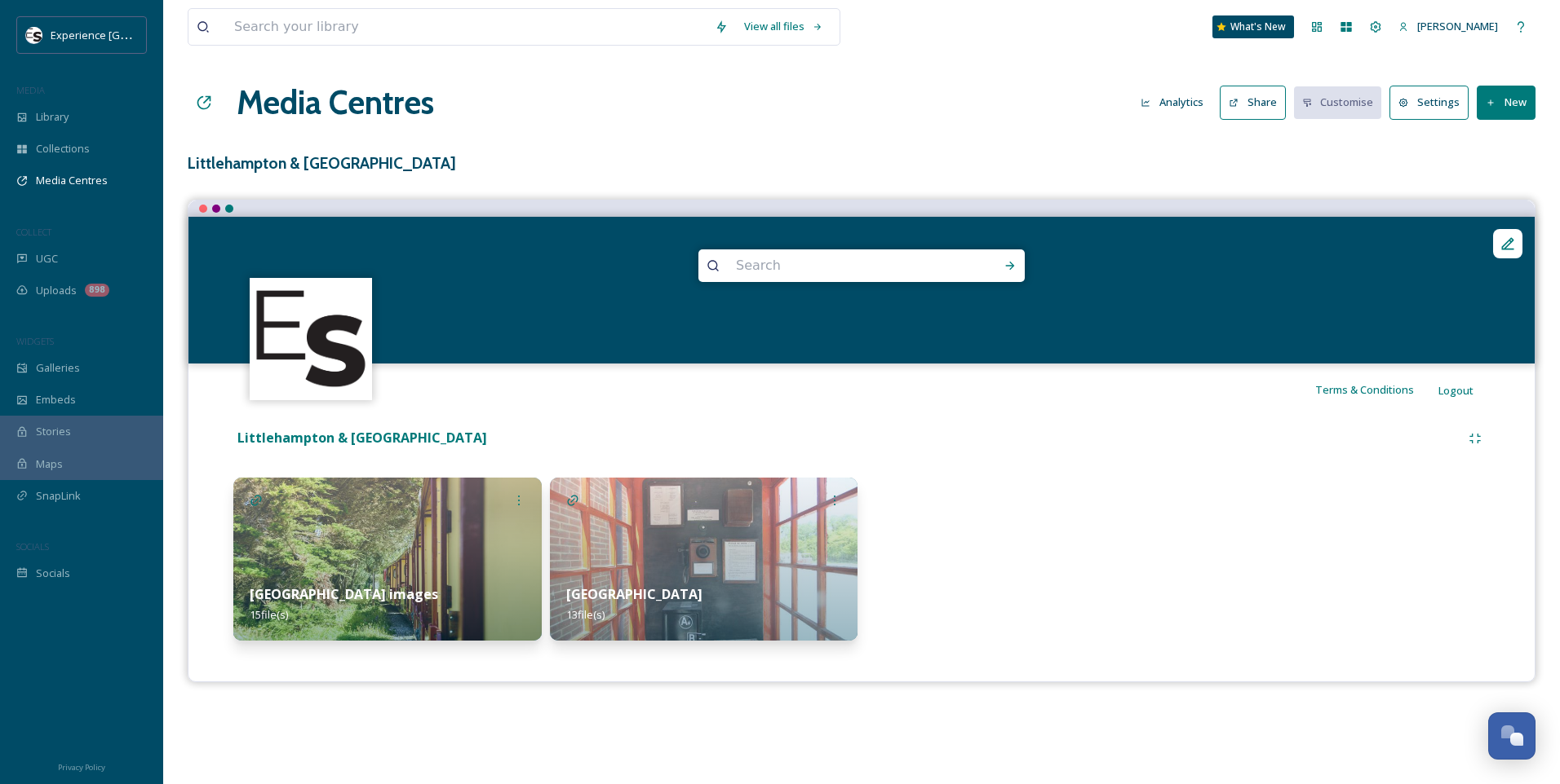
click at [1261, 103] on button "Share" at bounding box center [1253, 103] width 66 height 33
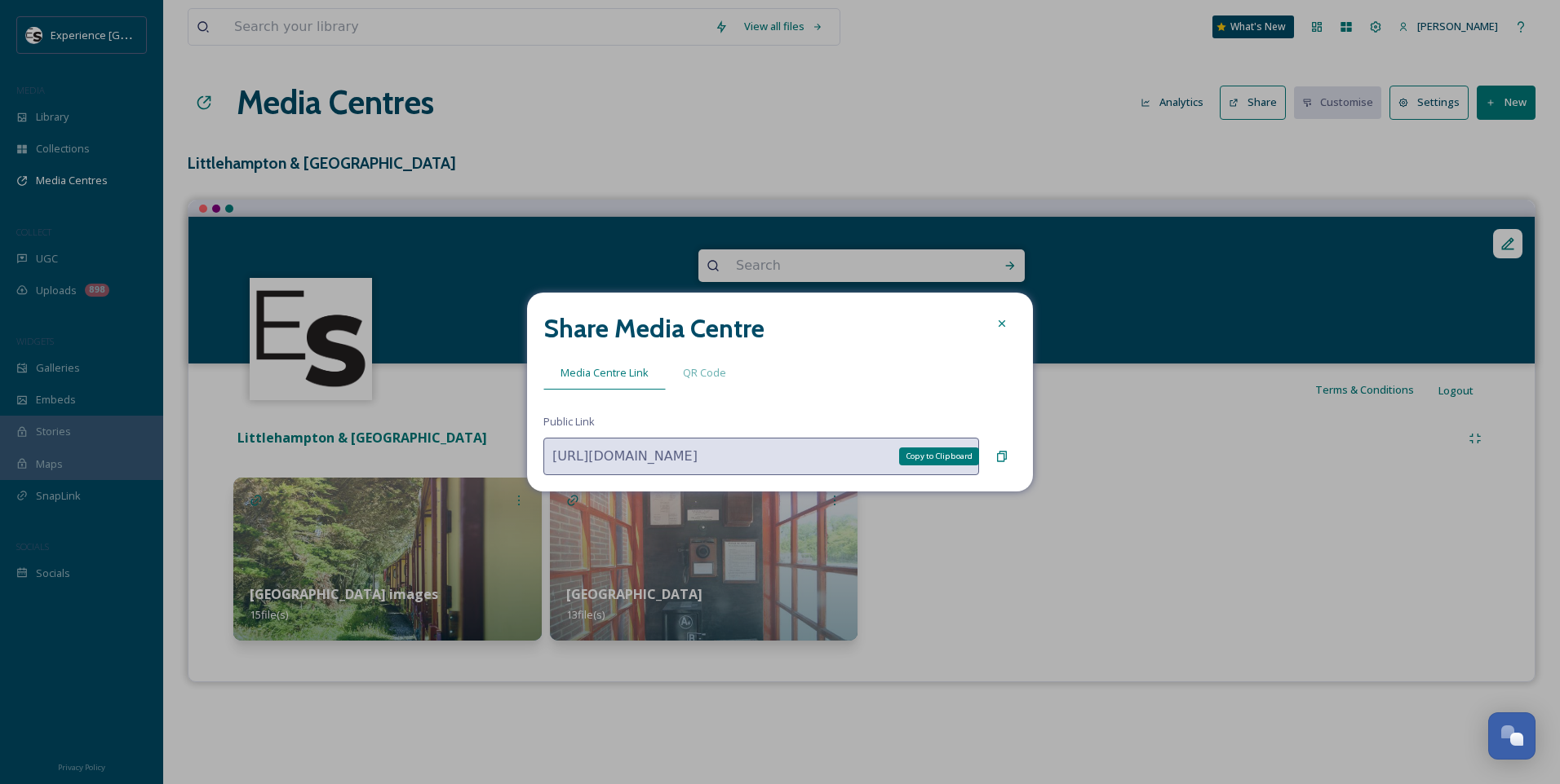
click at [1005, 458] on icon at bounding box center [1001, 456] width 13 height 13
click at [1002, 323] on icon at bounding box center [1001, 323] width 7 height 7
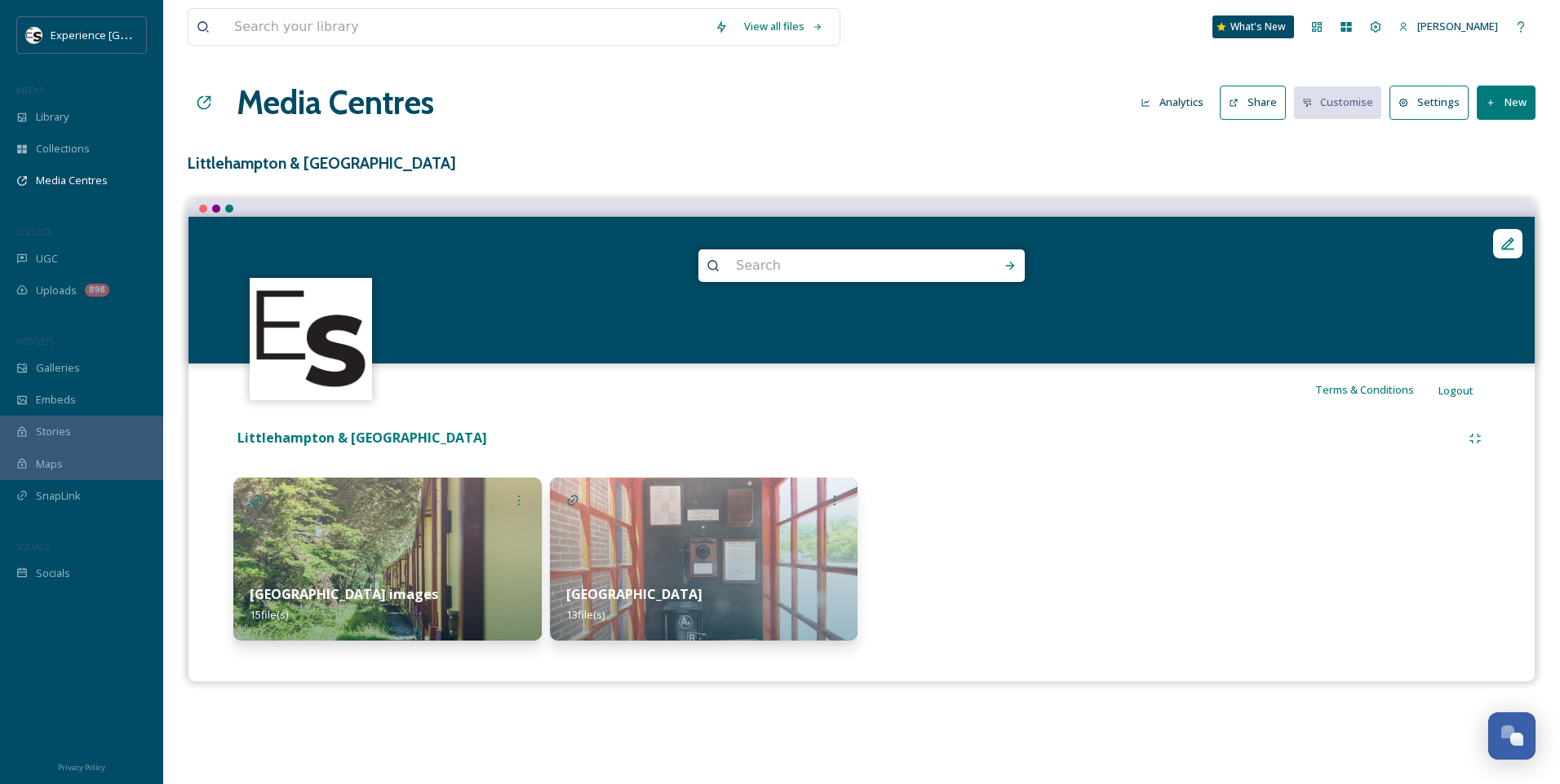
click at [408, 540] on img at bounding box center [388, 558] width 309 height 163
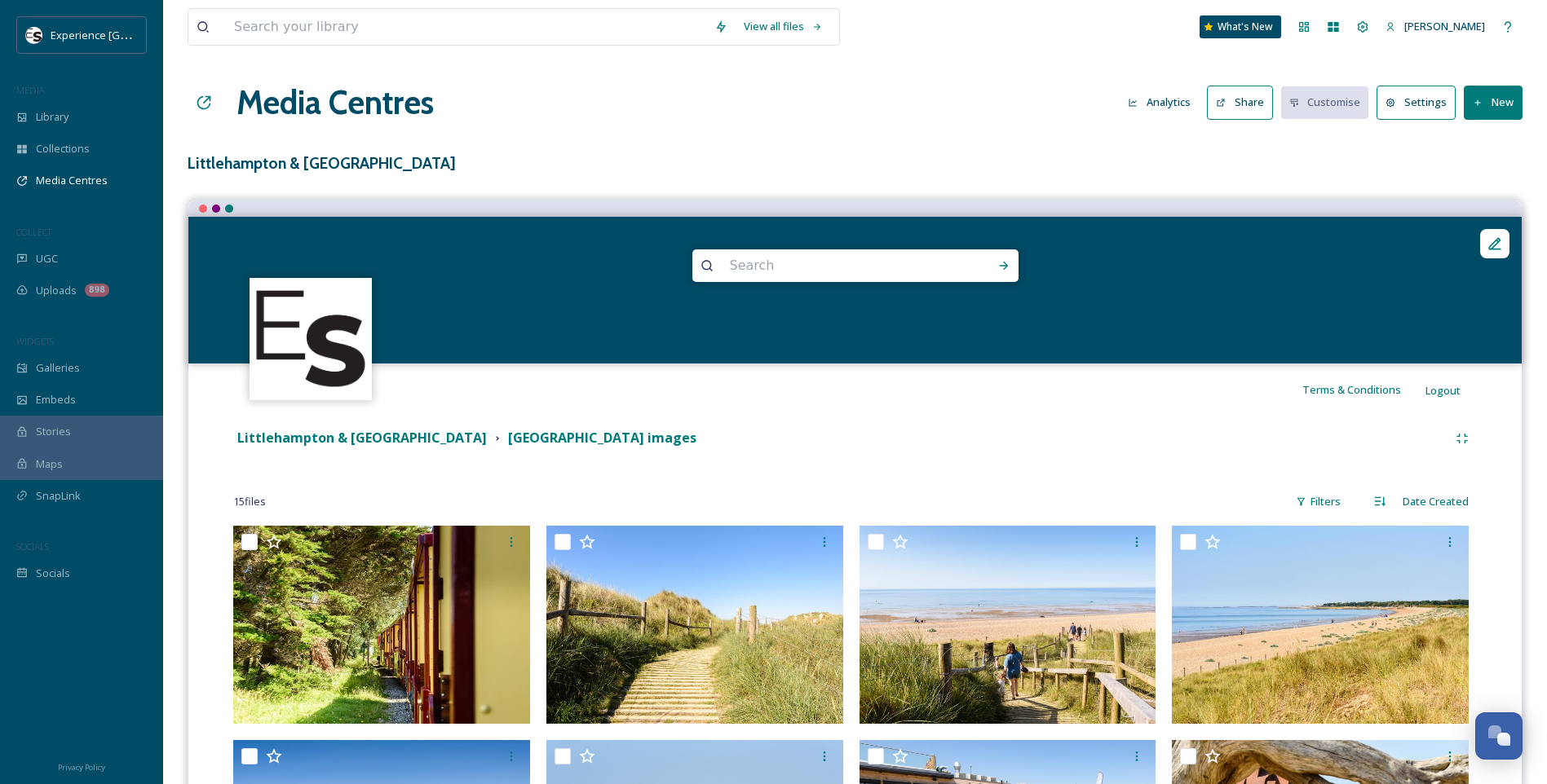
click at [1233, 100] on button "Share" at bounding box center [1240, 103] width 66 height 33
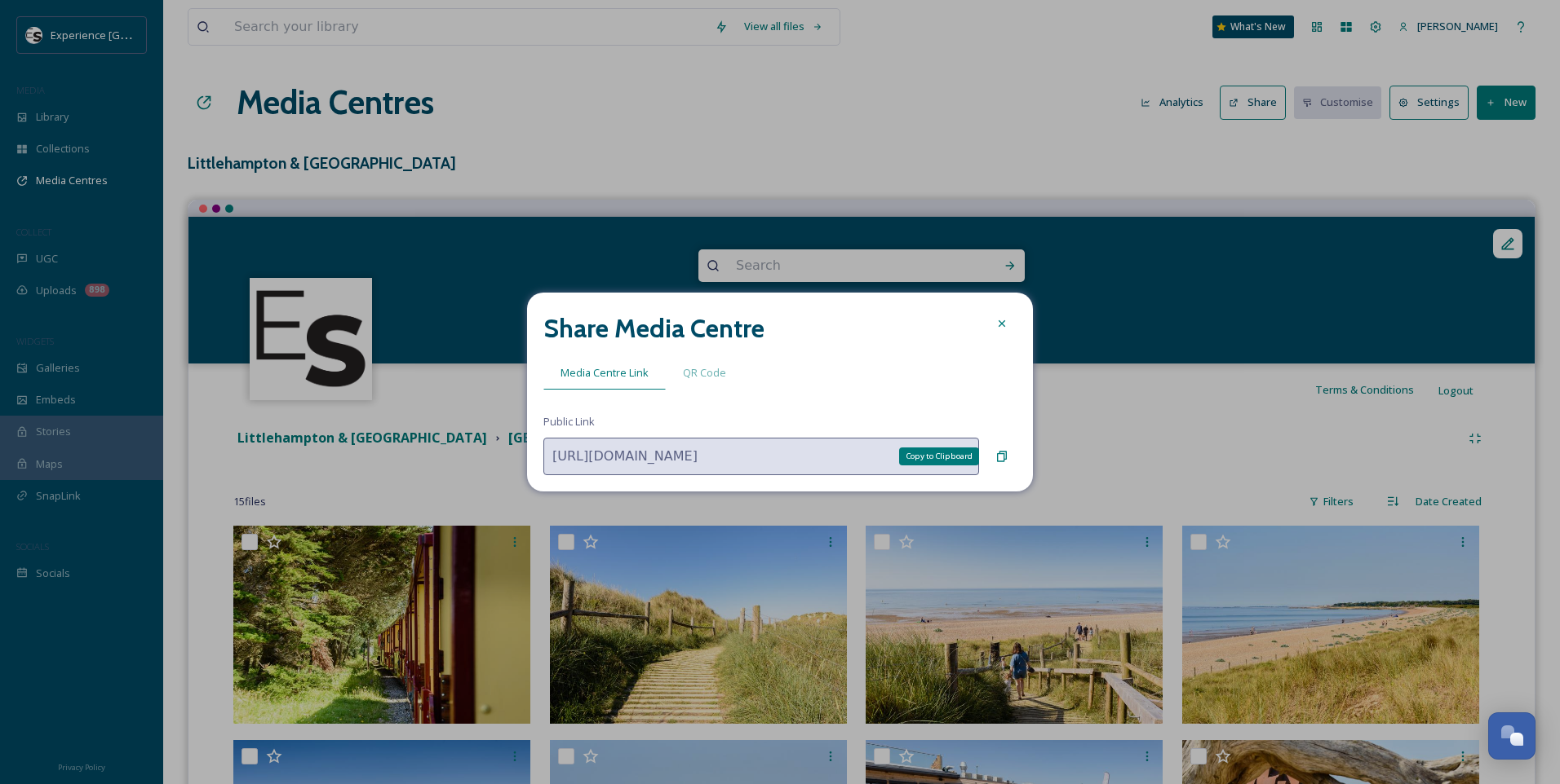
click at [1002, 451] on icon at bounding box center [1001, 456] width 13 height 13
click at [992, 324] on div at bounding box center [1002, 324] width 29 height 29
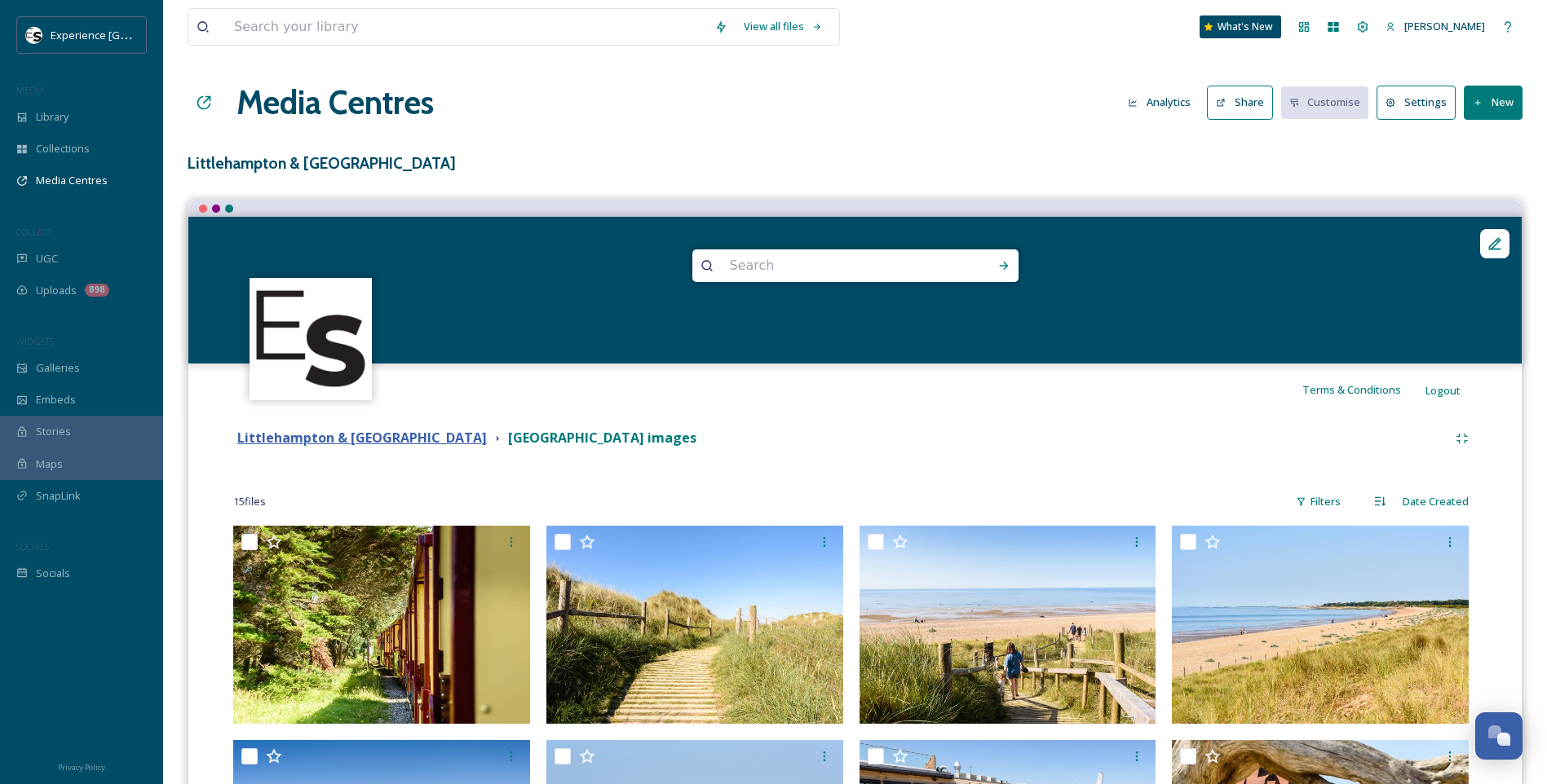
click at [432, 440] on strong "Littlehampton & [GEOGRAPHIC_DATA]" at bounding box center [362, 437] width 250 height 18
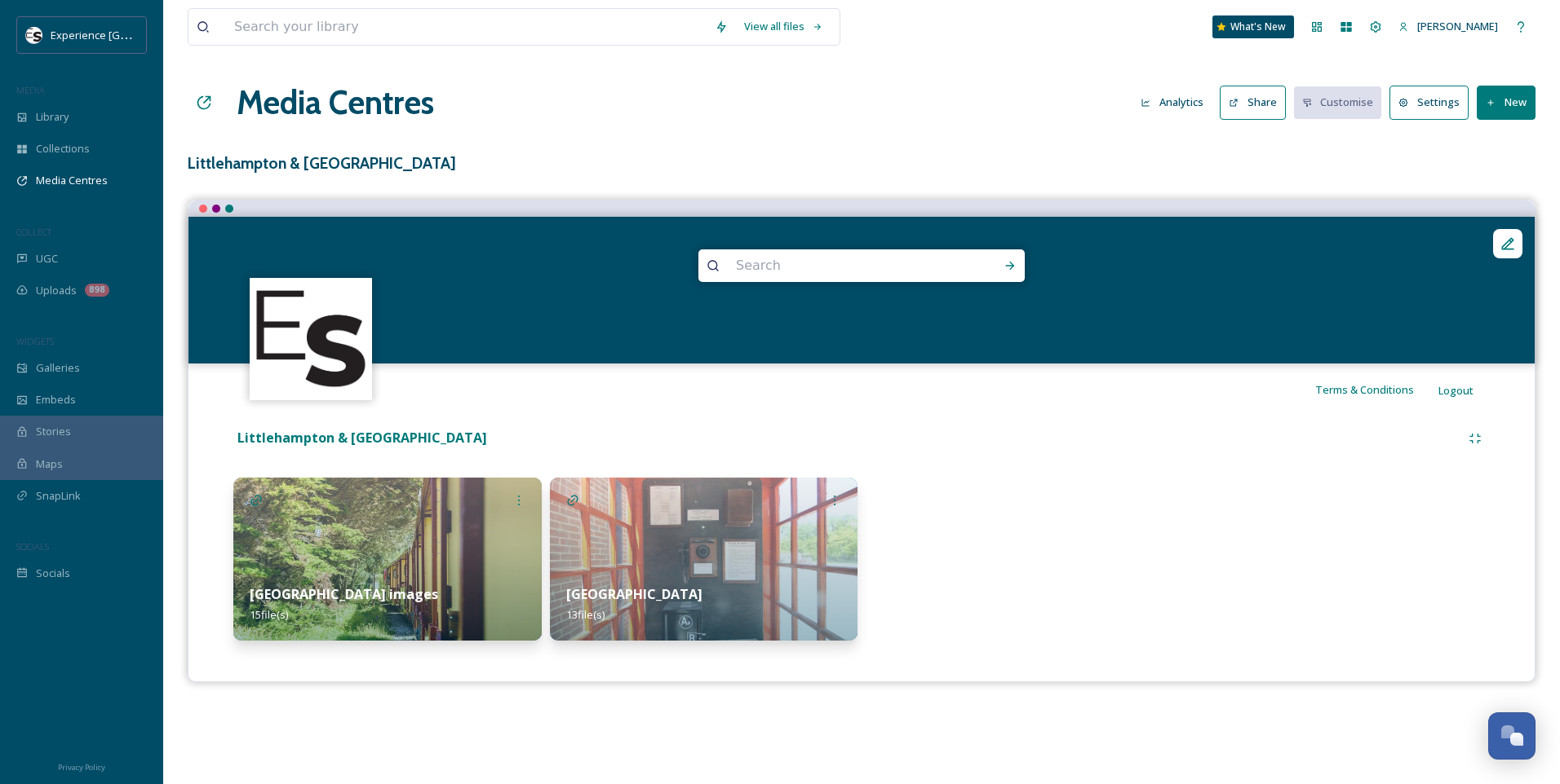
click at [612, 512] on img at bounding box center [704, 558] width 309 height 163
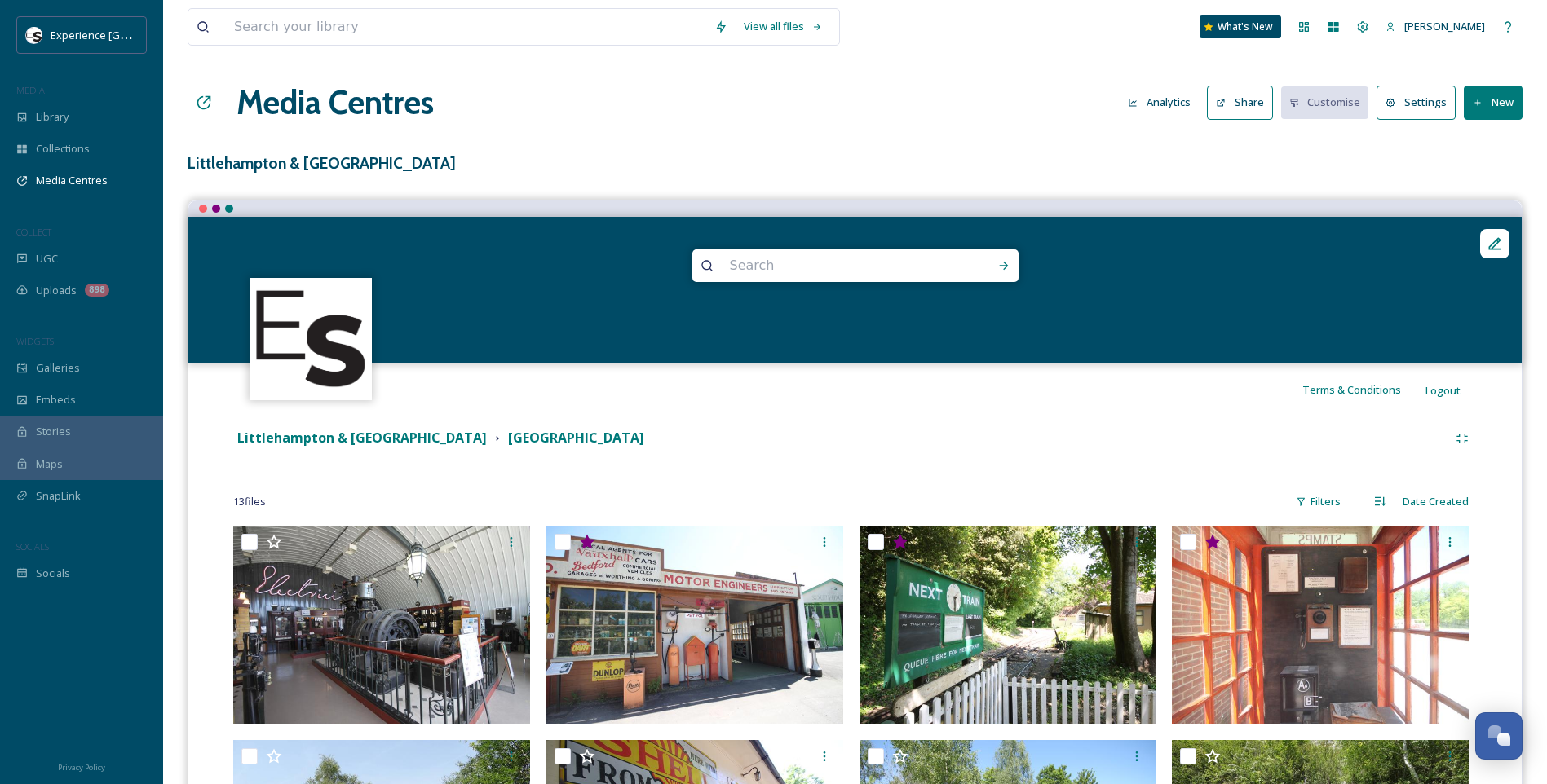
click at [1255, 92] on button "Share" at bounding box center [1240, 103] width 66 height 33
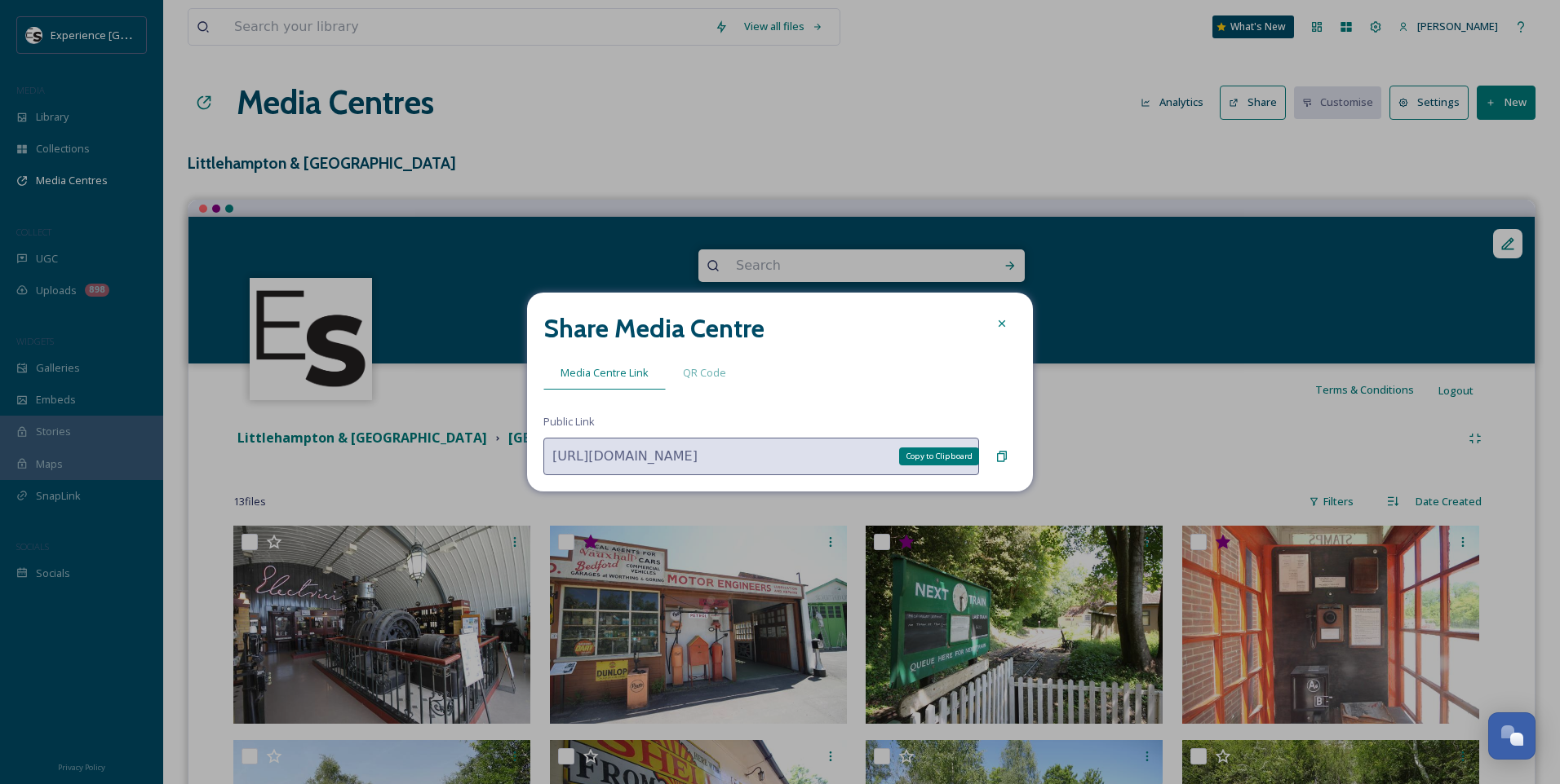
click at [999, 460] on icon at bounding box center [1001, 456] width 13 height 13
click at [1002, 321] on icon at bounding box center [1001, 323] width 13 height 13
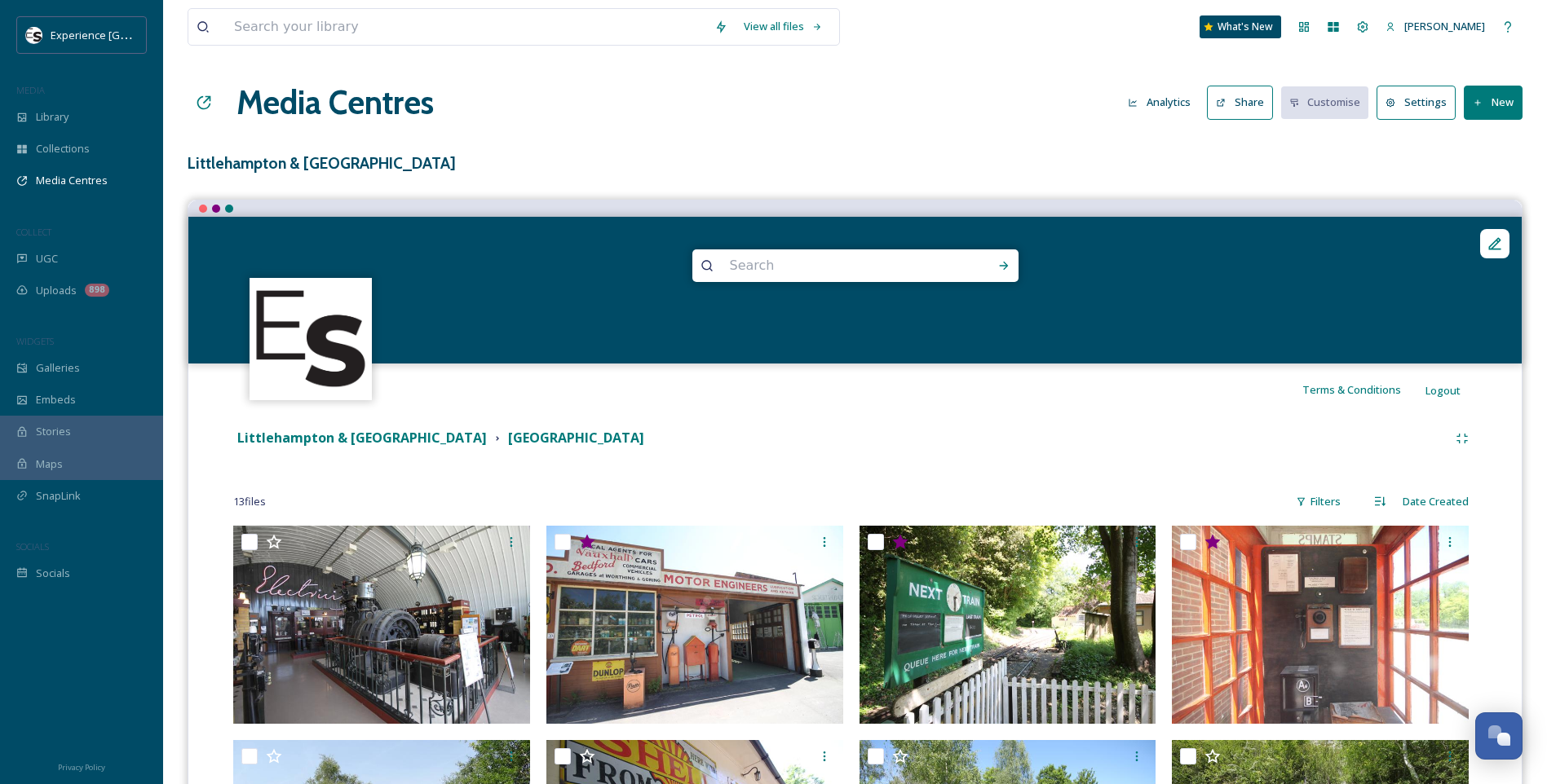
click at [729, 99] on div "Media Centres Analytics Share Customise Settings New" at bounding box center [855, 103] width 1335 height 49
